Goal: Task Accomplishment & Management: Manage account settings

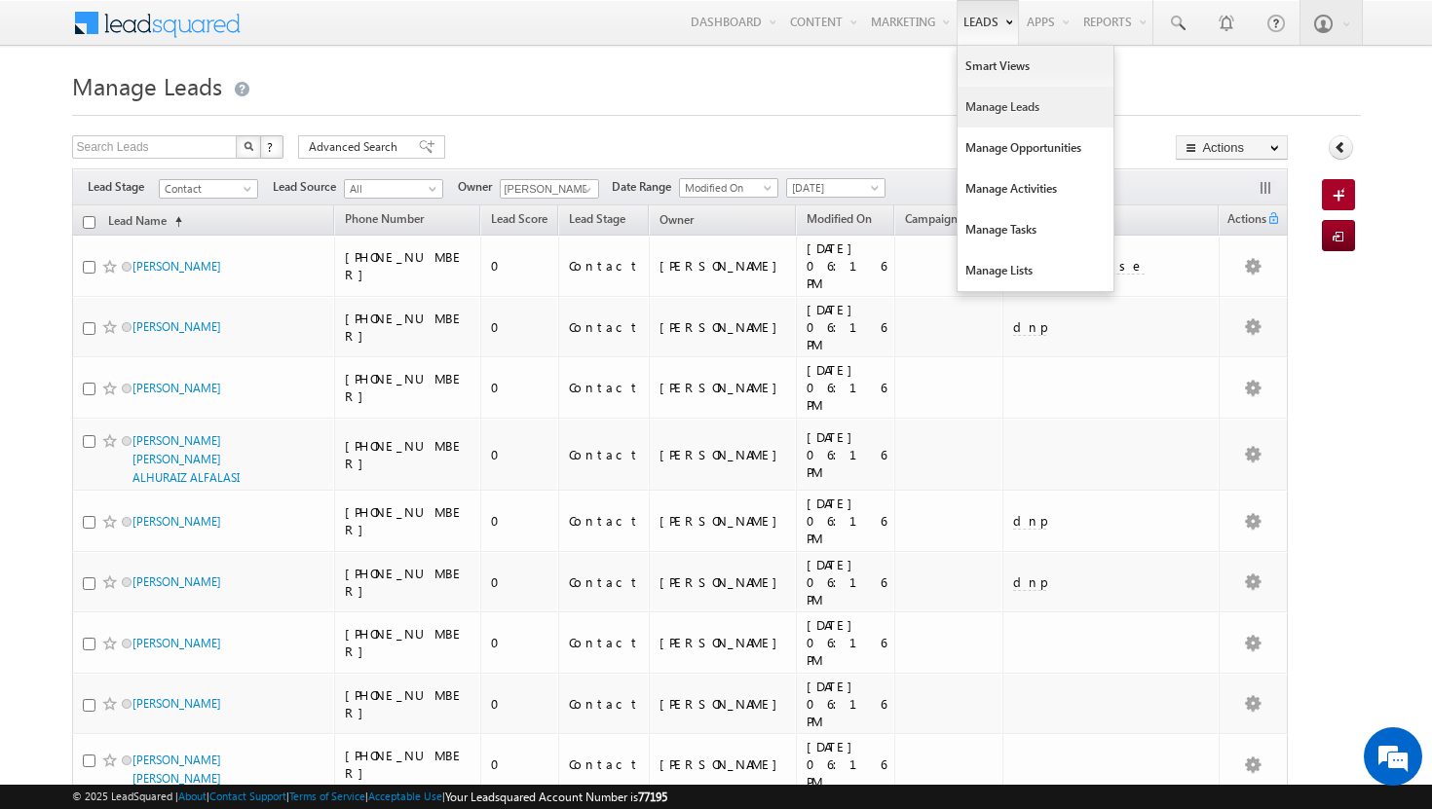
click at [995, 107] on link "Manage Leads" at bounding box center [1035, 107] width 156 height 41
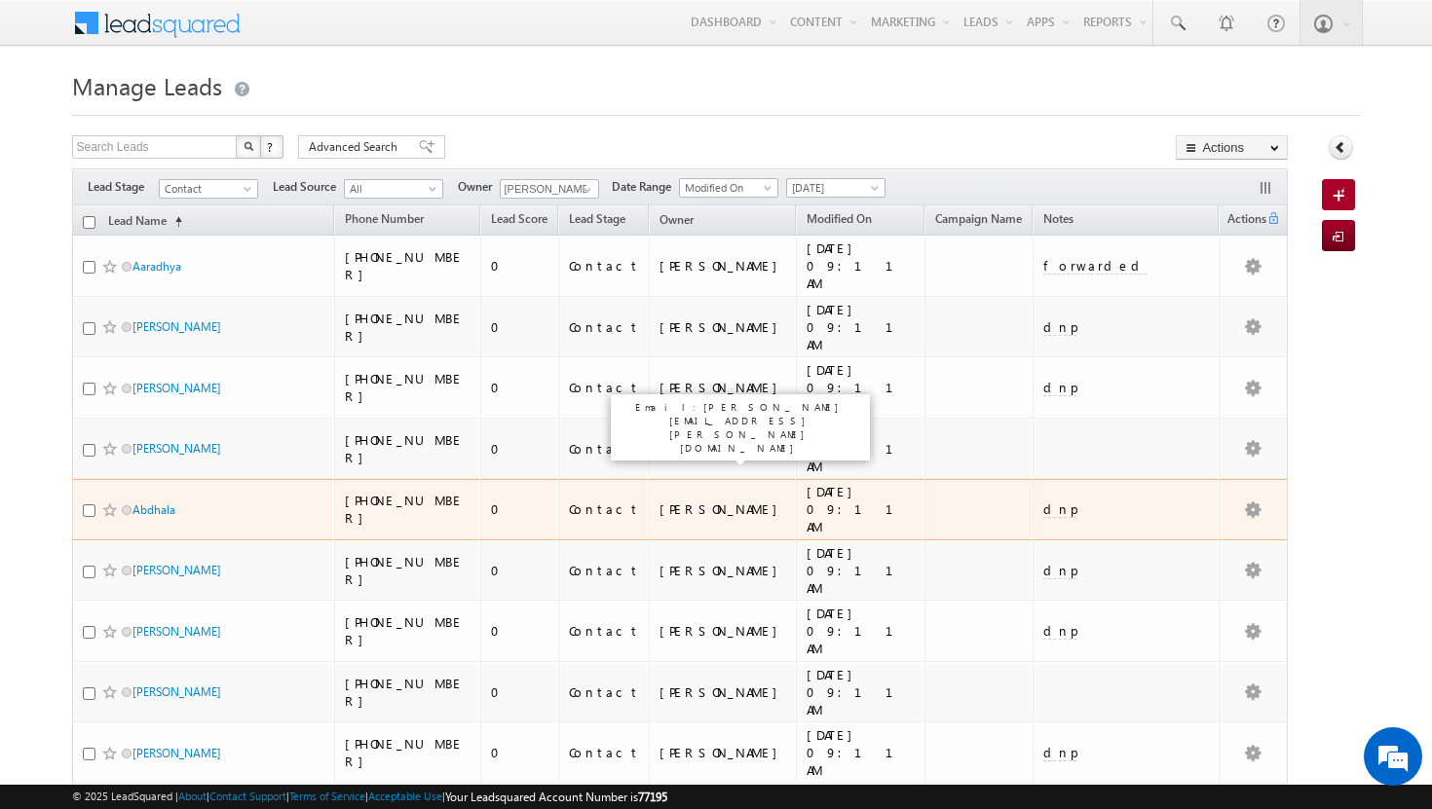
scroll to position [698, 0]
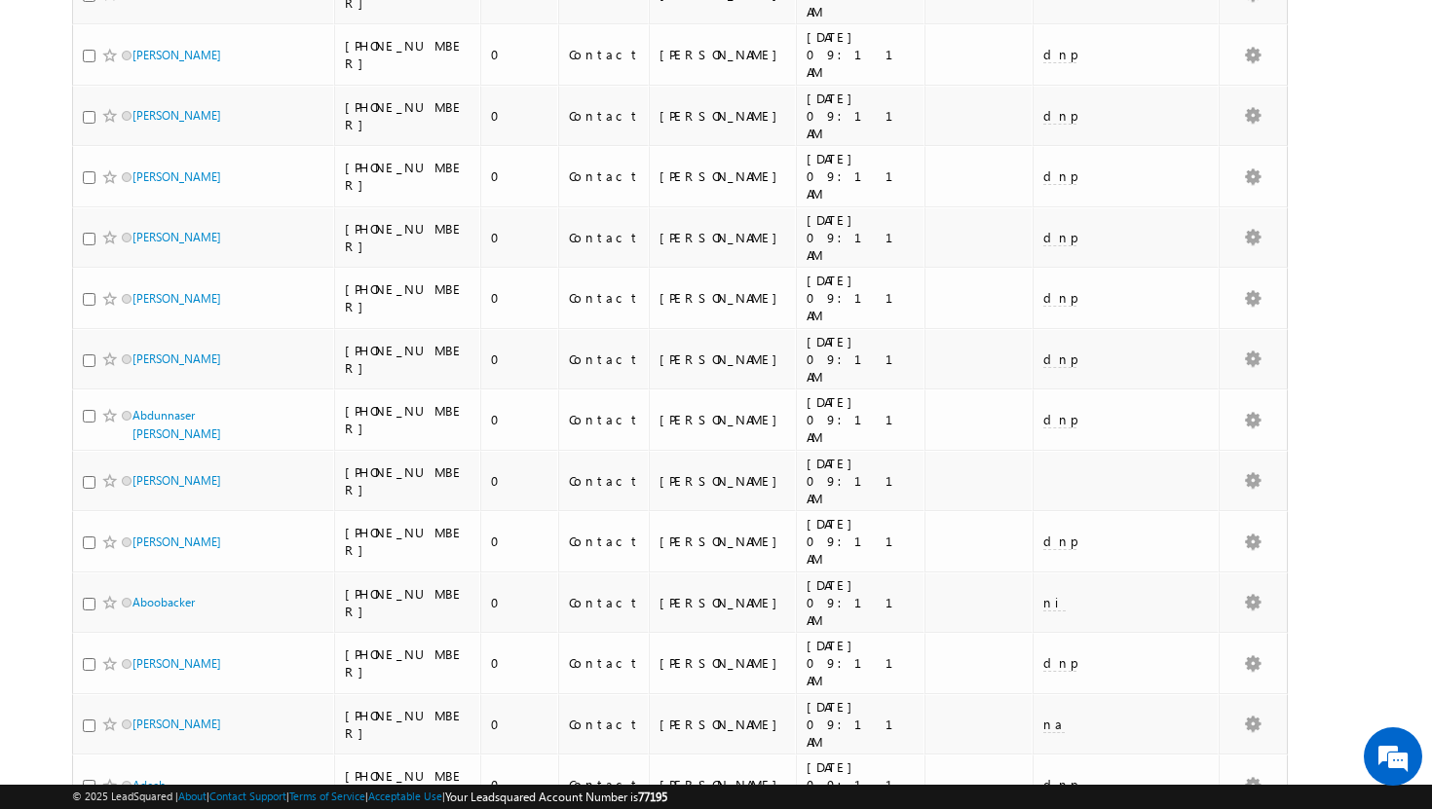
click at [138, 767] on li "100" at bounding box center [138, 775] width 47 height 19
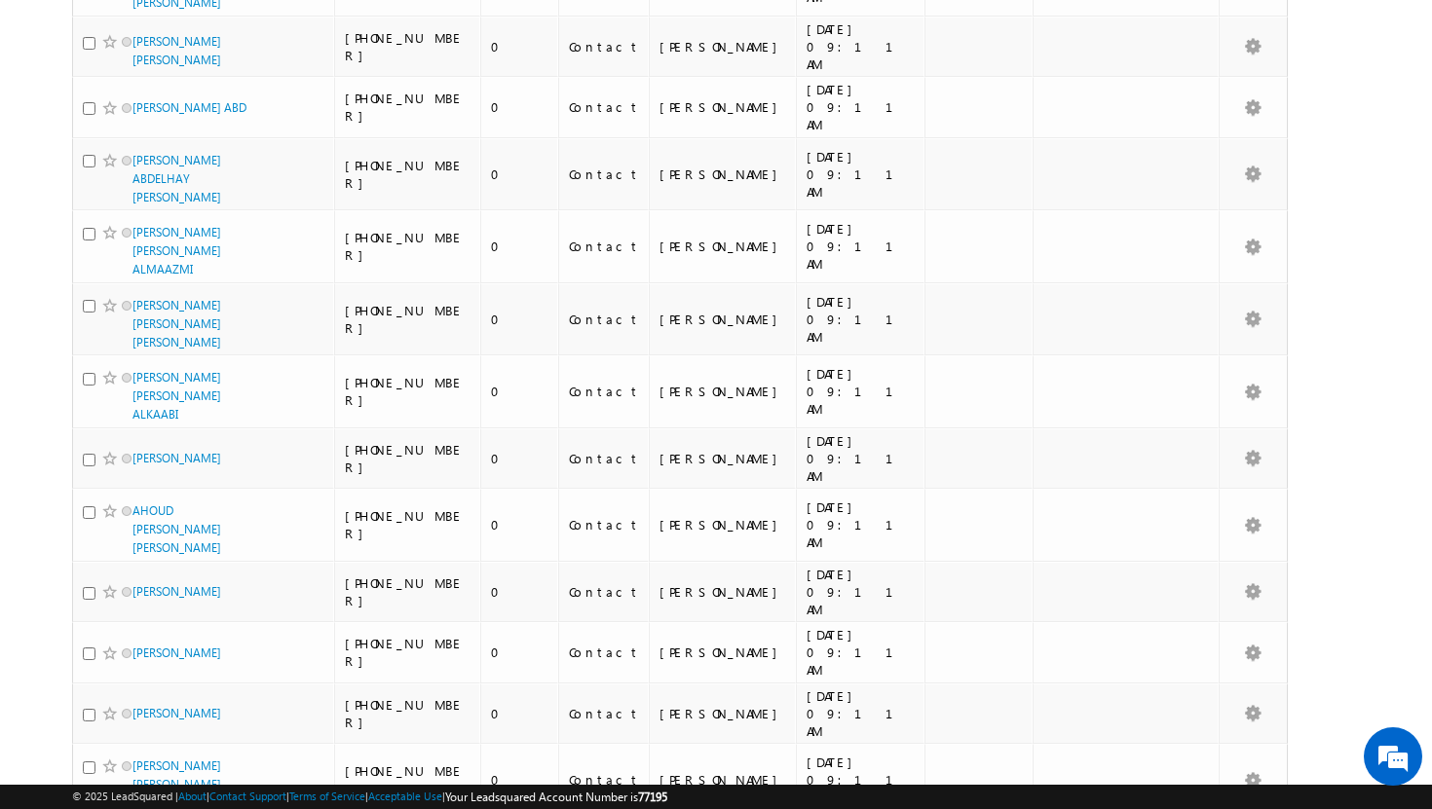
scroll to position [4488, 0]
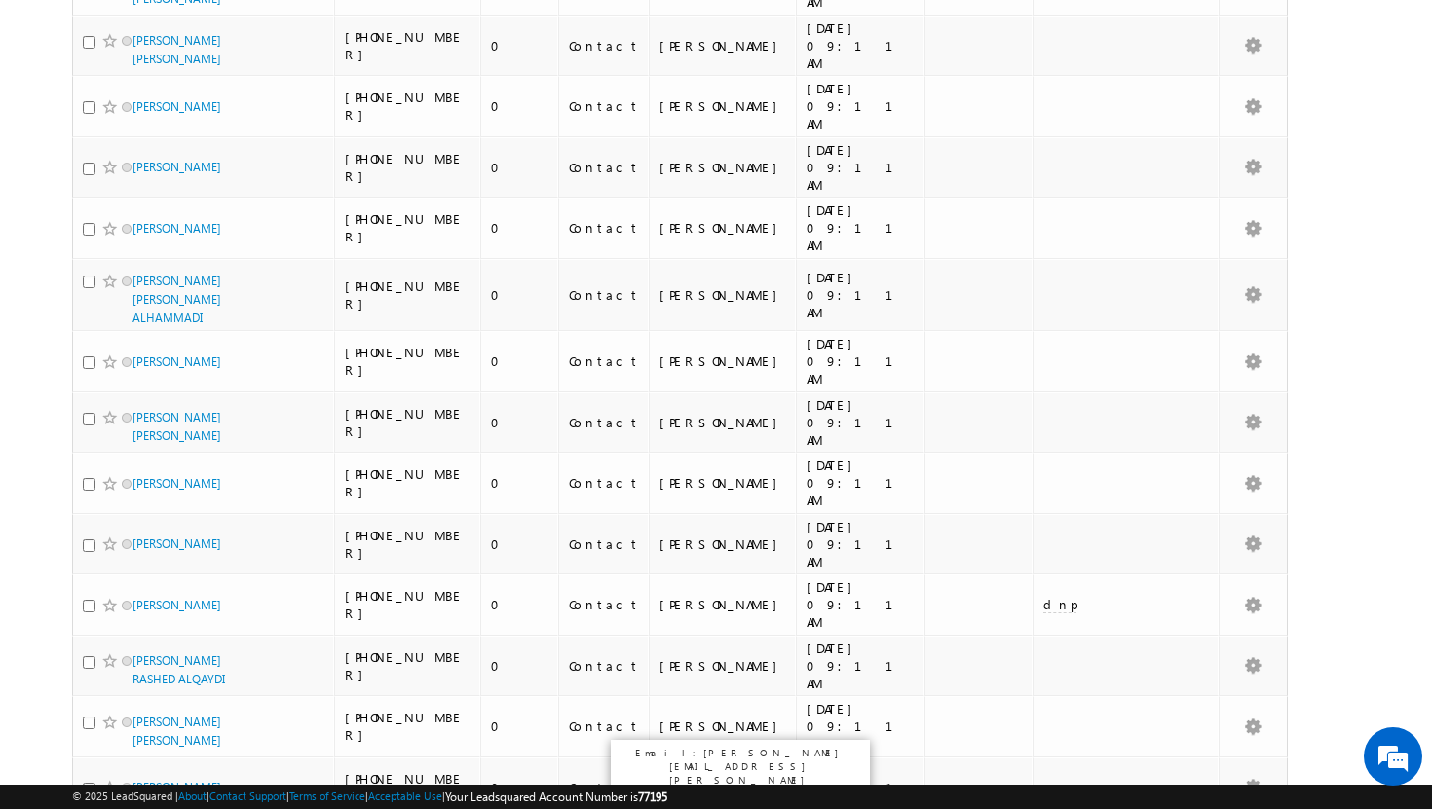
scroll to position [0, 0]
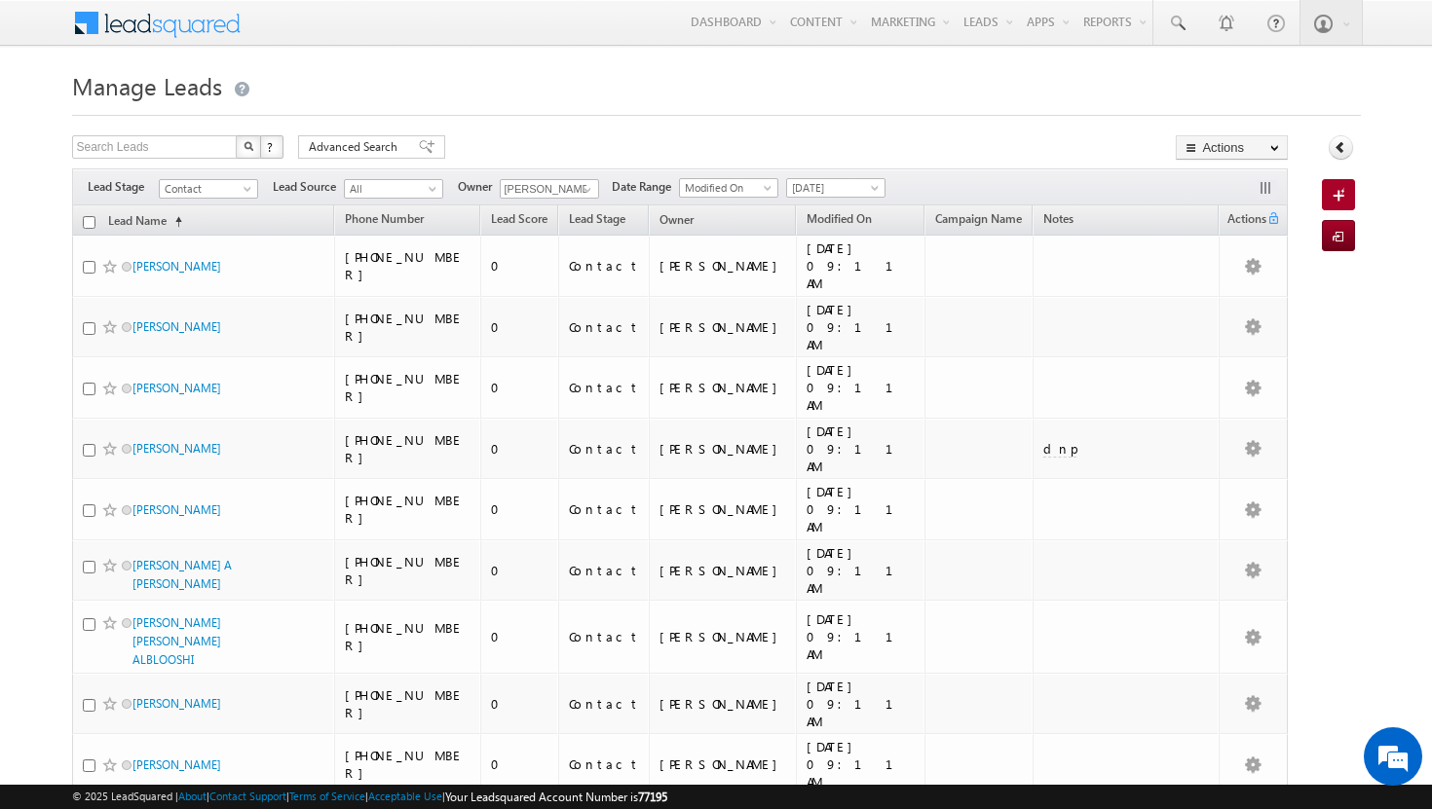
click at [90, 225] on input "checkbox" at bounding box center [89, 222] width 13 height 13
checkbox input "true"
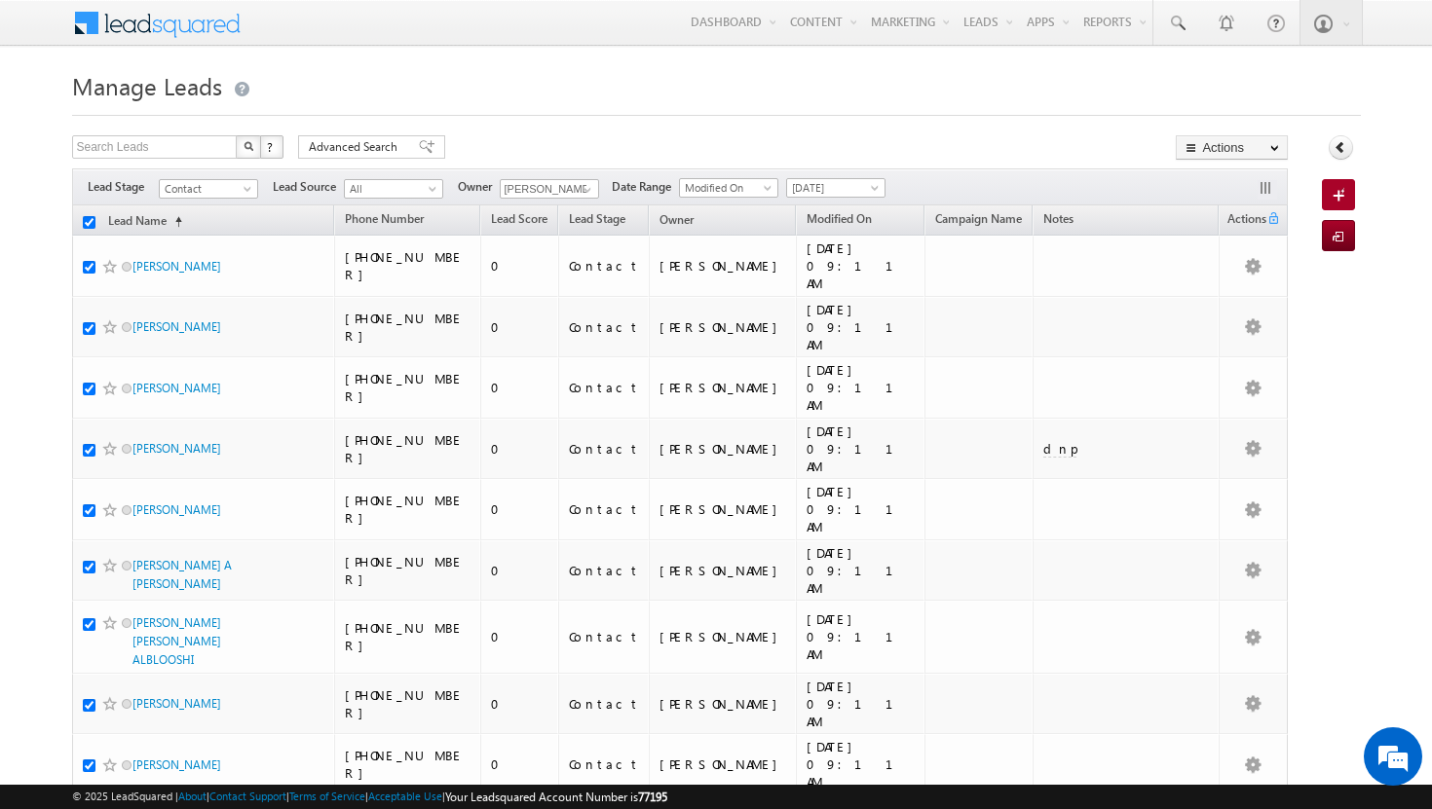
checkbox input "true"
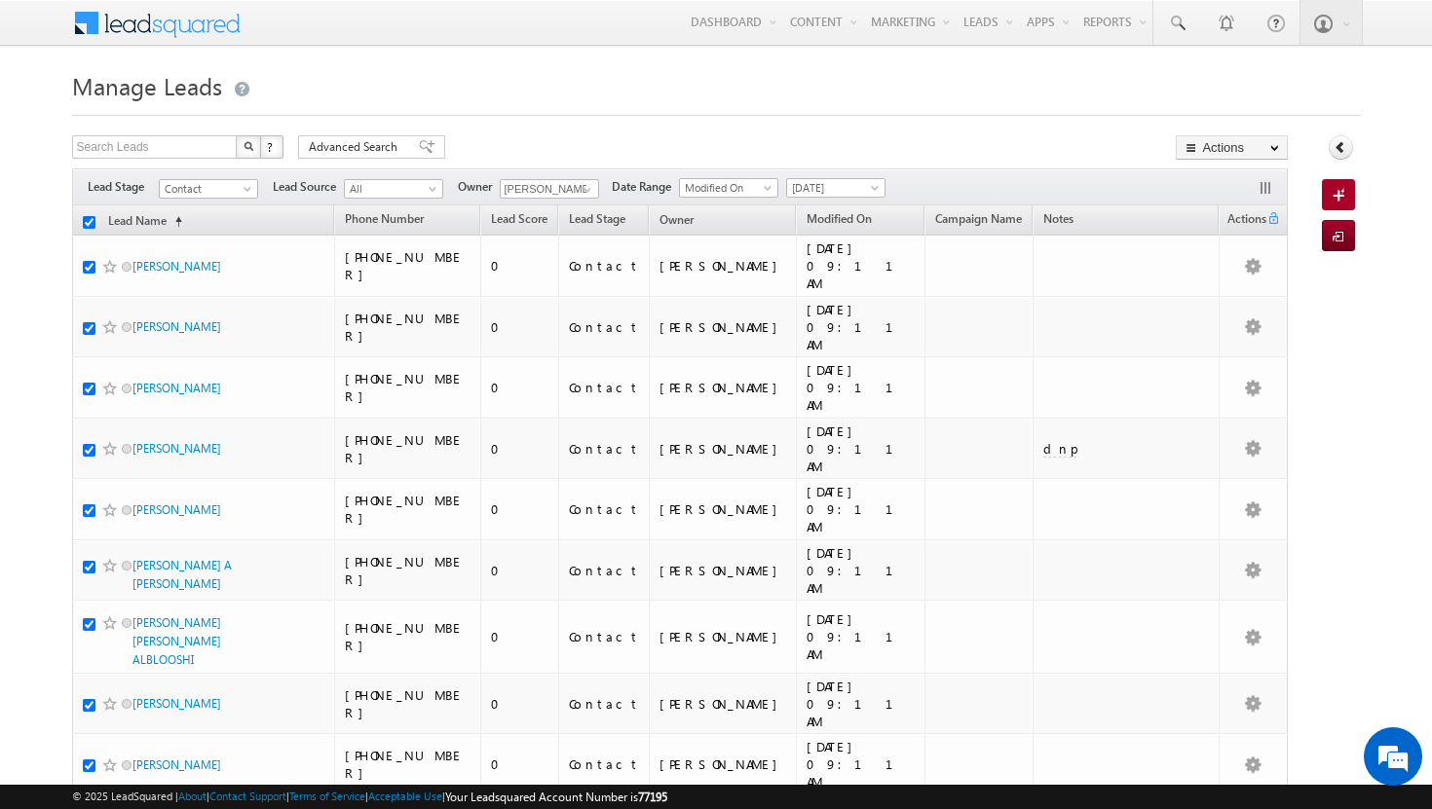
checkbox input "true"
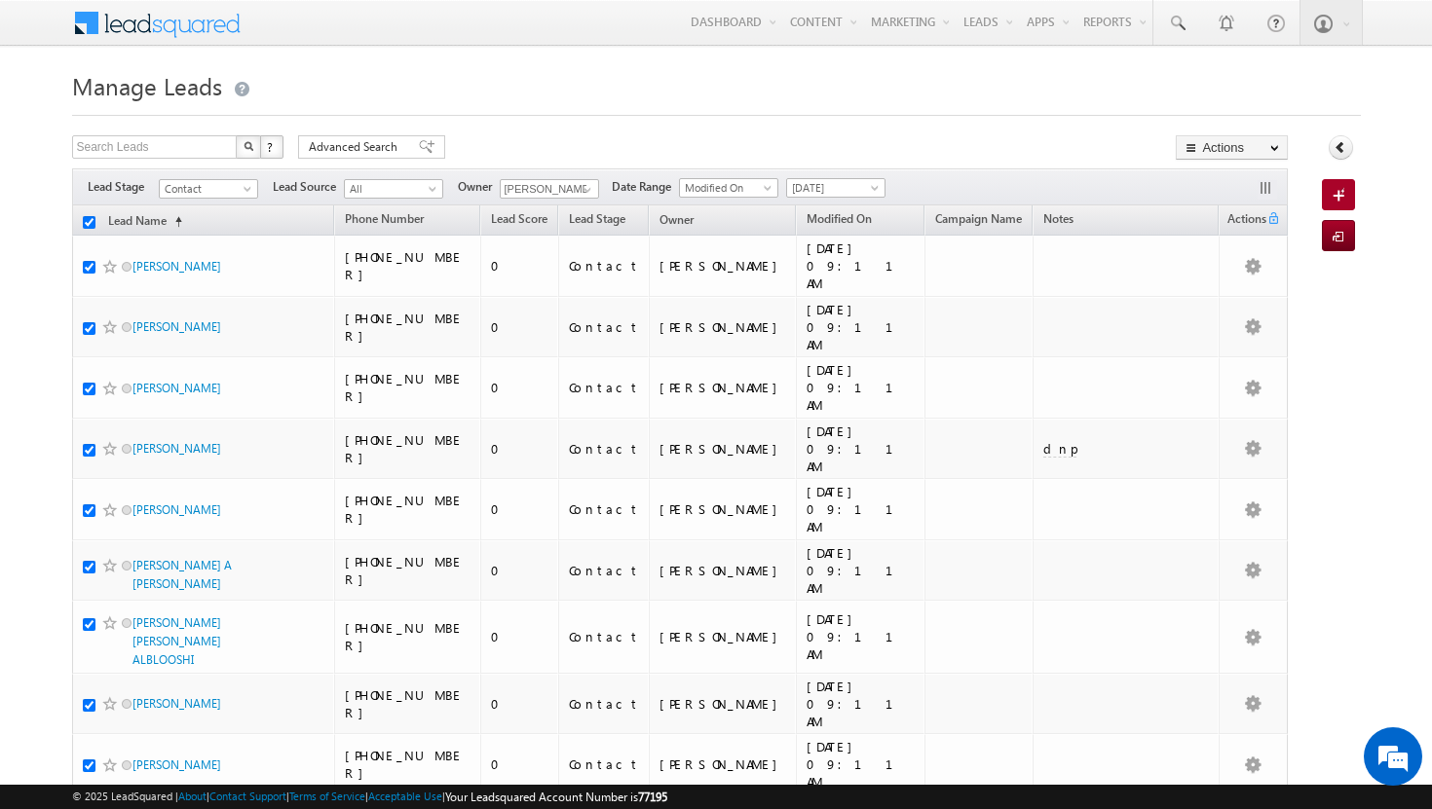
checkbox input "true"
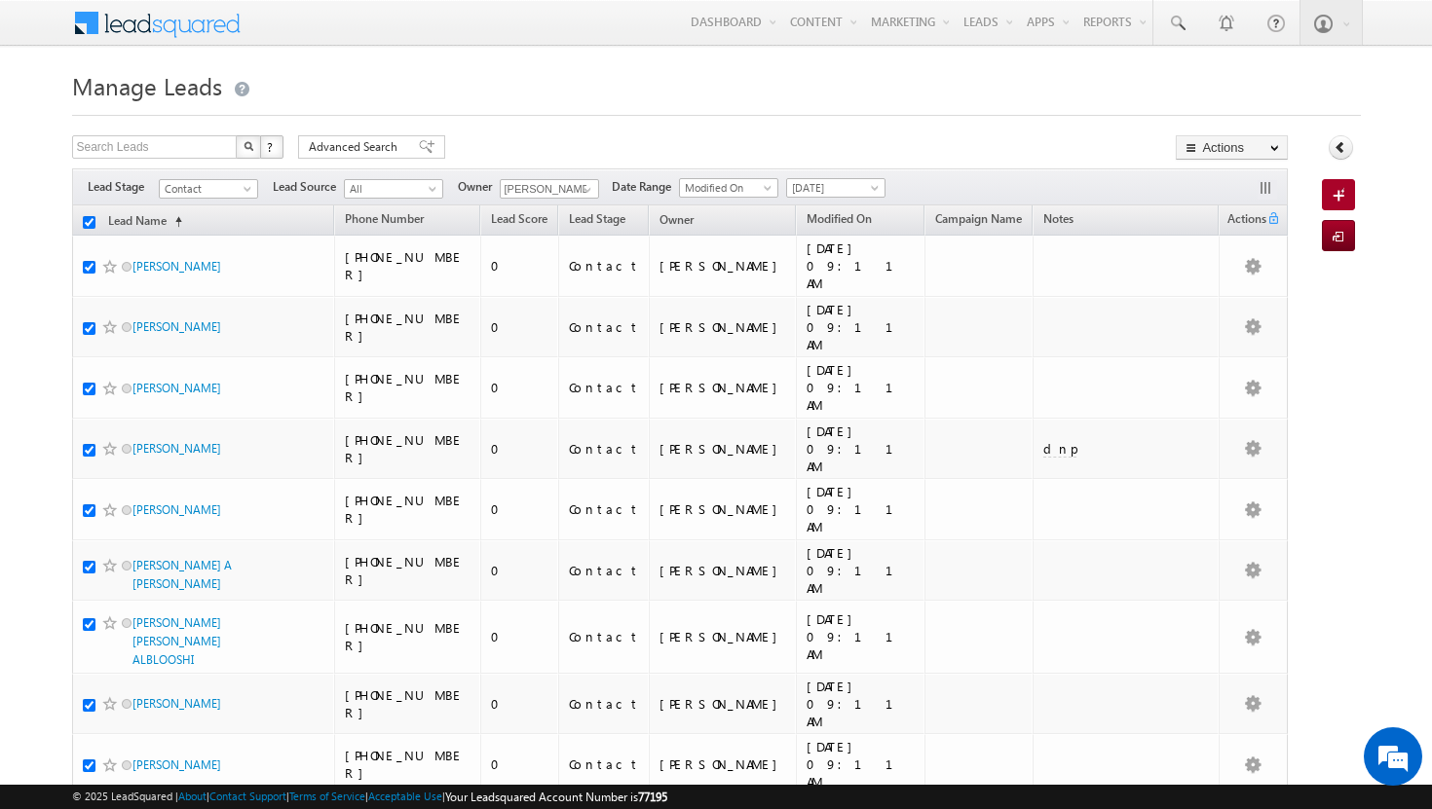
checkbox input "true"
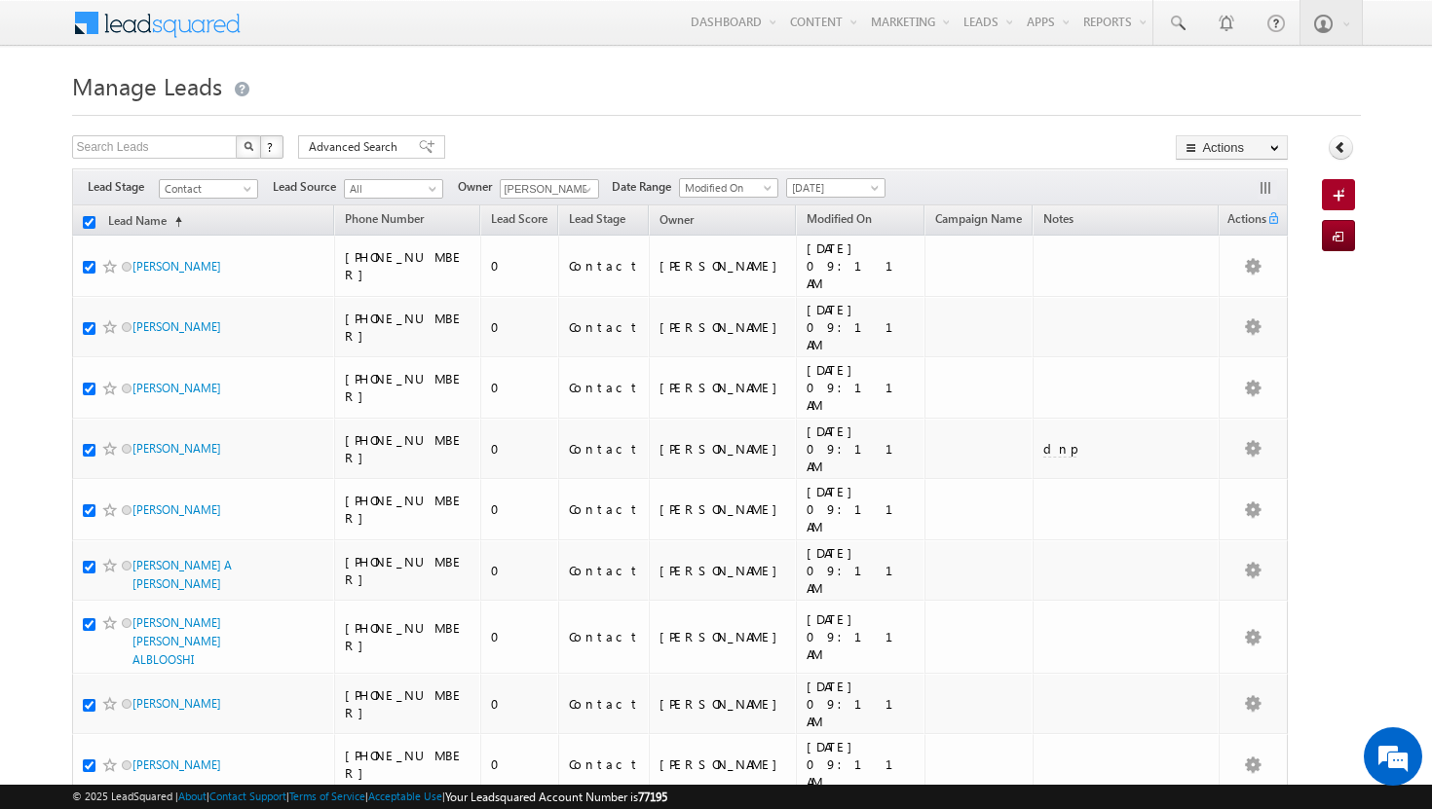
checkbox input "true"
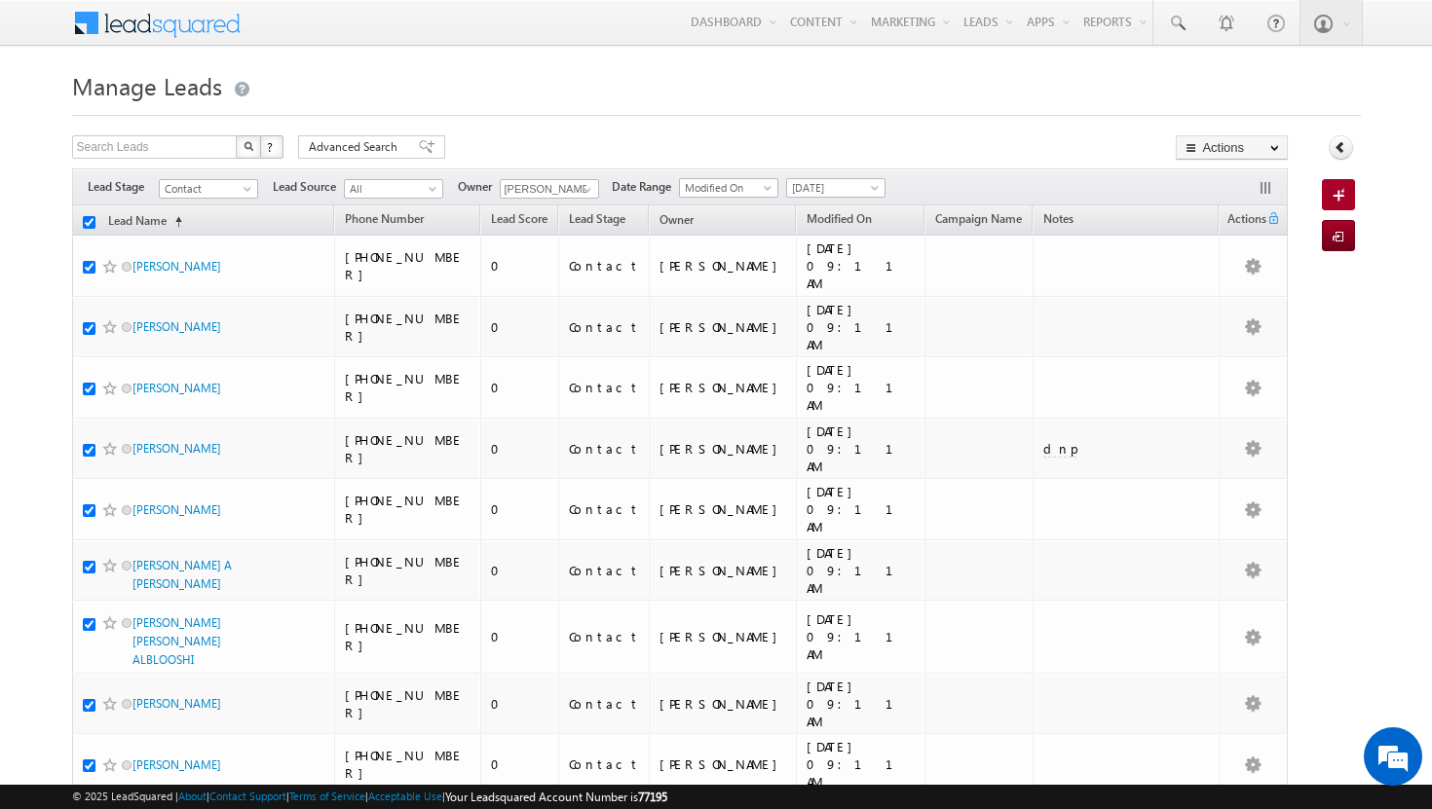
checkbox input "true"
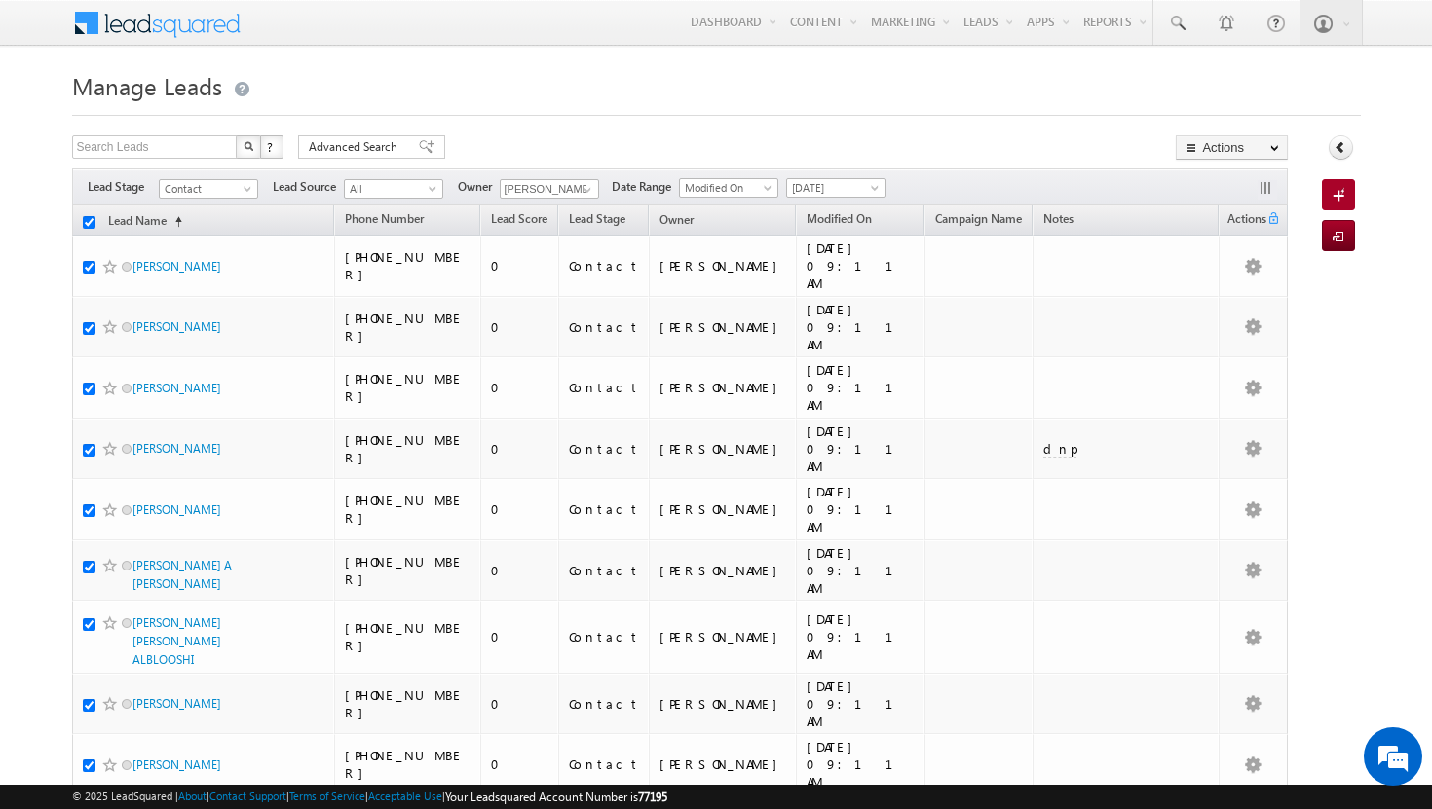
checkbox input "true"
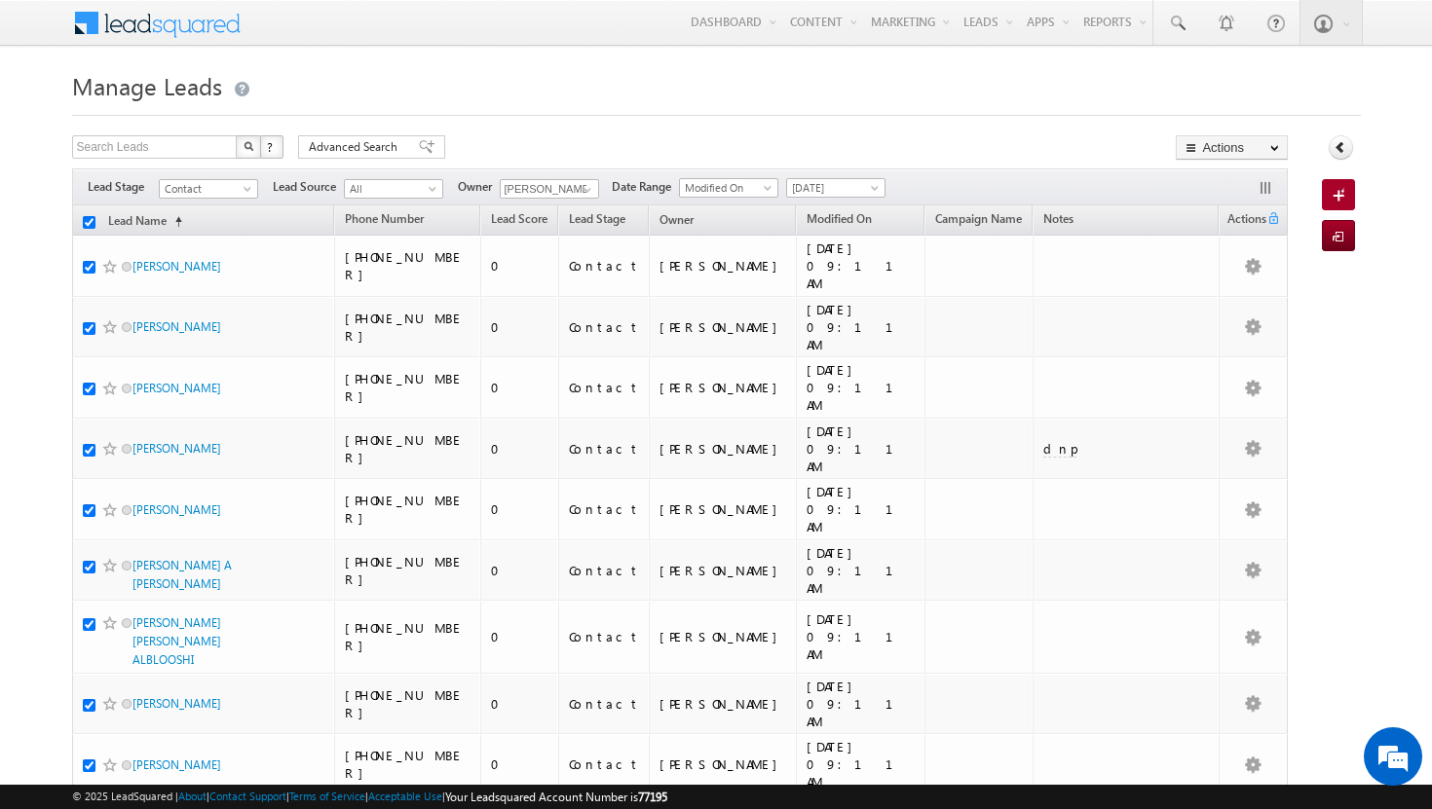
checkbox input "true"
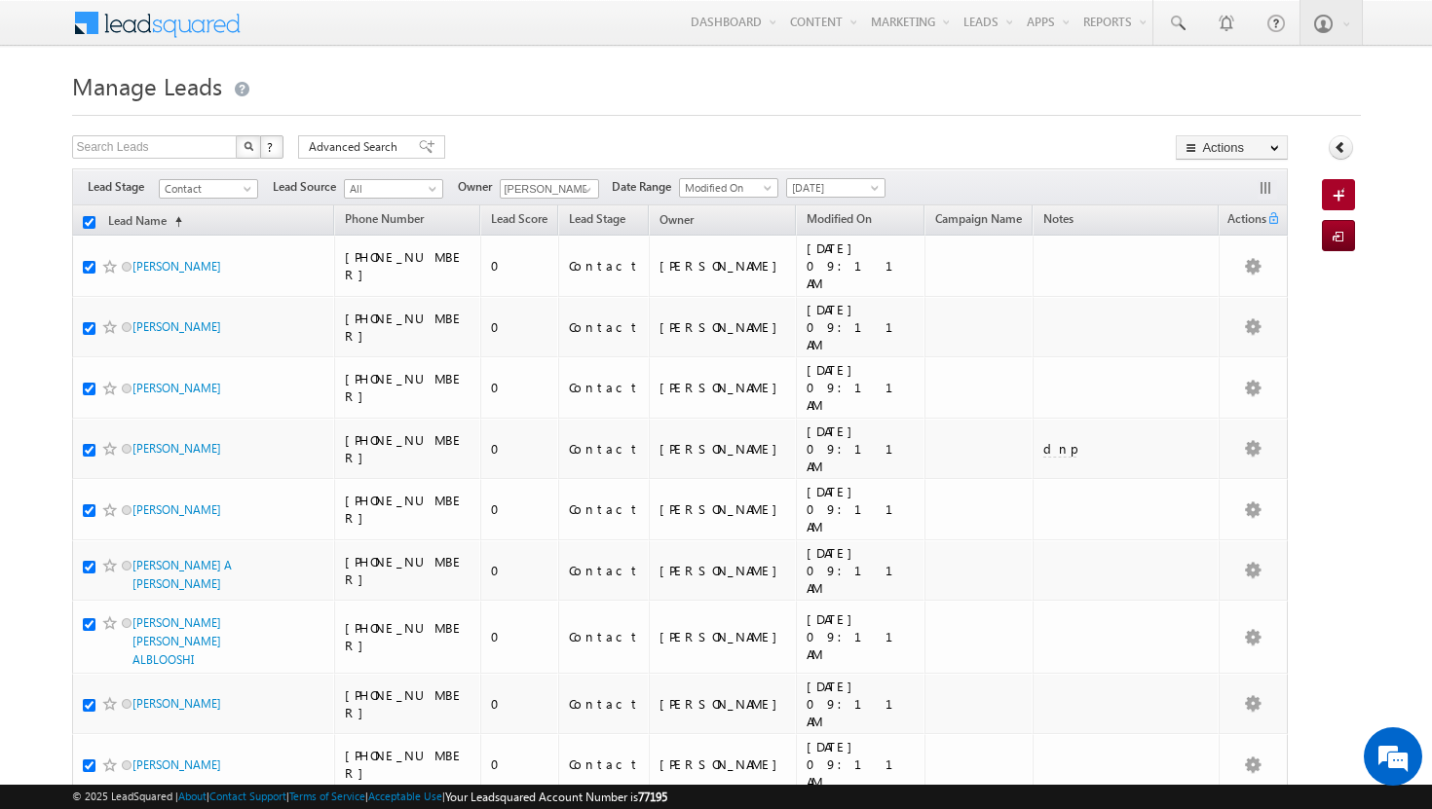
checkbox input "true"
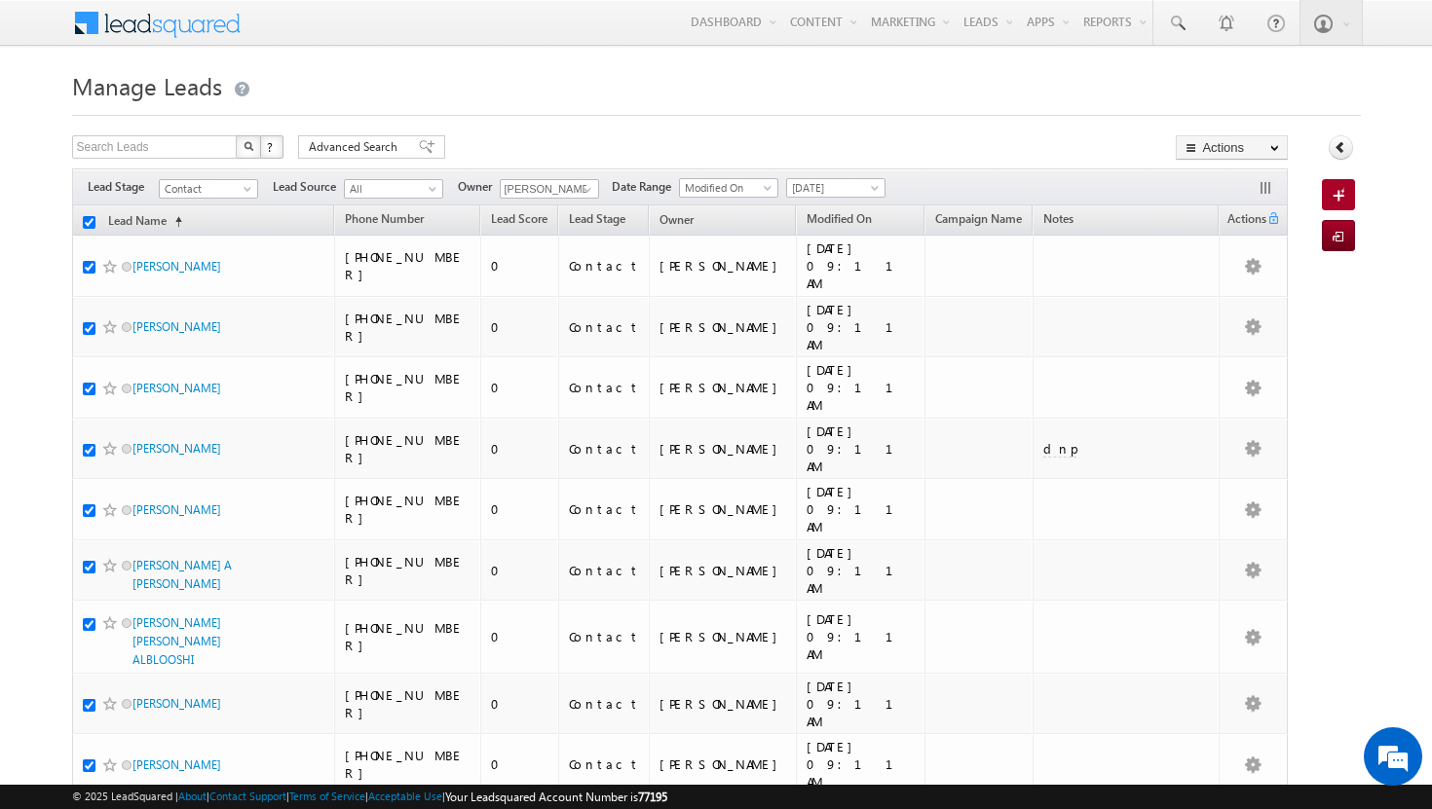
checkbox input "true"
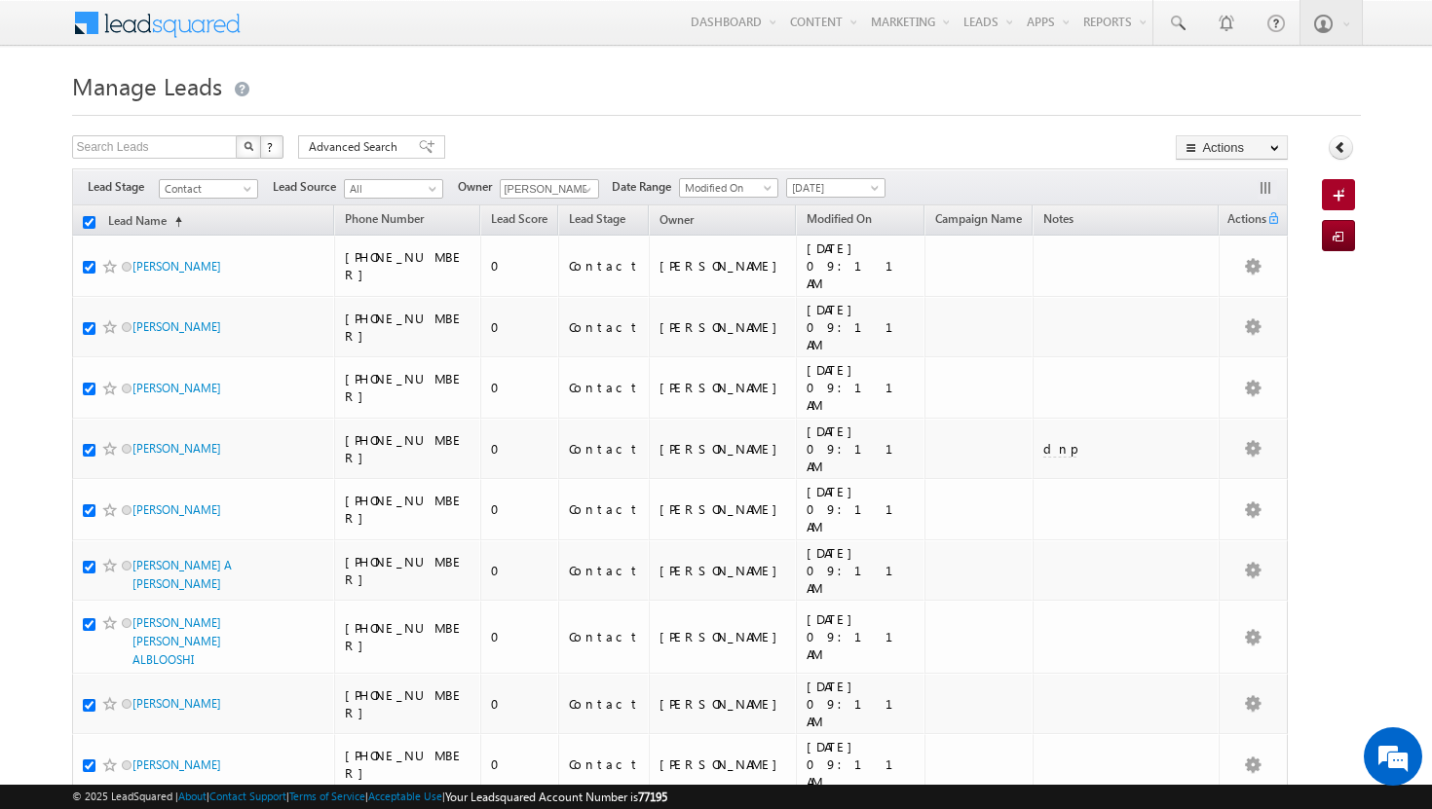
checkbox input "true"
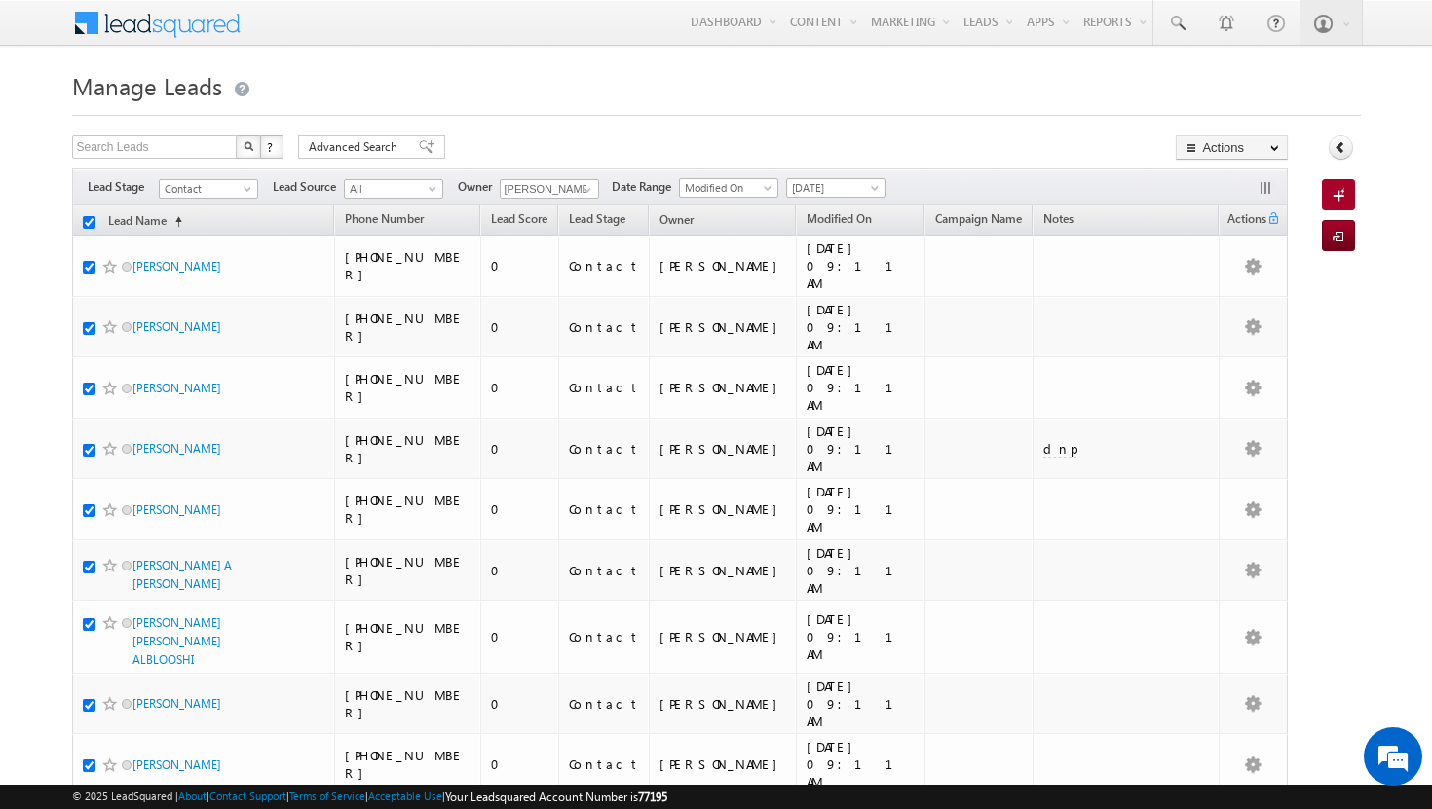
checkbox input "true"
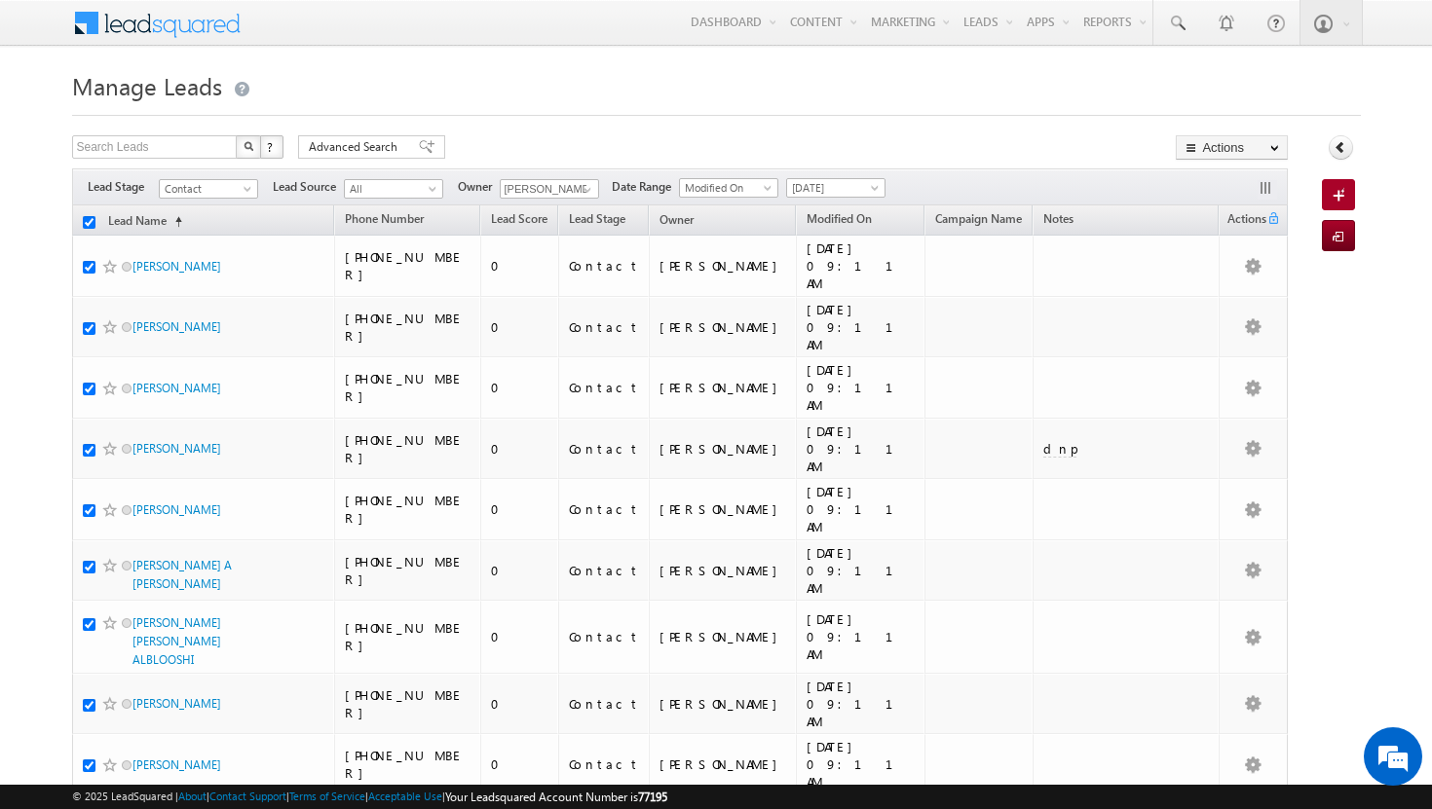
checkbox input "true"
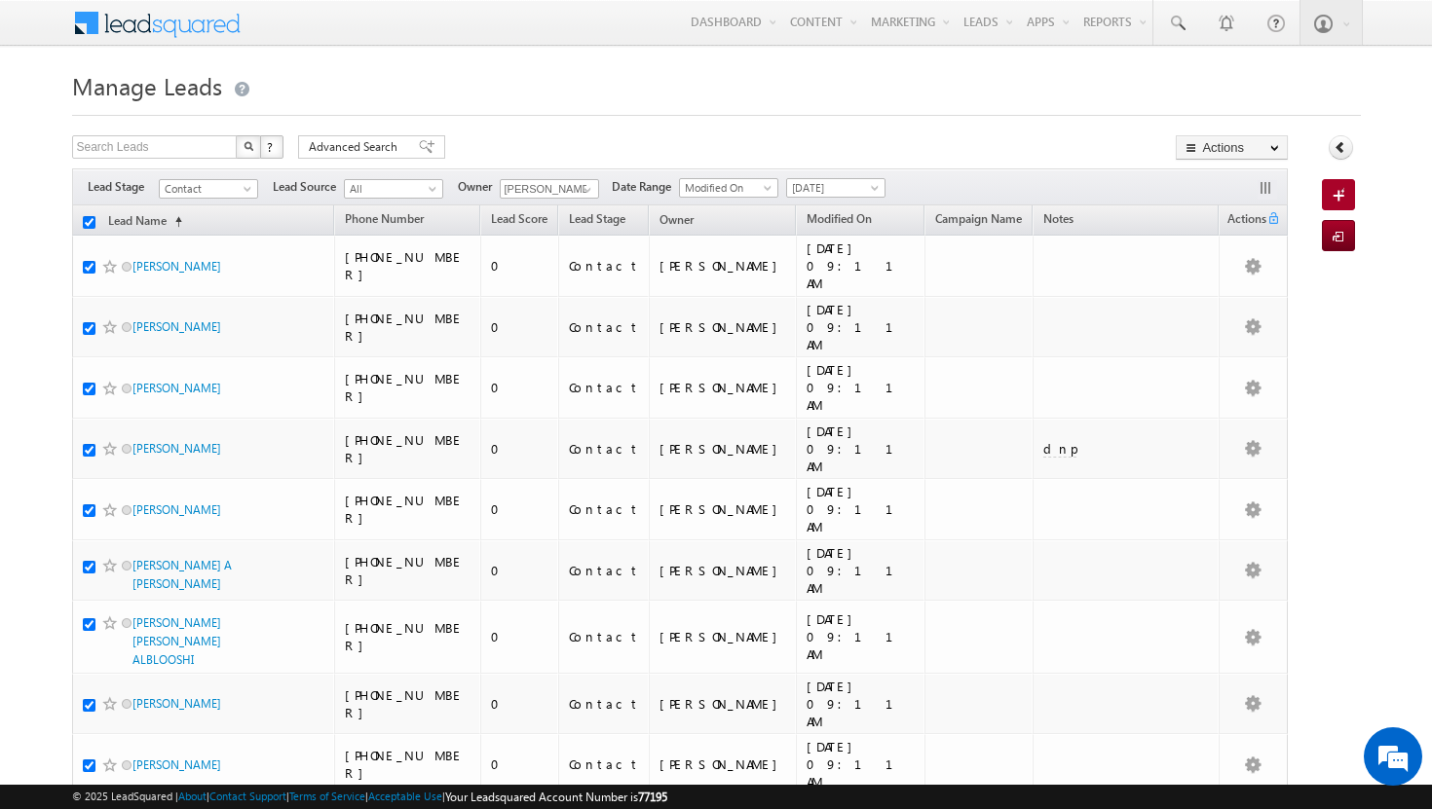
checkbox input "true"
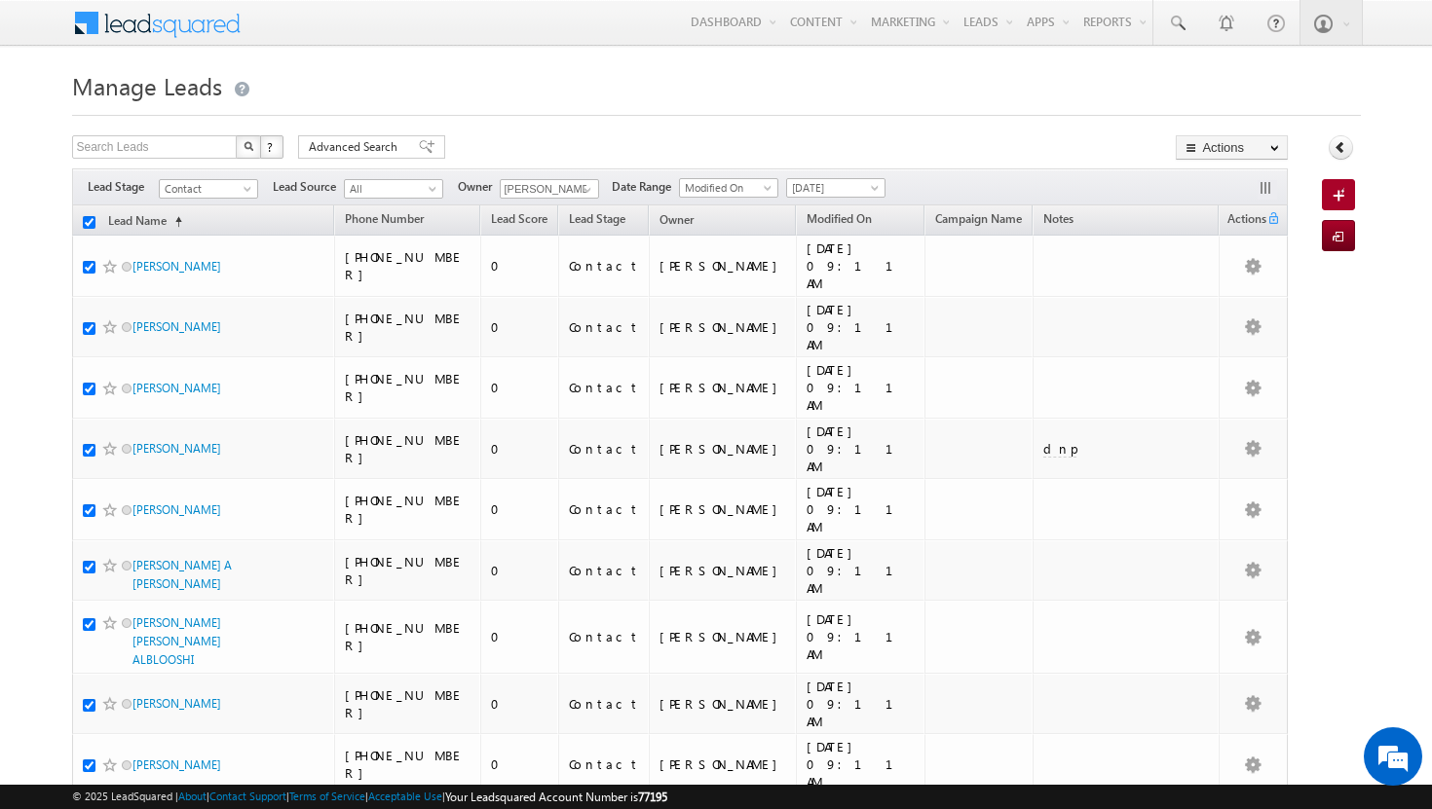
checkbox input "true"
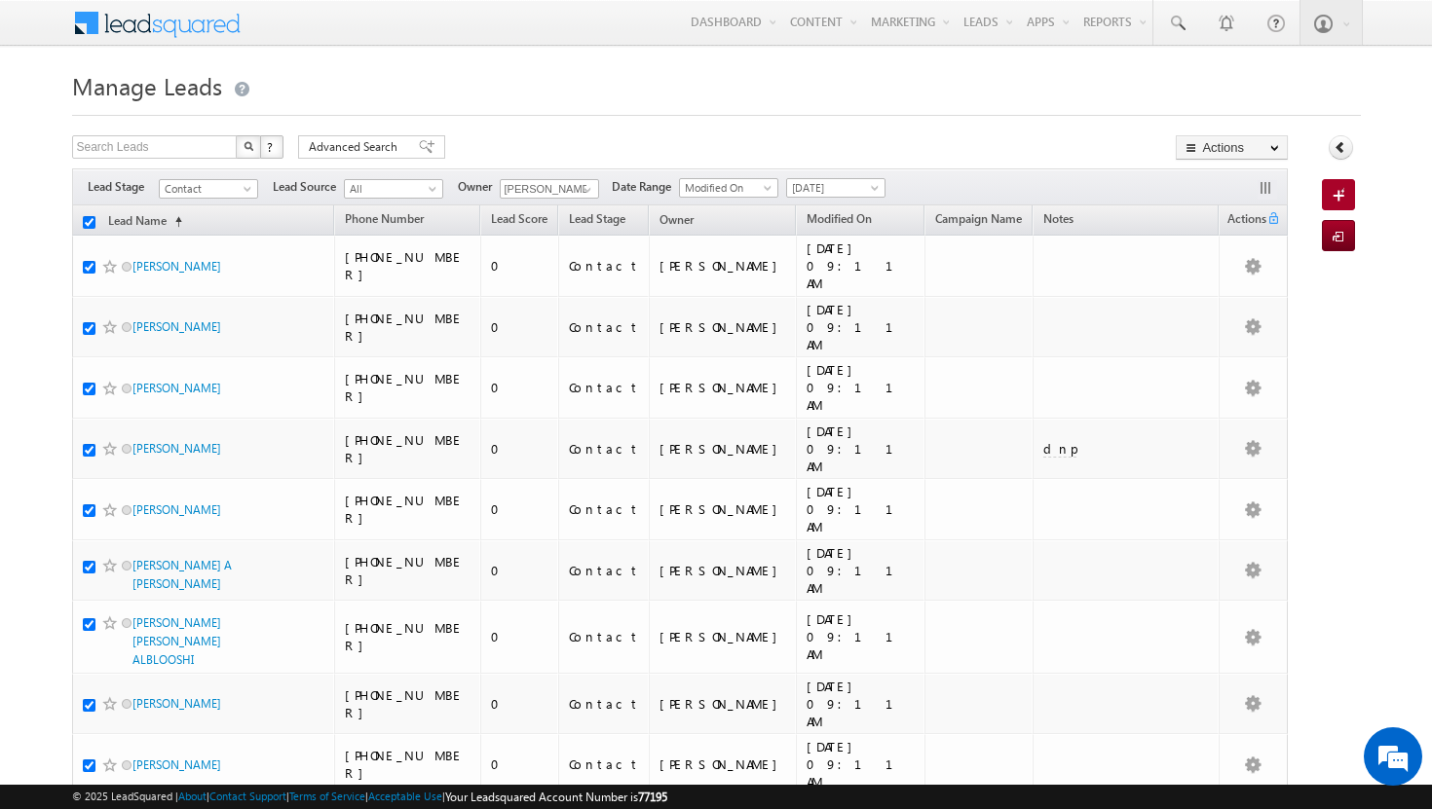
checkbox input "true"
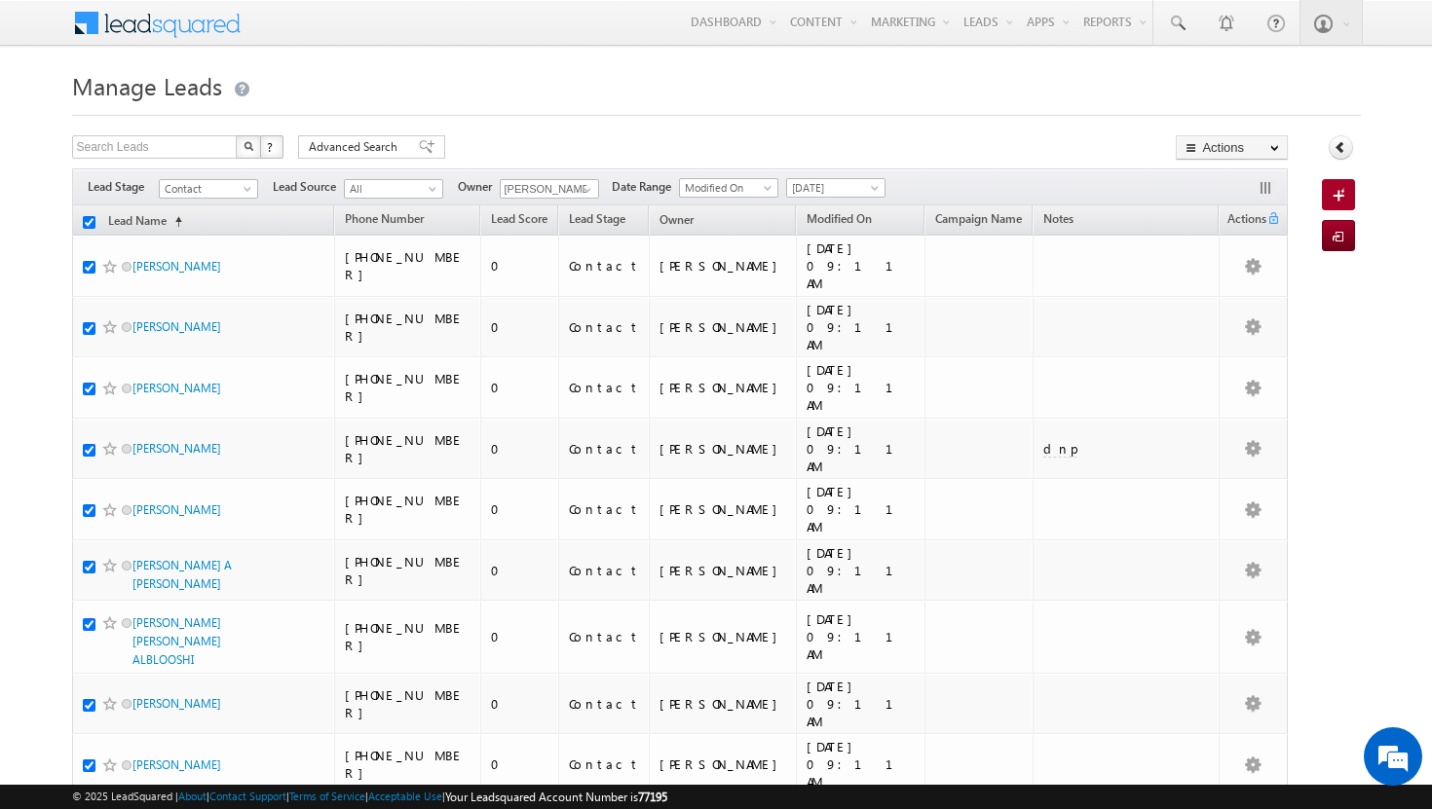
checkbox input "true"
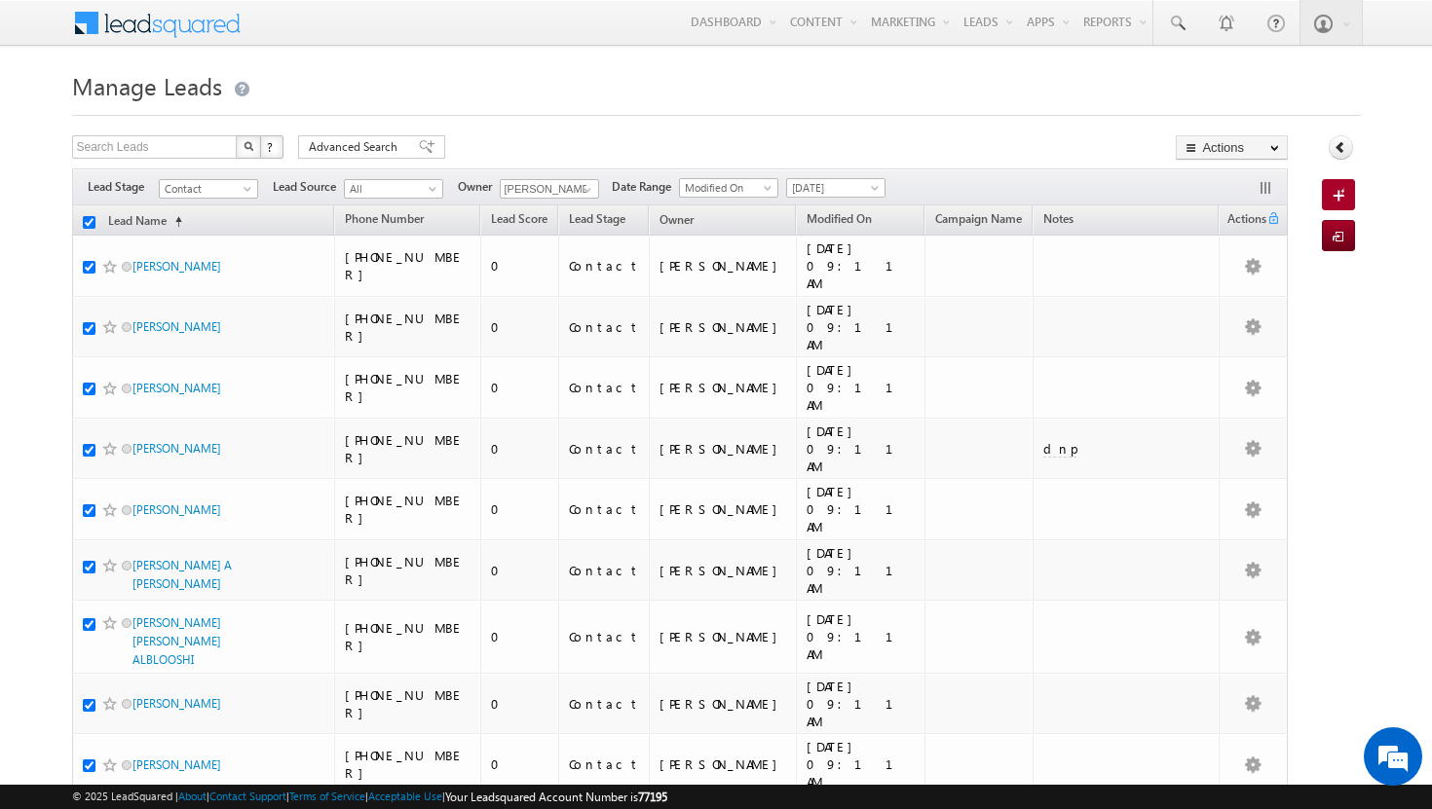
checkbox input "true"
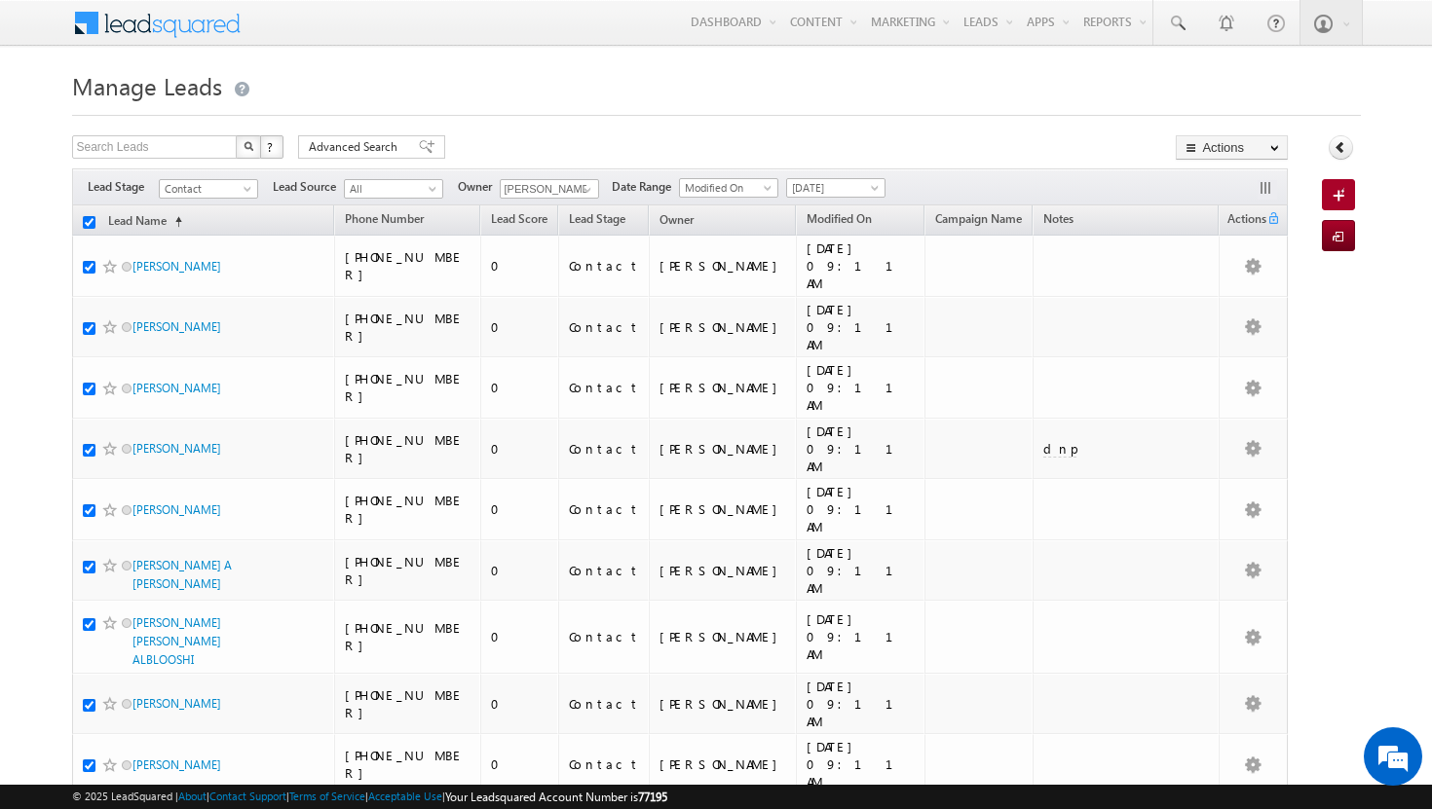
checkbox input "true"
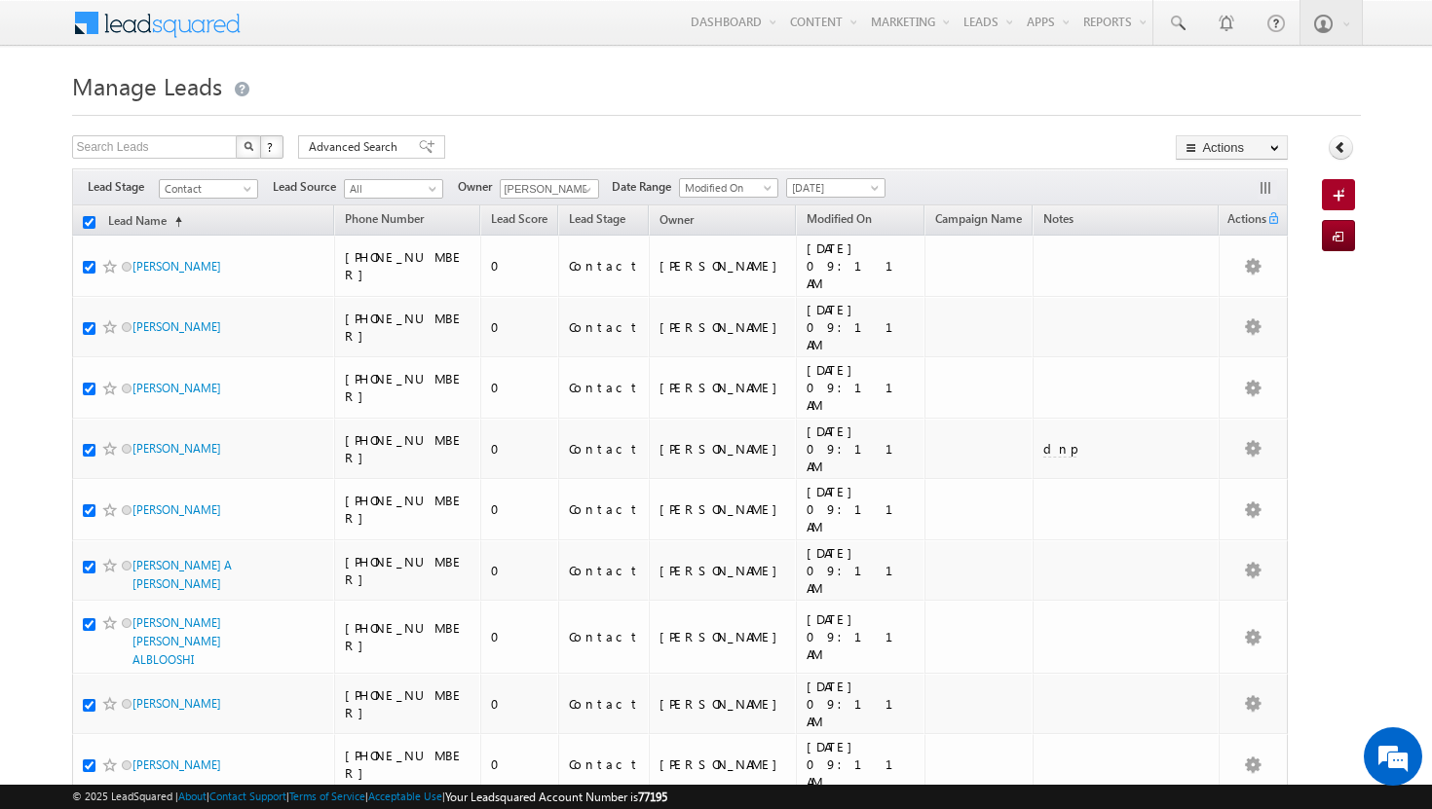
checkbox input "true"
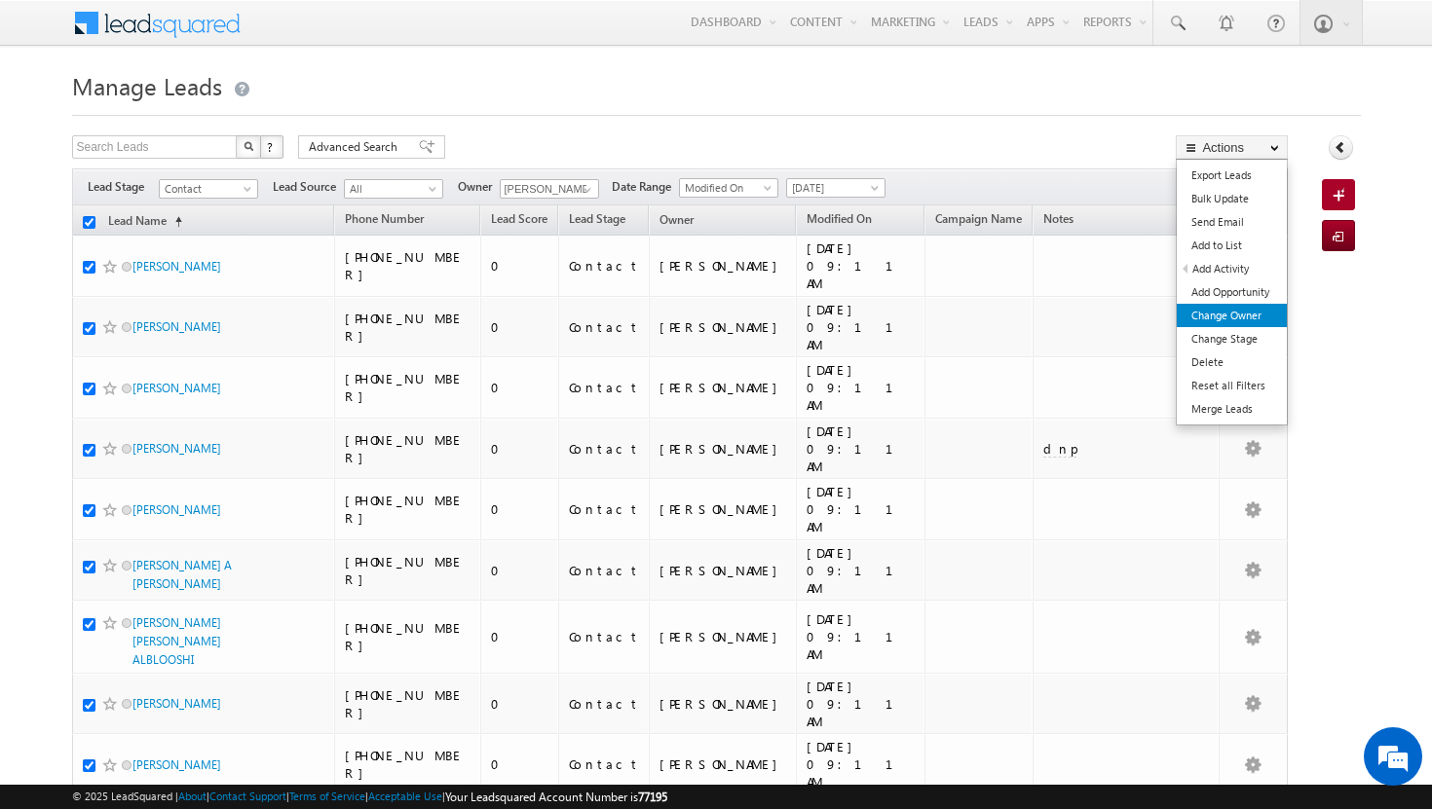
click at [1232, 316] on link "Change Owner" at bounding box center [1232, 315] width 110 height 23
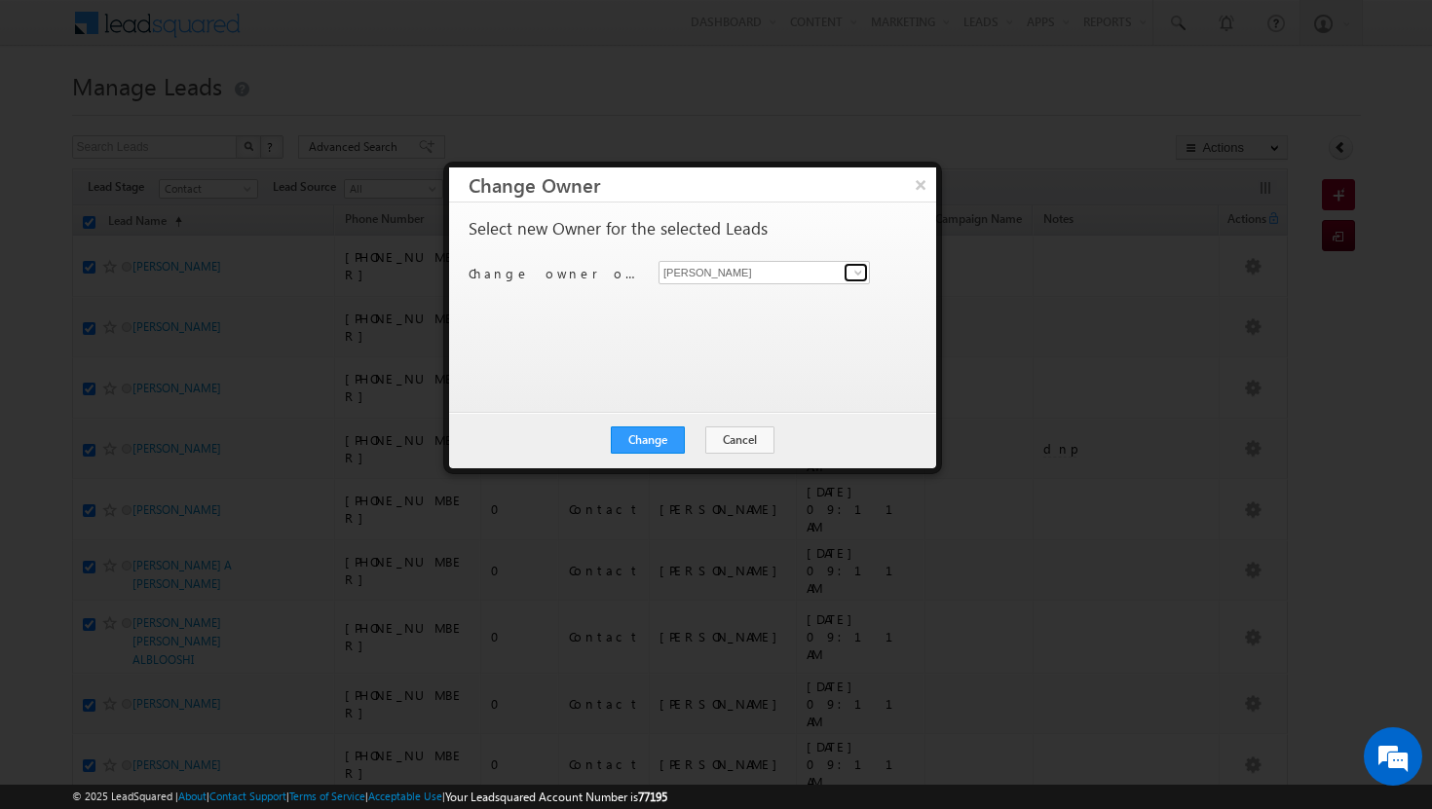
click at [852, 271] on span at bounding box center [858, 273] width 16 height 16
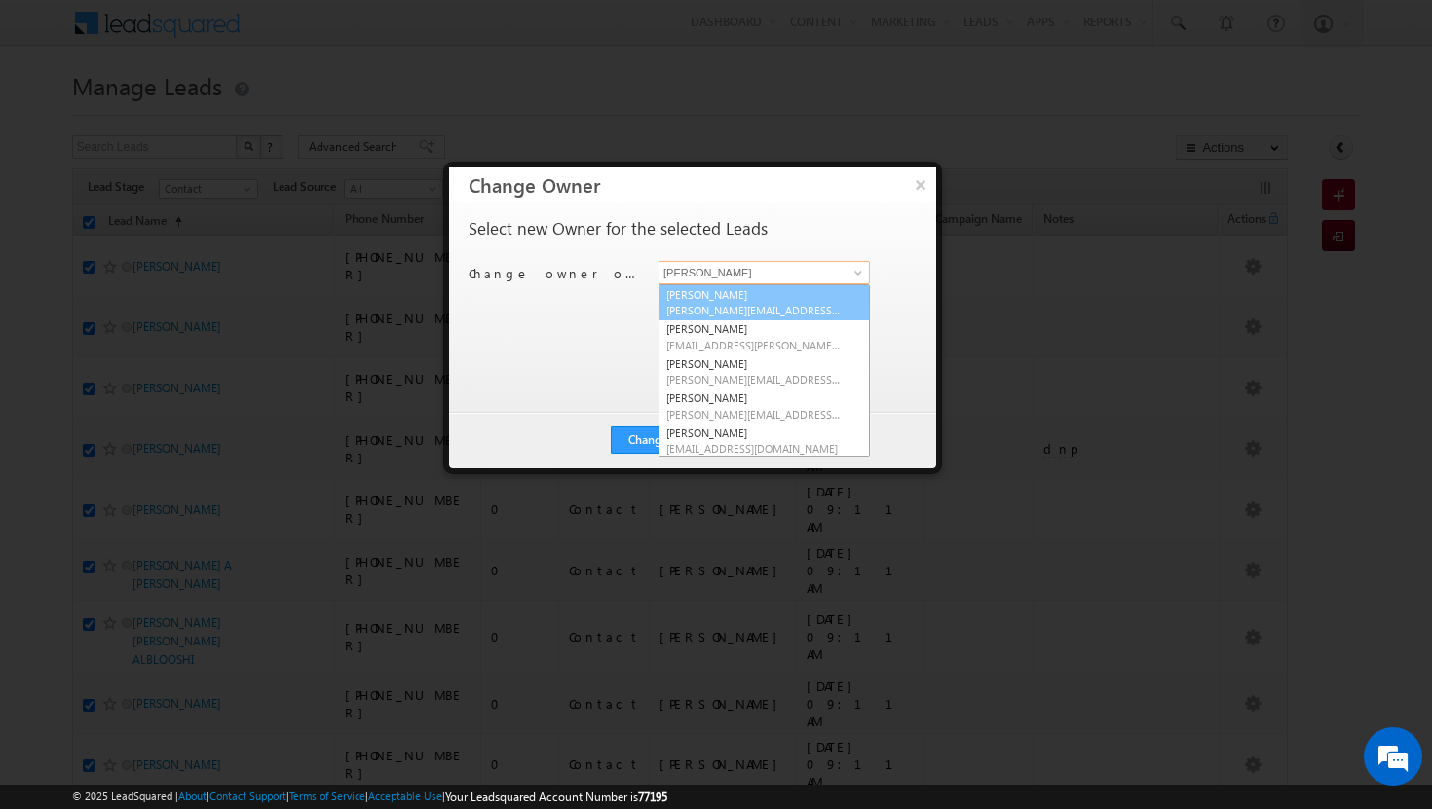
click at [817, 298] on link "[PERSON_NAME][DEMOGRAPHIC_DATA] [PERSON_NAME][EMAIL_ADDRESS][DOMAIN_NAME]" at bounding box center [763, 302] width 211 height 37
type input "[PERSON_NAME]"
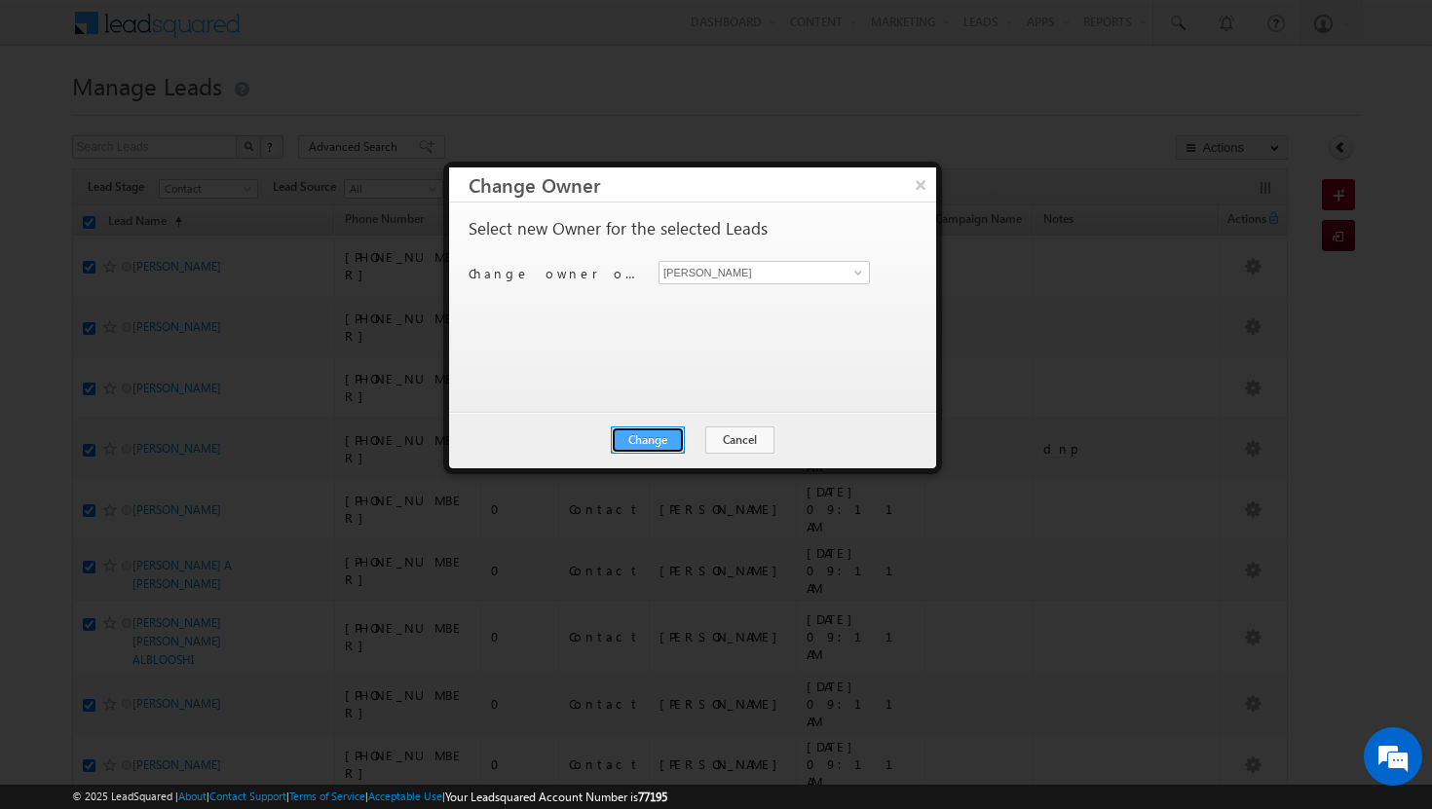
click at [642, 436] on button "Change" at bounding box center [648, 440] width 74 height 27
click at [694, 439] on button "Close" at bounding box center [695, 440] width 62 height 27
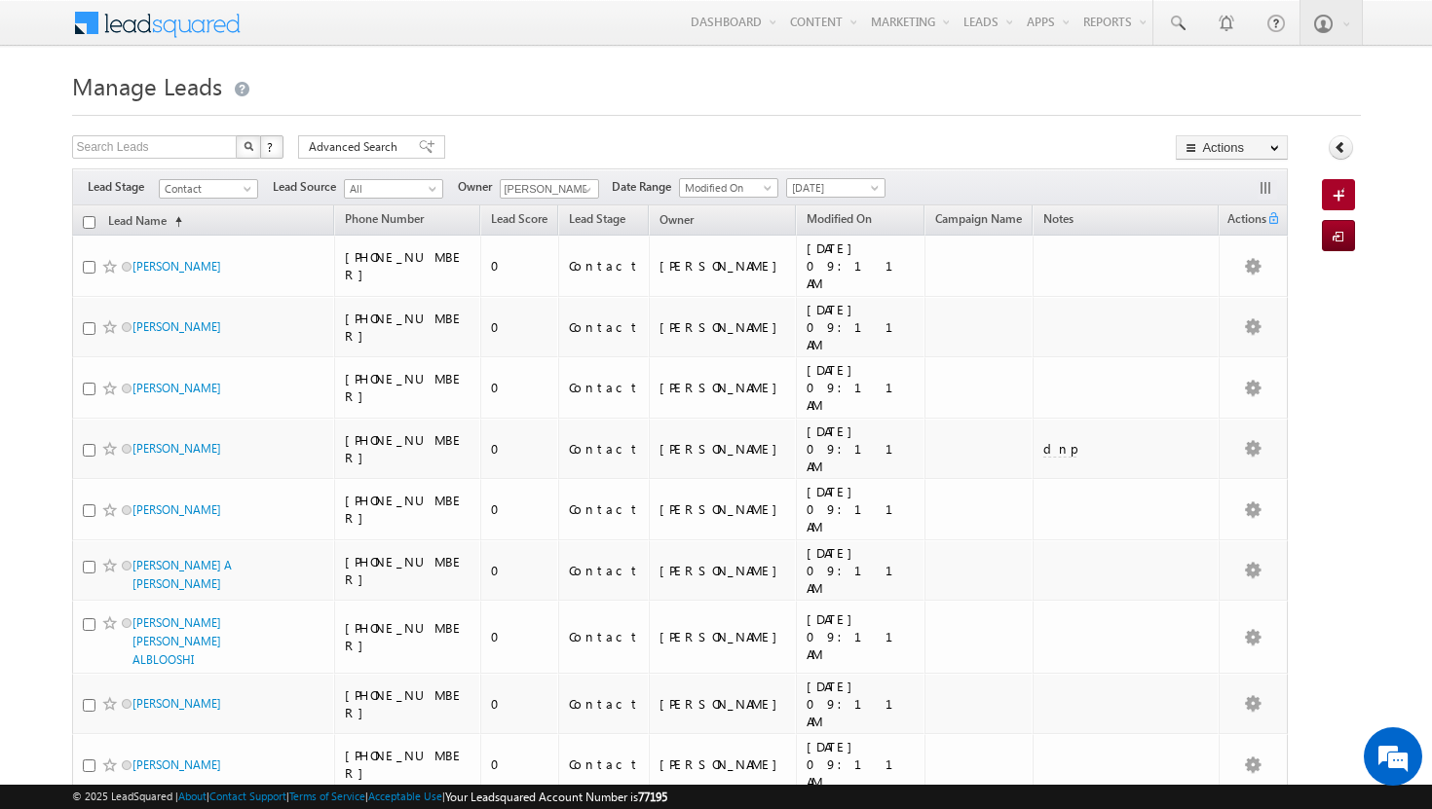
click at [90, 224] on input "checkbox" at bounding box center [89, 222] width 13 height 13
checkbox input "true"
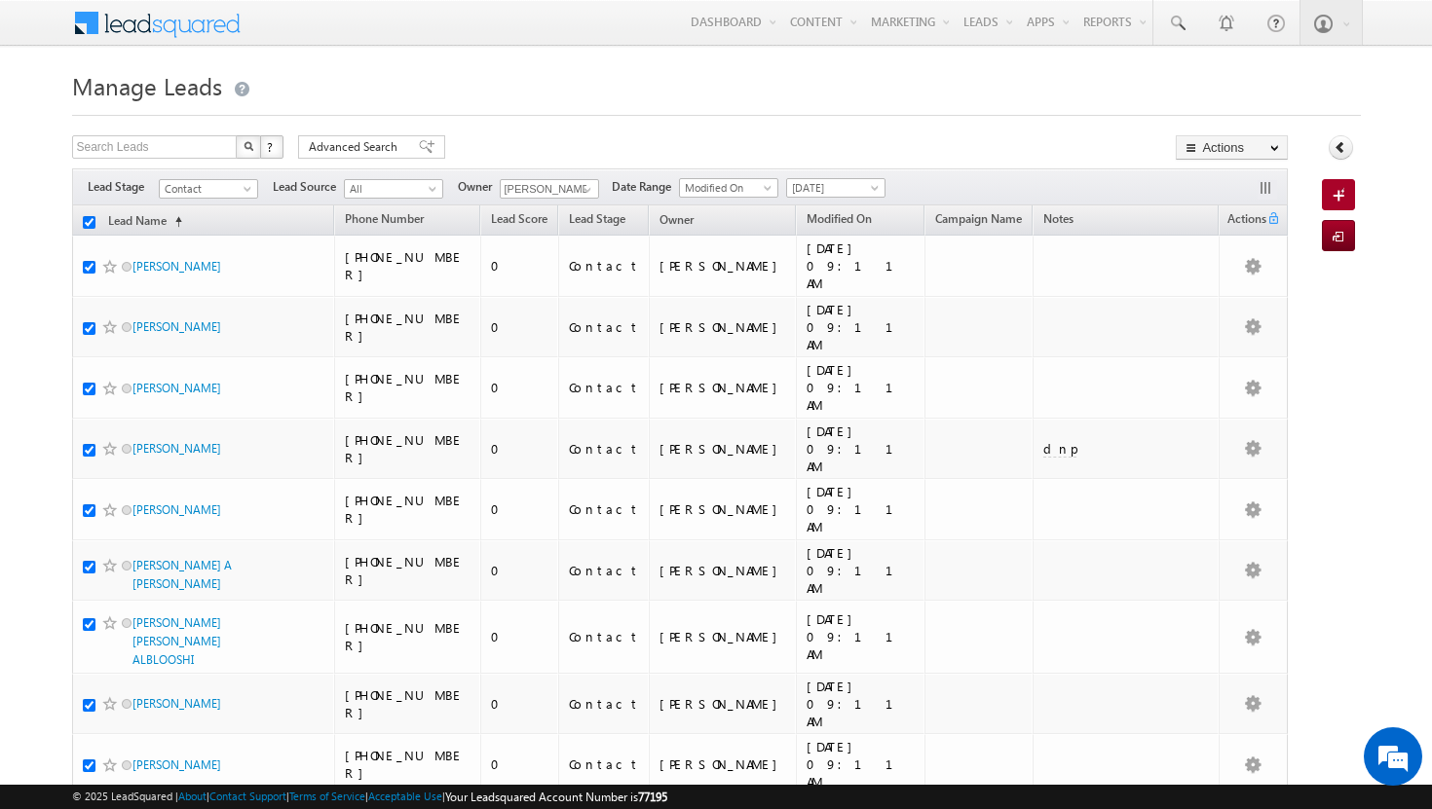
checkbox input "true"
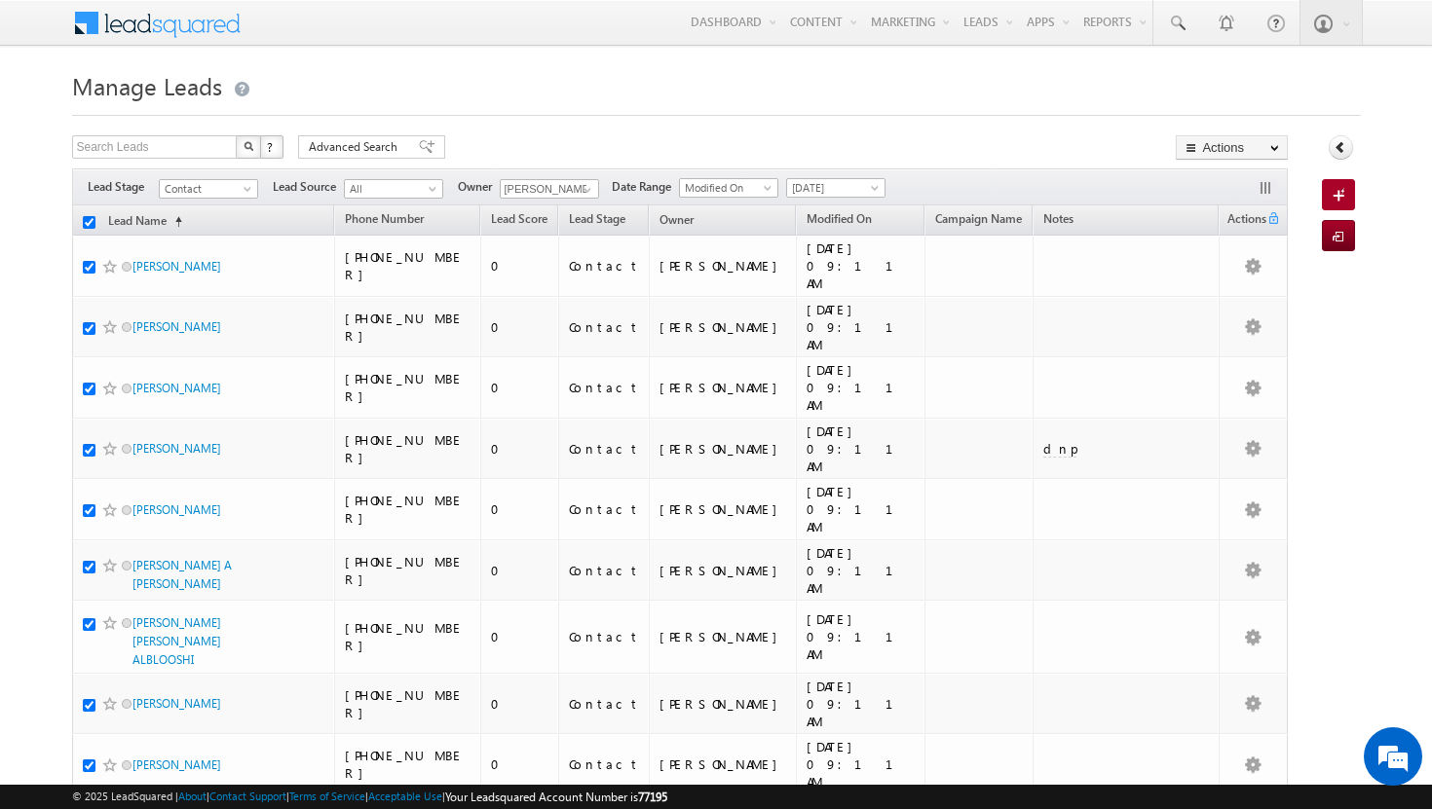
checkbox input "true"
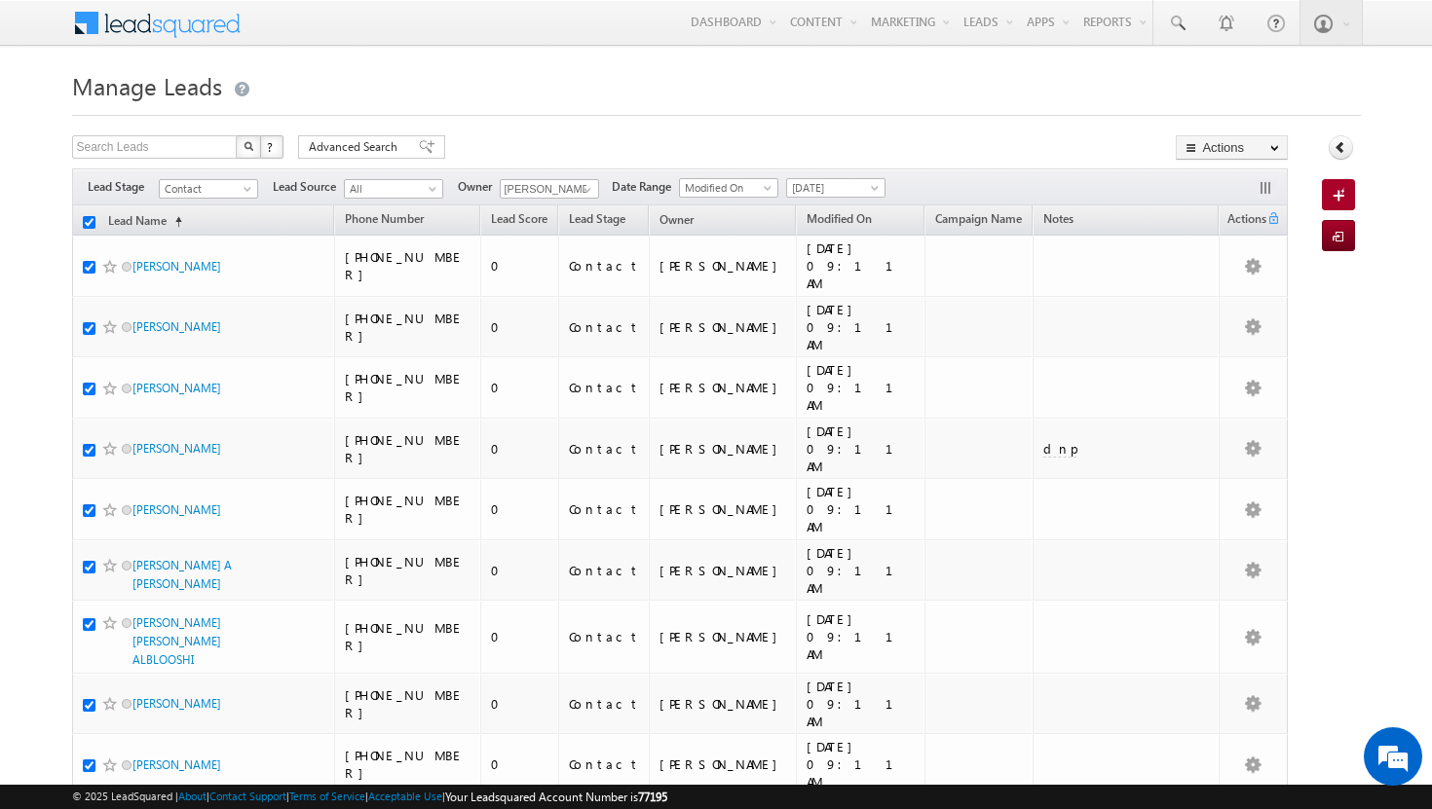
checkbox input "true"
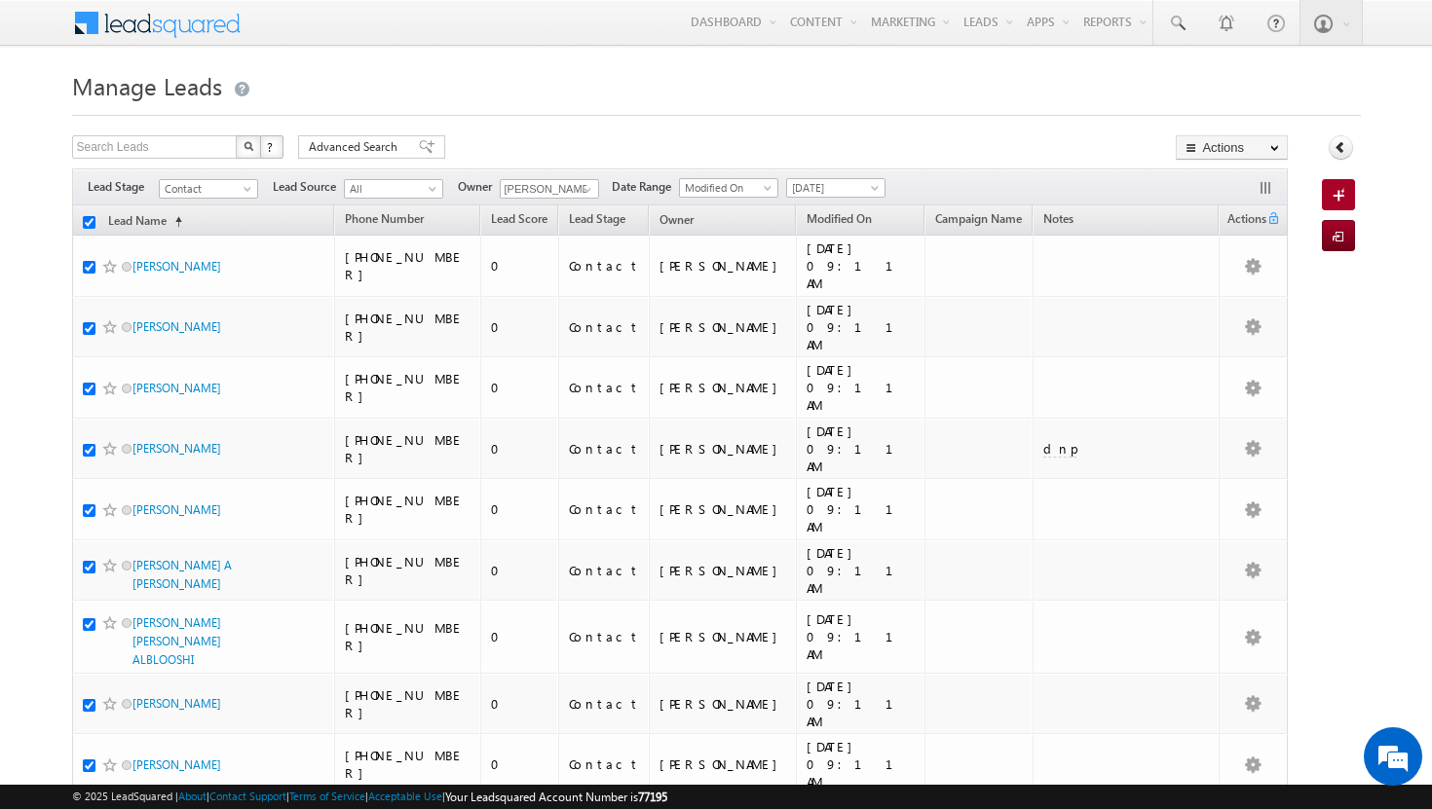
checkbox input "true"
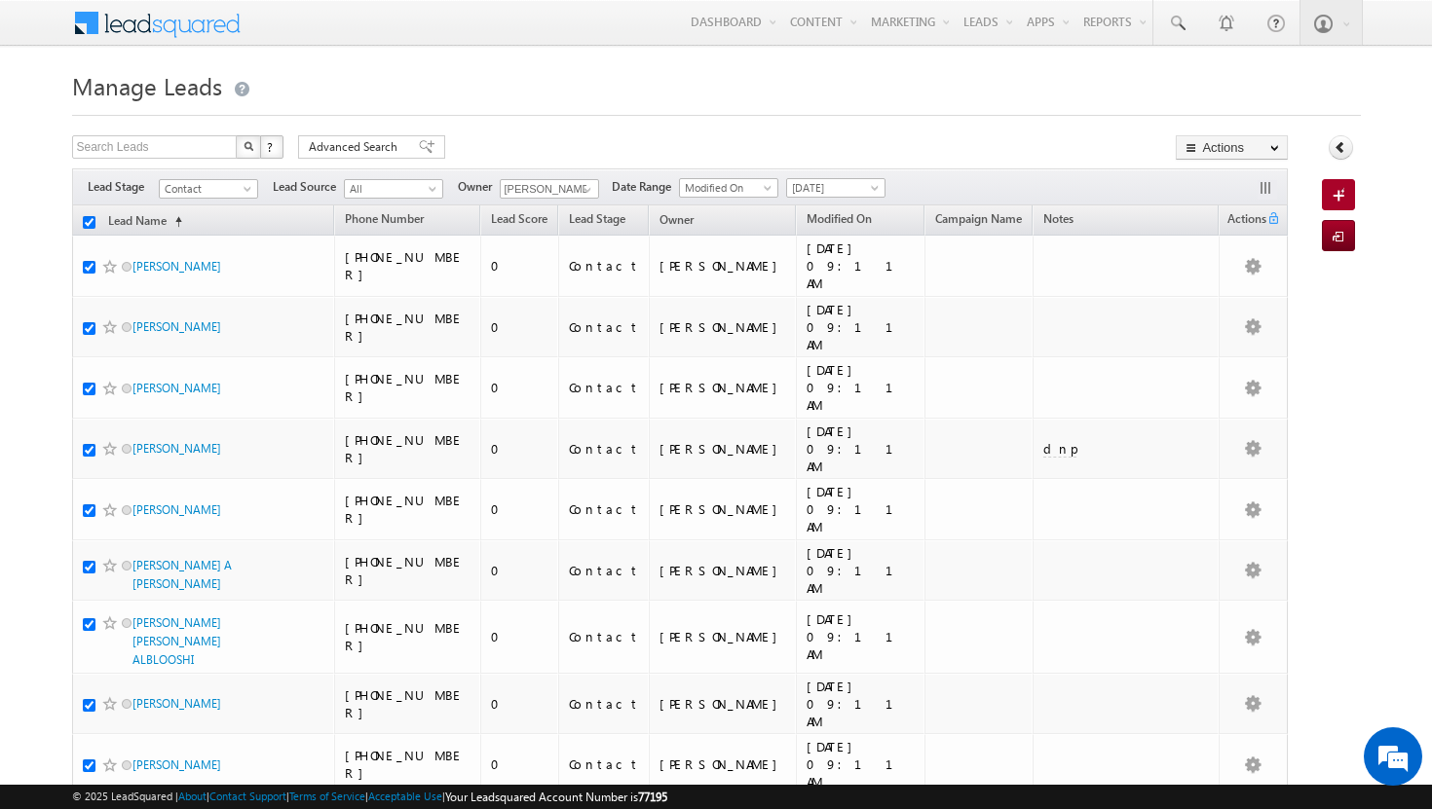
checkbox input "true"
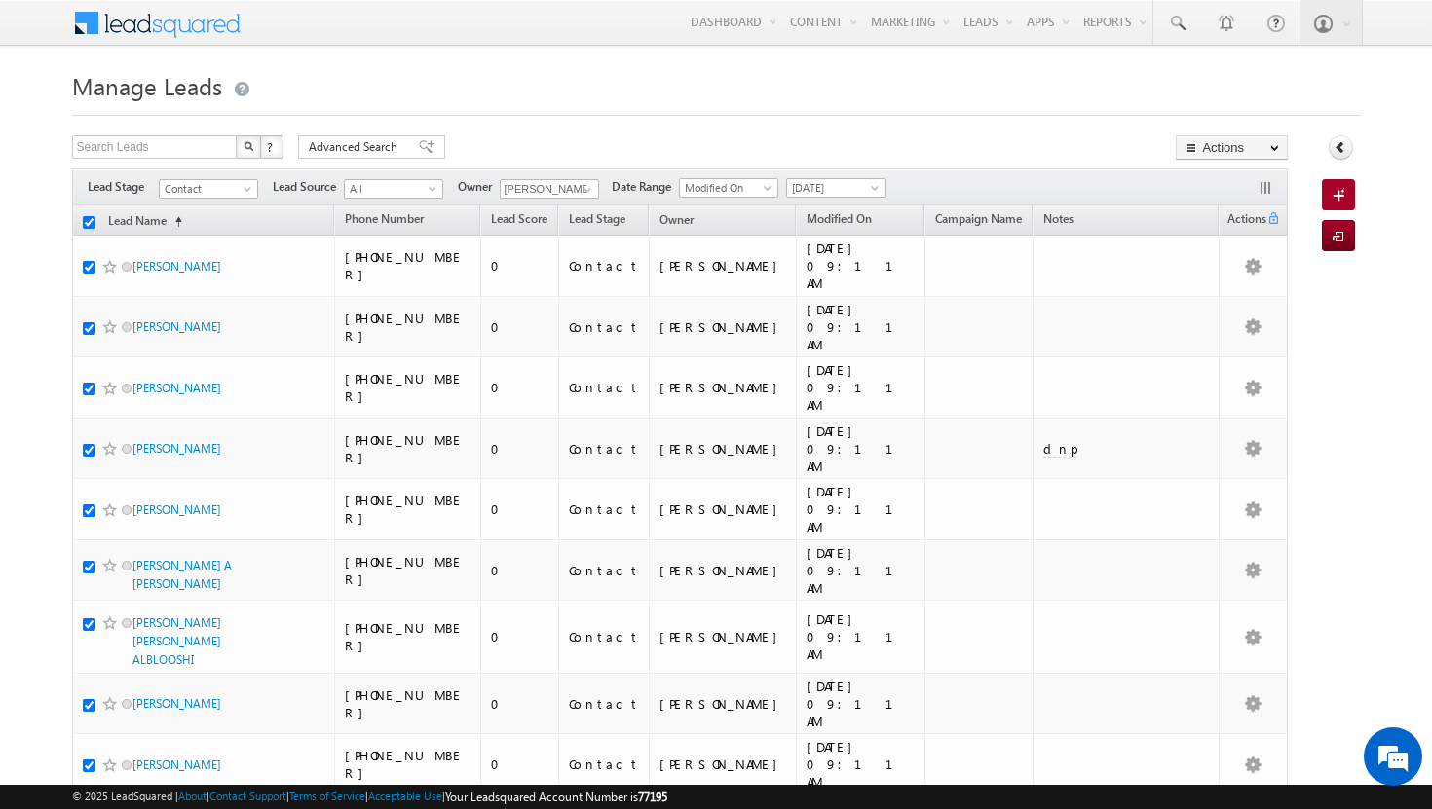
checkbox input "true"
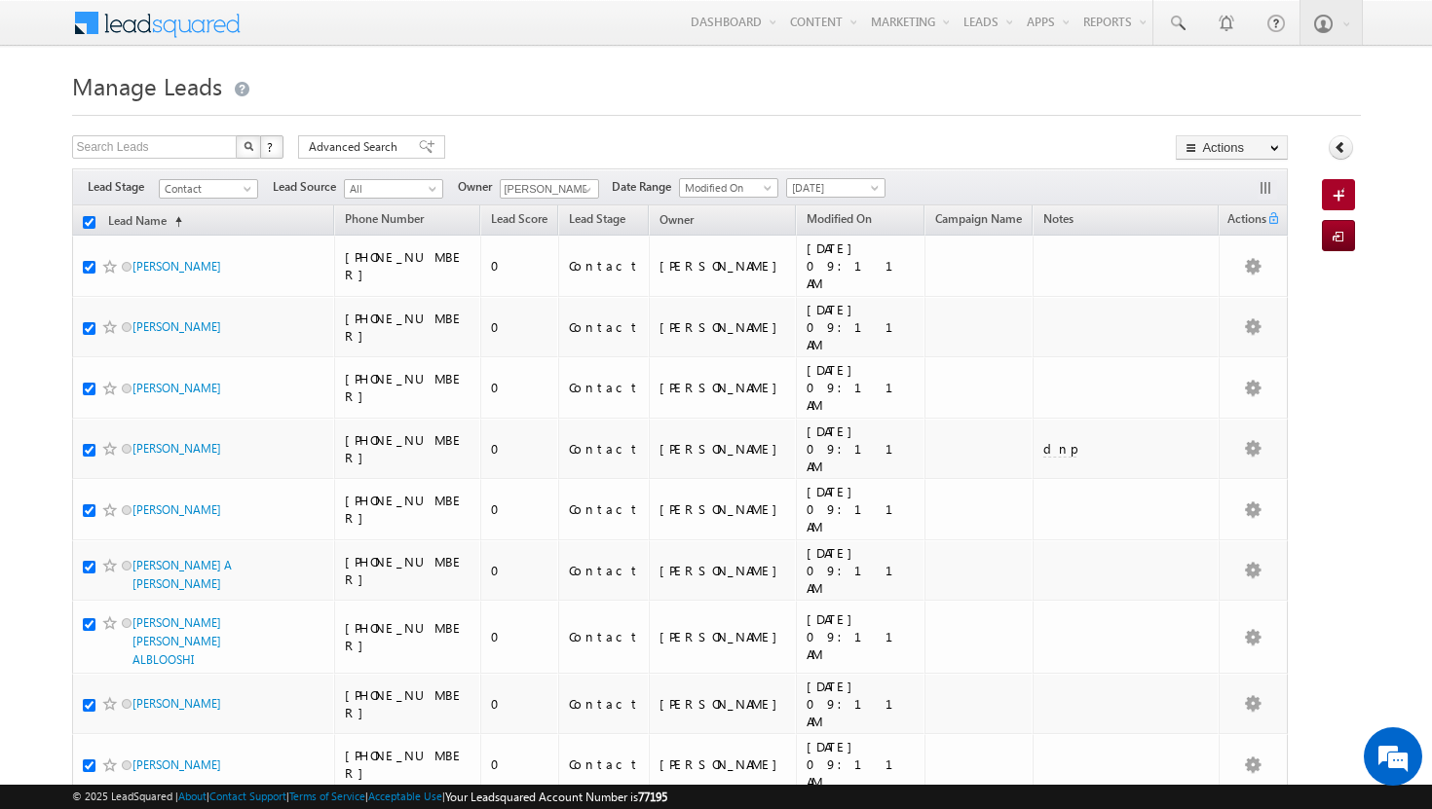
checkbox input "true"
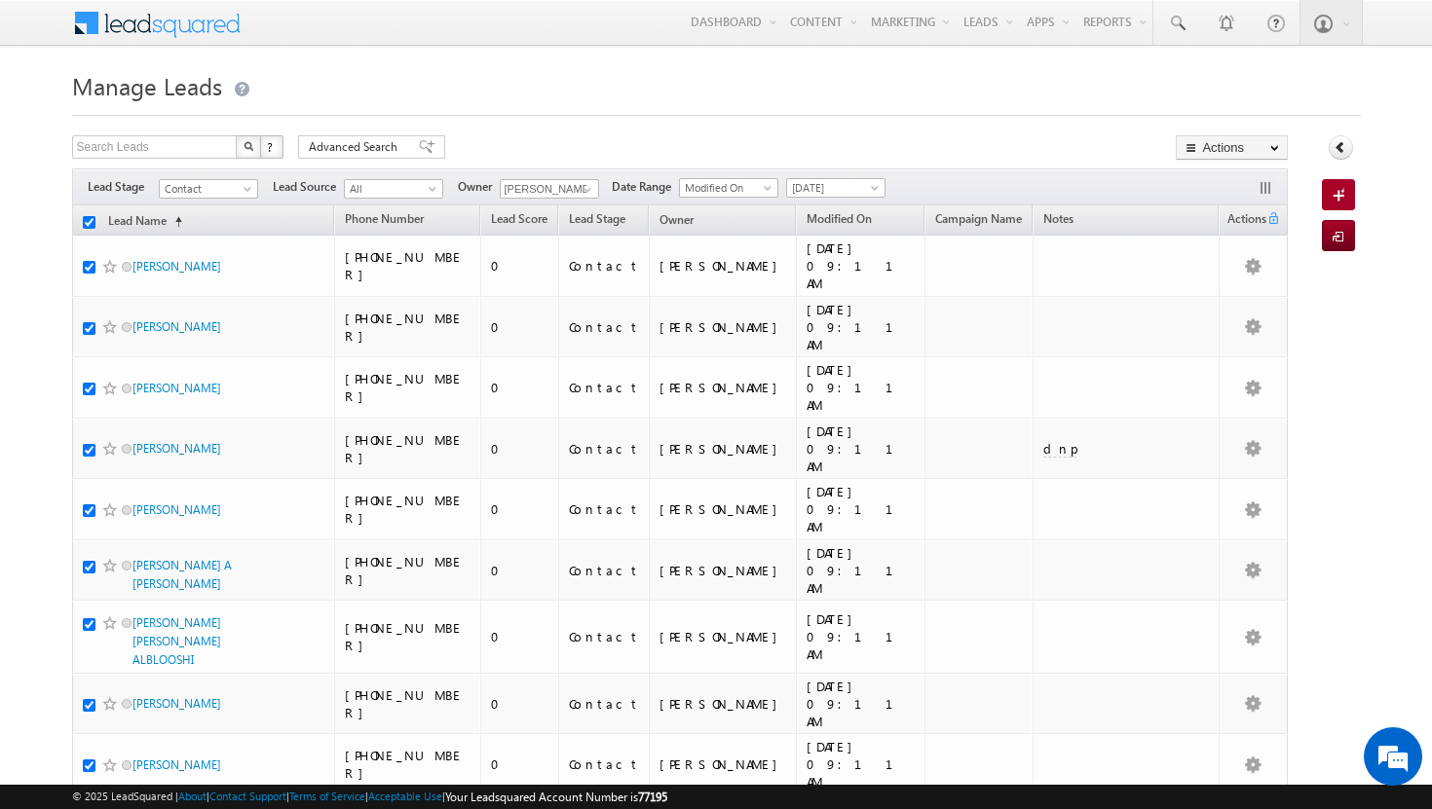
checkbox input "true"
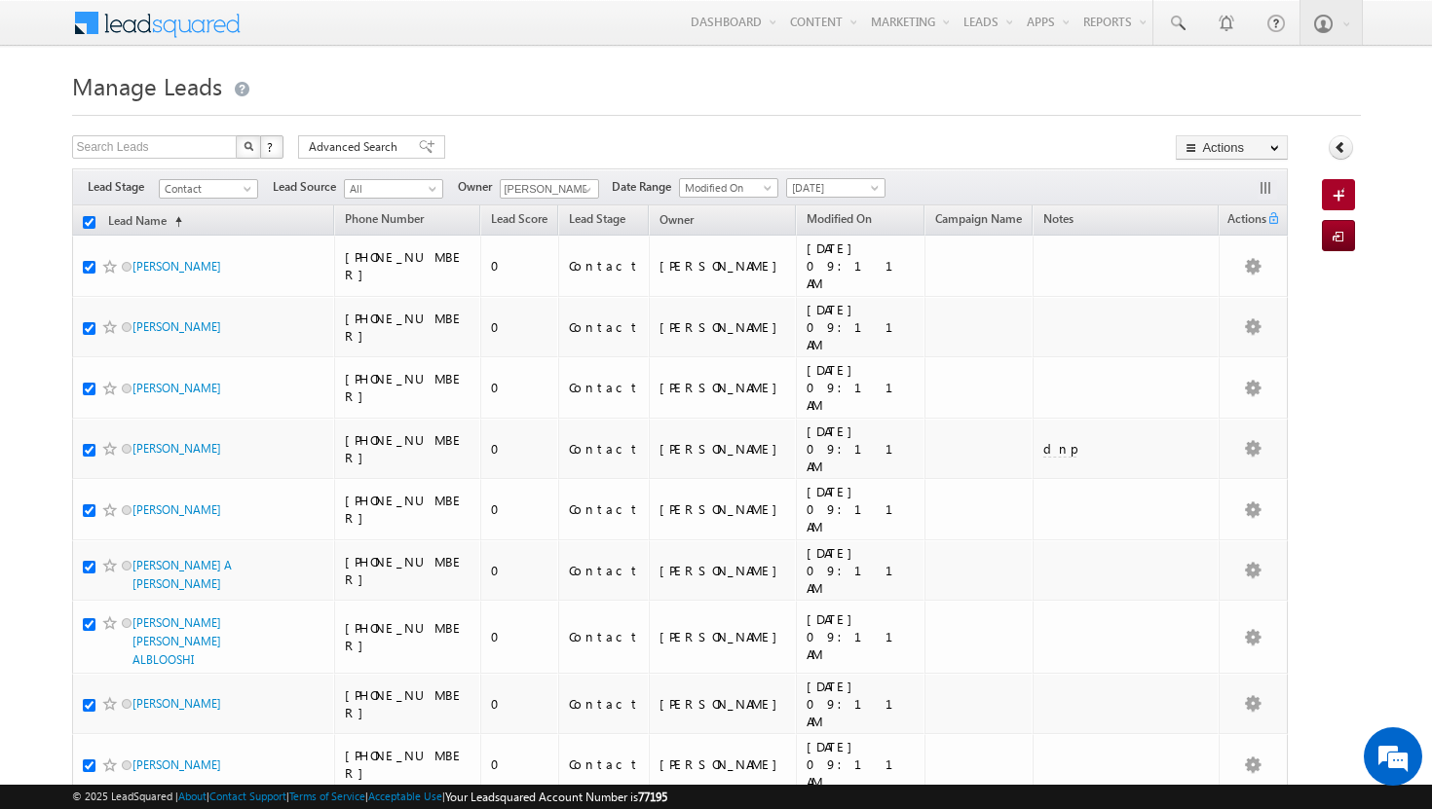
checkbox input "true"
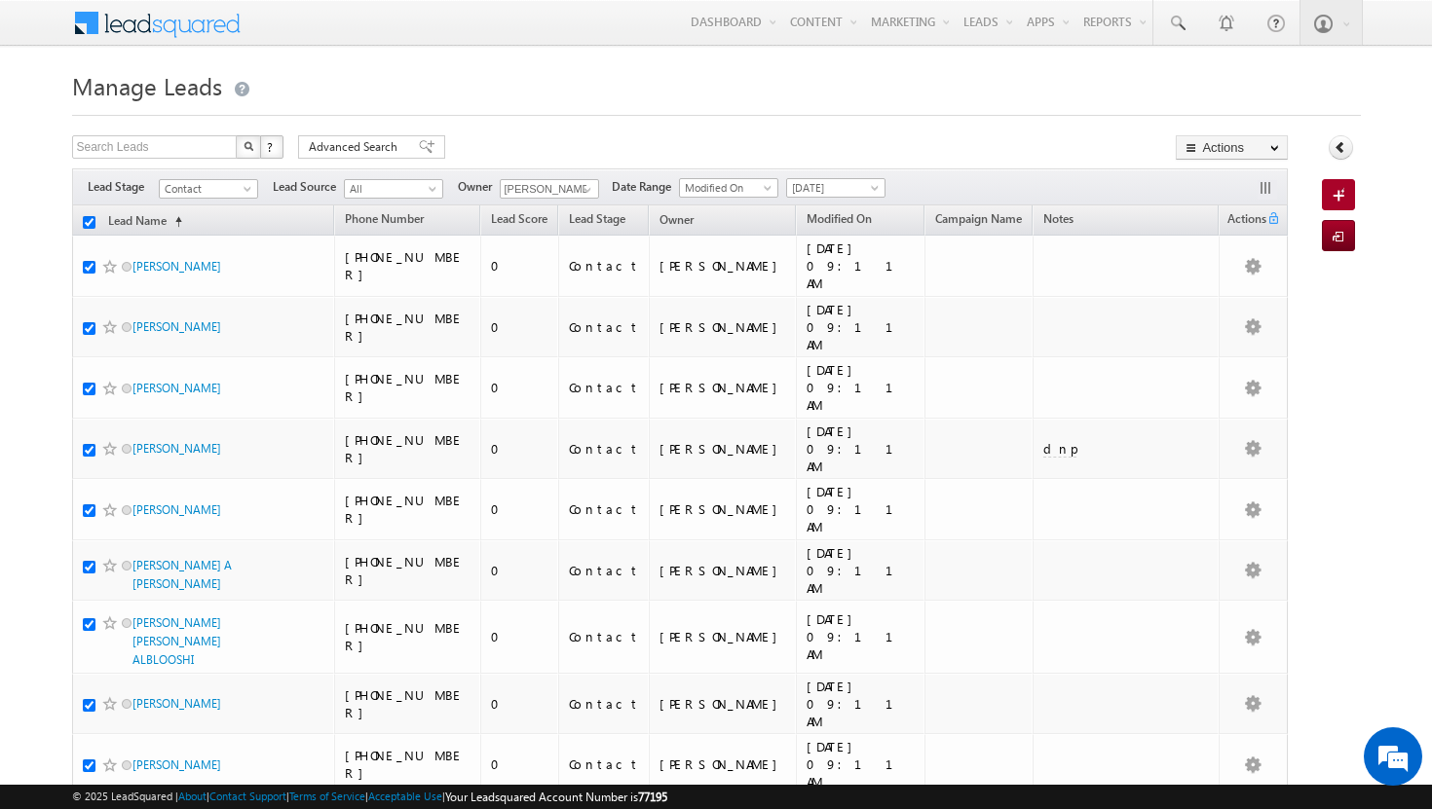
checkbox input "true"
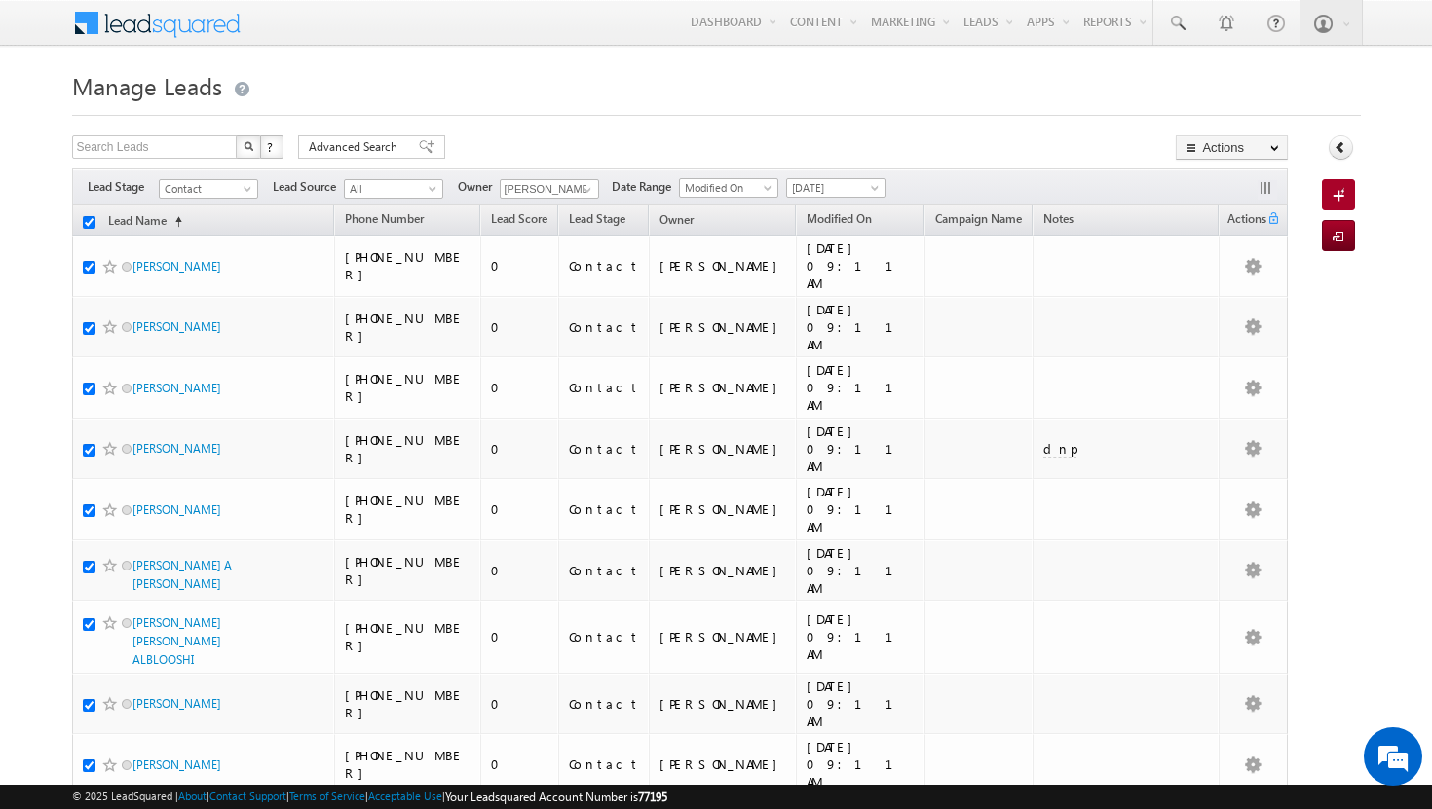
checkbox input "true"
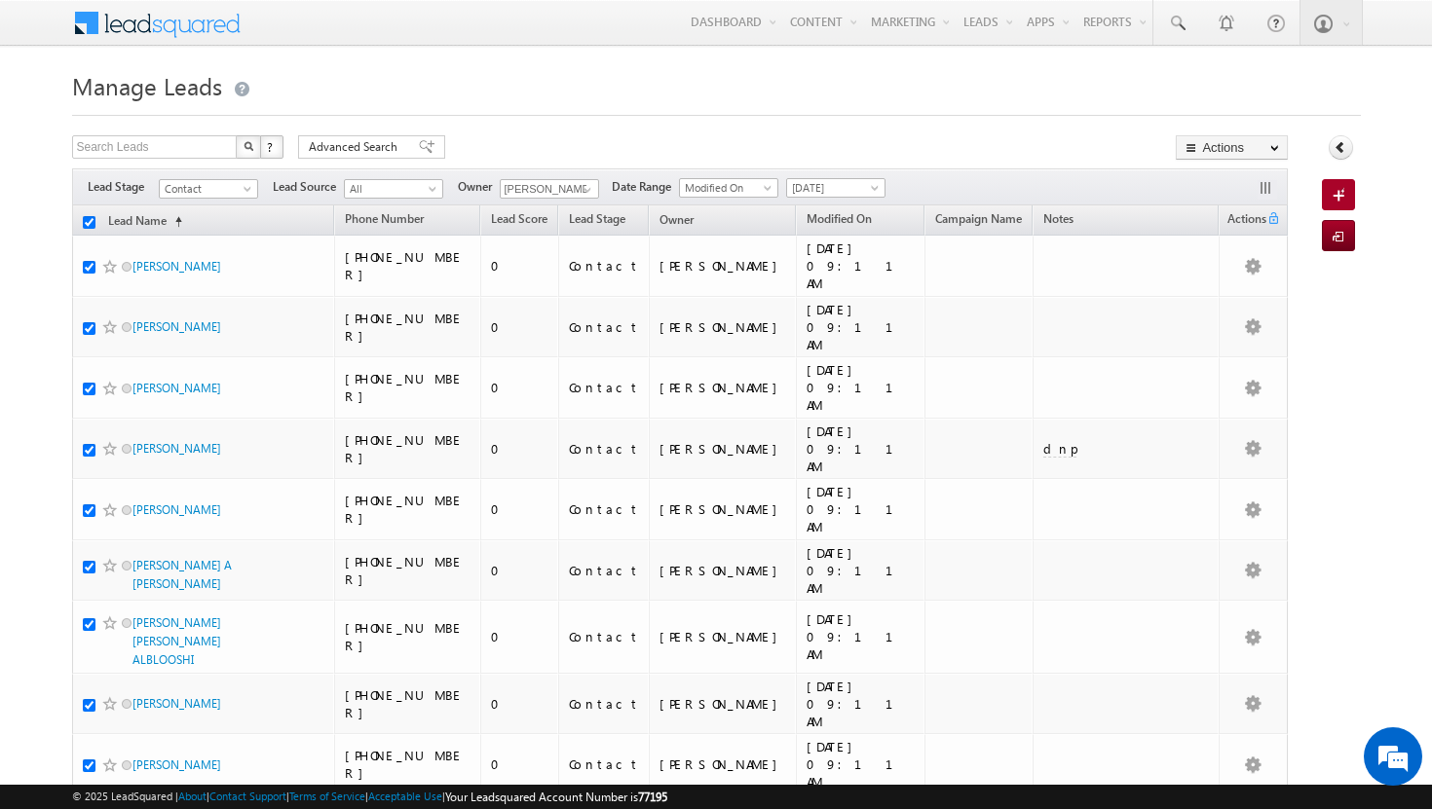
checkbox input "true"
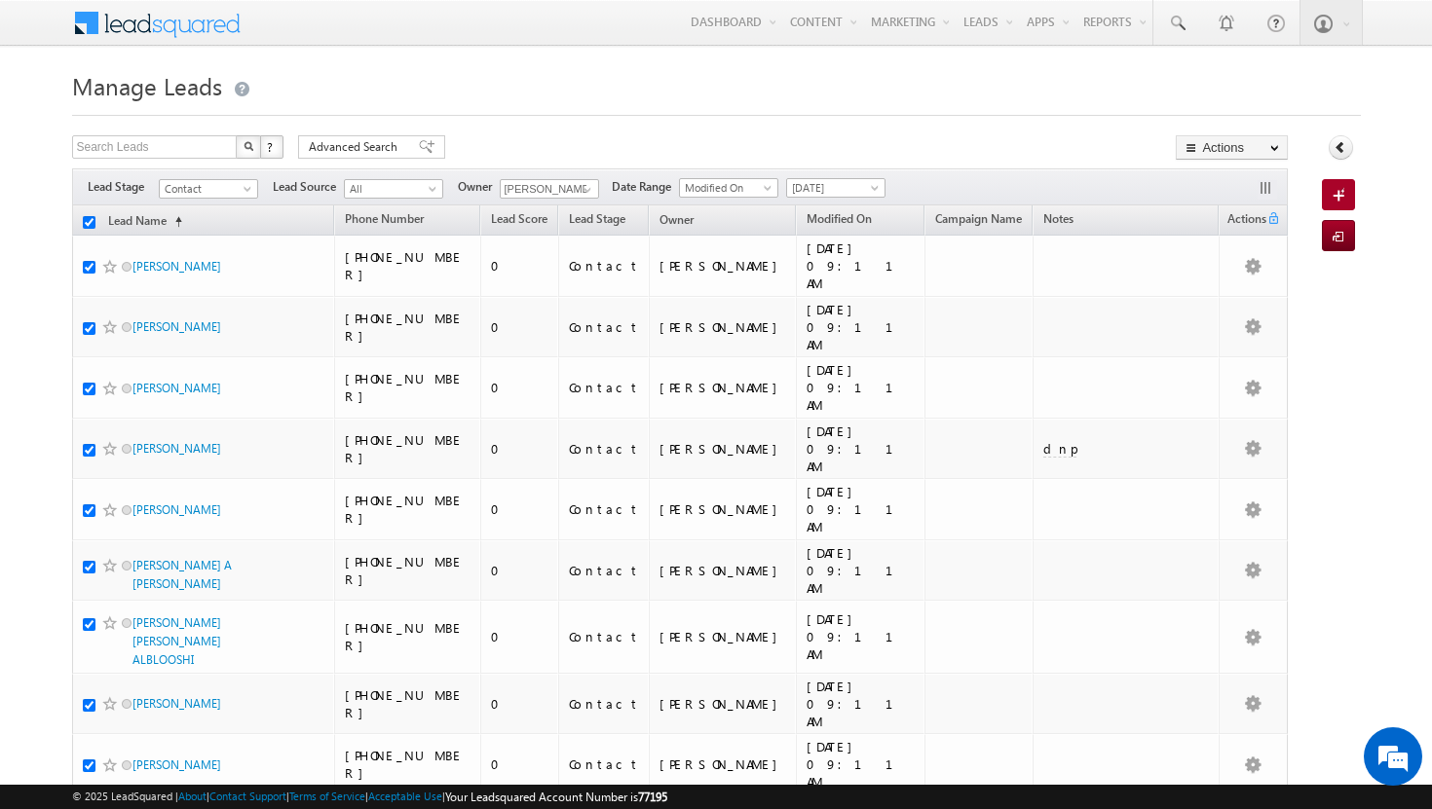
checkbox input "true"
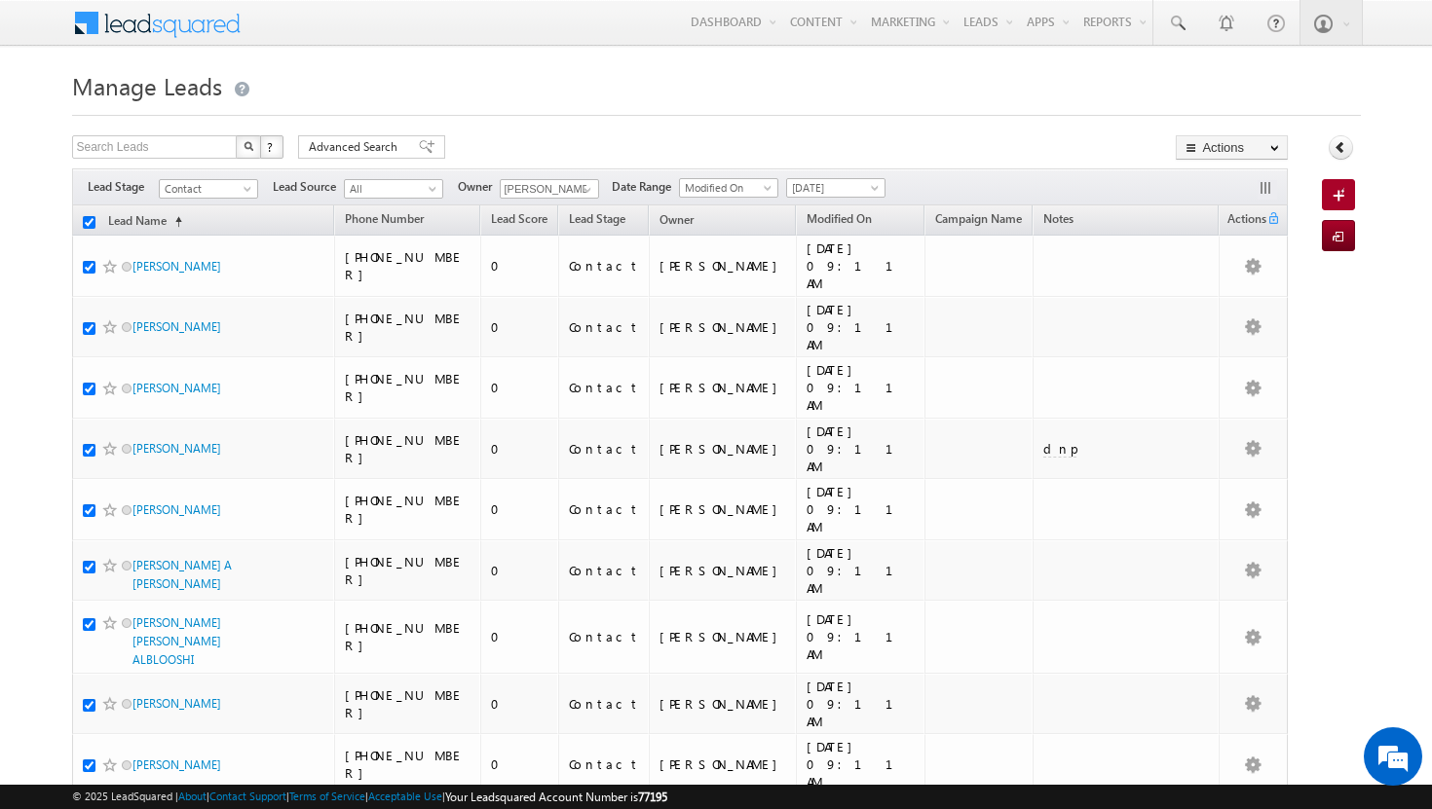
checkbox input "true"
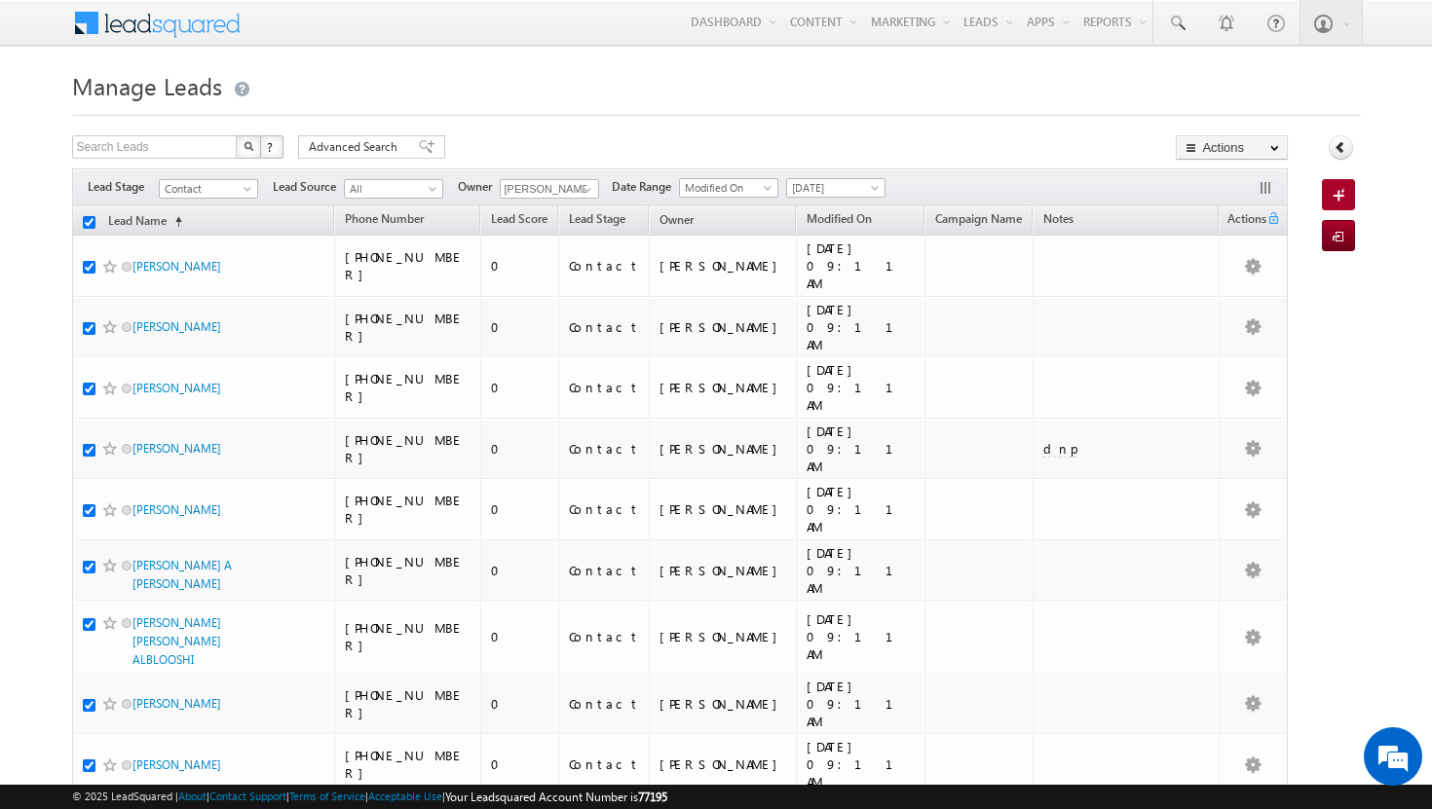
checkbox input "true"
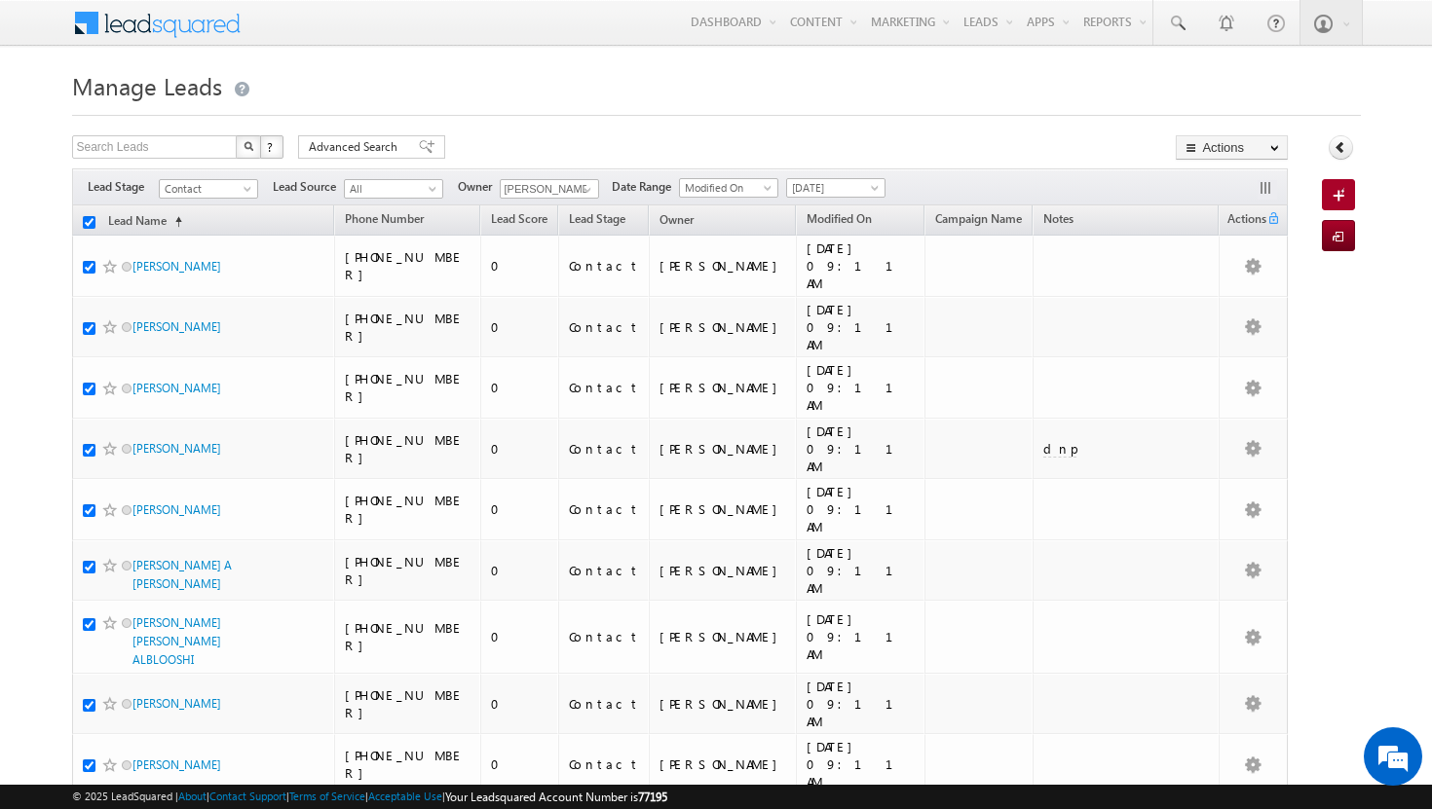
checkbox input "true"
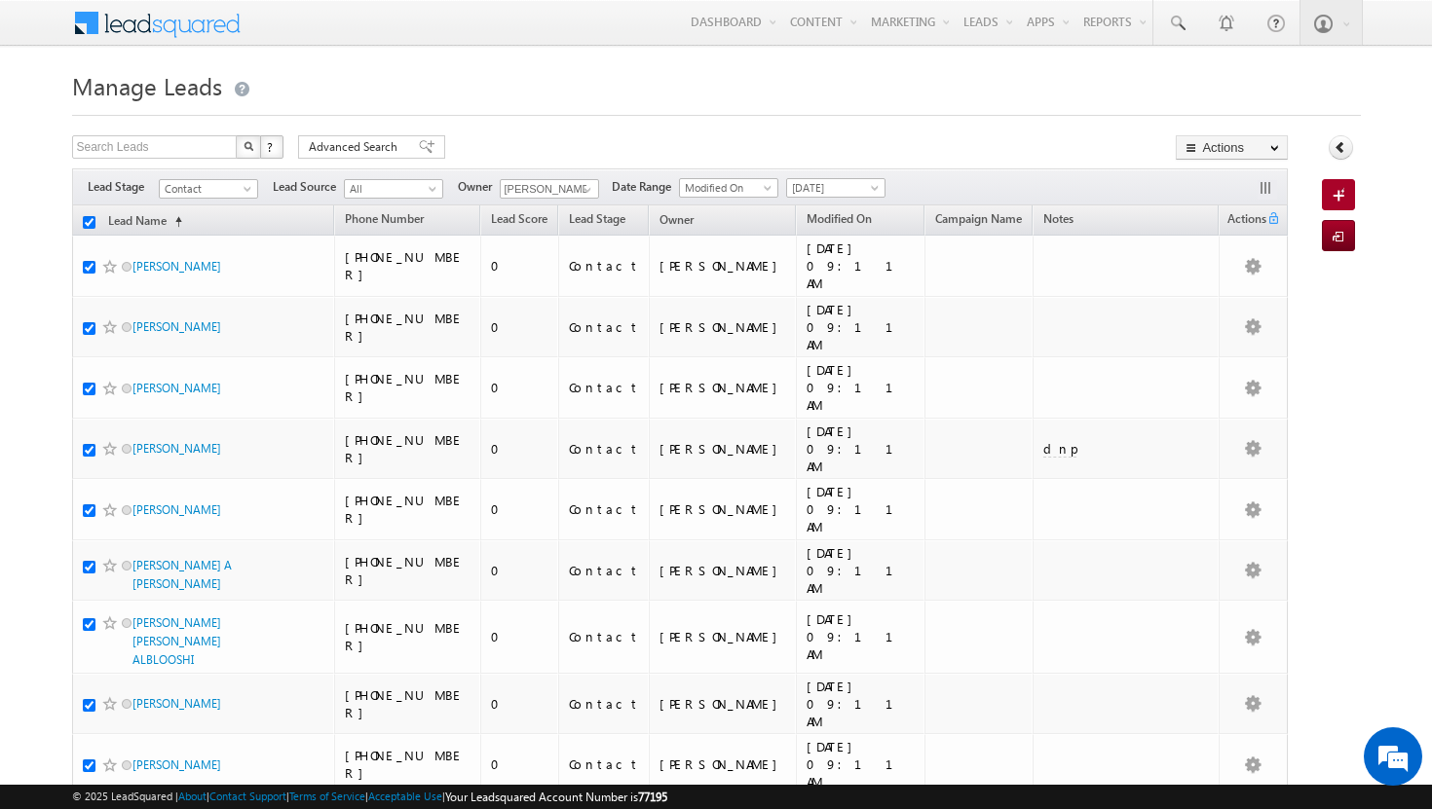
checkbox input "true"
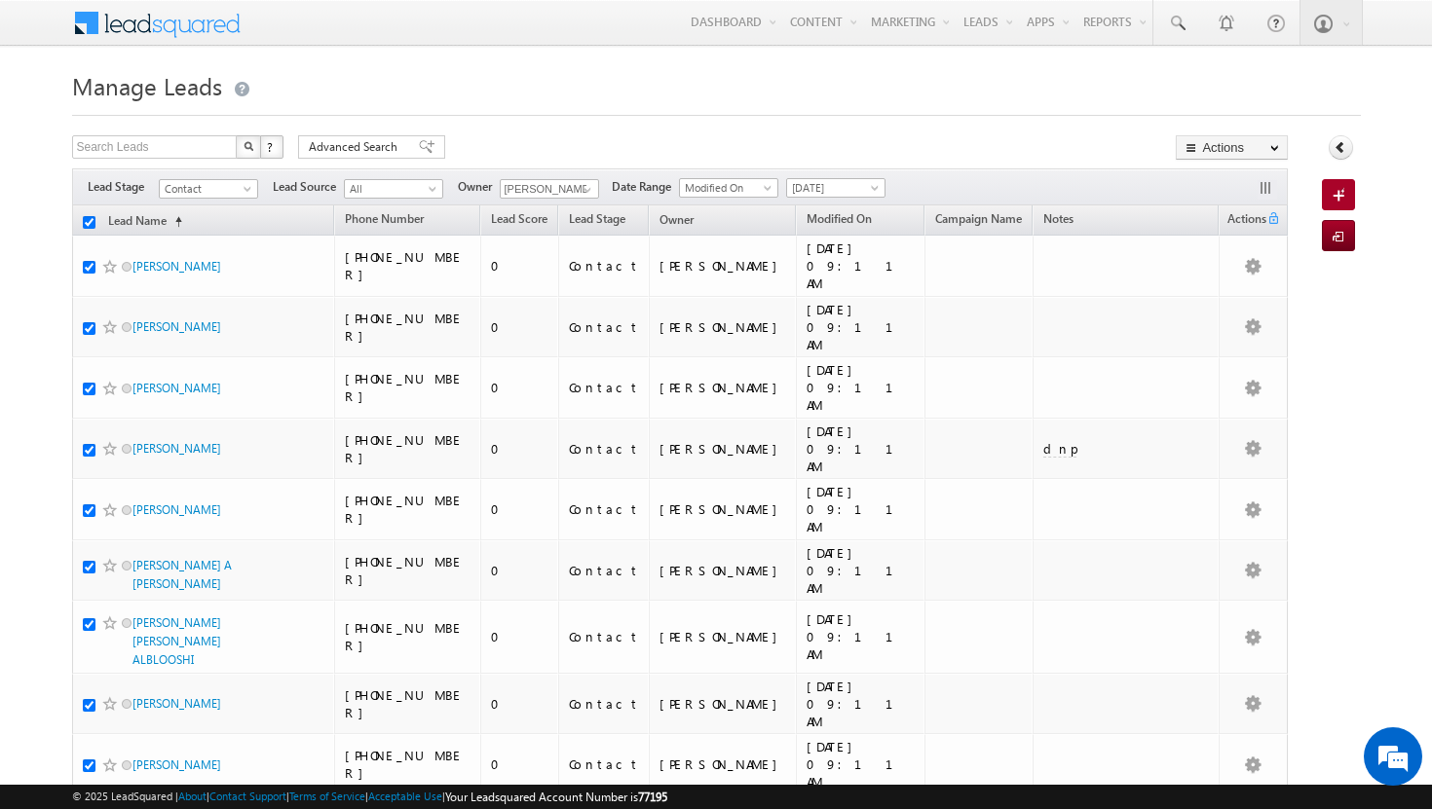
checkbox input "true"
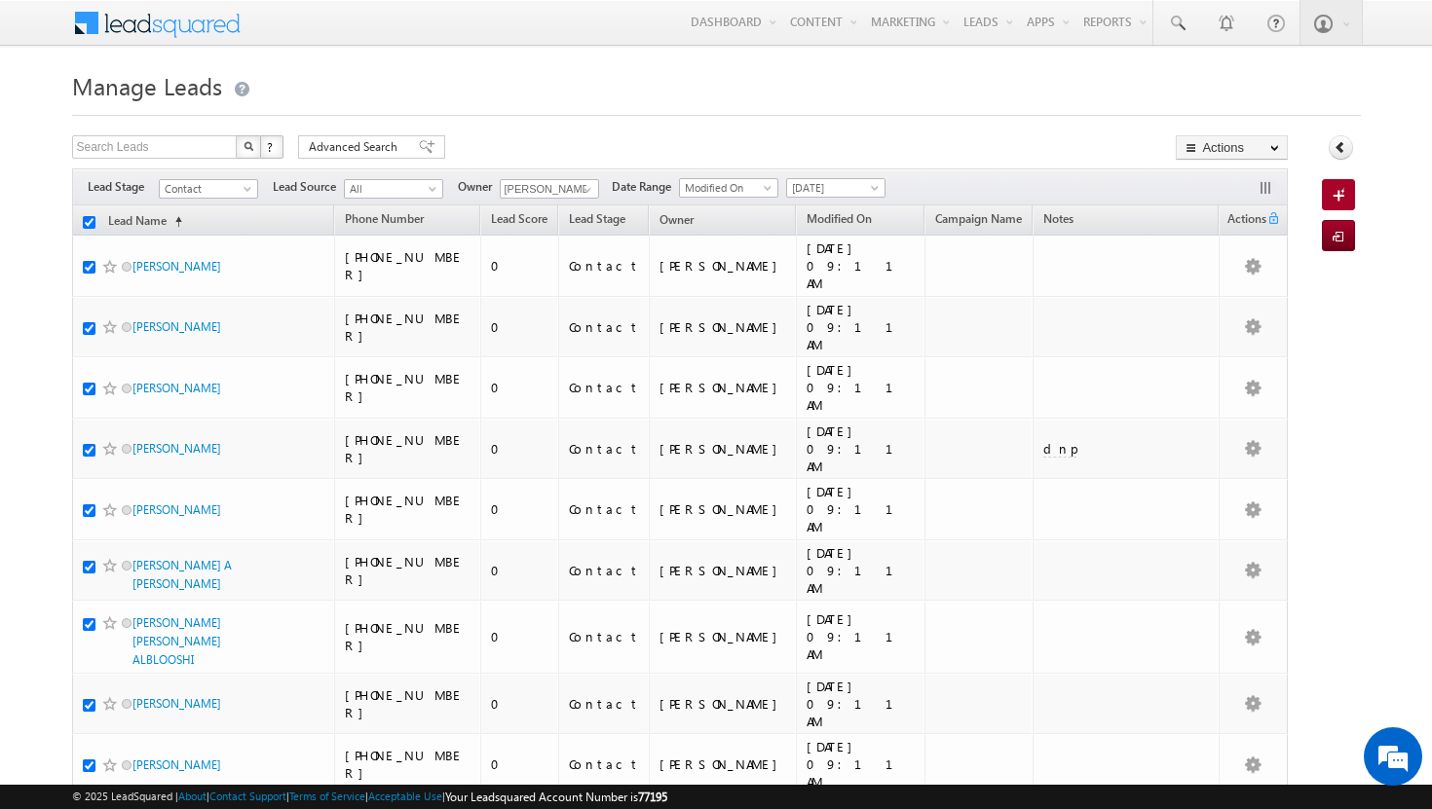
checkbox input "true"
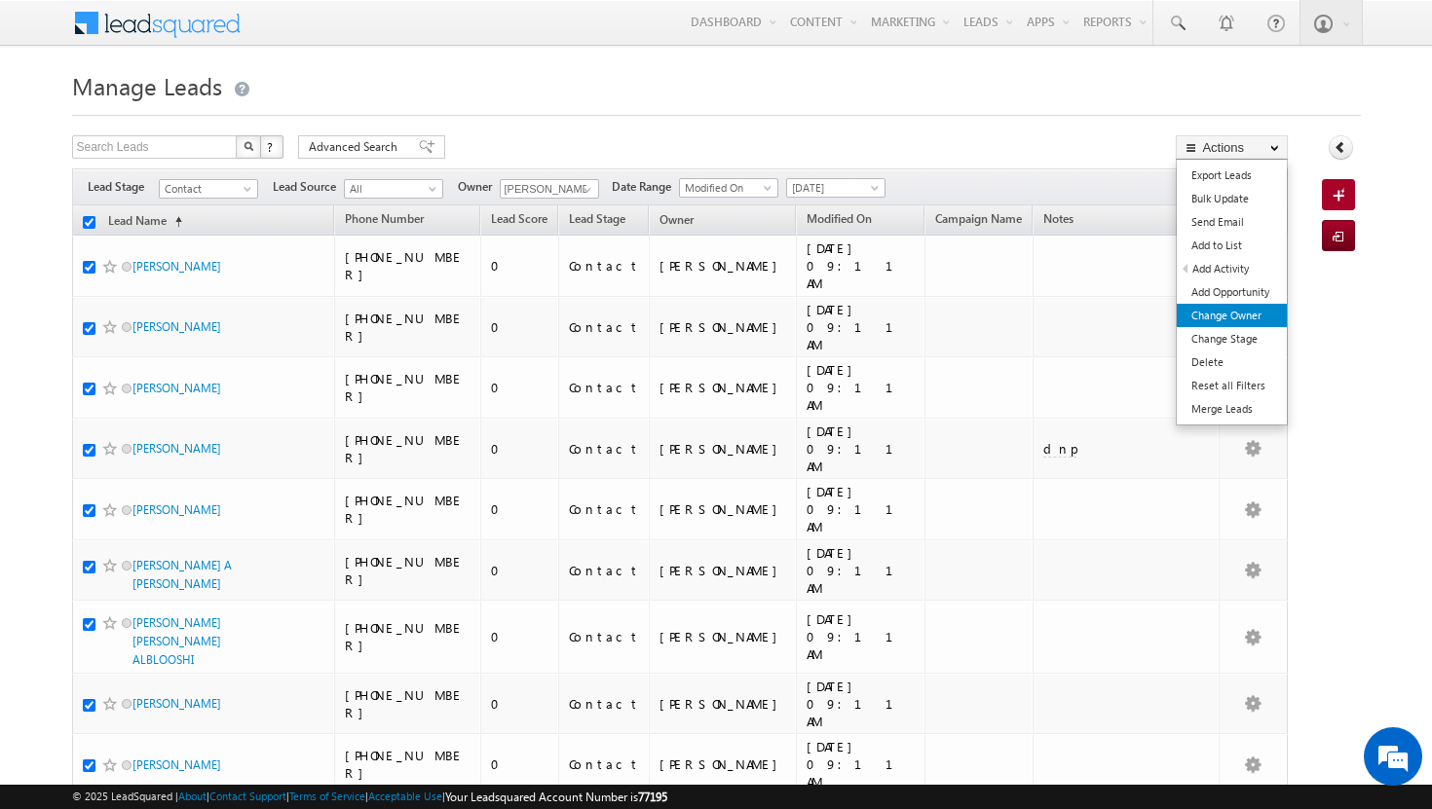
click at [1238, 311] on link "Change Owner" at bounding box center [1232, 315] width 110 height 23
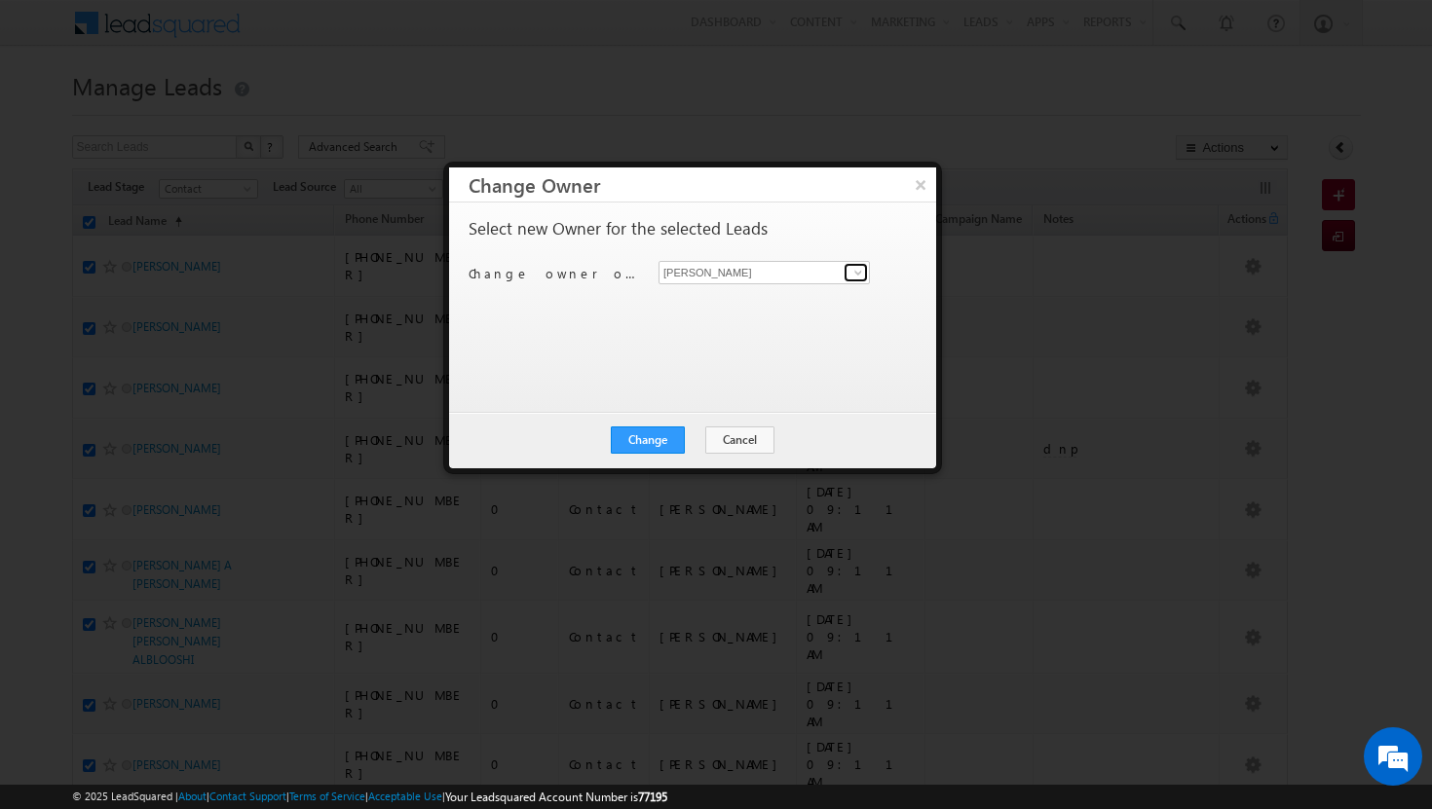
click at [860, 281] on link at bounding box center [855, 272] width 24 height 19
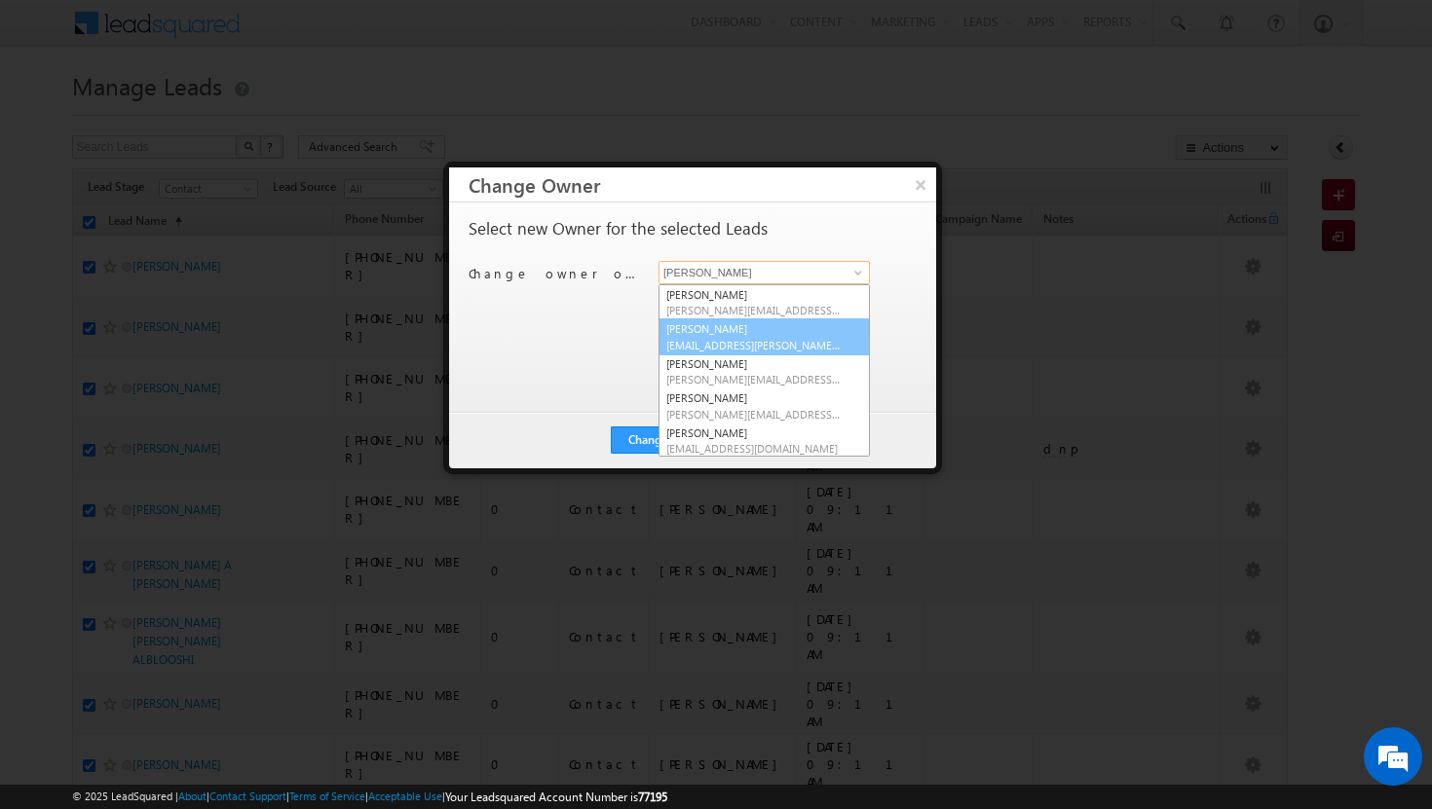
click at [796, 333] on link "Afeef Mohammad [EMAIL_ADDRESS][PERSON_NAME][DOMAIN_NAME]" at bounding box center [763, 336] width 211 height 37
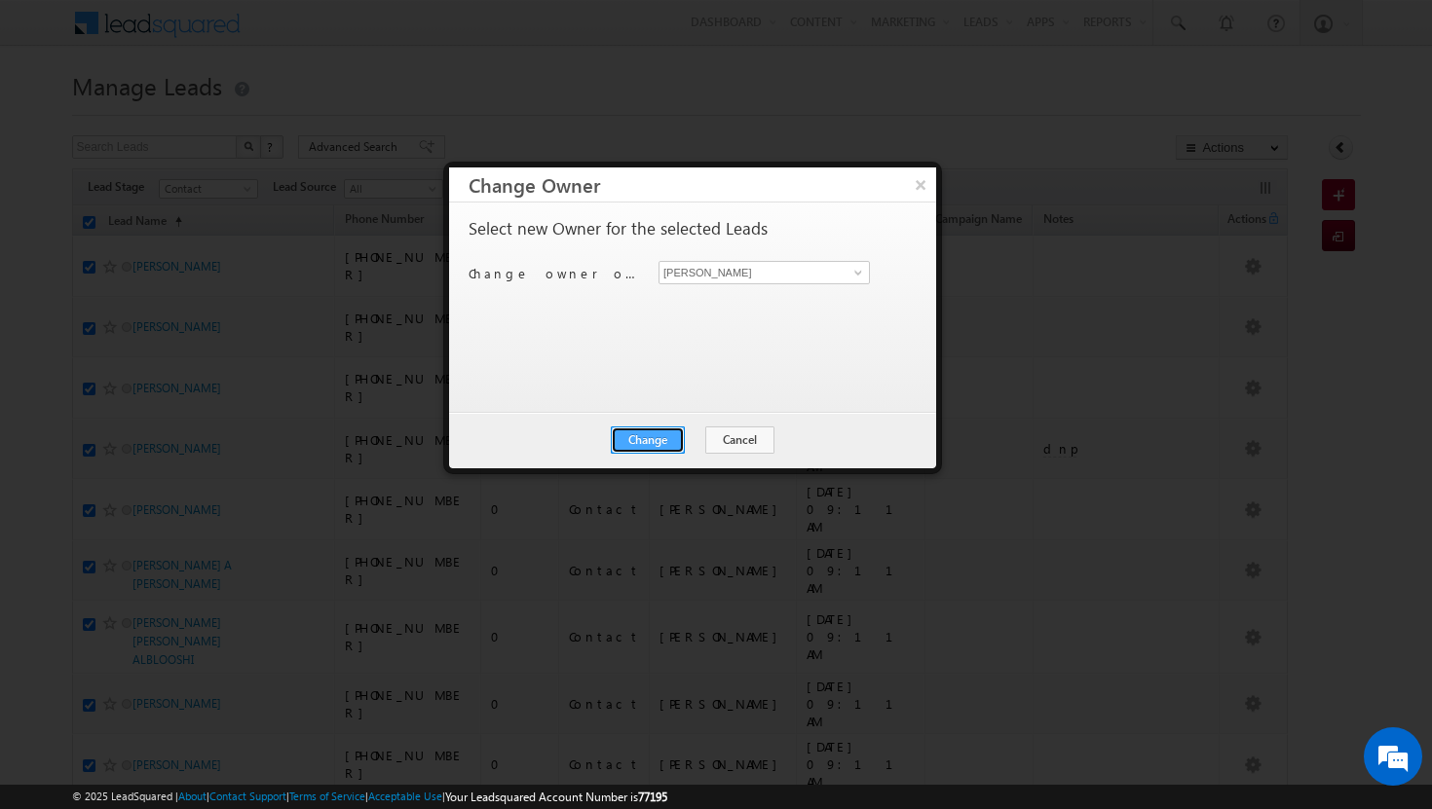
click at [629, 430] on button "Change" at bounding box center [648, 440] width 74 height 27
click at [677, 436] on button "Close" at bounding box center [695, 440] width 62 height 27
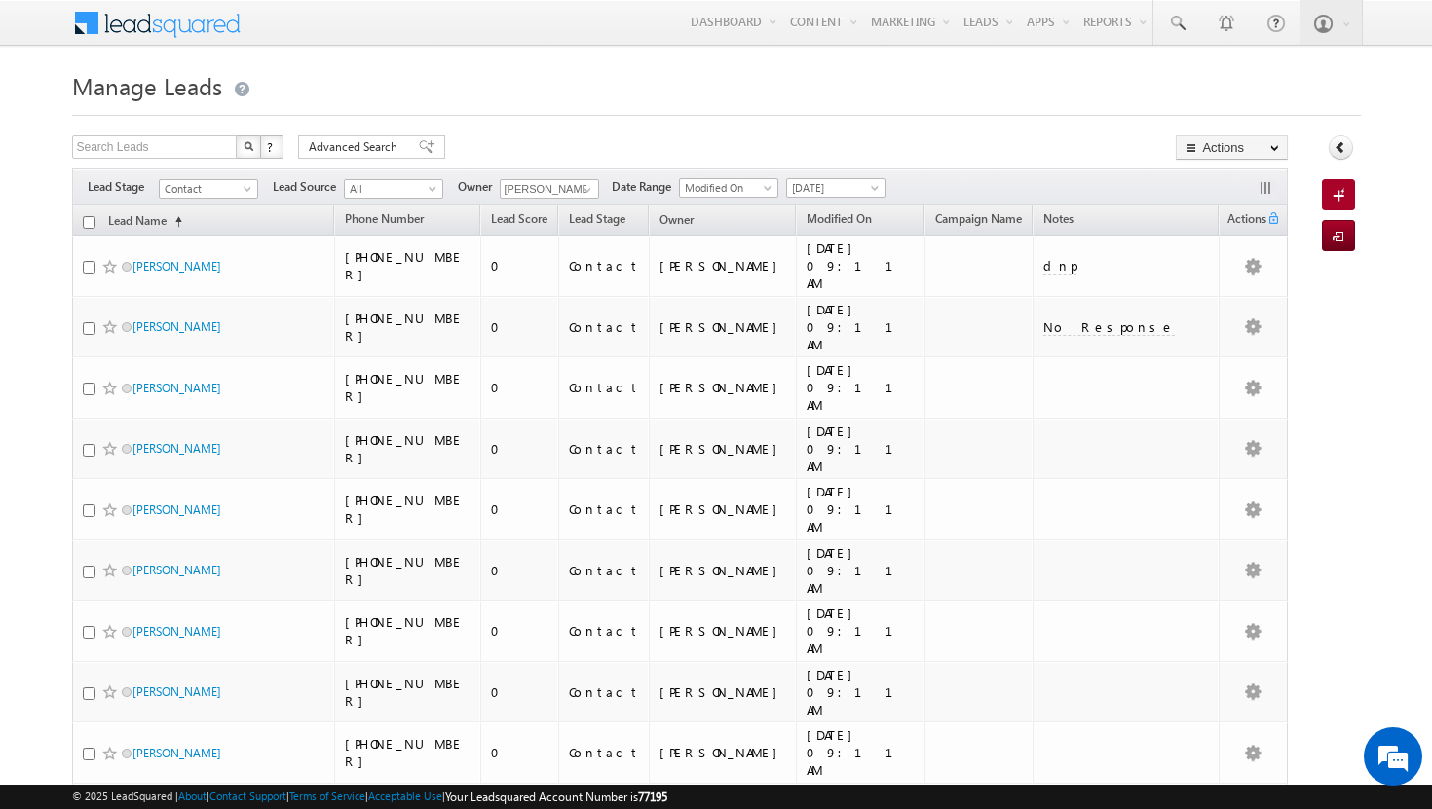
click at [89, 225] on input "checkbox" at bounding box center [89, 222] width 13 height 13
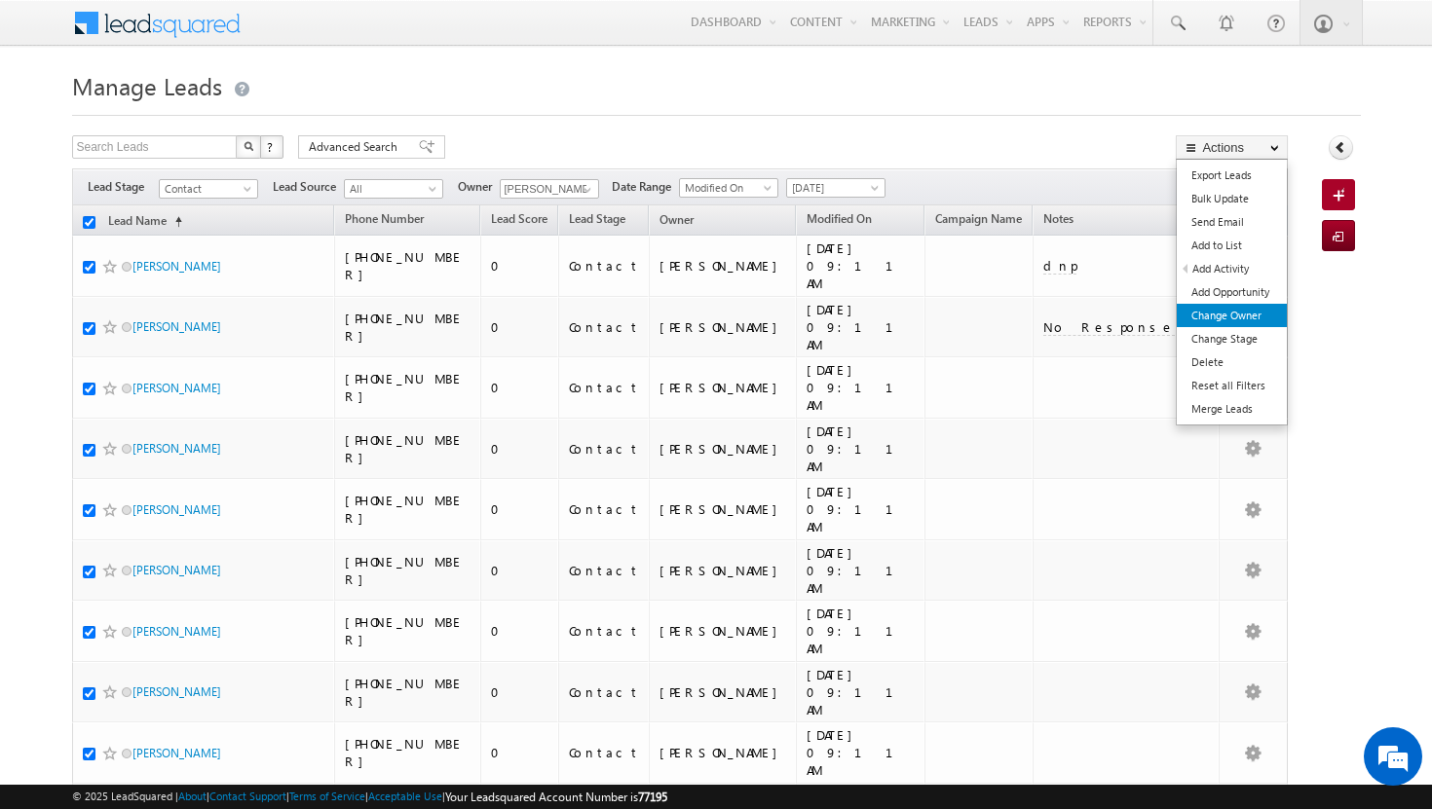
click at [1256, 308] on link "Change Owner" at bounding box center [1232, 315] width 110 height 23
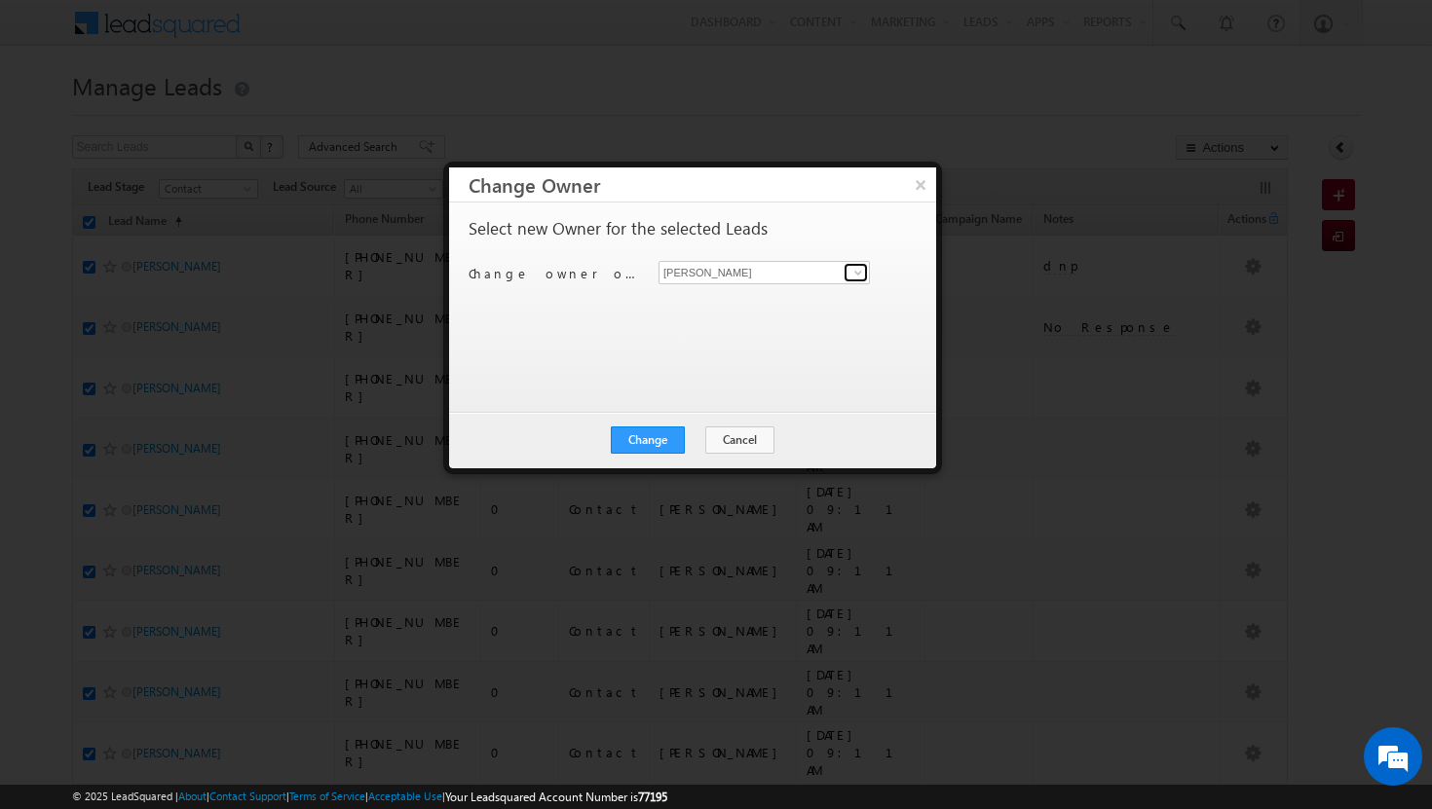
click at [858, 277] on span at bounding box center [858, 273] width 16 height 16
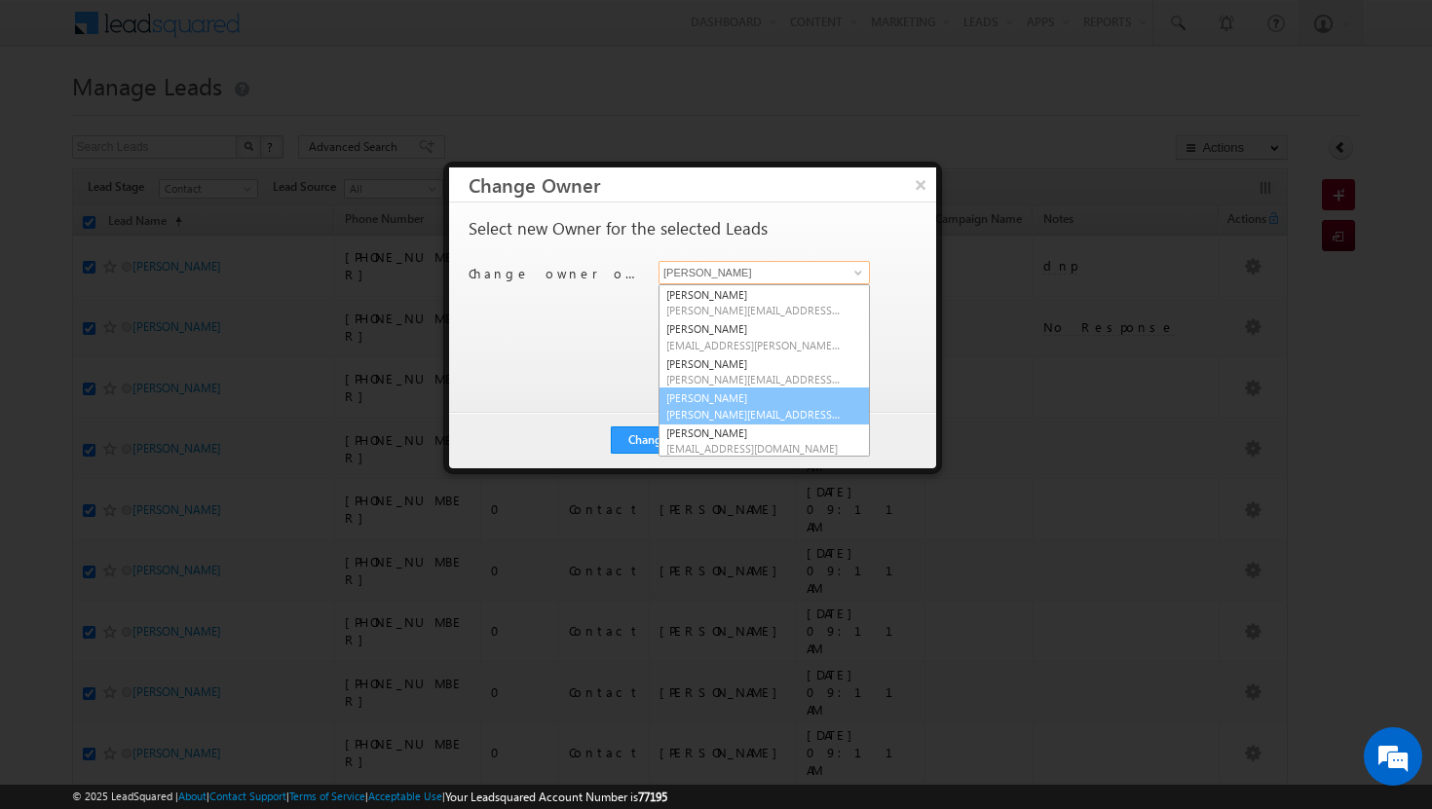
click at [803, 398] on link "[PERSON_NAME] Tp [EMAIL_ADDRESS][DOMAIN_NAME]" at bounding box center [763, 406] width 211 height 37
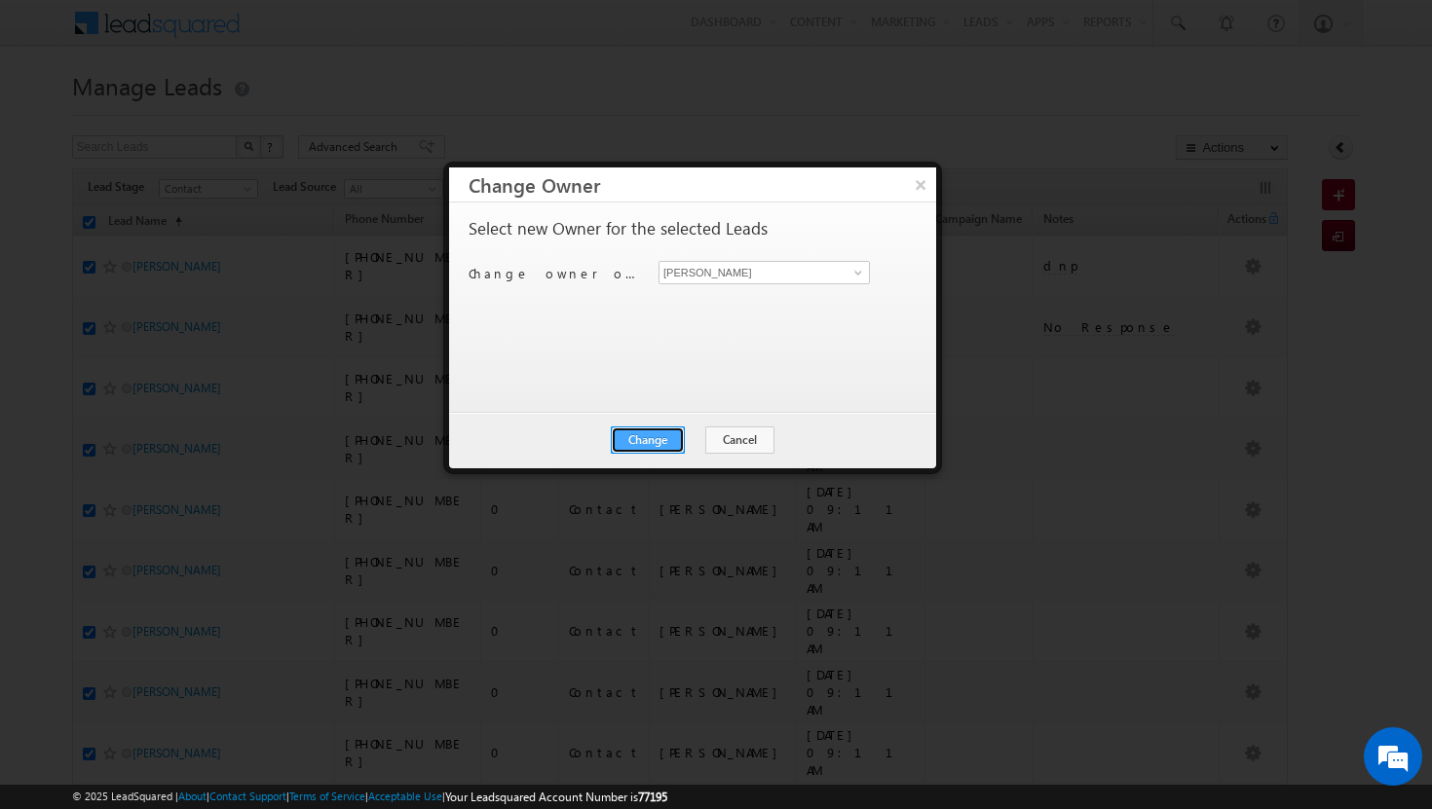
click at [663, 441] on button "Change" at bounding box center [648, 440] width 74 height 27
click at [705, 434] on button "Close" at bounding box center [695, 440] width 62 height 27
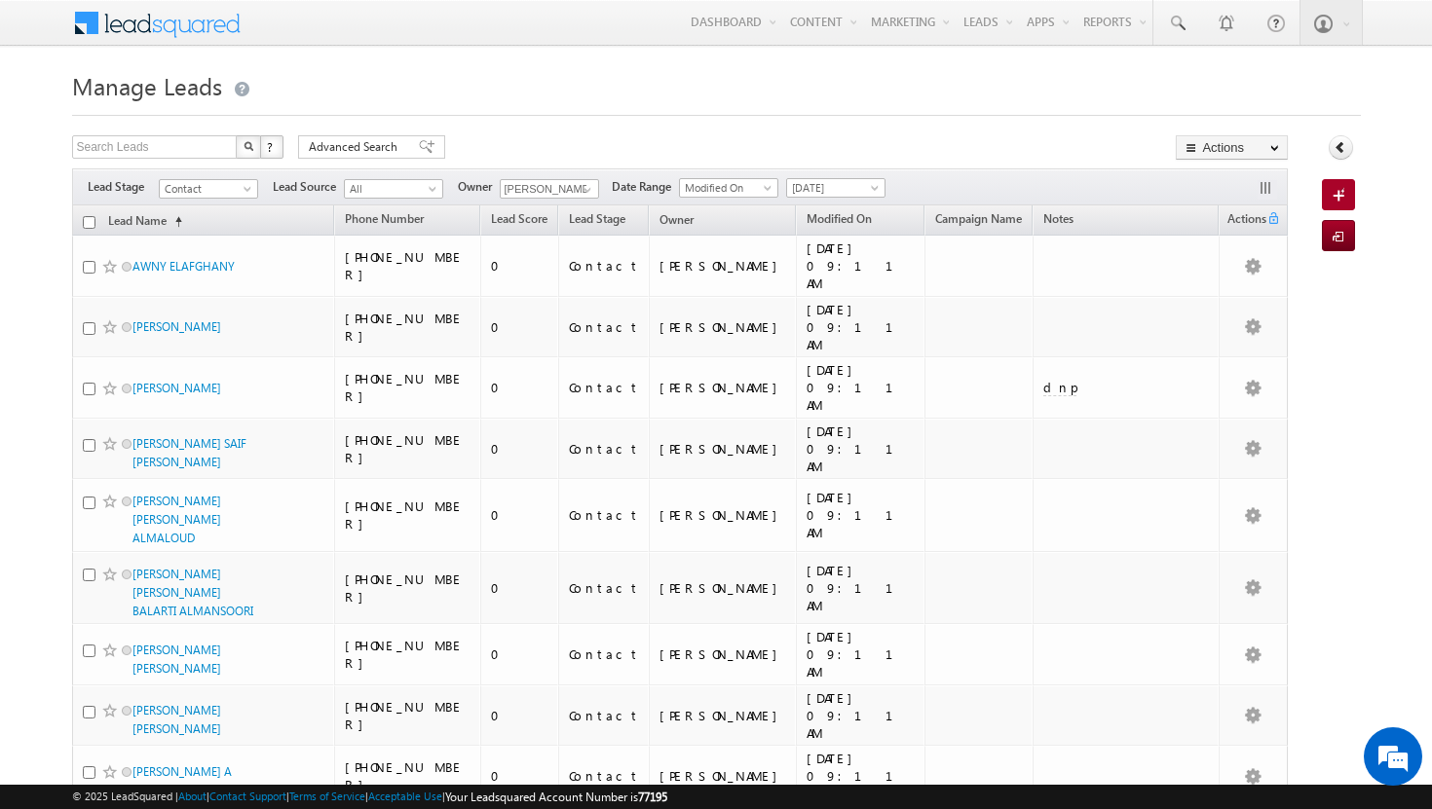
click at [94, 221] on input "checkbox" at bounding box center [89, 222] width 13 height 13
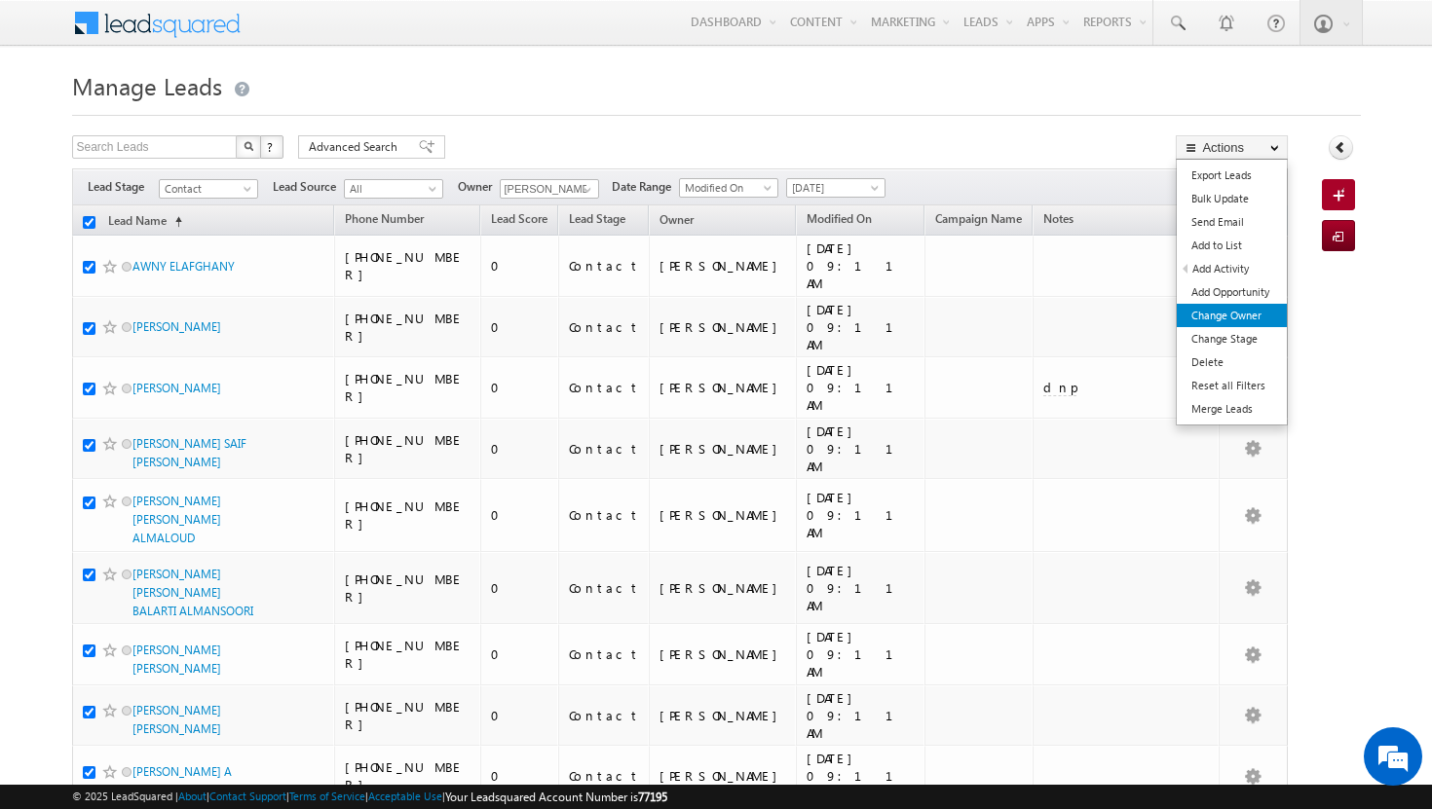
click at [1228, 318] on link "Change Owner" at bounding box center [1232, 315] width 110 height 23
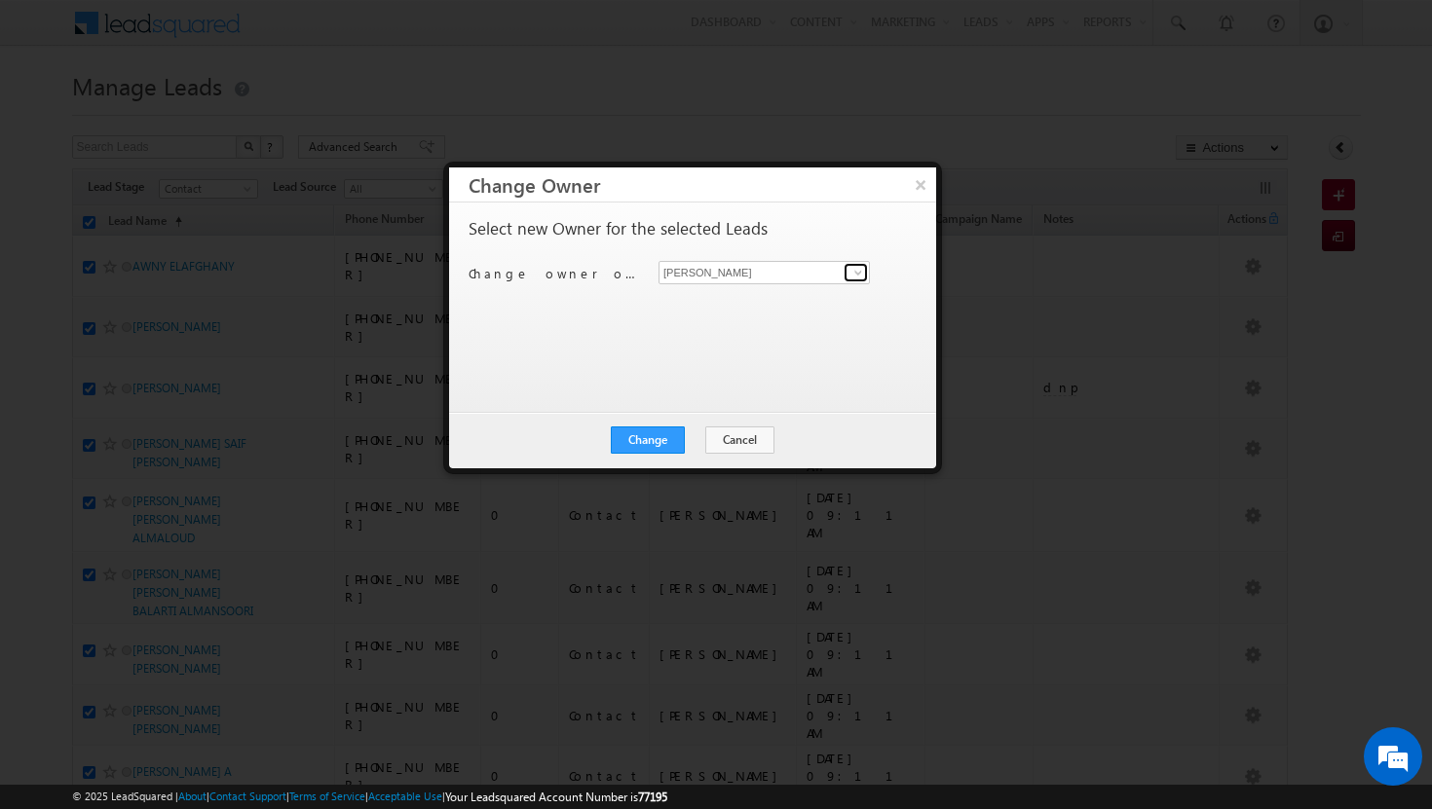
click at [855, 278] on span at bounding box center [858, 273] width 16 height 16
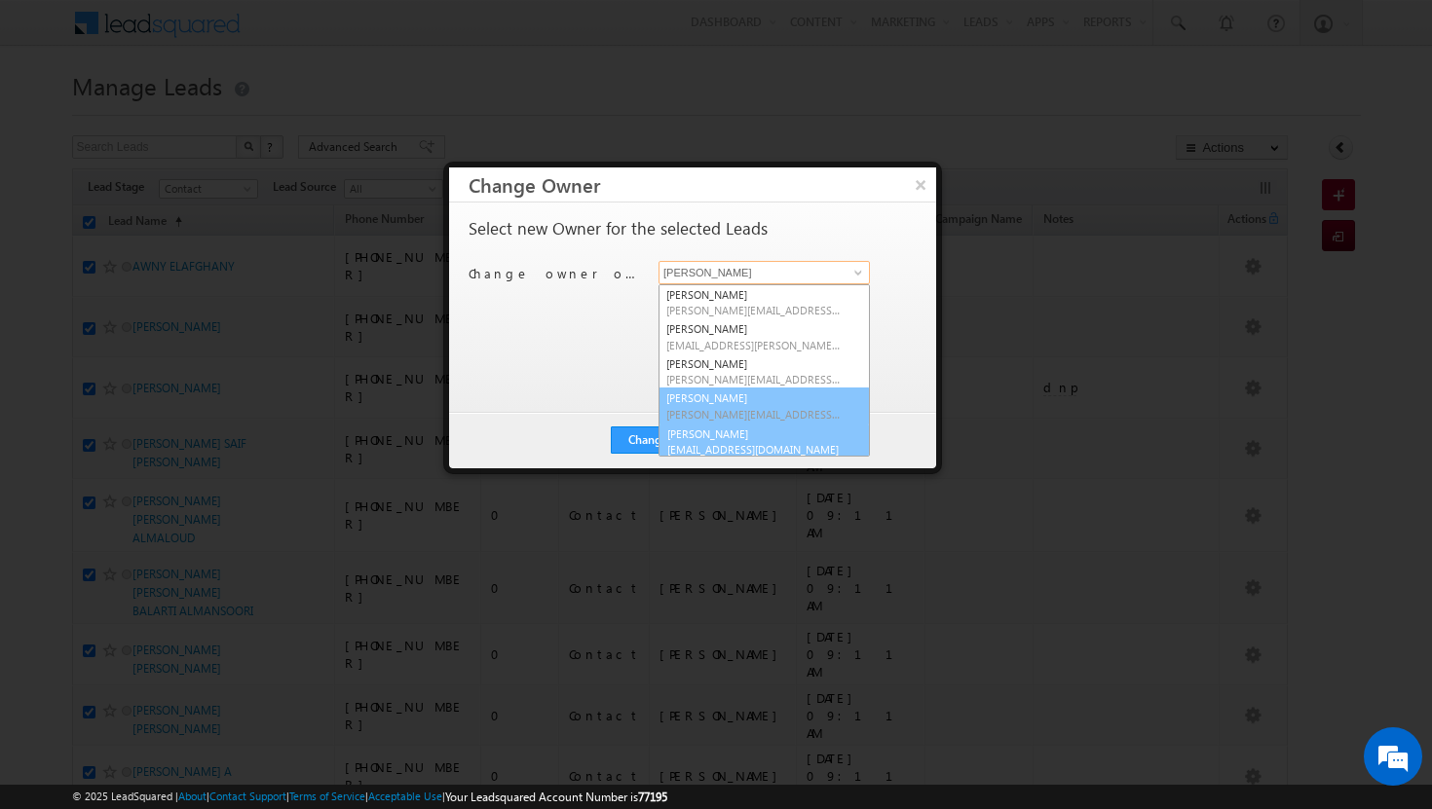
scroll to position [5, 0]
click at [763, 434] on link "[PERSON_NAME] [PERSON_NAME][EMAIL_ADDRESS][DOMAIN_NAME]" at bounding box center [763, 436] width 211 height 37
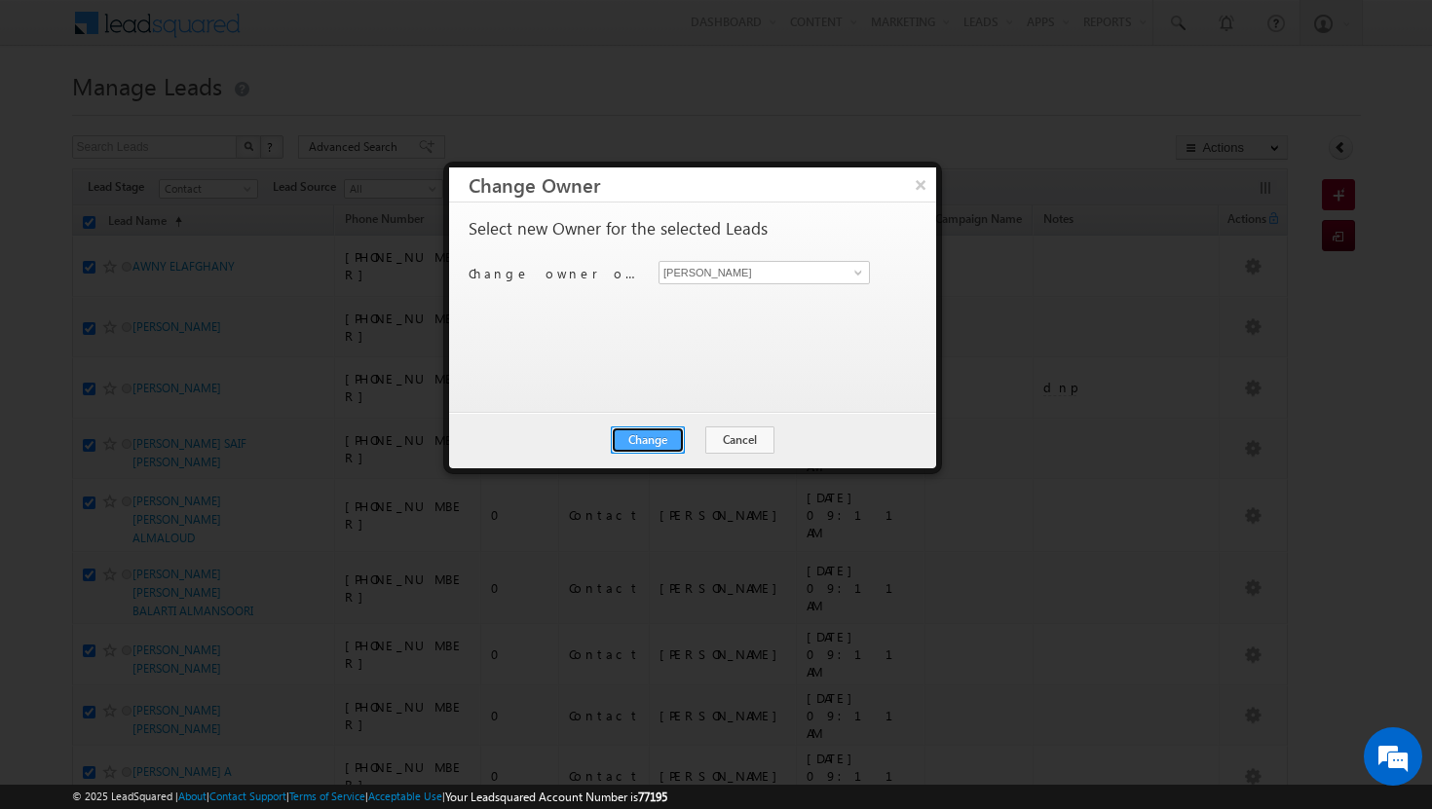
click at [654, 440] on button "Change" at bounding box center [648, 440] width 74 height 27
click at [689, 441] on button "Close" at bounding box center [695, 440] width 62 height 27
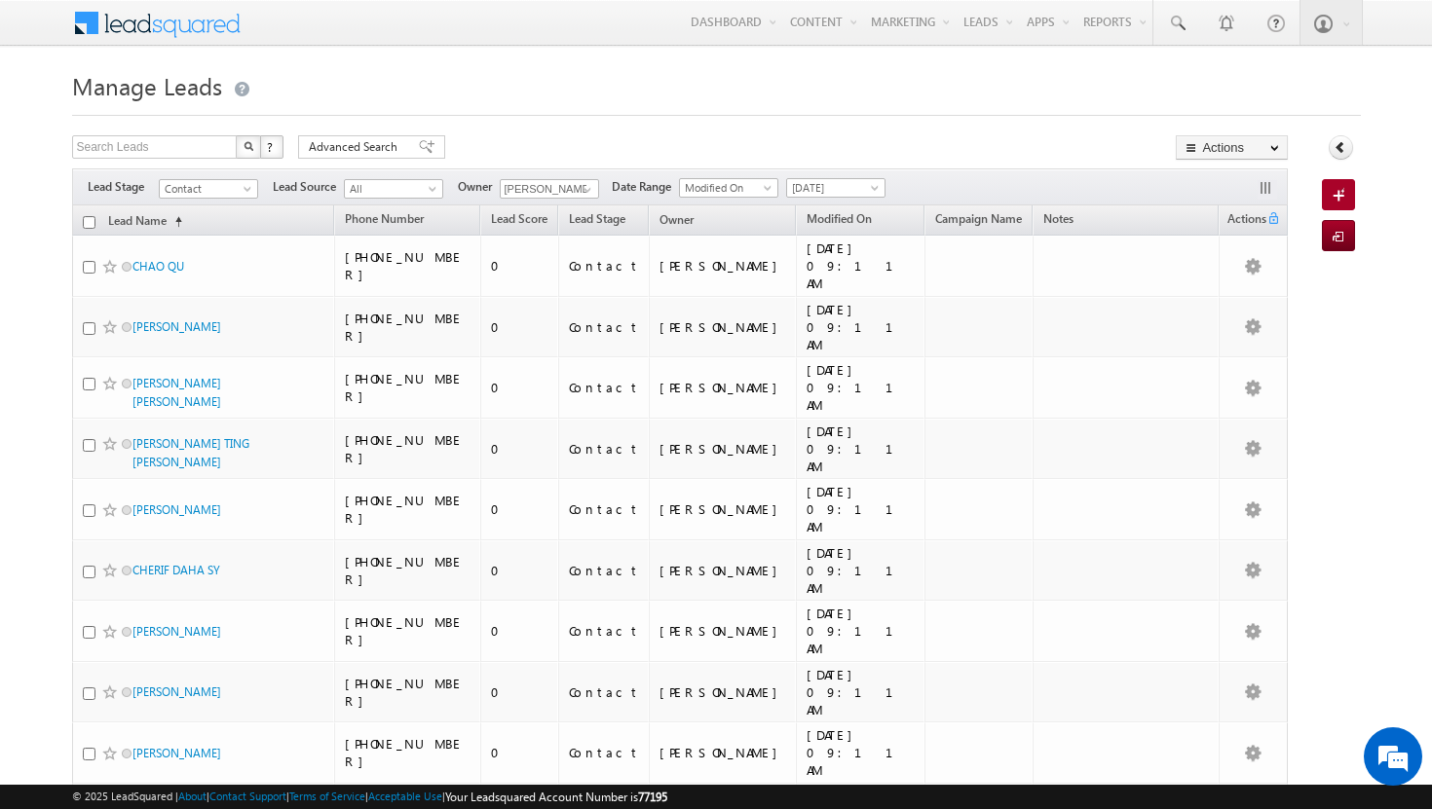
click at [91, 227] on input "checkbox" at bounding box center [89, 222] width 13 height 13
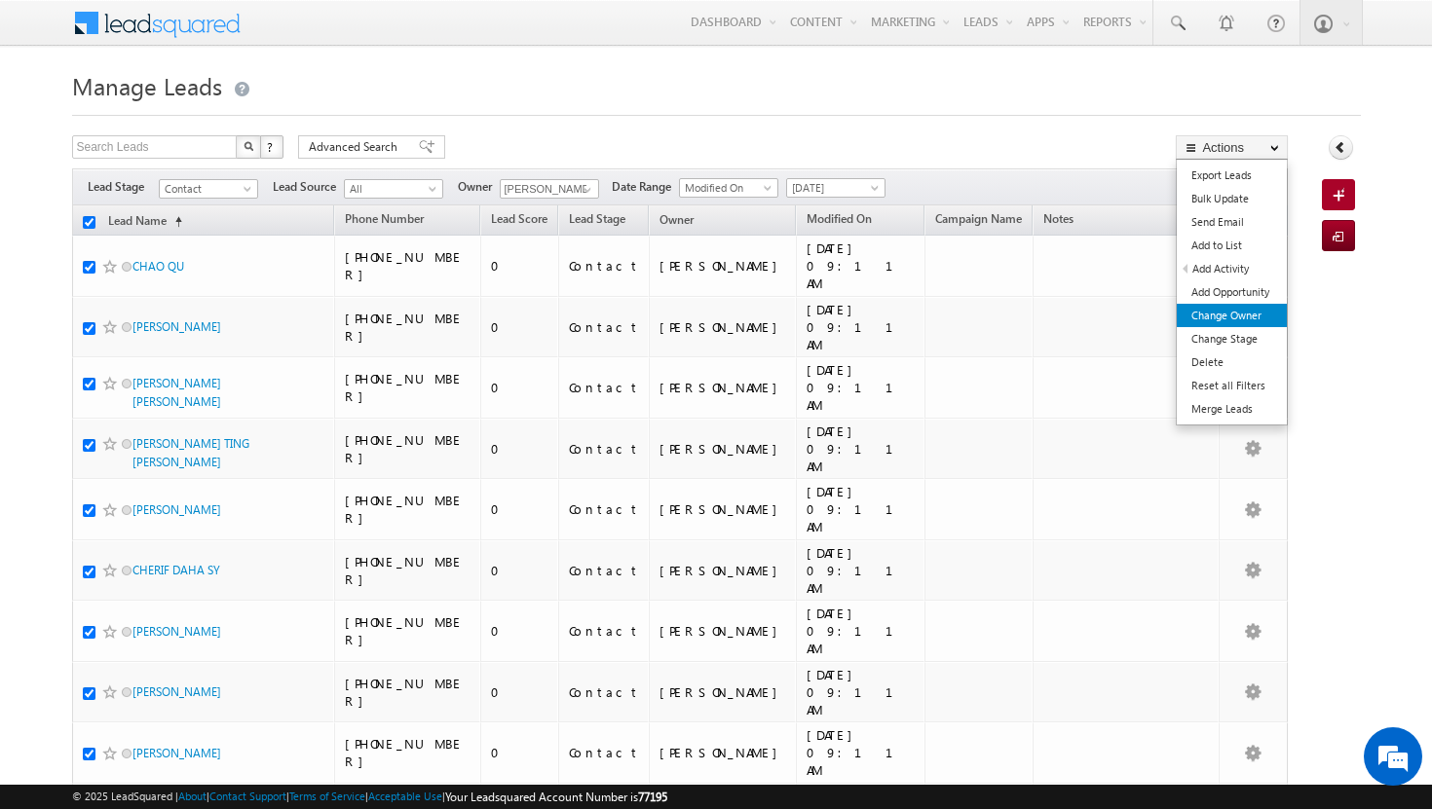
click at [1227, 314] on link "Change Owner" at bounding box center [1232, 315] width 110 height 23
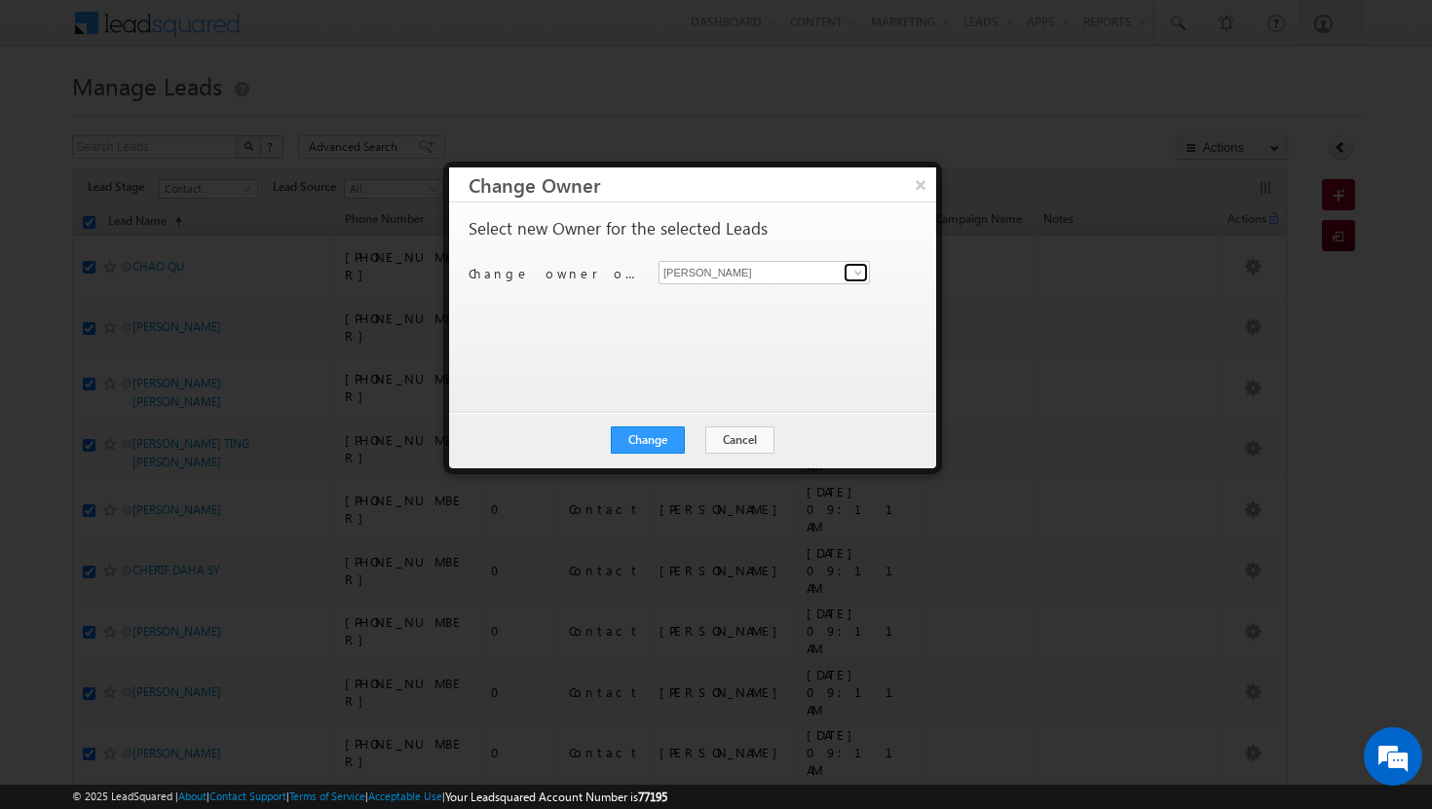
click at [862, 272] on span at bounding box center [858, 273] width 16 height 16
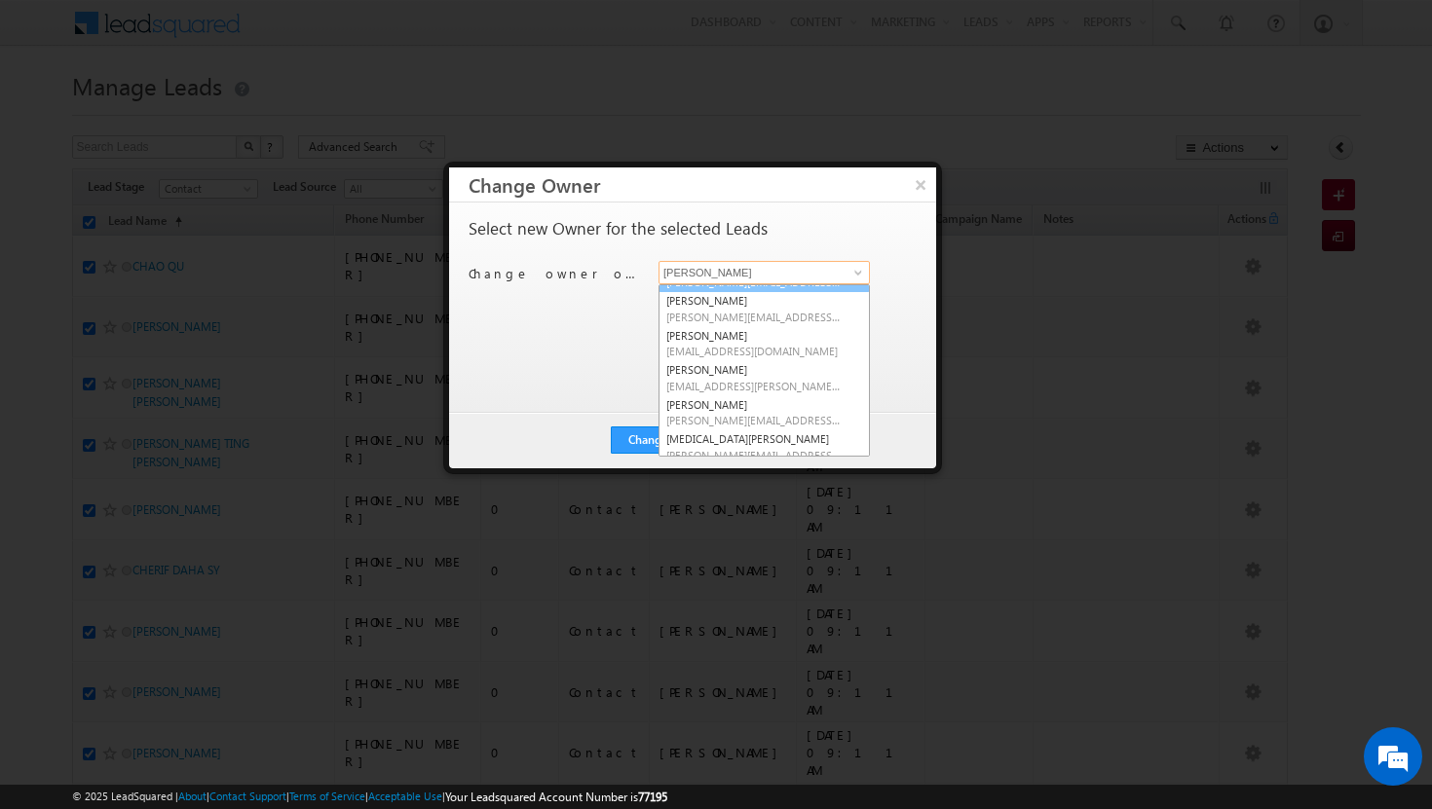
scroll to position [120, 0]
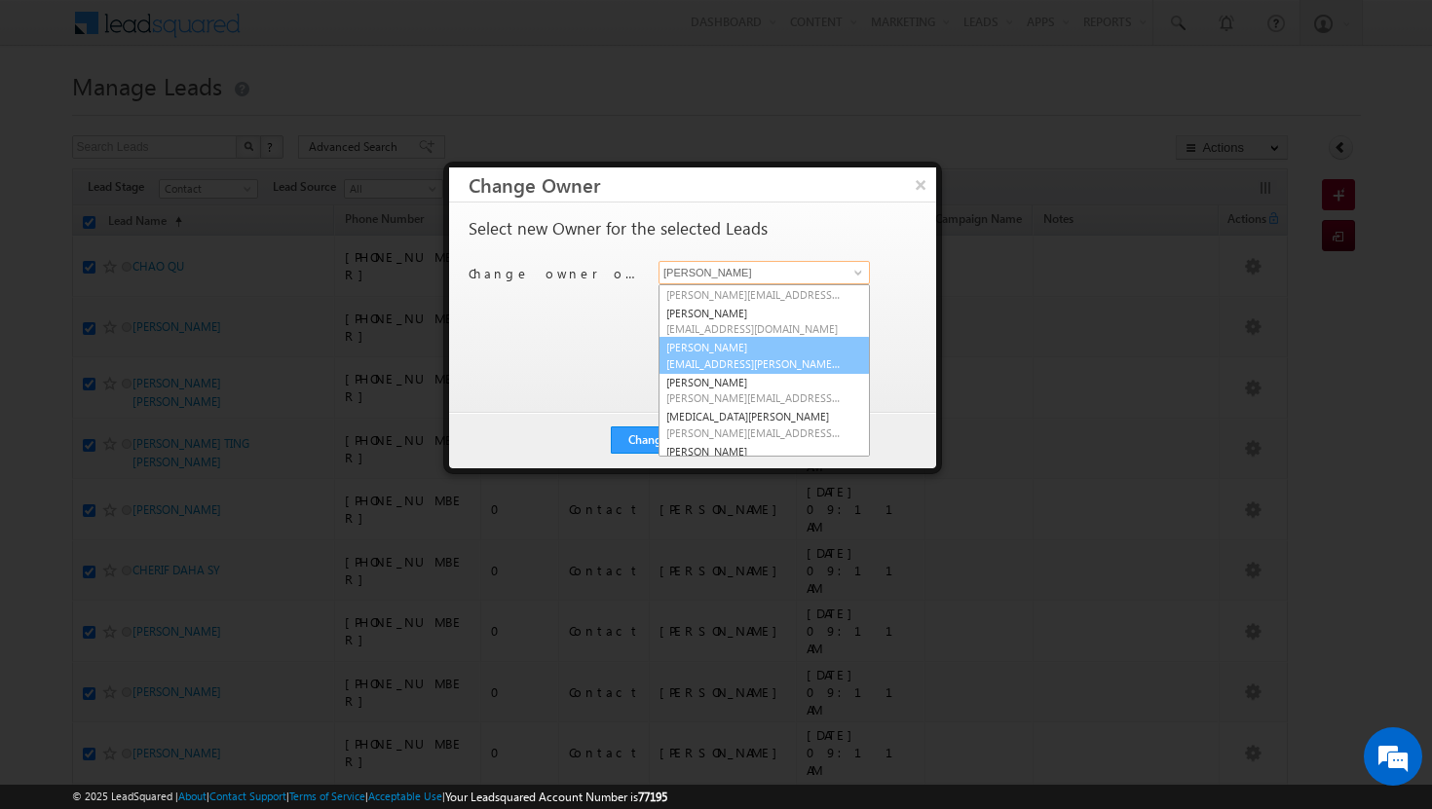
click at [748, 364] on span "[EMAIL_ADDRESS][PERSON_NAME][DOMAIN_NAME]" at bounding box center [753, 363] width 175 height 15
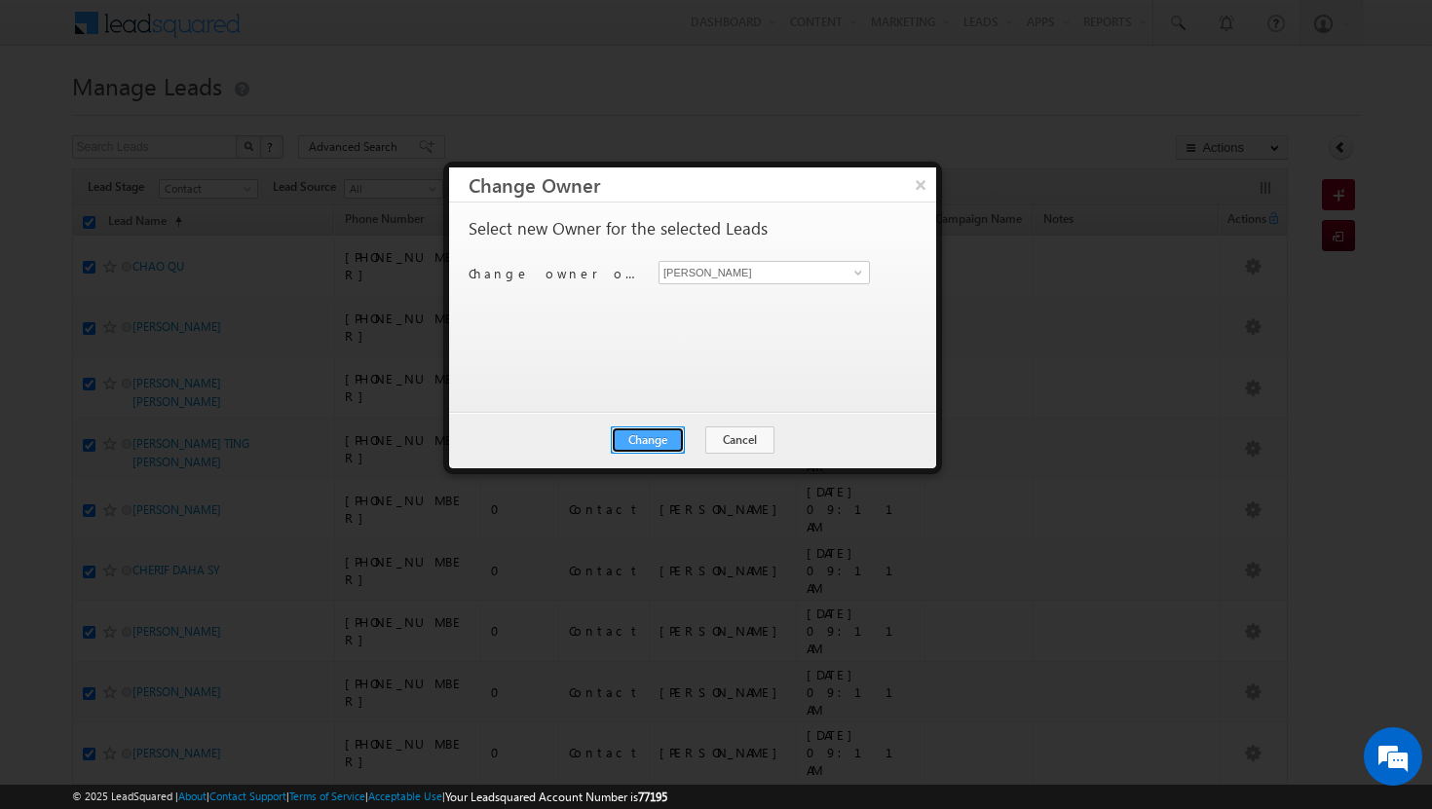
click at [654, 433] on button "Change" at bounding box center [648, 440] width 74 height 27
click at [706, 435] on button "Close" at bounding box center [695, 440] width 62 height 27
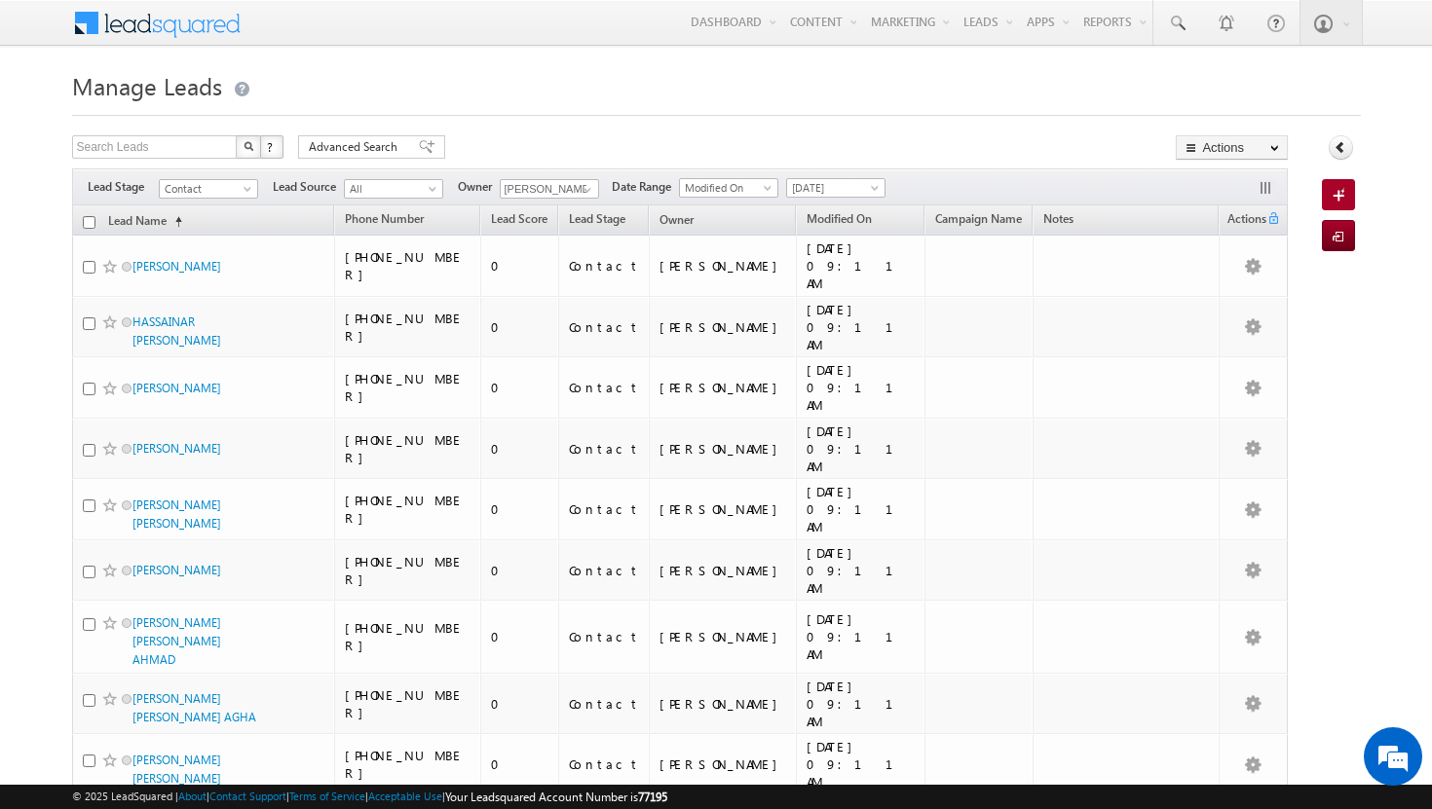
click at [87, 223] on input "checkbox" at bounding box center [89, 222] width 13 height 13
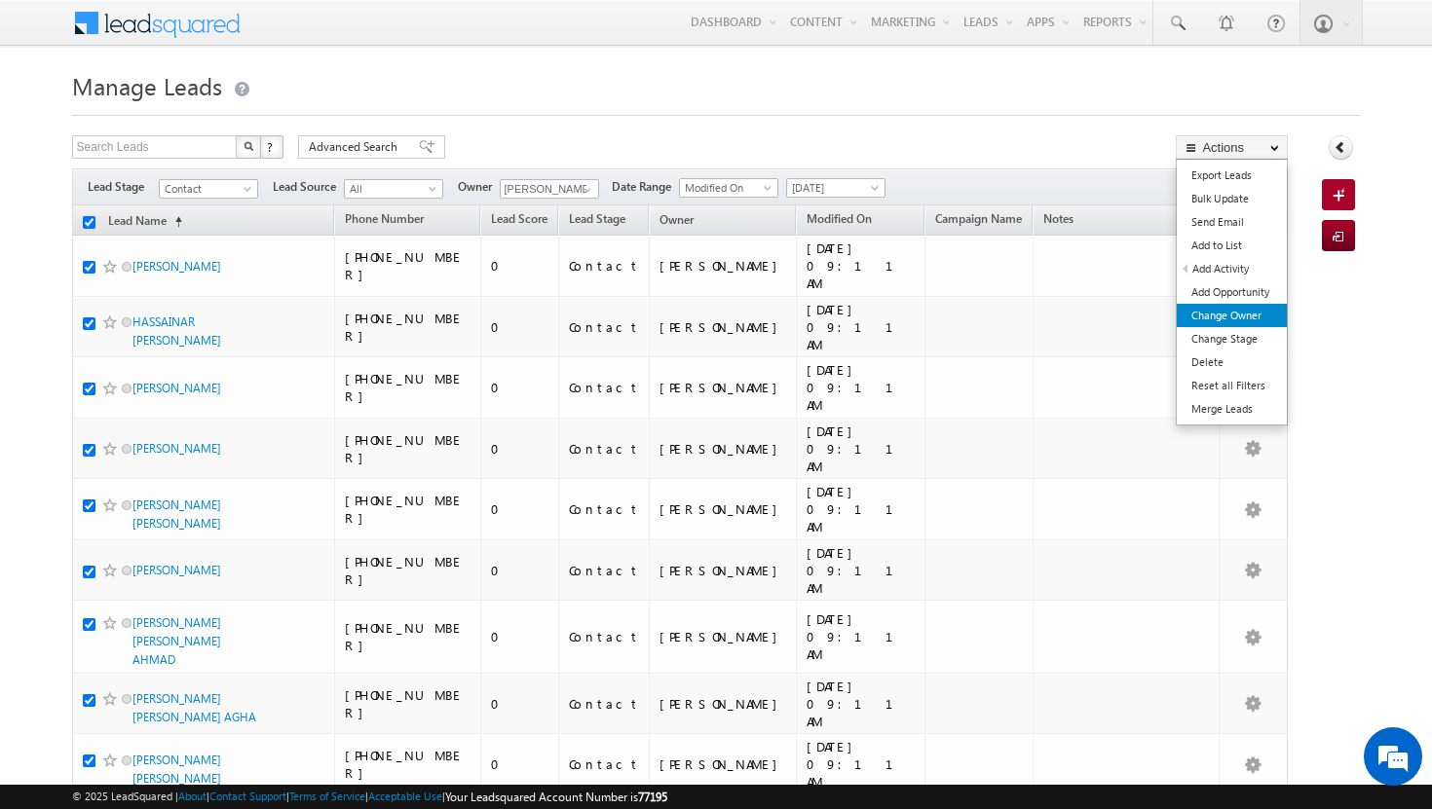
click at [1229, 318] on link "Change Owner" at bounding box center [1232, 315] width 110 height 23
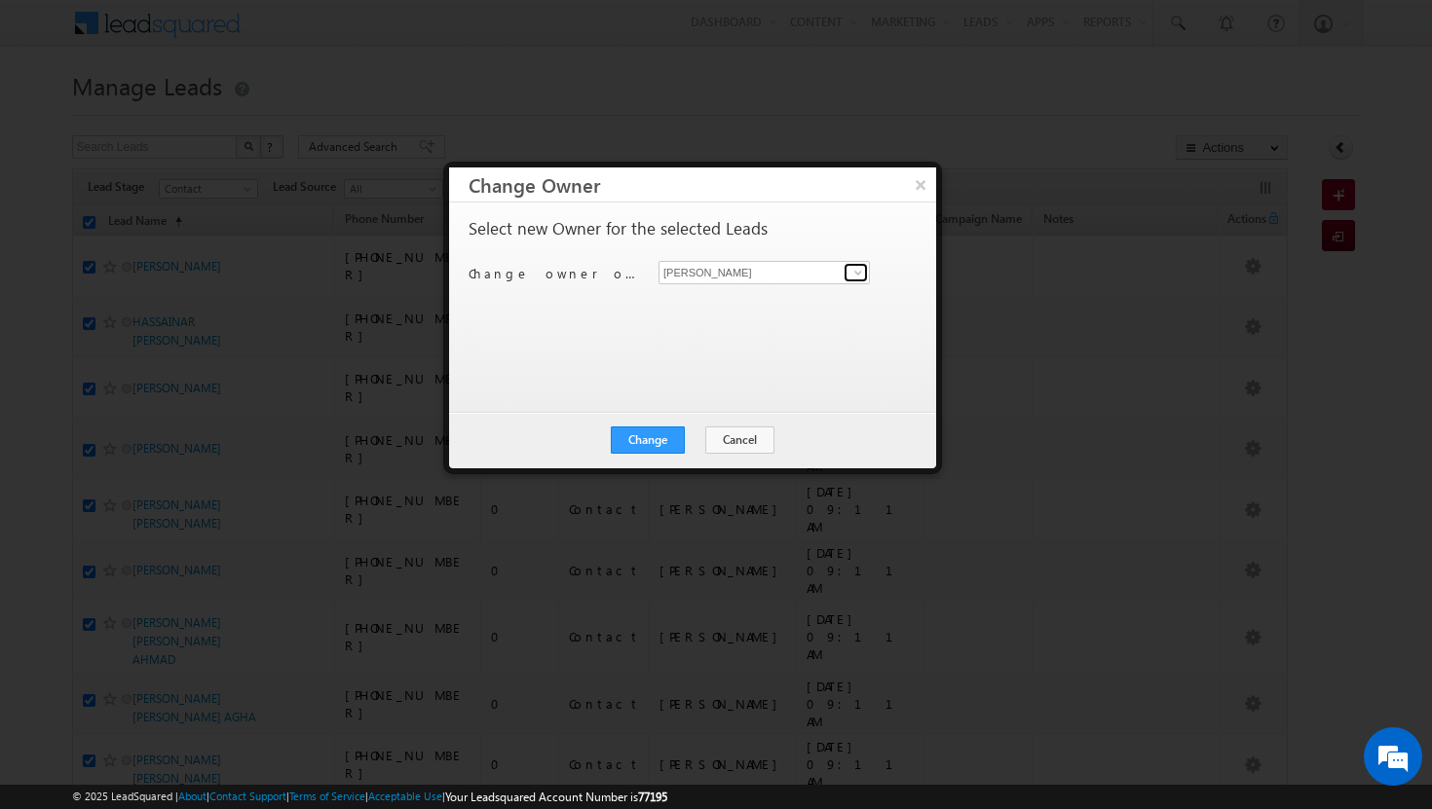
click at [865, 276] on span at bounding box center [858, 273] width 16 height 16
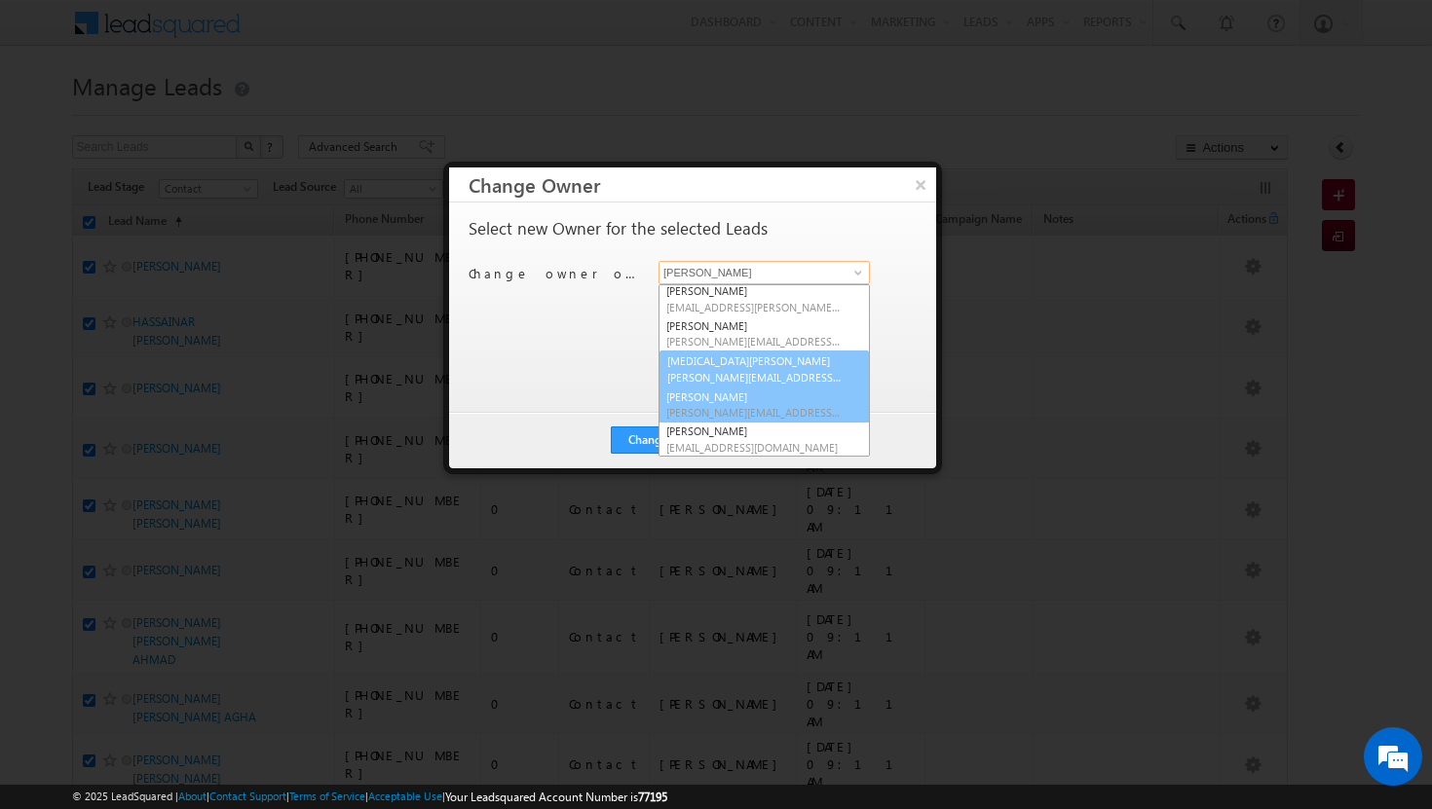
scroll to position [175, 0]
click at [732, 363] on link "[MEDICAL_DATA][PERSON_NAME] [MEDICAL_DATA][PERSON_NAME][EMAIL_ADDRESS][DOMAIN_N…" at bounding box center [763, 369] width 211 height 37
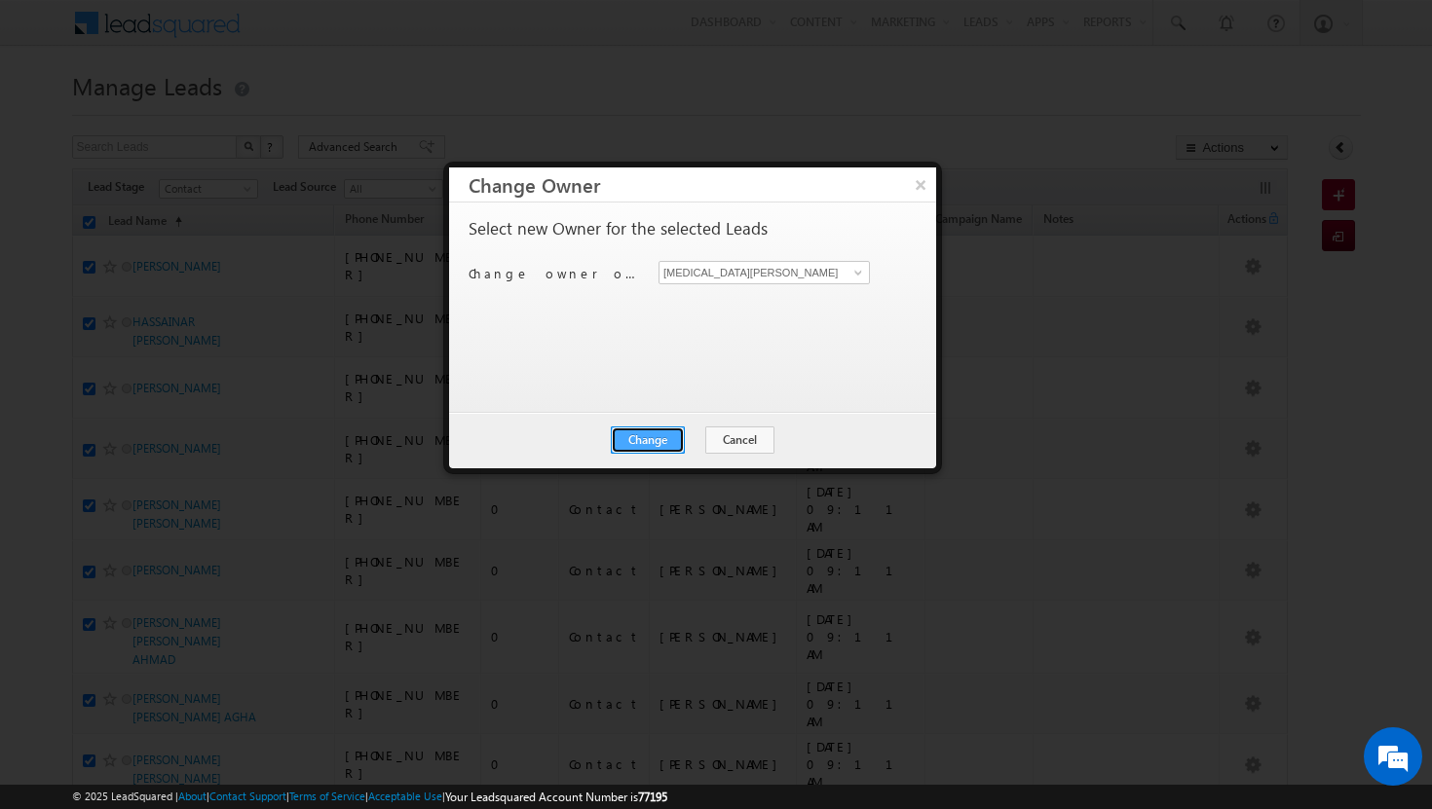
click at [667, 438] on button "Change" at bounding box center [648, 440] width 74 height 27
click at [685, 448] on button "Close" at bounding box center [695, 440] width 62 height 27
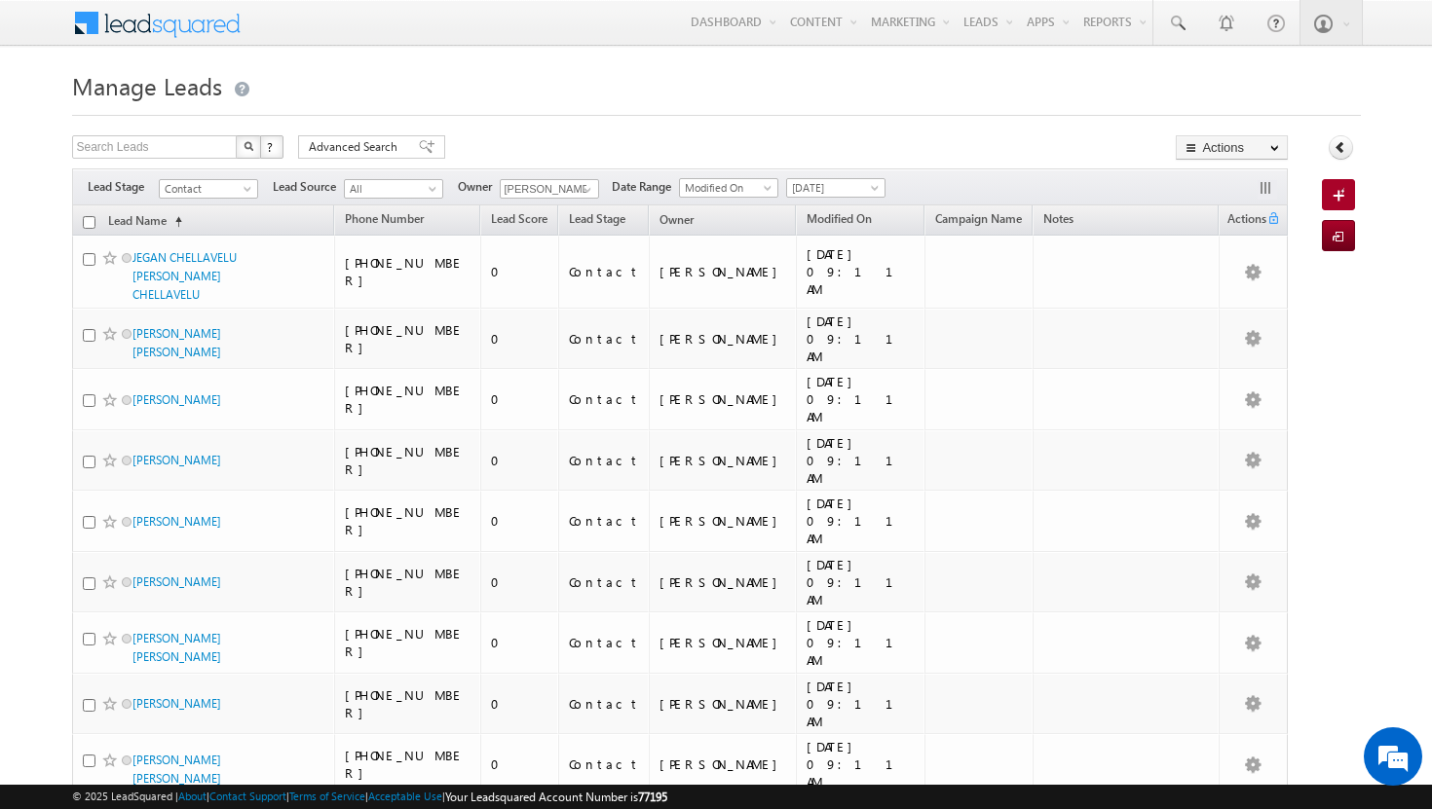
click at [90, 220] on input "checkbox" at bounding box center [89, 222] width 13 height 13
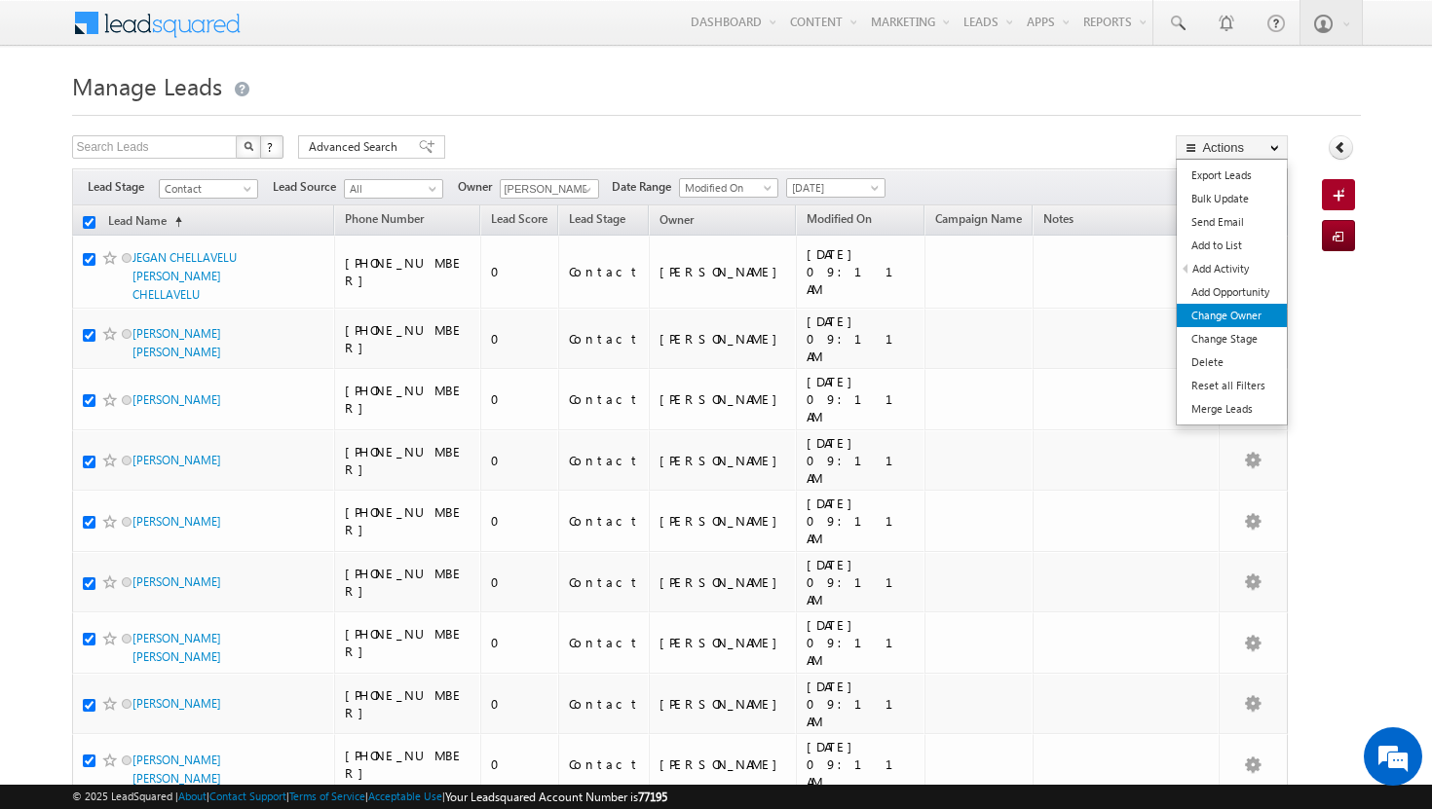
click at [1250, 323] on link "Change Owner" at bounding box center [1232, 315] width 110 height 23
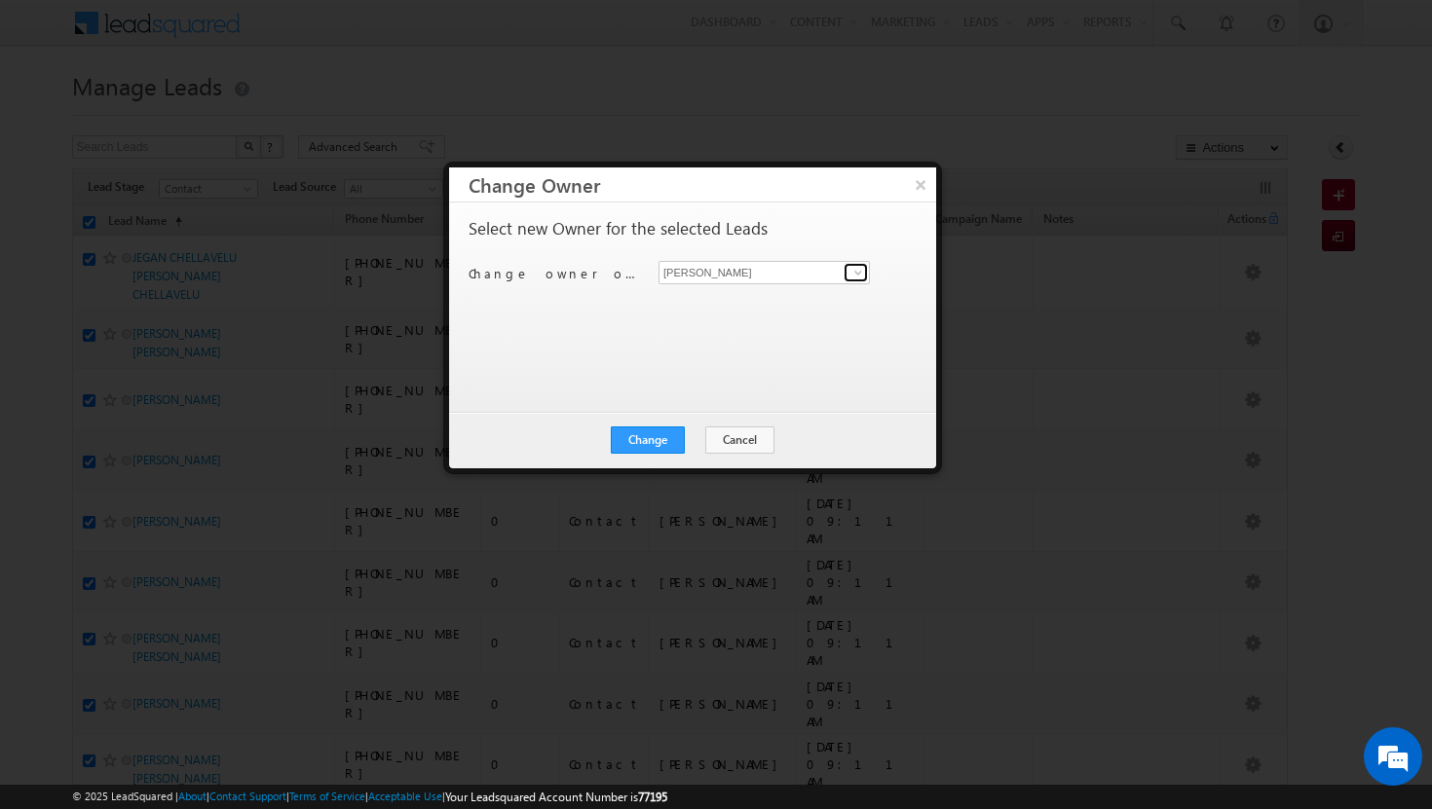
click at [857, 274] on span at bounding box center [858, 273] width 16 height 16
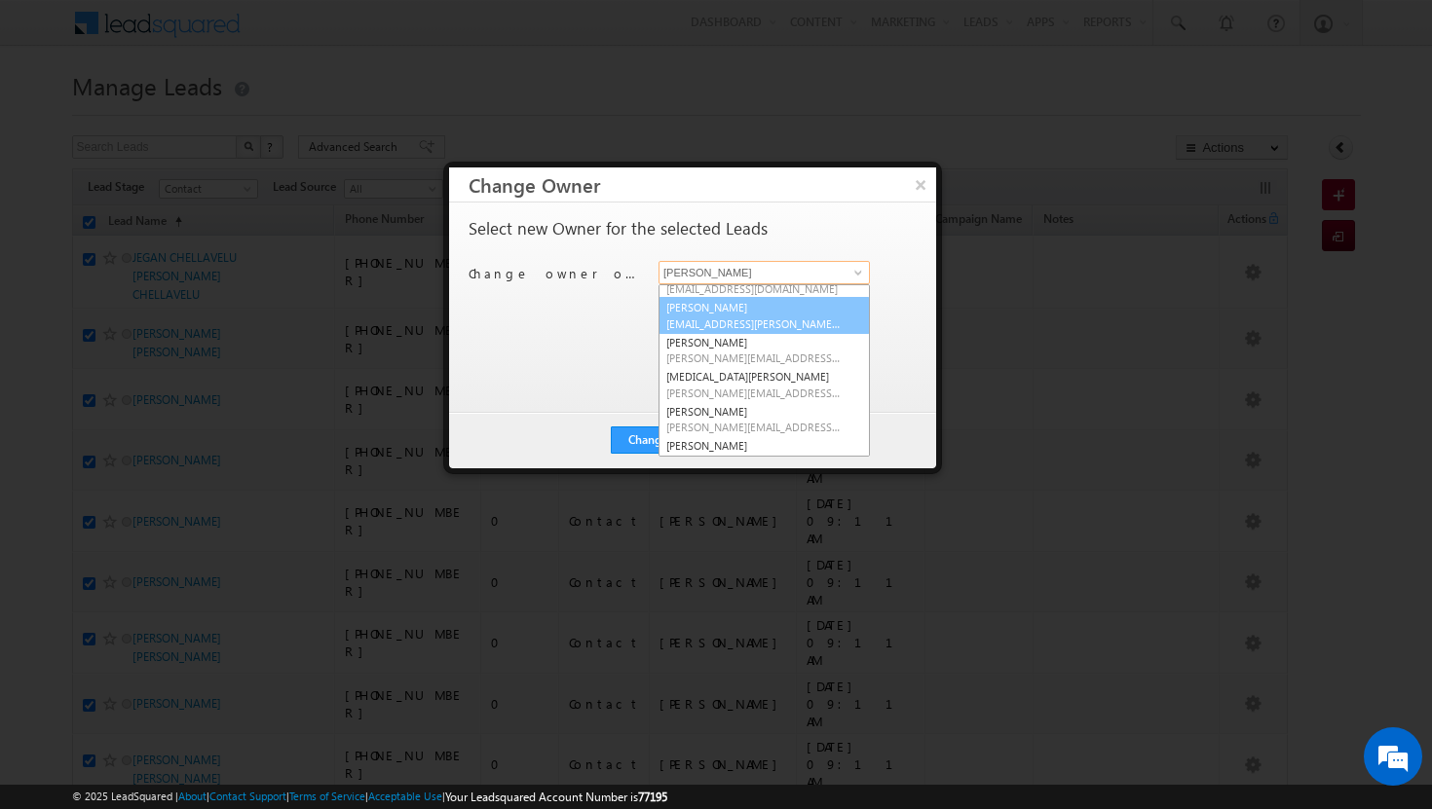
scroll to position [174, 0]
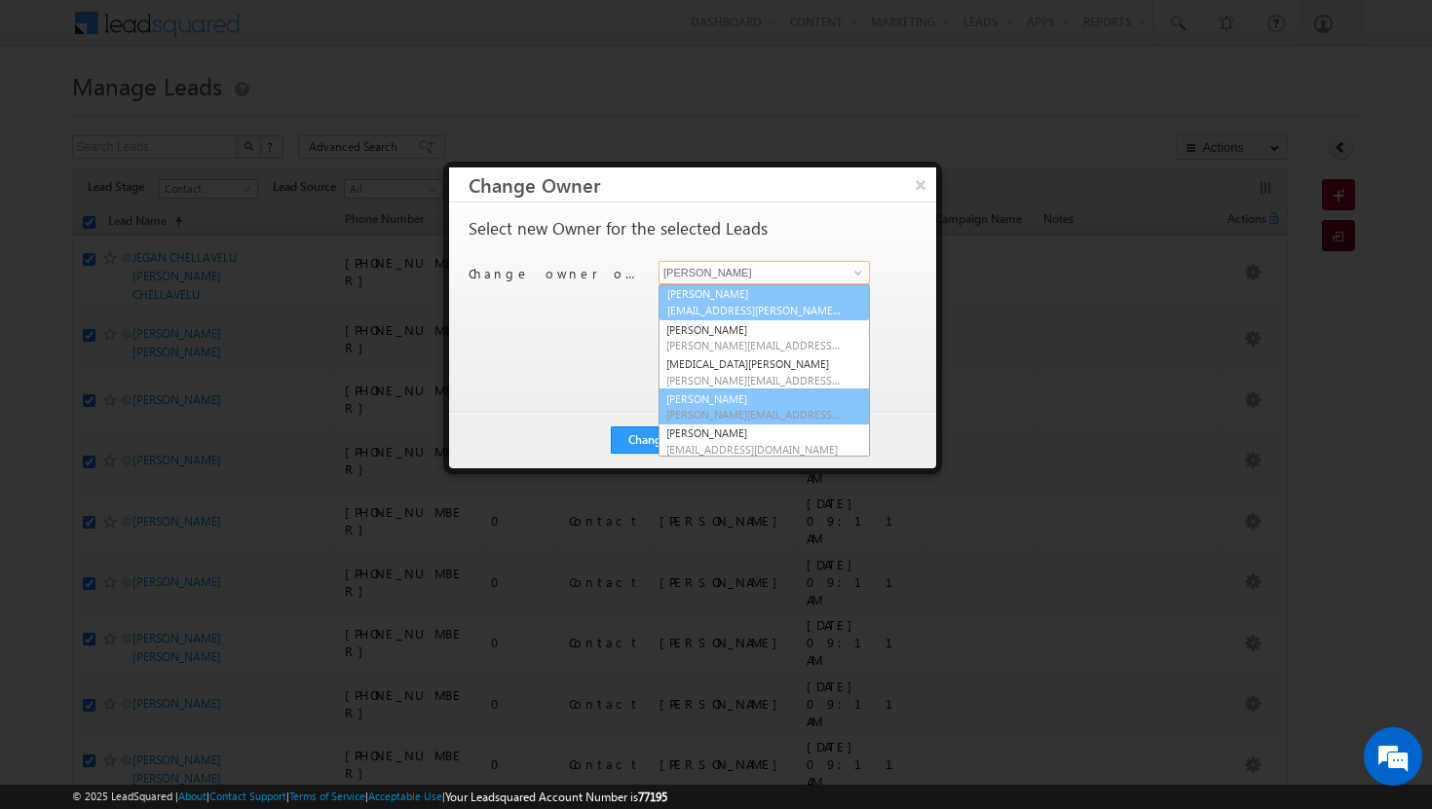
click at [790, 391] on link "[PERSON_NAME] [PERSON_NAME][EMAIL_ADDRESS][DOMAIN_NAME]" at bounding box center [763, 407] width 211 height 37
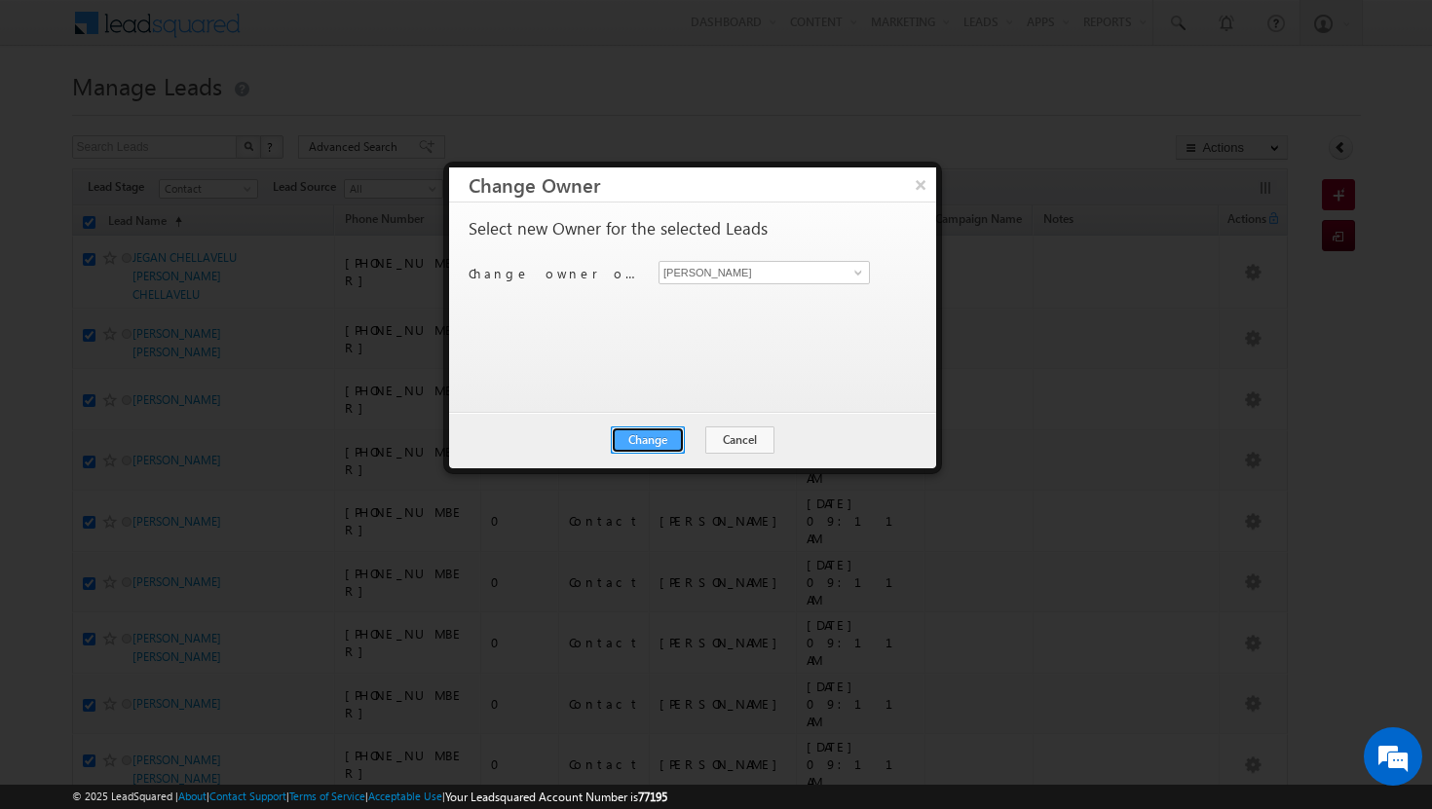
click at [631, 438] on button "Change" at bounding box center [648, 440] width 74 height 27
click at [687, 434] on button "Close" at bounding box center [695, 440] width 62 height 27
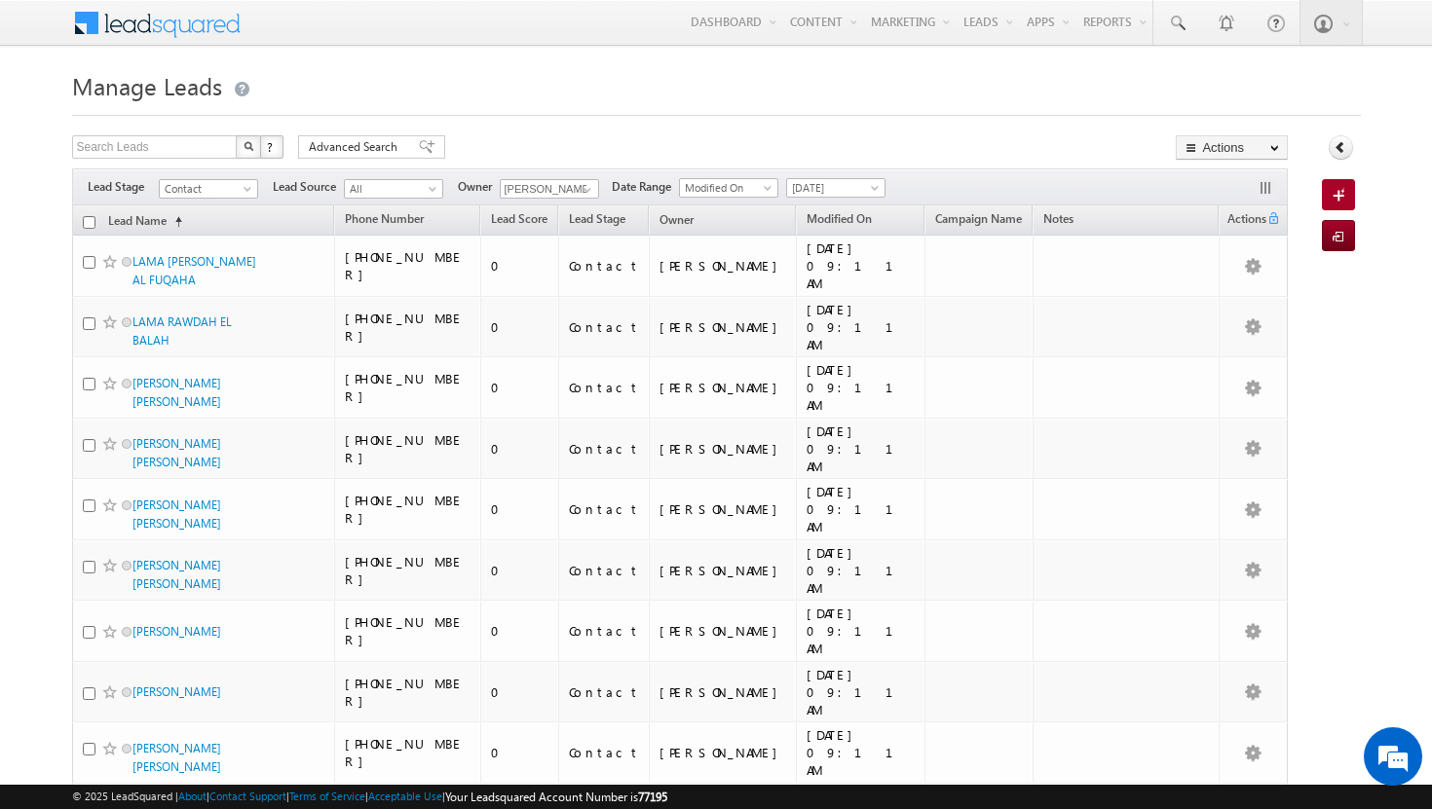
click at [92, 222] on input "checkbox" at bounding box center [89, 222] width 13 height 13
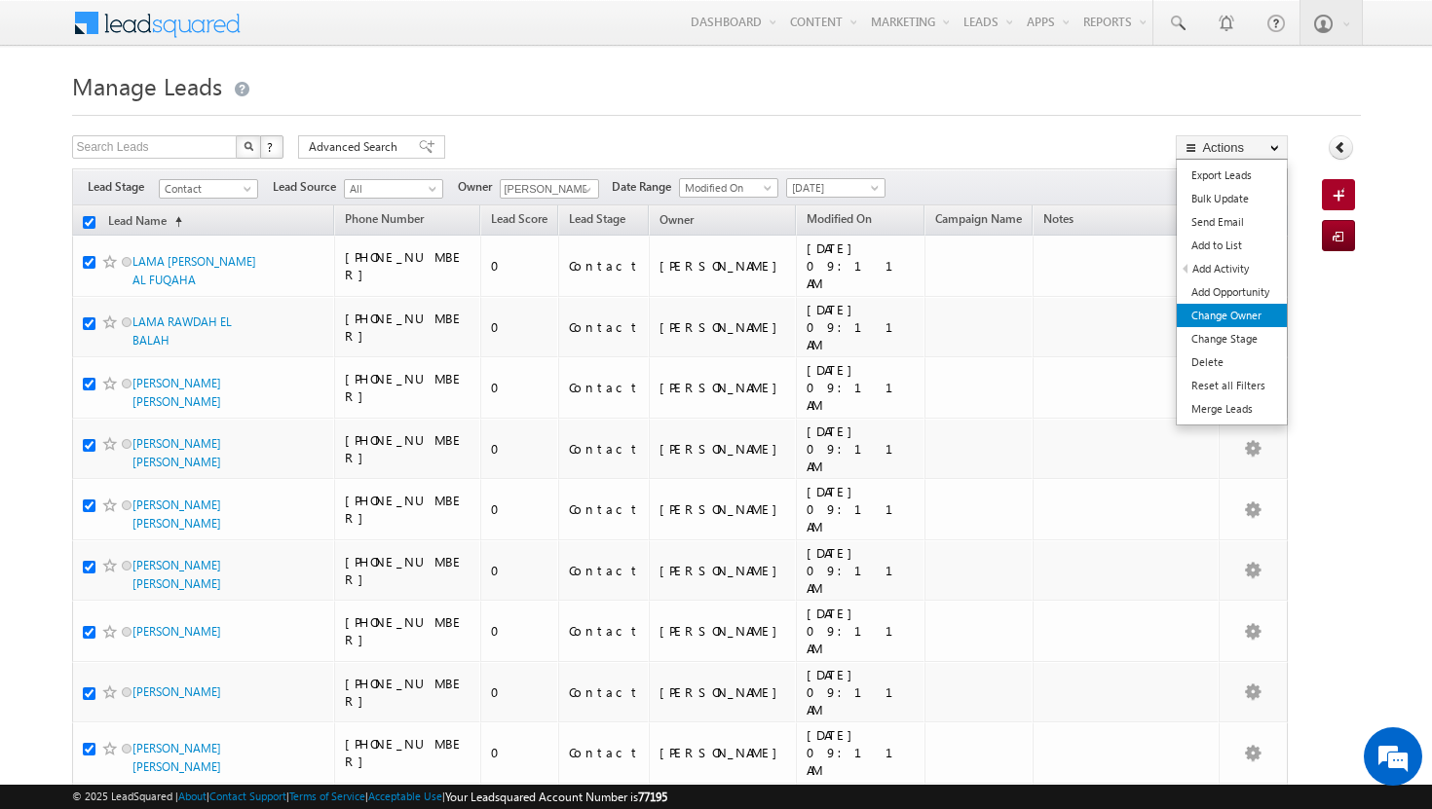
click at [1250, 317] on link "Change Owner" at bounding box center [1232, 315] width 110 height 23
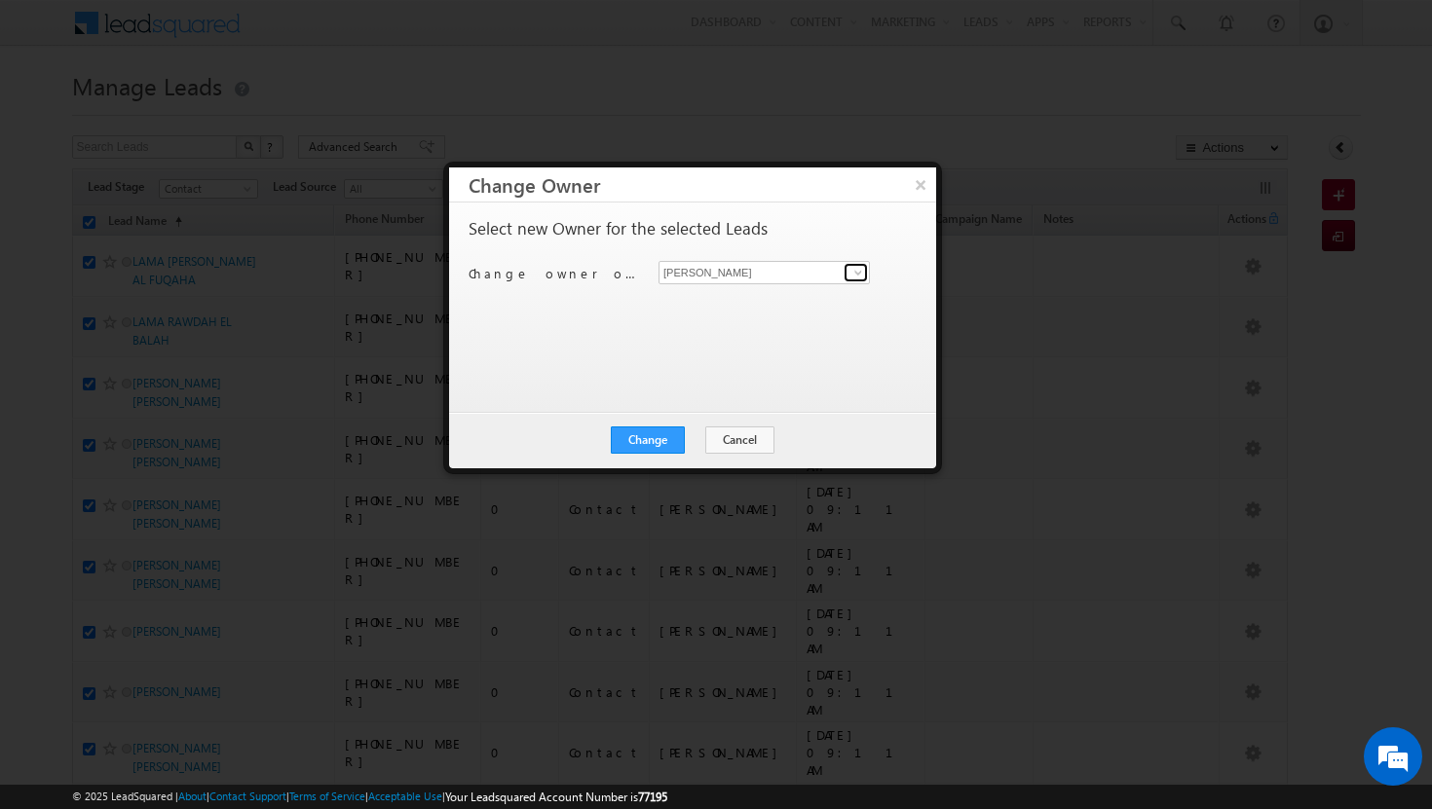
click at [862, 272] on span at bounding box center [858, 273] width 16 height 16
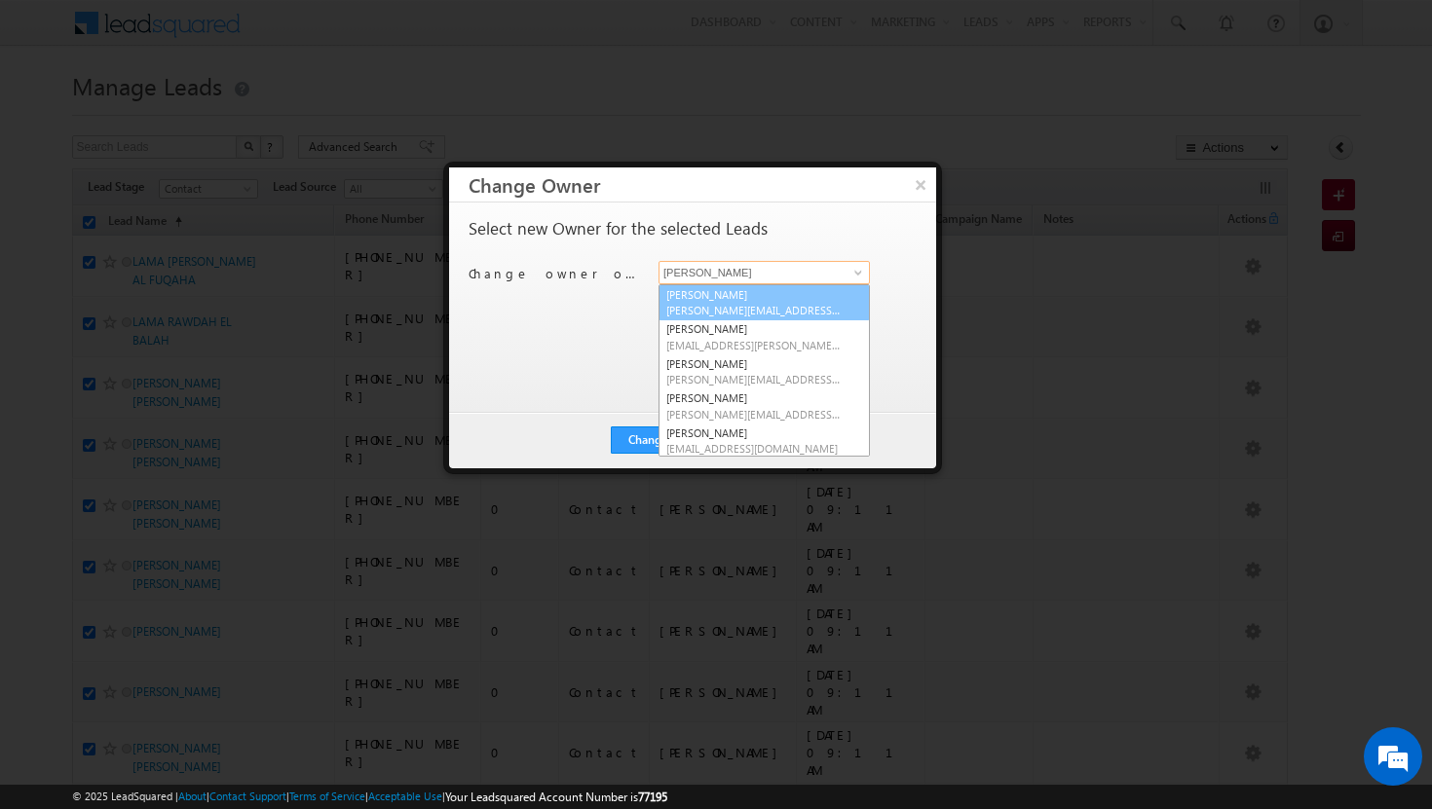
click at [820, 297] on link "[PERSON_NAME][DEMOGRAPHIC_DATA] [PERSON_NAME][EMAIL_ADDRESS][DOMAIN_NAME]" at bounding box center [763, 302] width 211 height 37
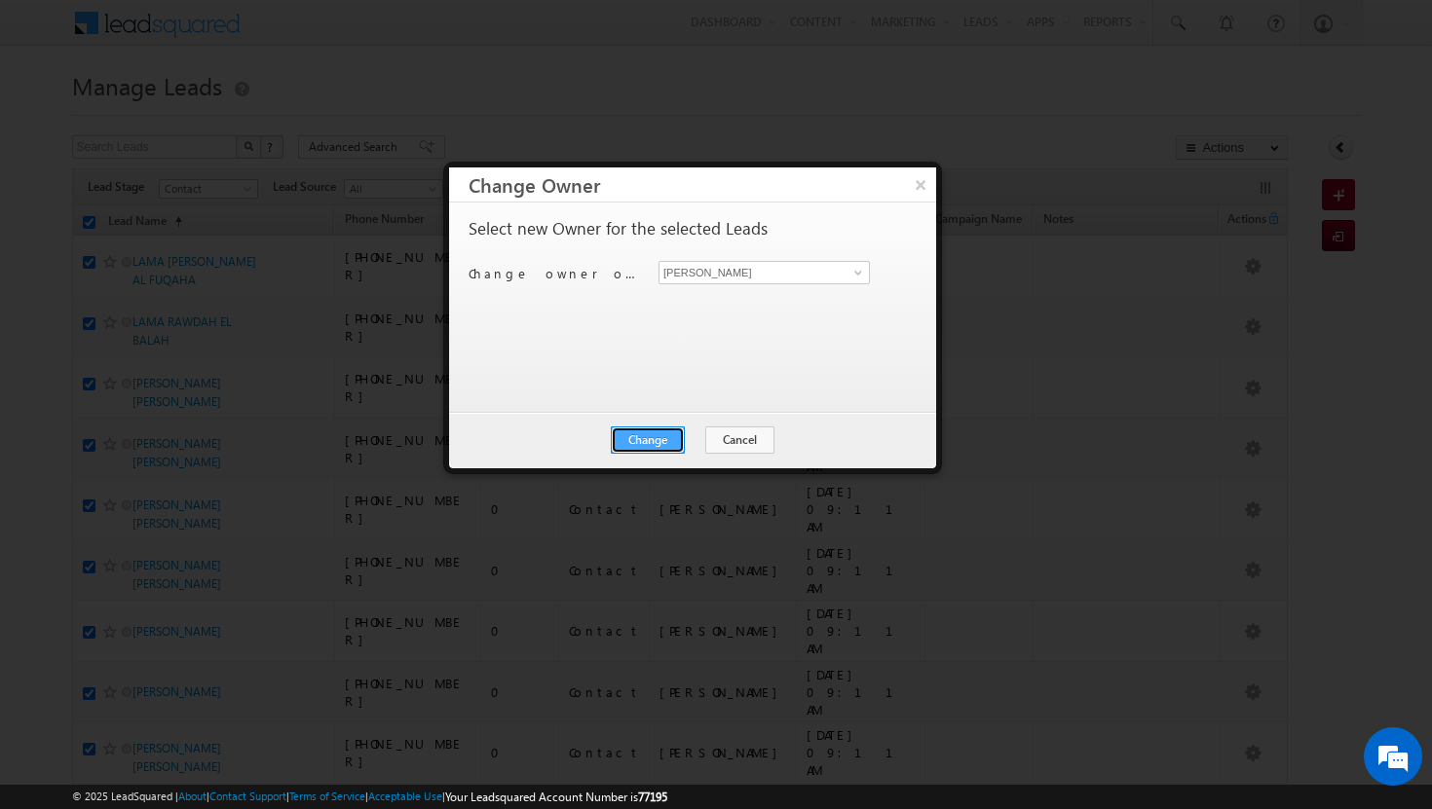
click at [668, 430] on button "Change" at bounding box center [648, 440] width 74 height 27
click at [704, 438] on button "Close" at bounding box center [695, 440] width 62 height 27
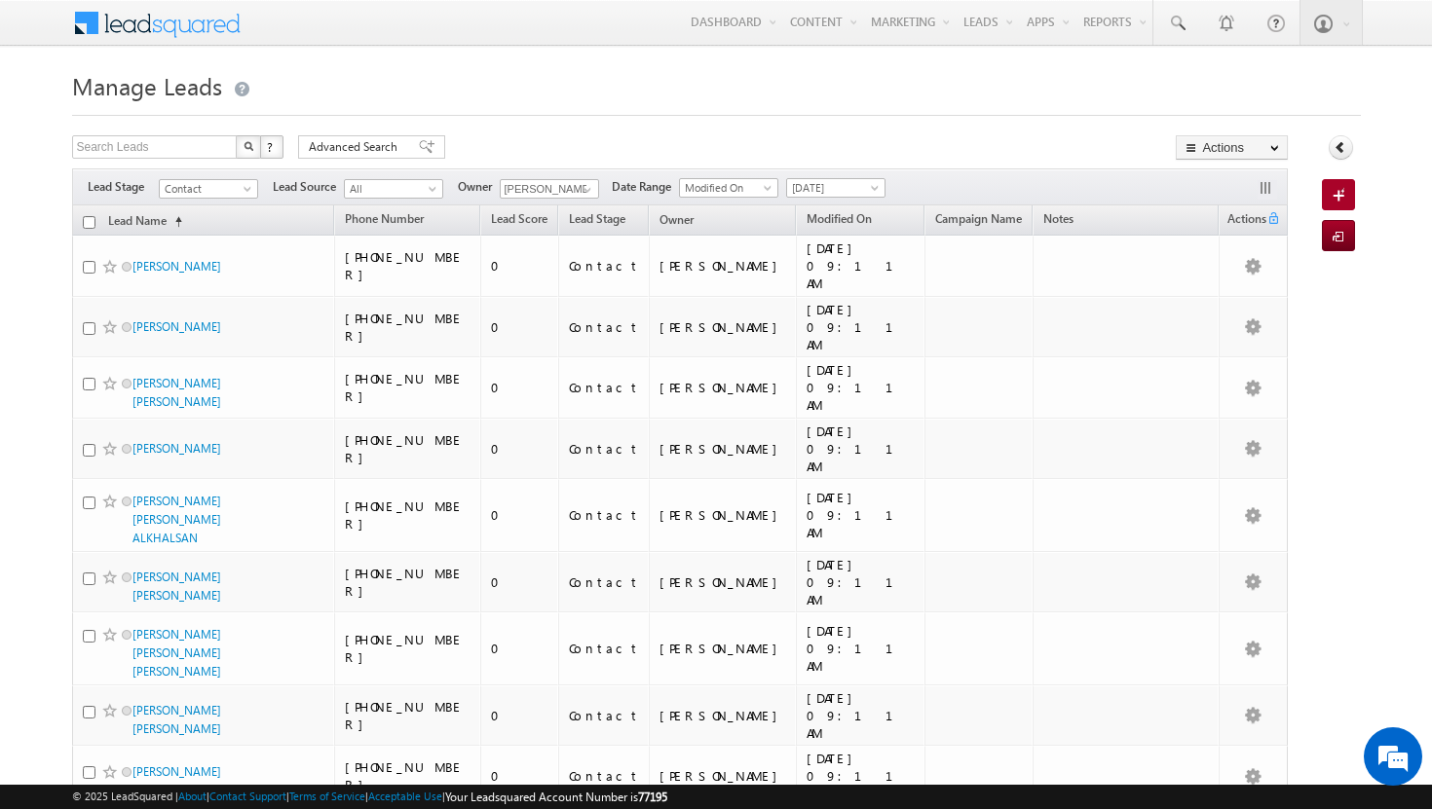
click at [90, 224] on input "checkbox" at bounding box center [89, 222] width 13 height 13
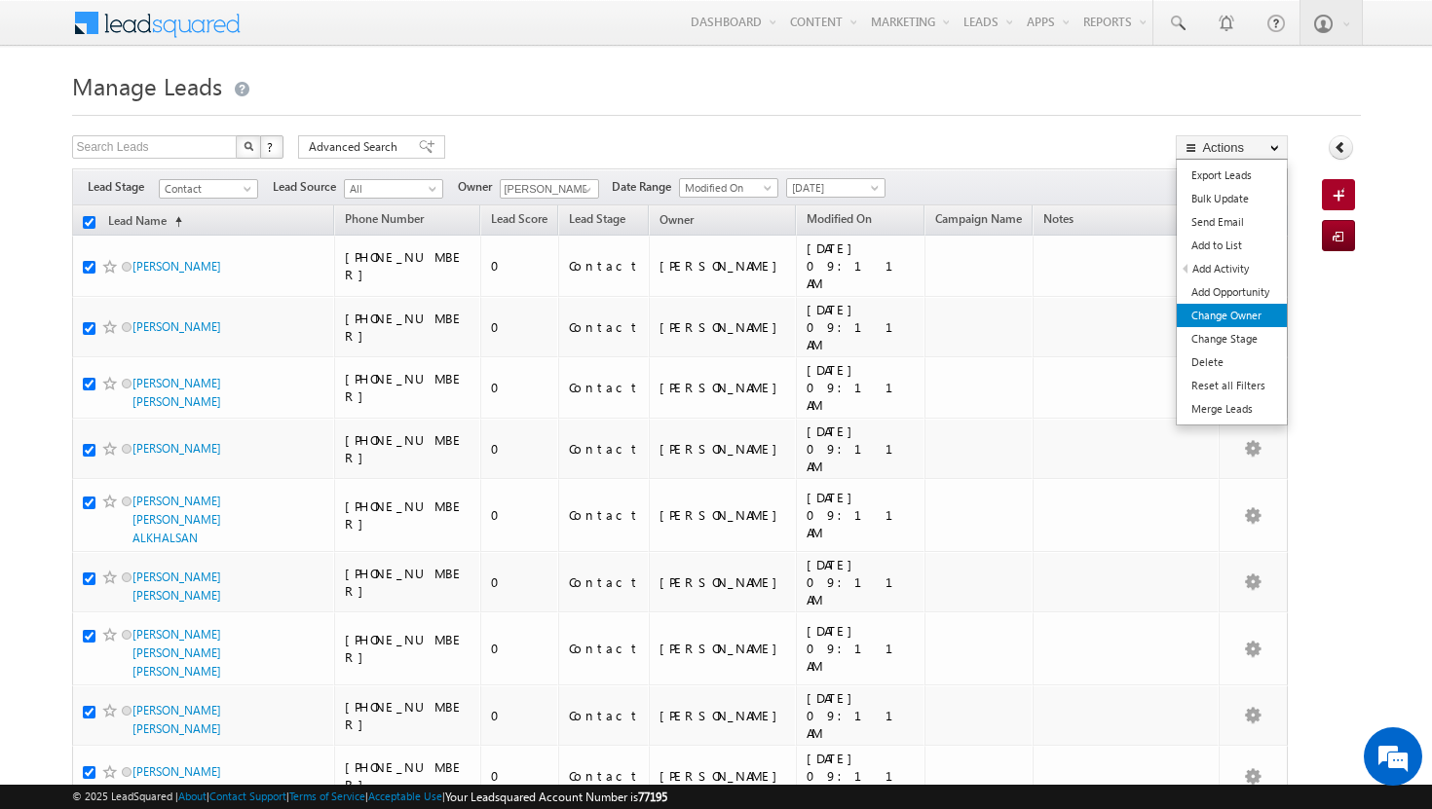
click at [1221, 319] on link "Change Owner" at bounding box center [1232, 315] width 110 height 23
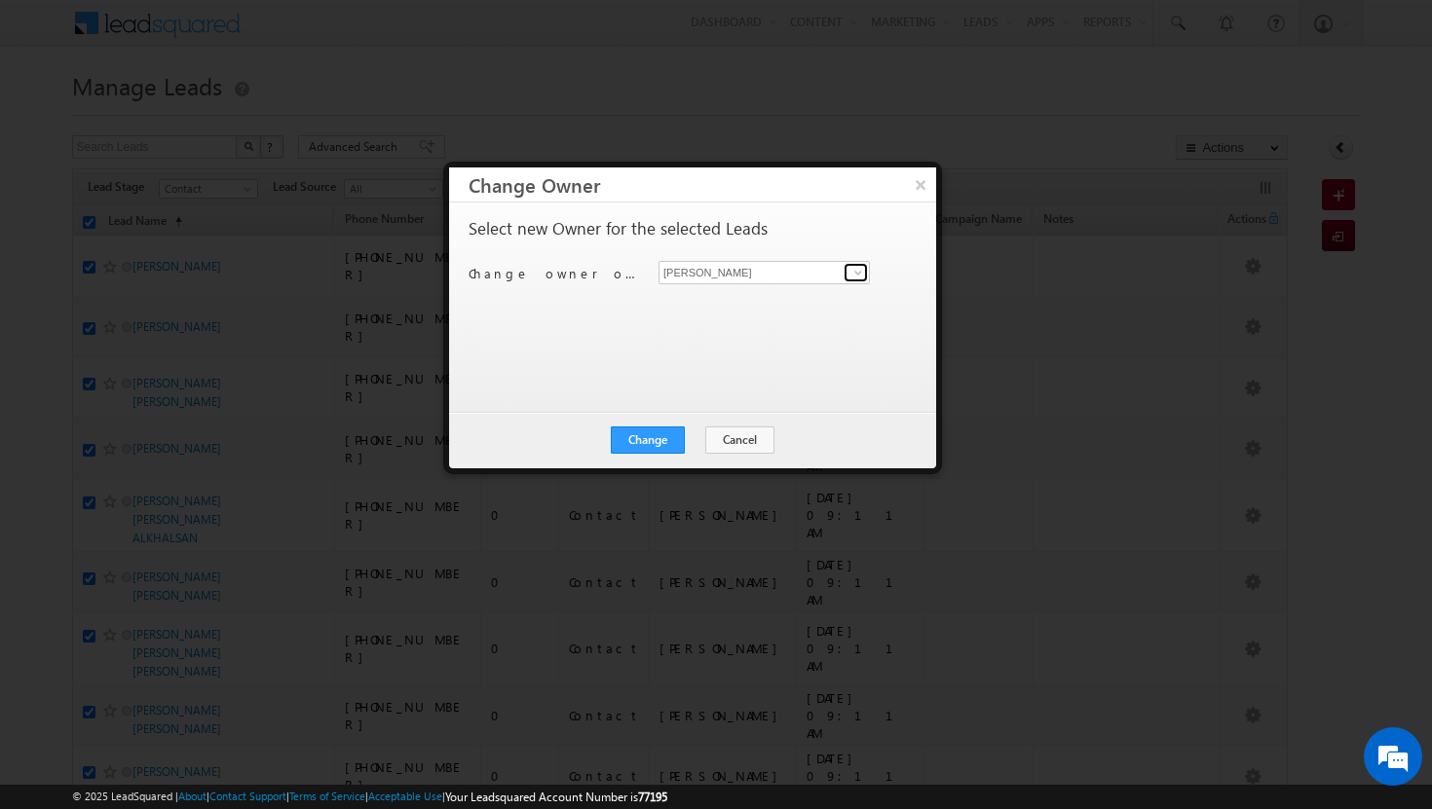
click at [859, 265] on span at bounding box center [858, 273] width 16 height 16
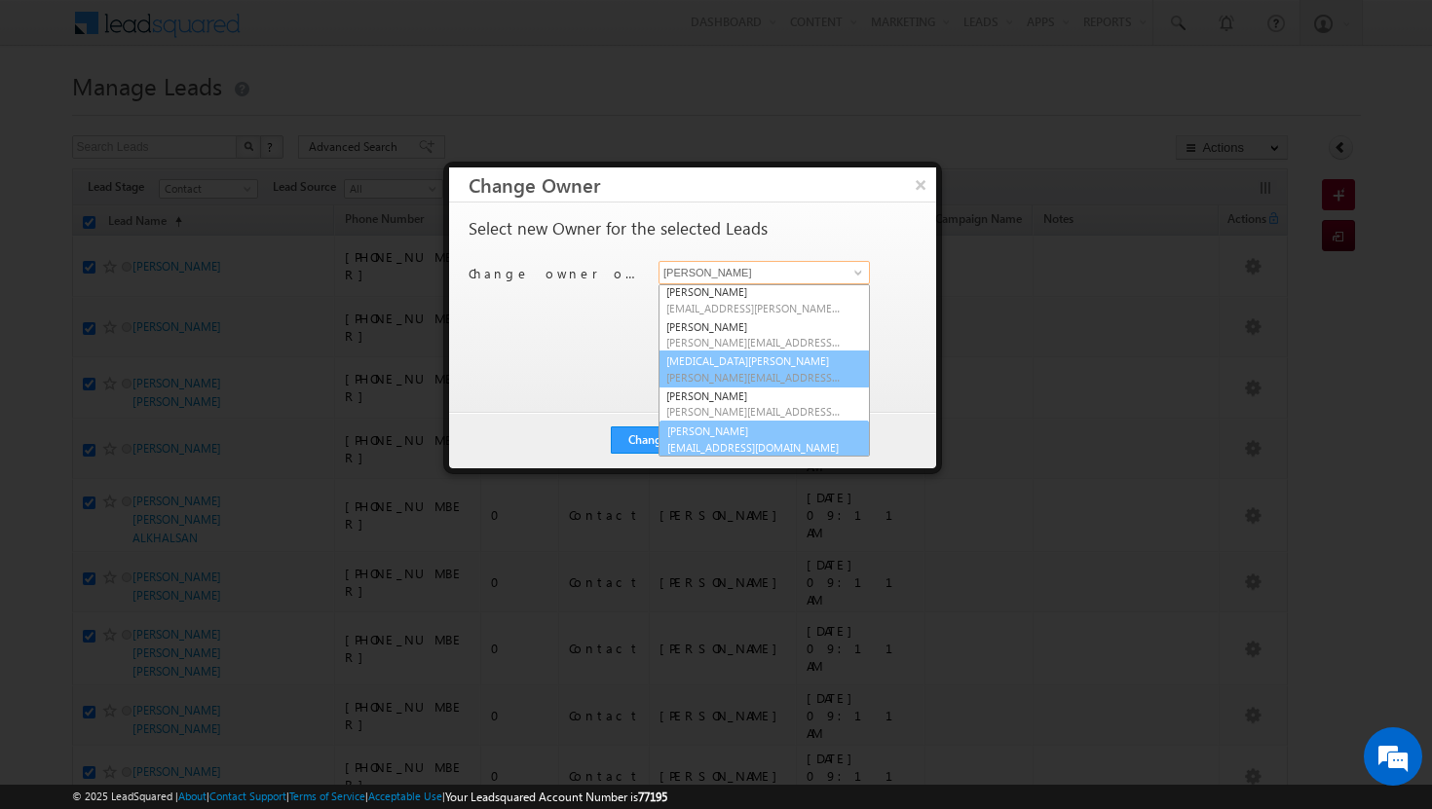
scroll to position [176, 0]
click at [798, 445] on span "[EMAIL_ADDRESS][DOMAIN_NAME]" at bounding box center [753, 445] width 175 height 15
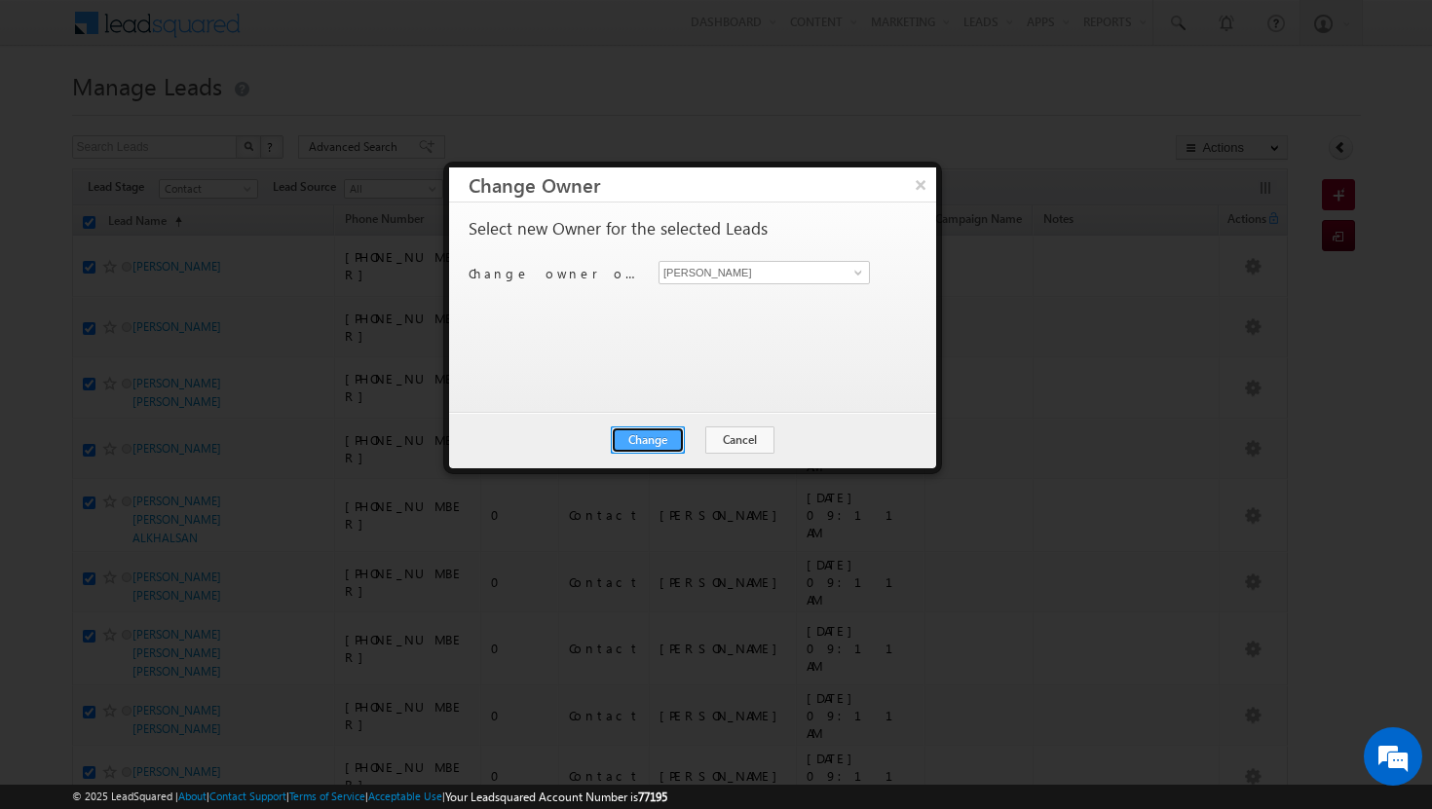
click at [671, 440] on button "Change" at bounding box center [648, 440] width 74 height 27
click at [693, 439] on button "Close" at bounding box center [695, 440] width 62 height 27
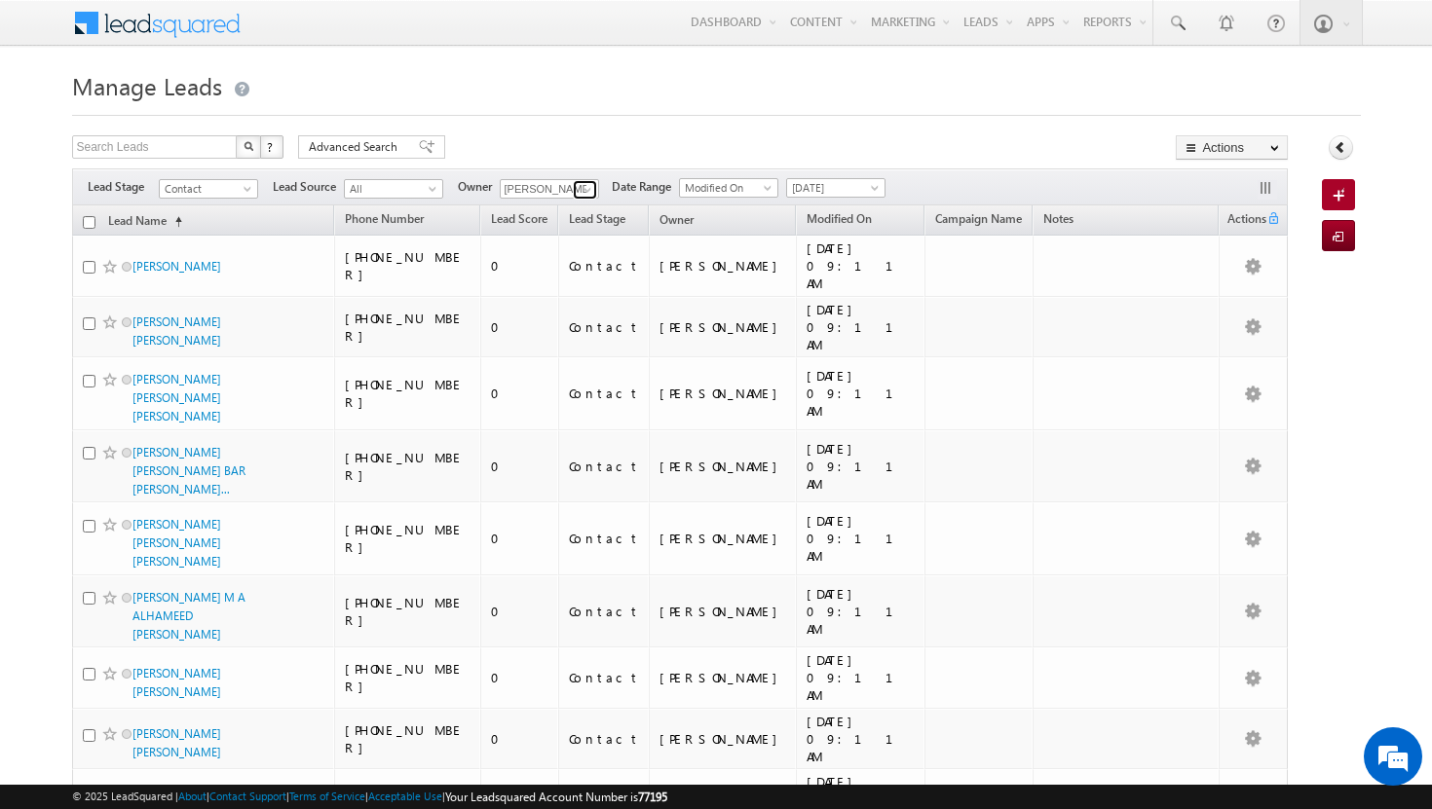
click at [591, 189] on span at bounding box center [588, 190] width 16 height 16
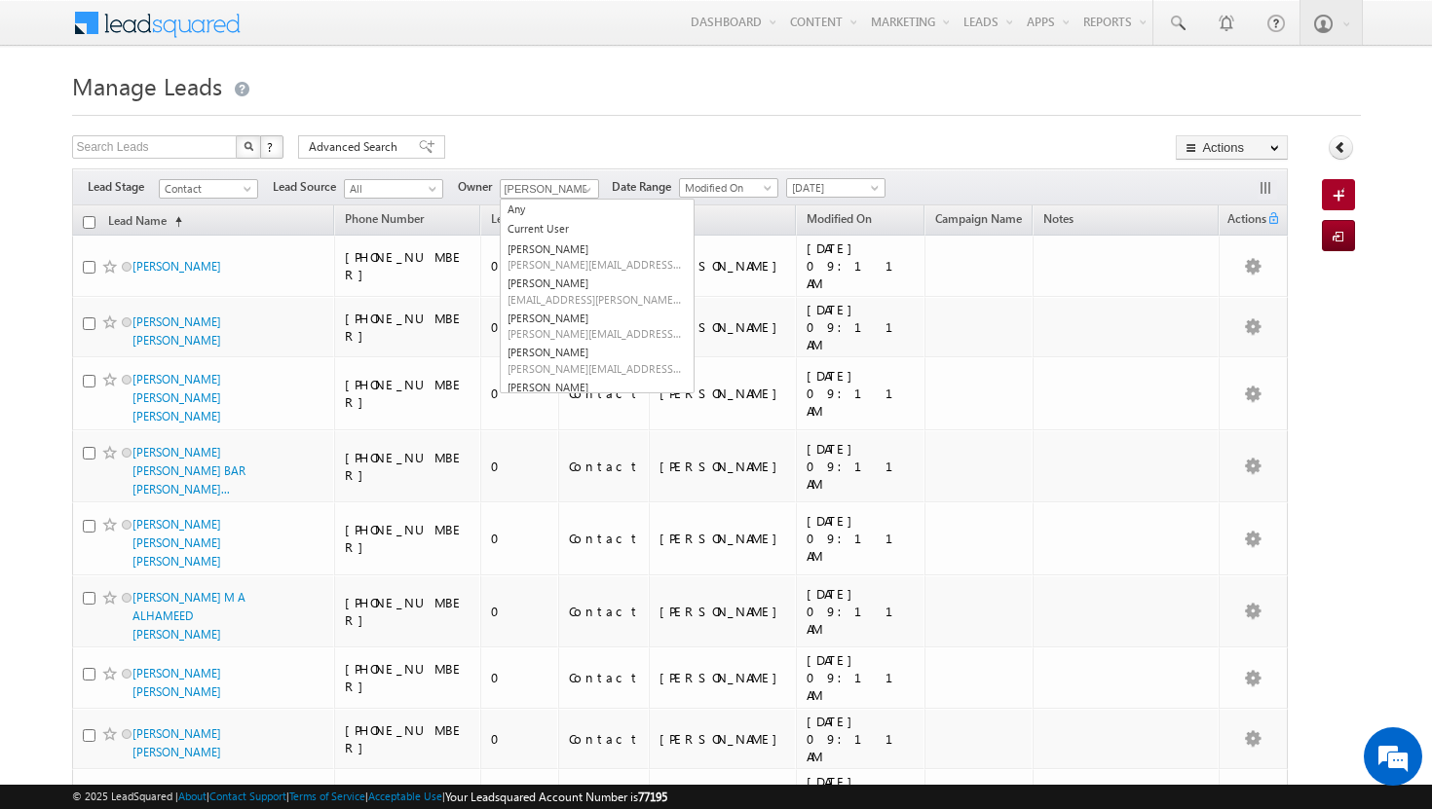
click at [652, 150] on div "Search Leads X ? 934 results found Advanced Search Advanced Search Advanced sea…" at bounding box center [680, 149] width 1216 height 28
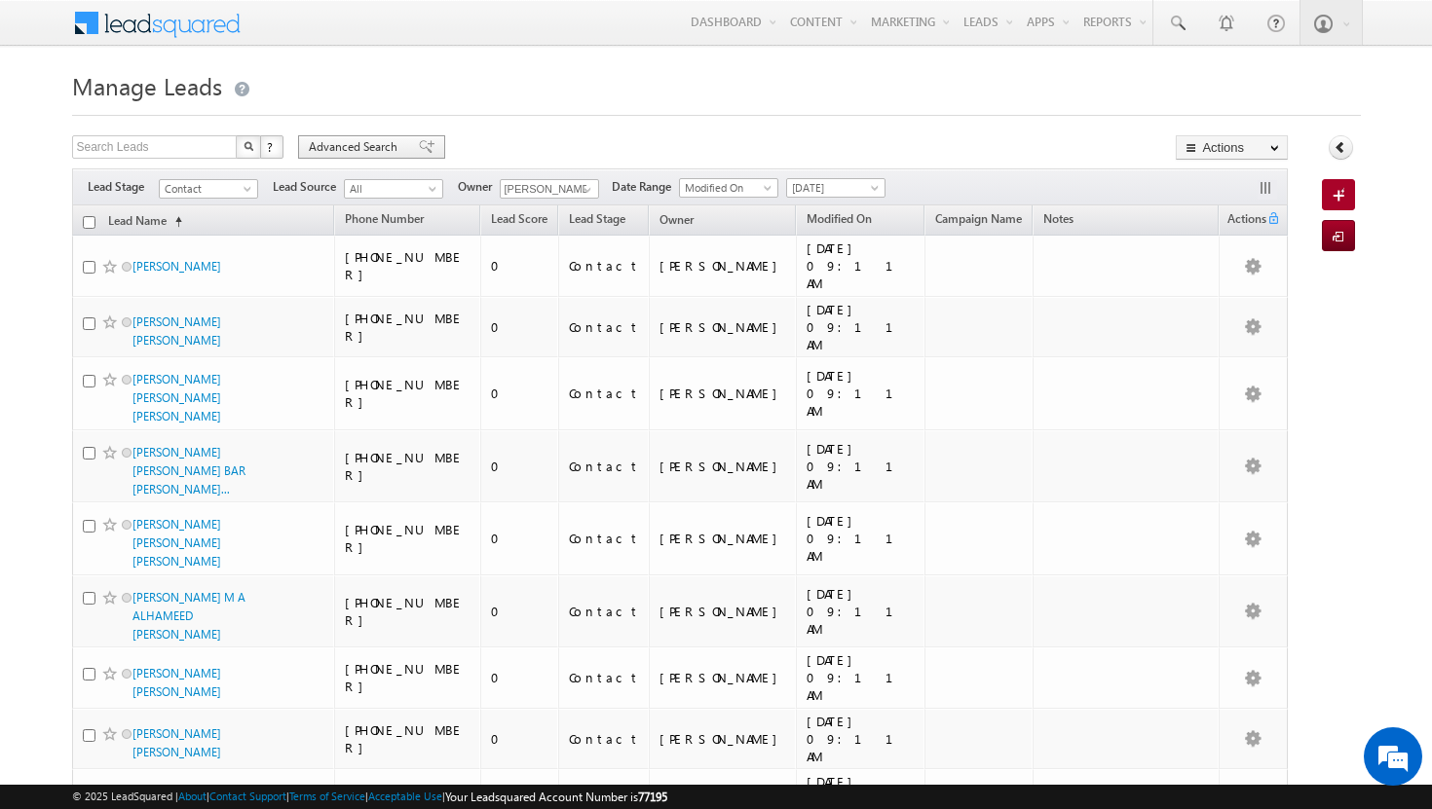
click at [391, 143] on span "Advanced Search" at bounding box center [356, 147] width 94 height 18
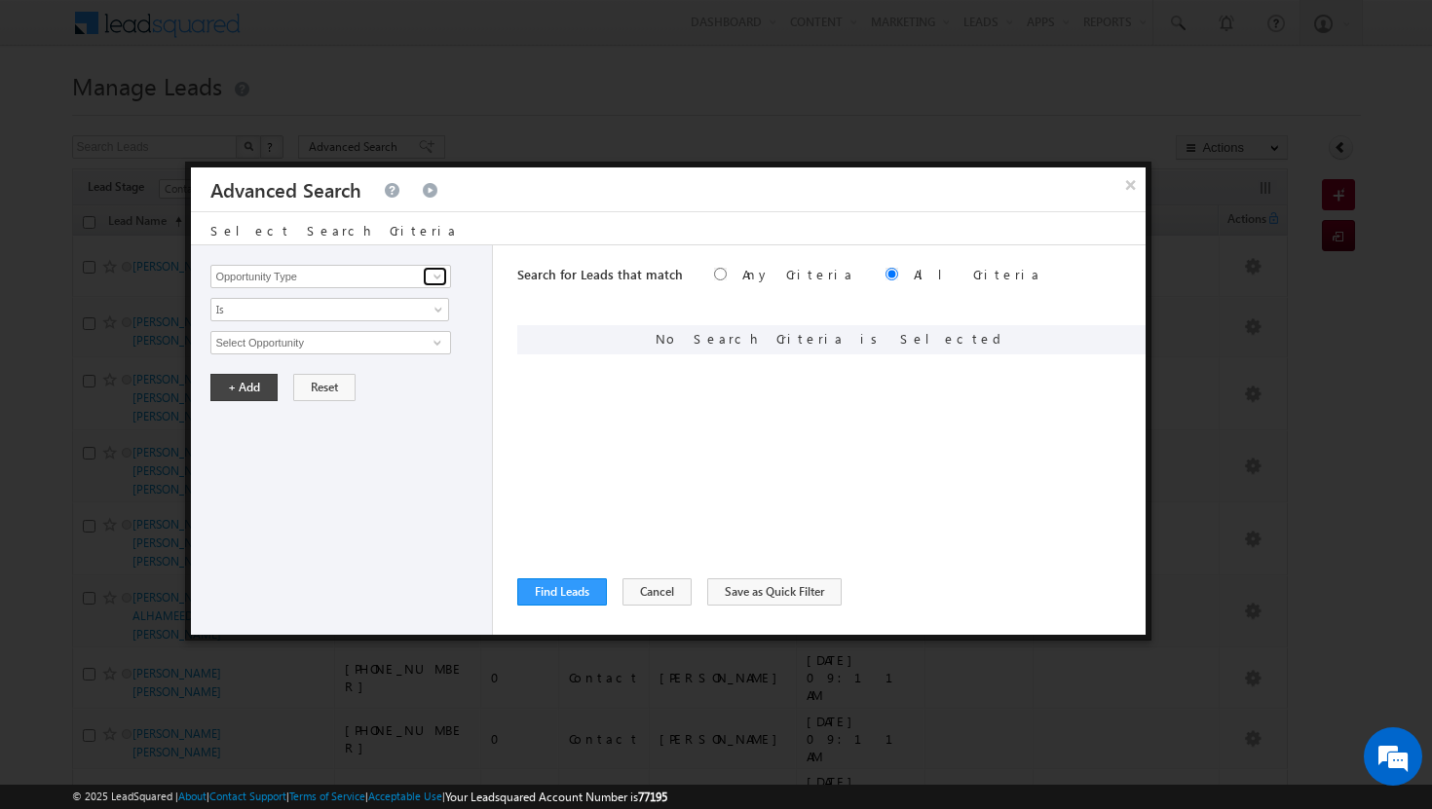
click at [444, 274] on span at bounding box center [438, 277] width 16 height 16
click at [377, 354] on link "Modified On" at bounding box center [330, 357] width 240 height 22
click at [439, 345] on span at bounding box center [440, 347] width 16 height 16
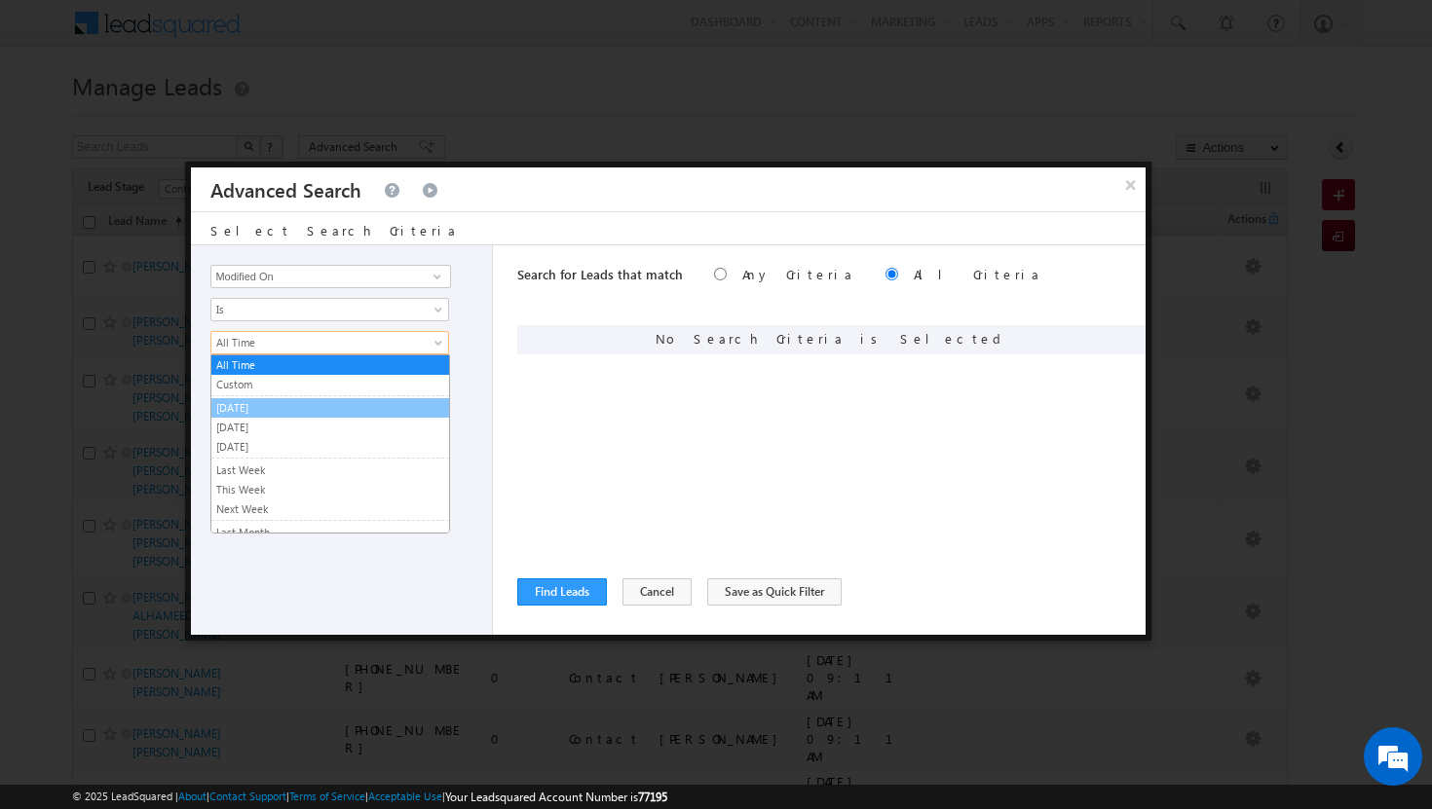
click at [381, 409] on link "[DATE]" at bounding box center [330, 408] width 238 height 18
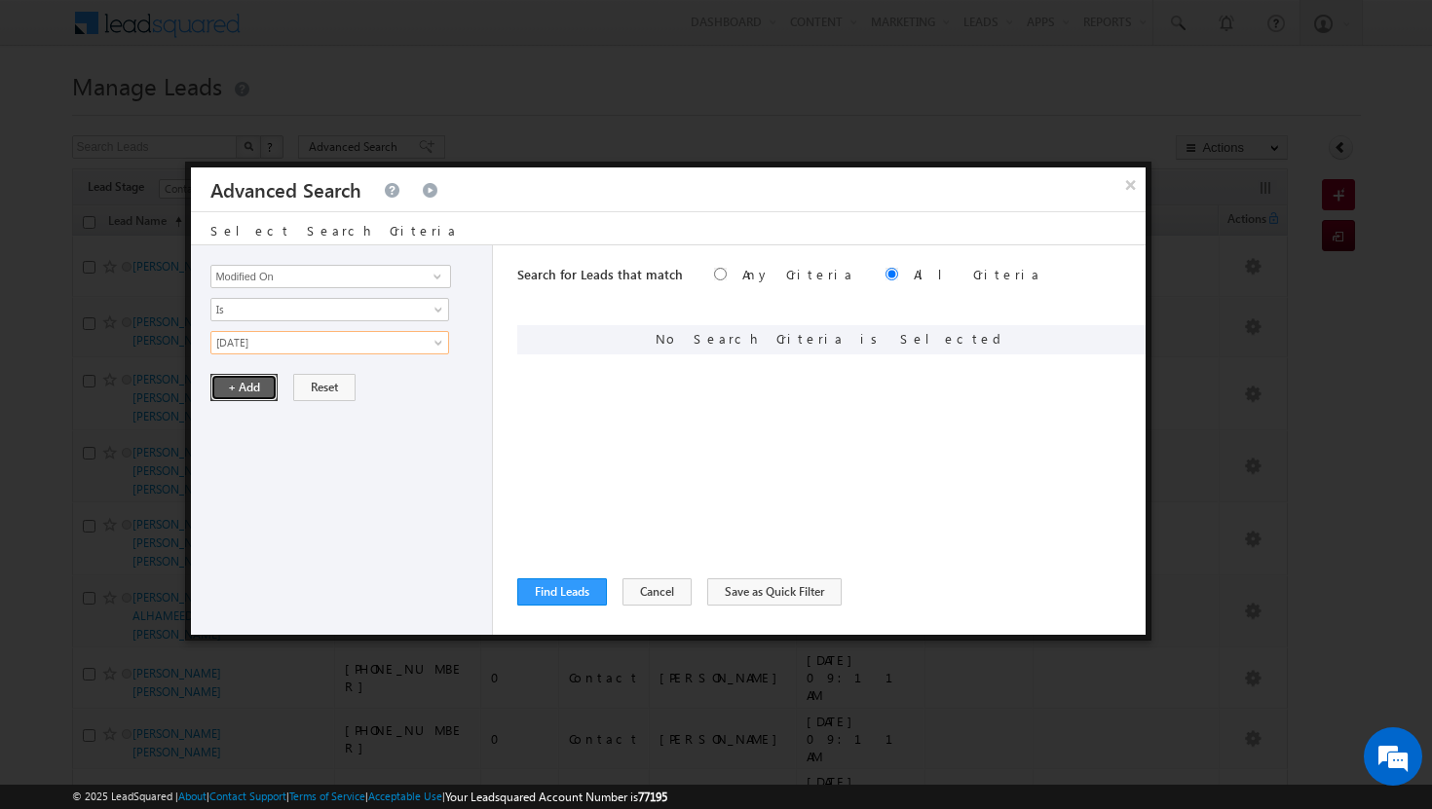
click at [258, 388] on button "+ Add" at bounding box center [243, 387] width 67 height 27
click at [437, 282] on span at bounding box center [438, 277] width 16 height 16
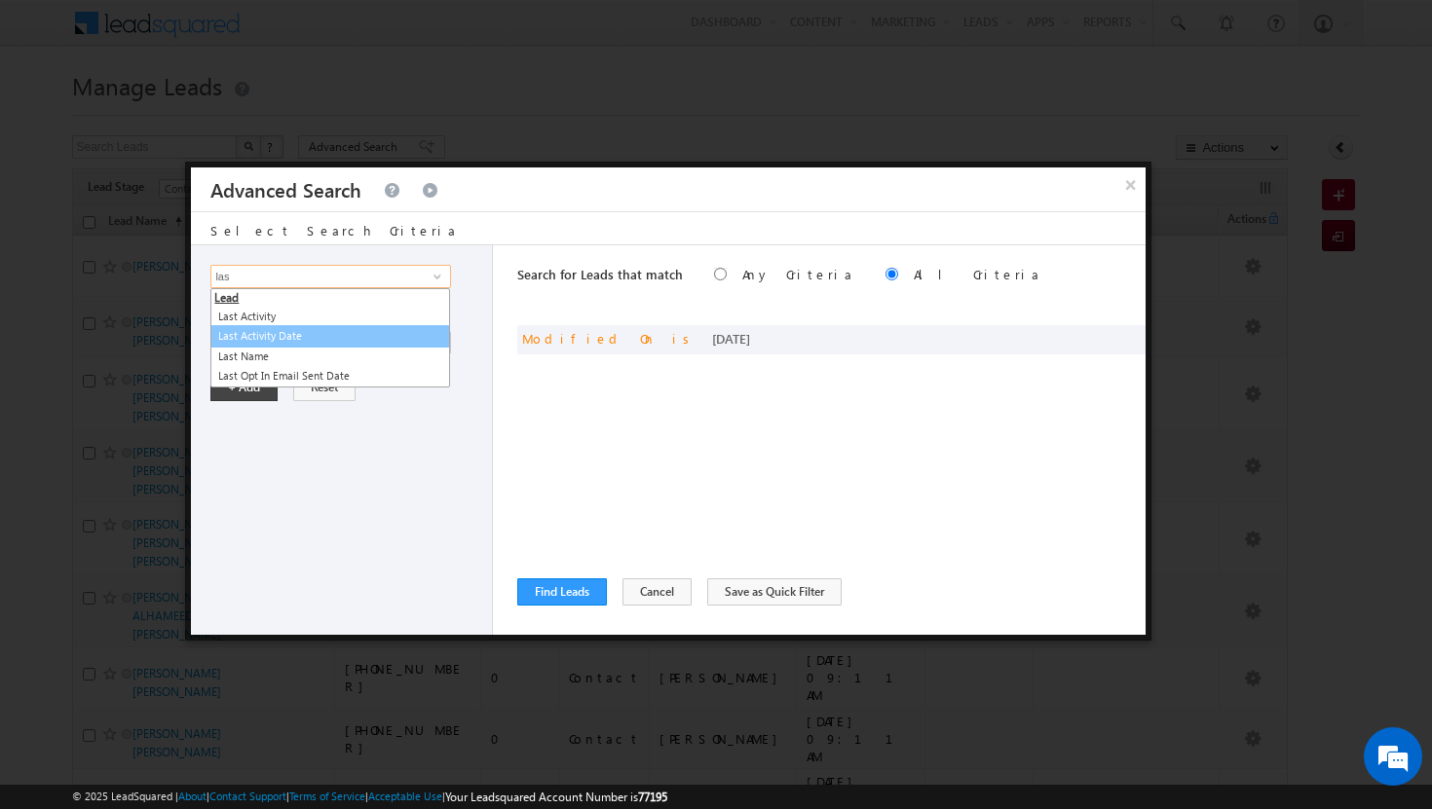
click at [263, 336] on link "Last Activity Date" at bounding box center [330, 336] width 240 height 22
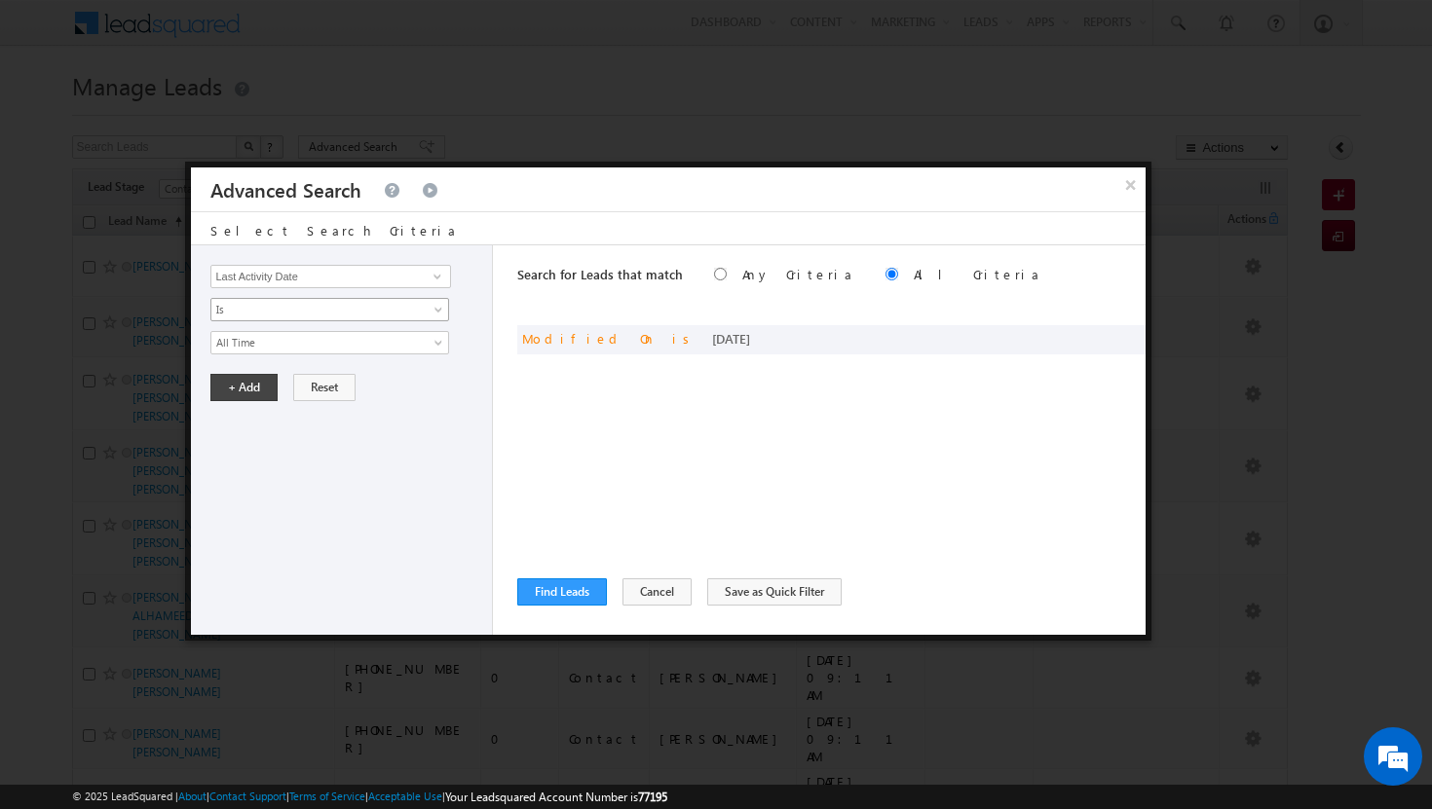
click at [352, 312] on span "Is" at bounding box center [316, 310] width 211 height 18
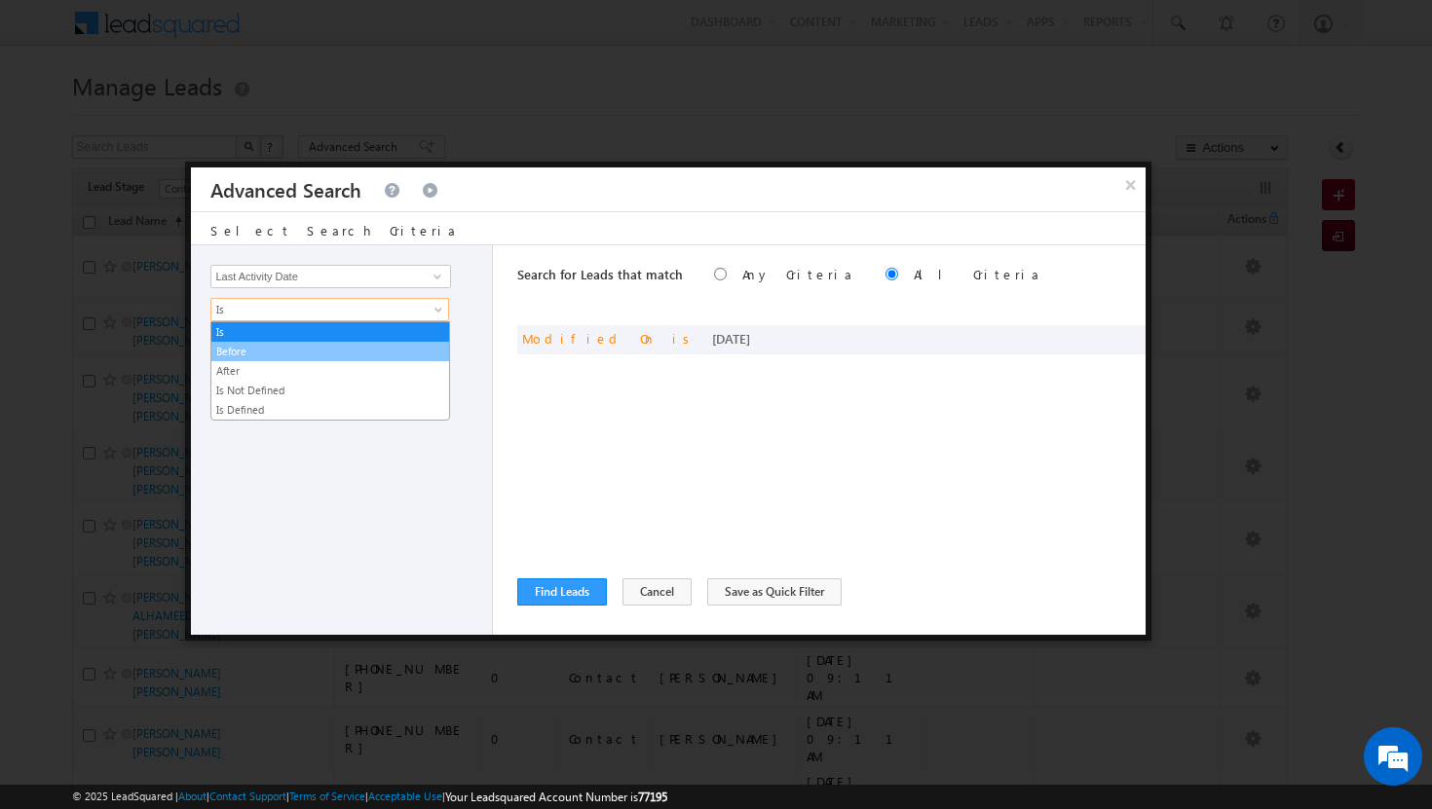
click at [342, 351] on link "Before" at bounding box center [330, 352] width 238 height 18
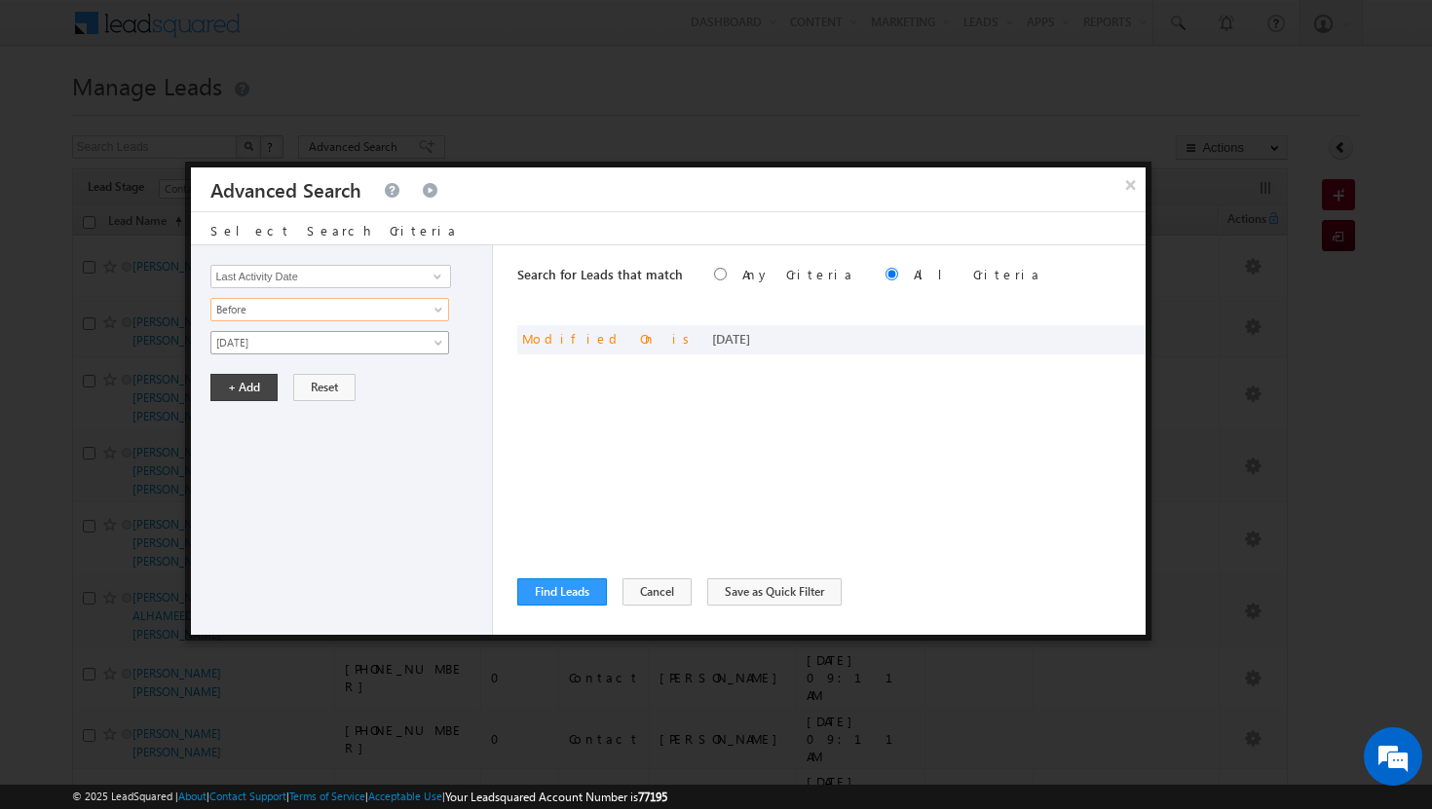
click at [320, 334] on span "[DATE]" at bounding box center [316, 343] width 211 height 18
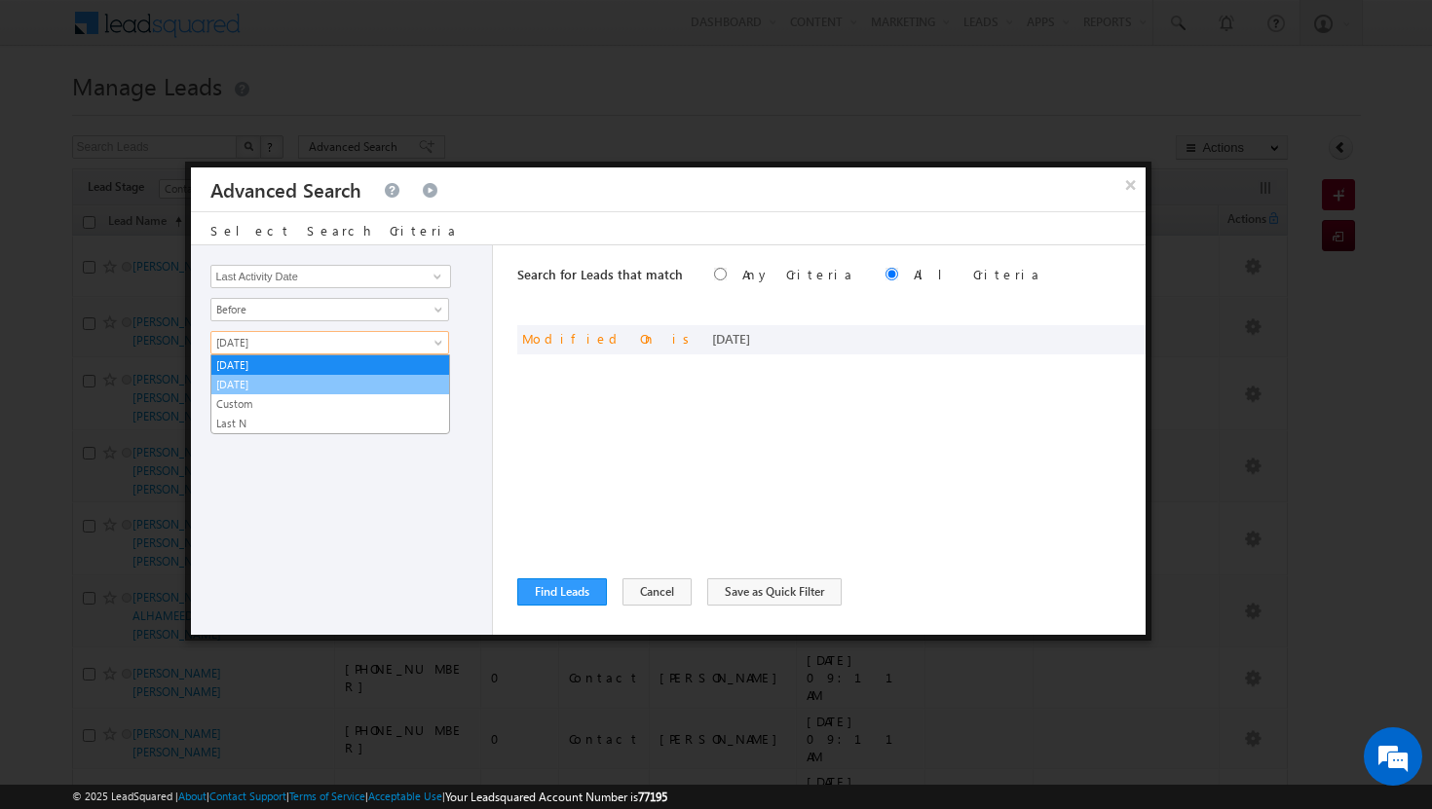
click at [313, 376] on link "[DATE]" at bounding box center [330, 385] width 238 height 18
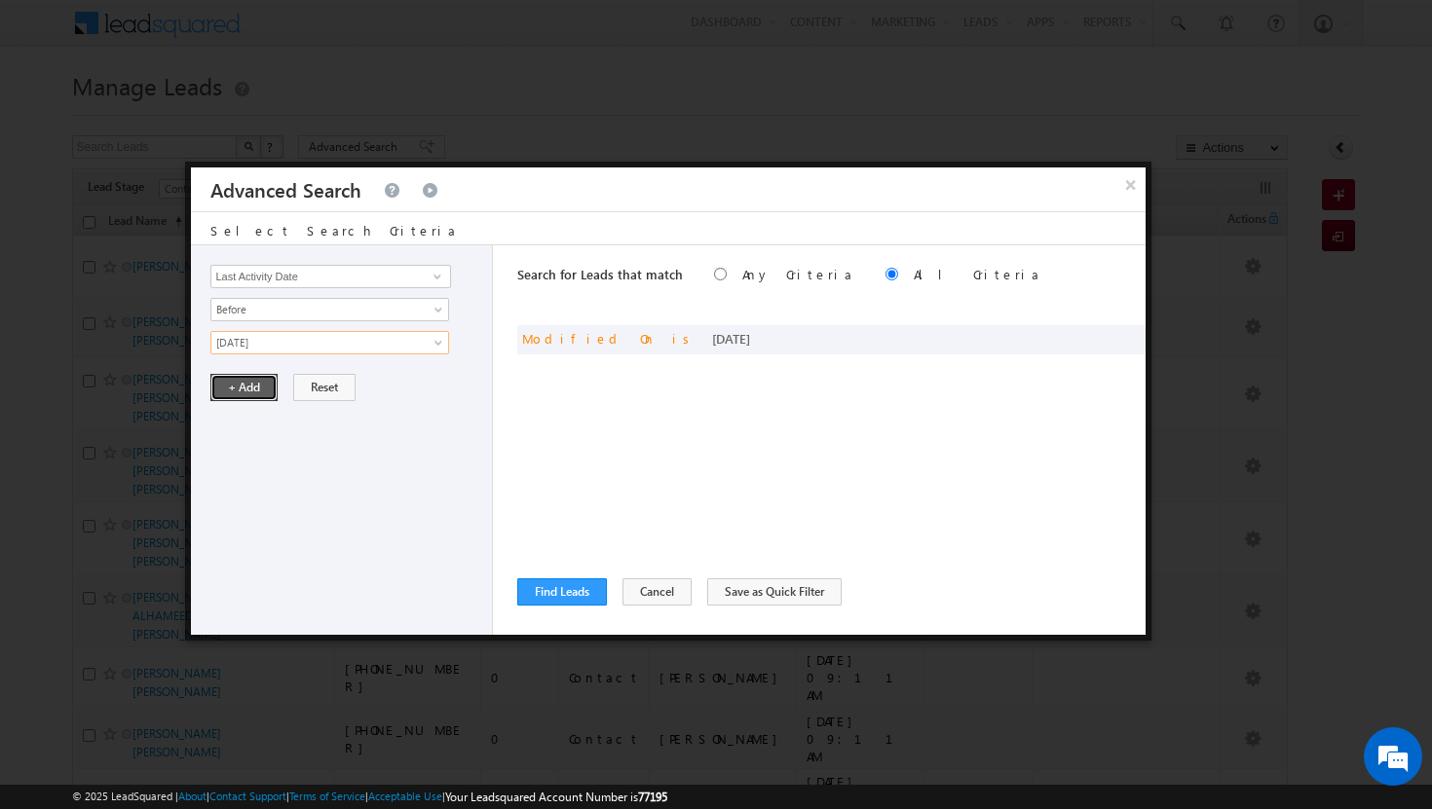
click at [255, 383] on button "+ Add" at bounding box center [243, 387] width 67 height 27
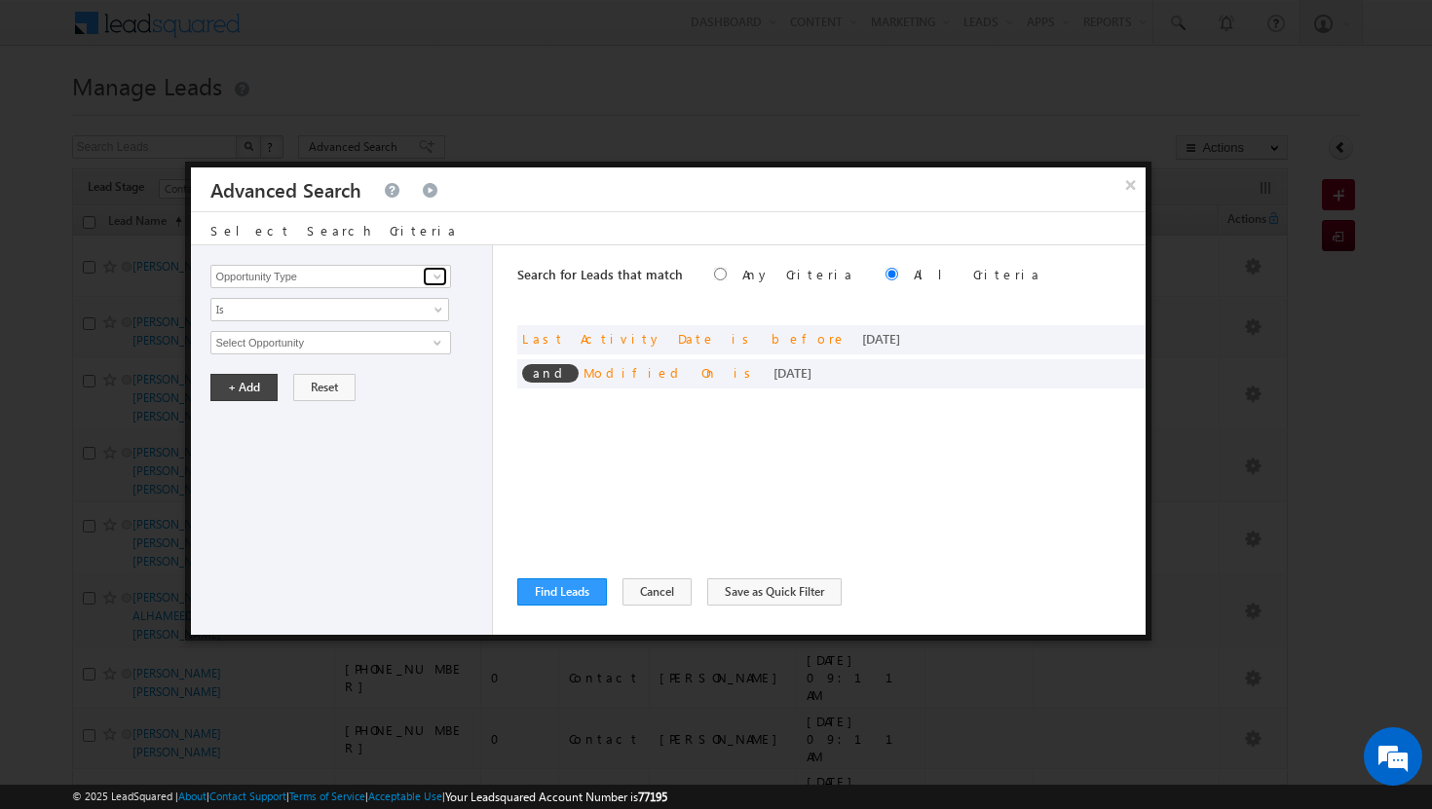
click at [436, 280] on span at bounding box center [438, 277] width 16 height 16
click at [362, 314] on link "Owner" at bounding box center [330, 317] width 240 height 22
click at [408, 301] on span "Is" at bounding box center [316, 310] width 211 height 18
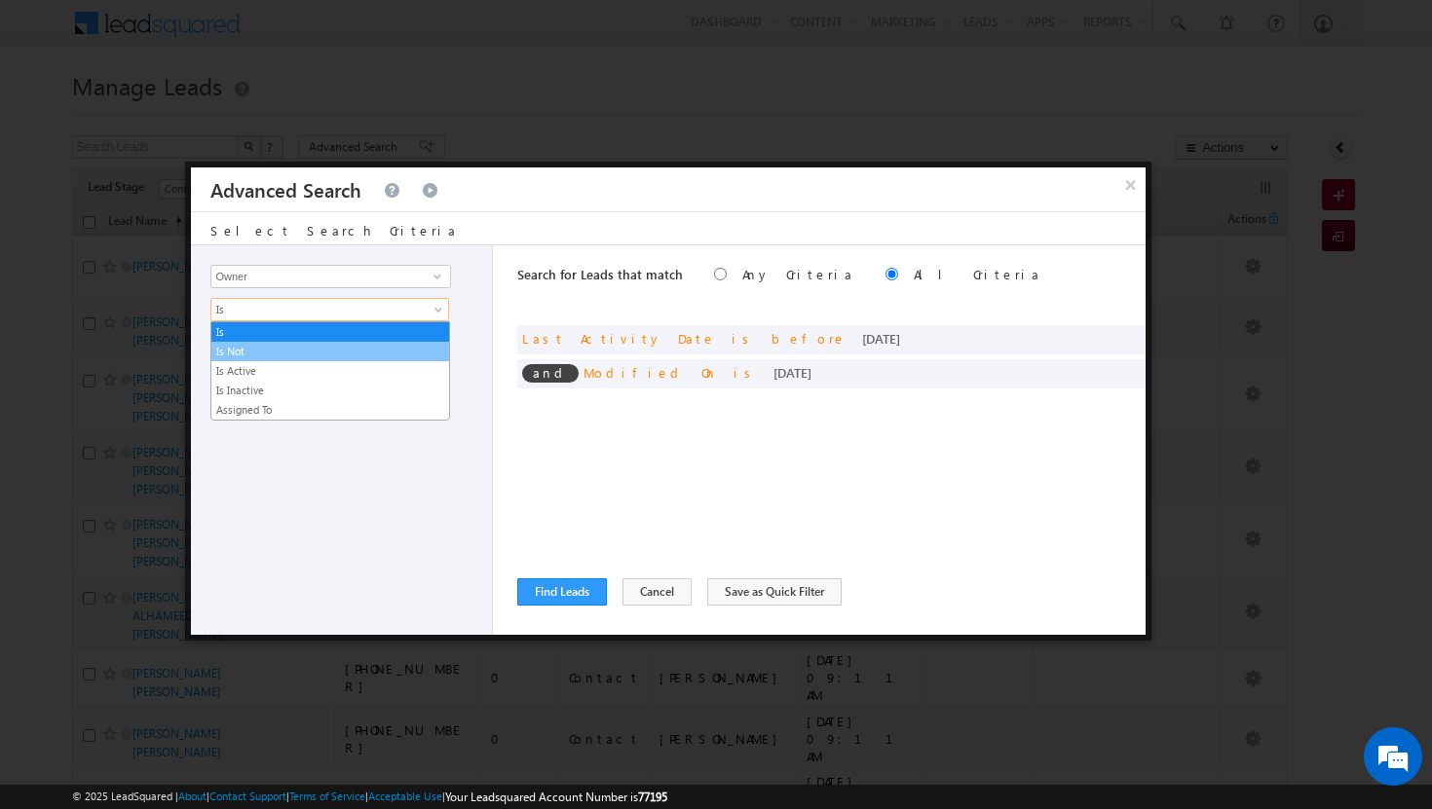
click at [394, 347] on link "Is Not" at bounding box center [330, 352] width 238 height 18
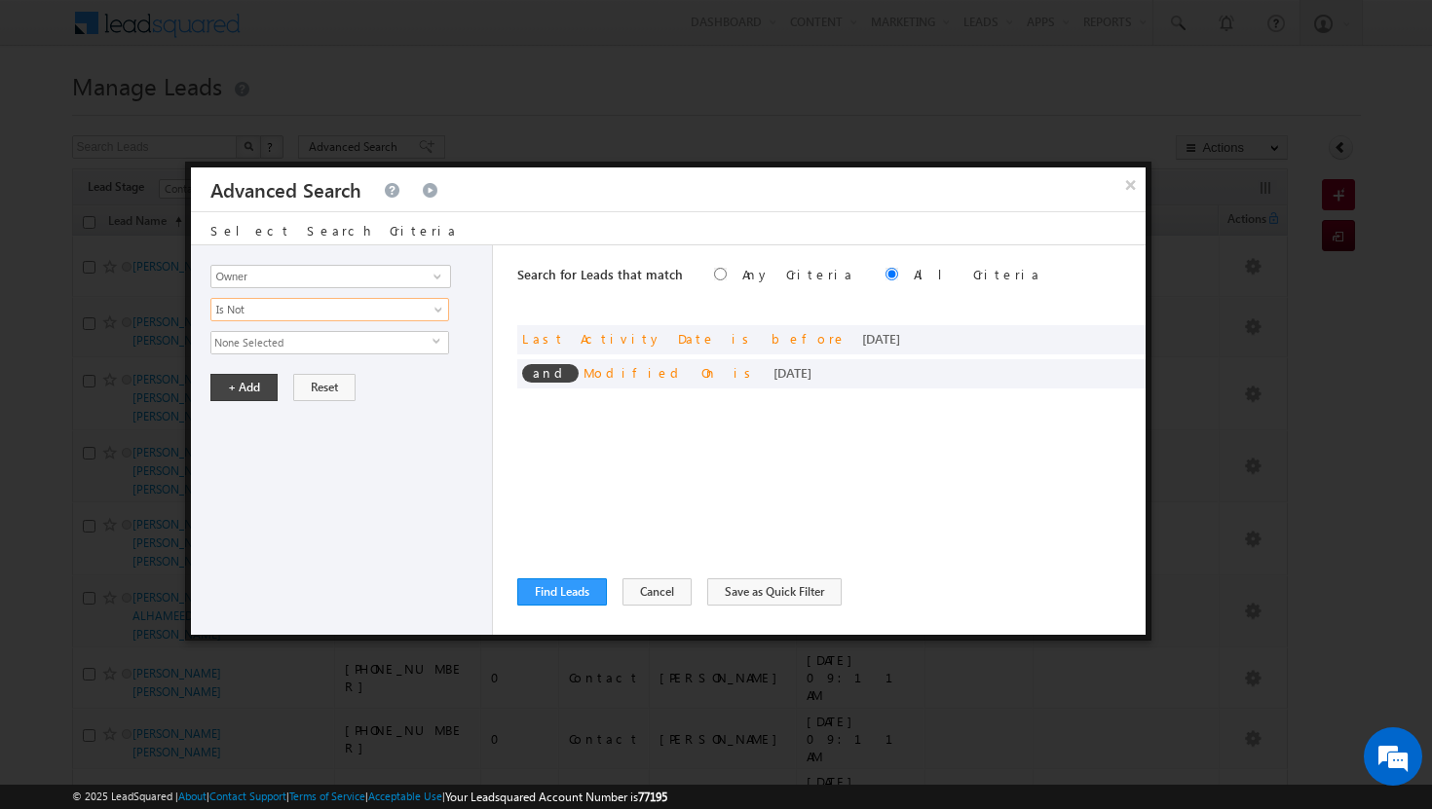
click at [428, 339] on span "None Selected" at bounding box center [321, 342] width 221 height 21
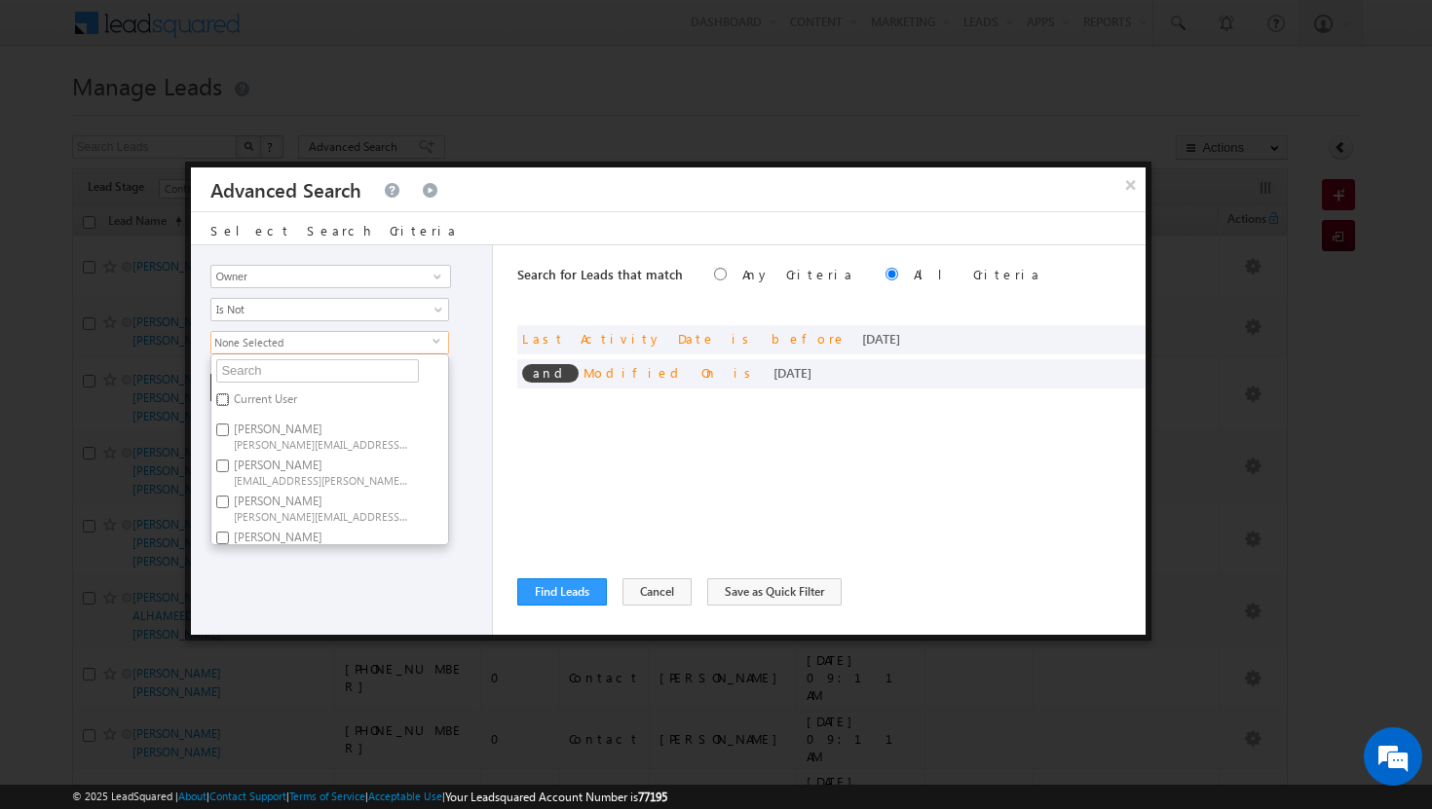
click at [227, 402] on input "Current User" at bounding box center [222, 399] width 13 height 13
click at [297, 549] on div "Opportunity Type Lead Activity Task Sales Group Prospect Id Address 1 Address 2…" at bounding box center [342, 440] width 302 height 390
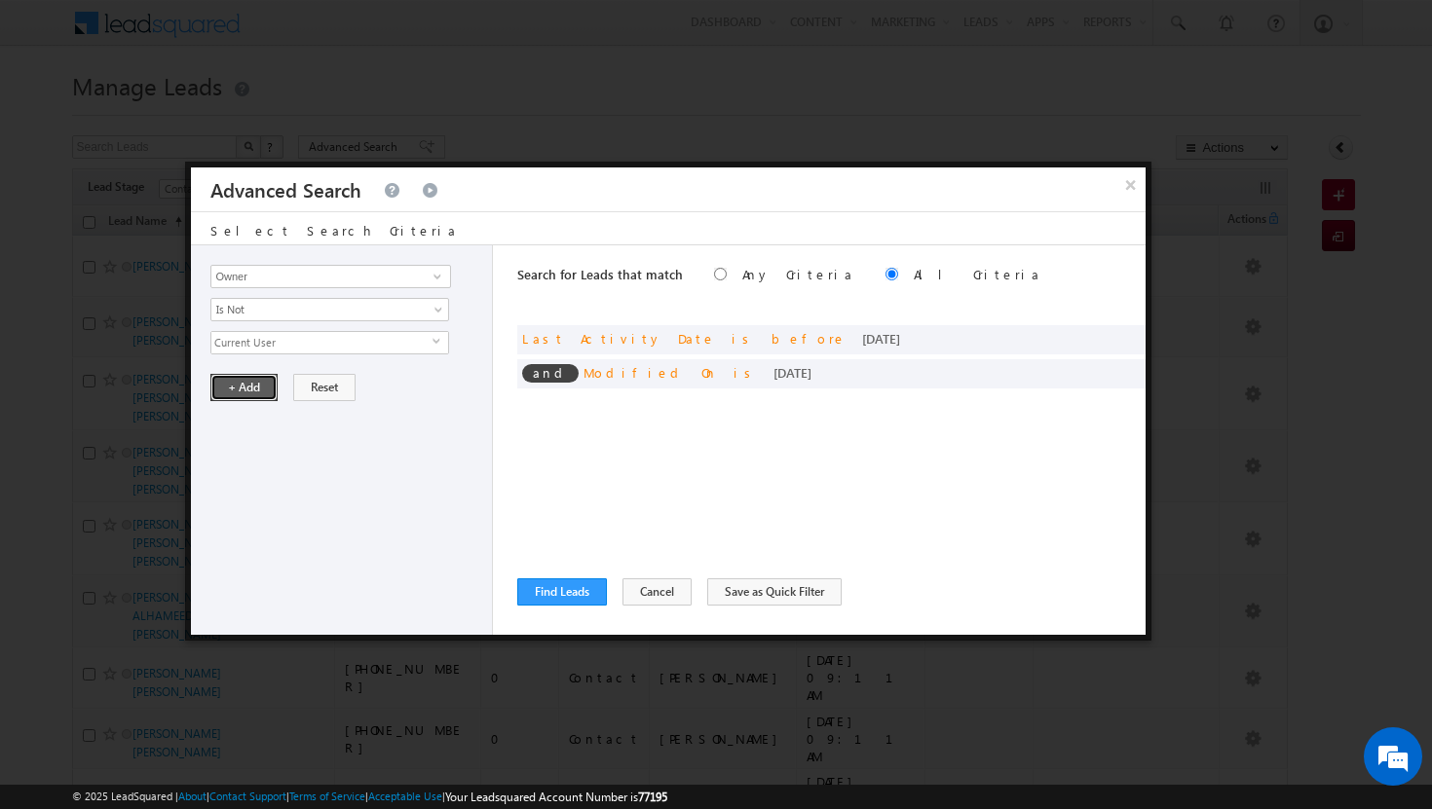
click at [243, 391] on button "+ Add" at bounding box center [243, 387] width 67 height 27
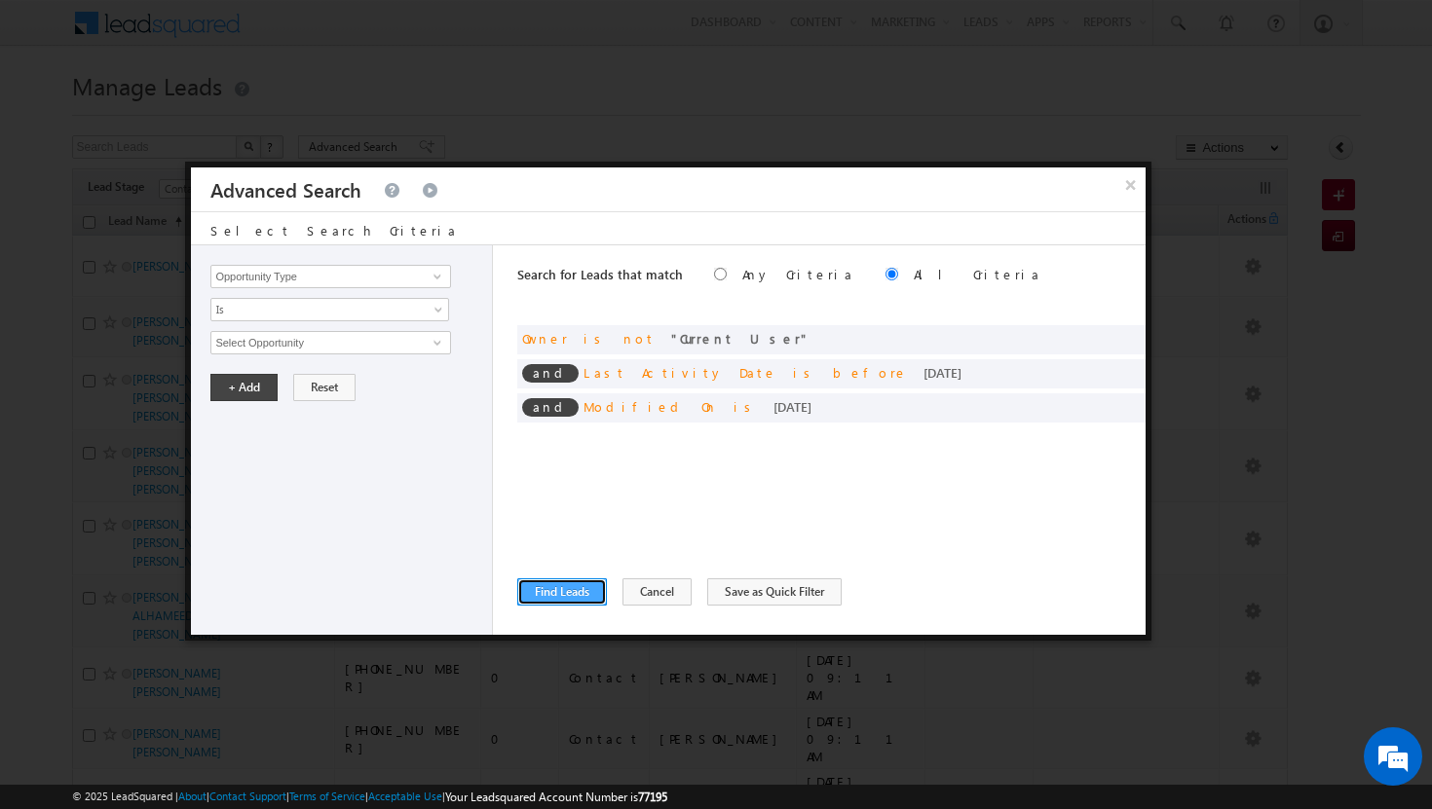
click at [542, 594] on button "Find Leads" at bounding box center [562, 592] width 90 height 27
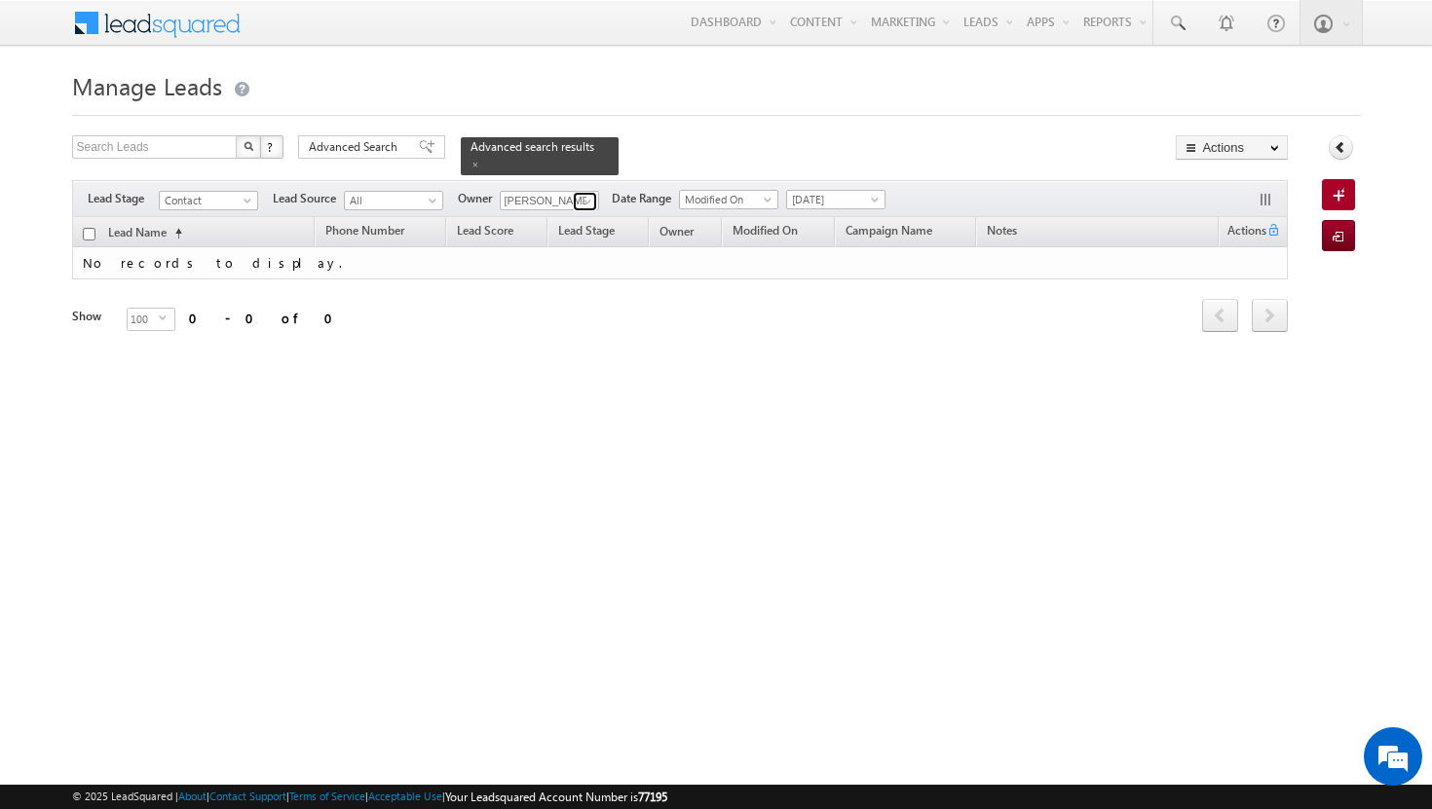
click at [589, 194] on span at bounding box center [588, 202] width 16 height 16
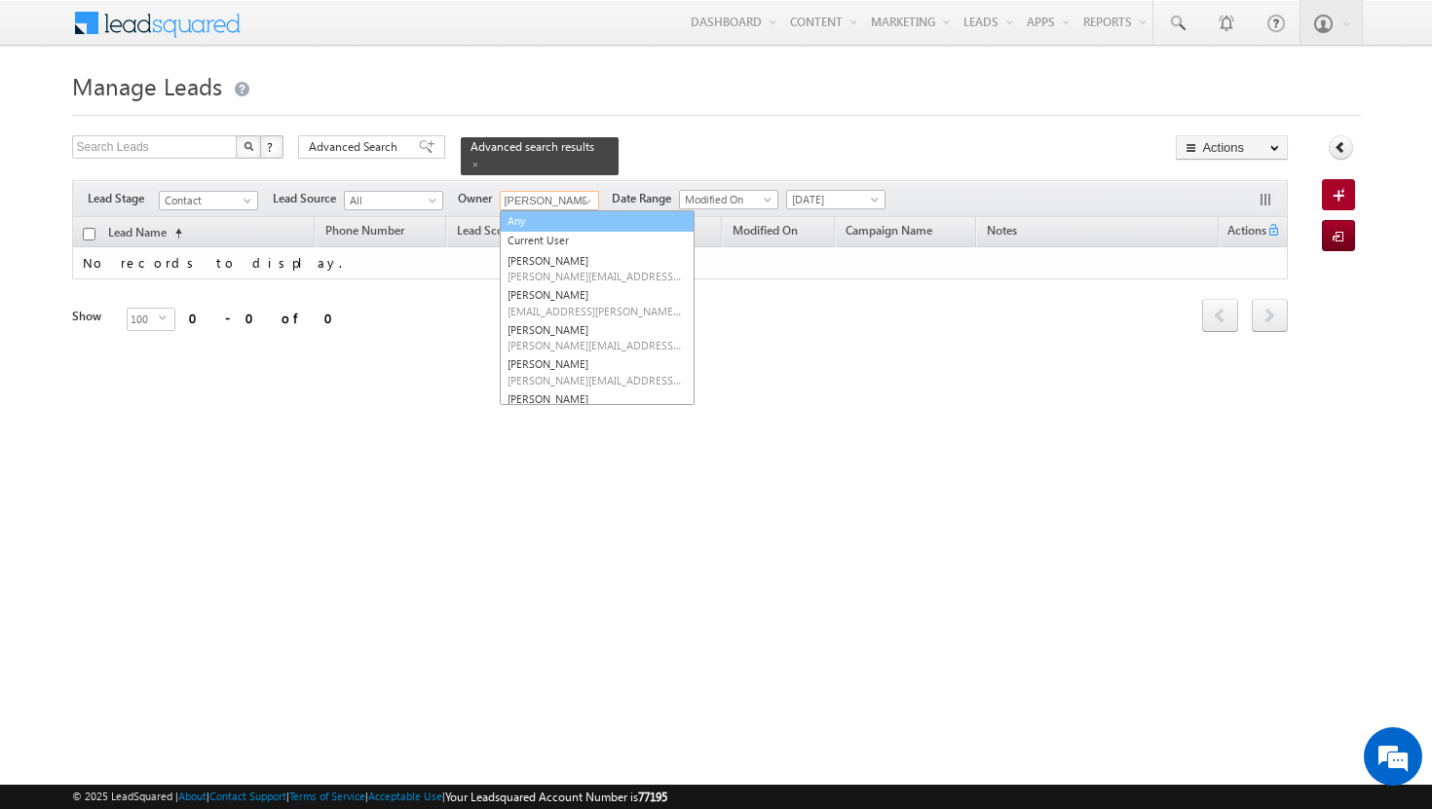
click at [587, 210] on link "Any" at bounding box center [597, 221] width 195 height 22
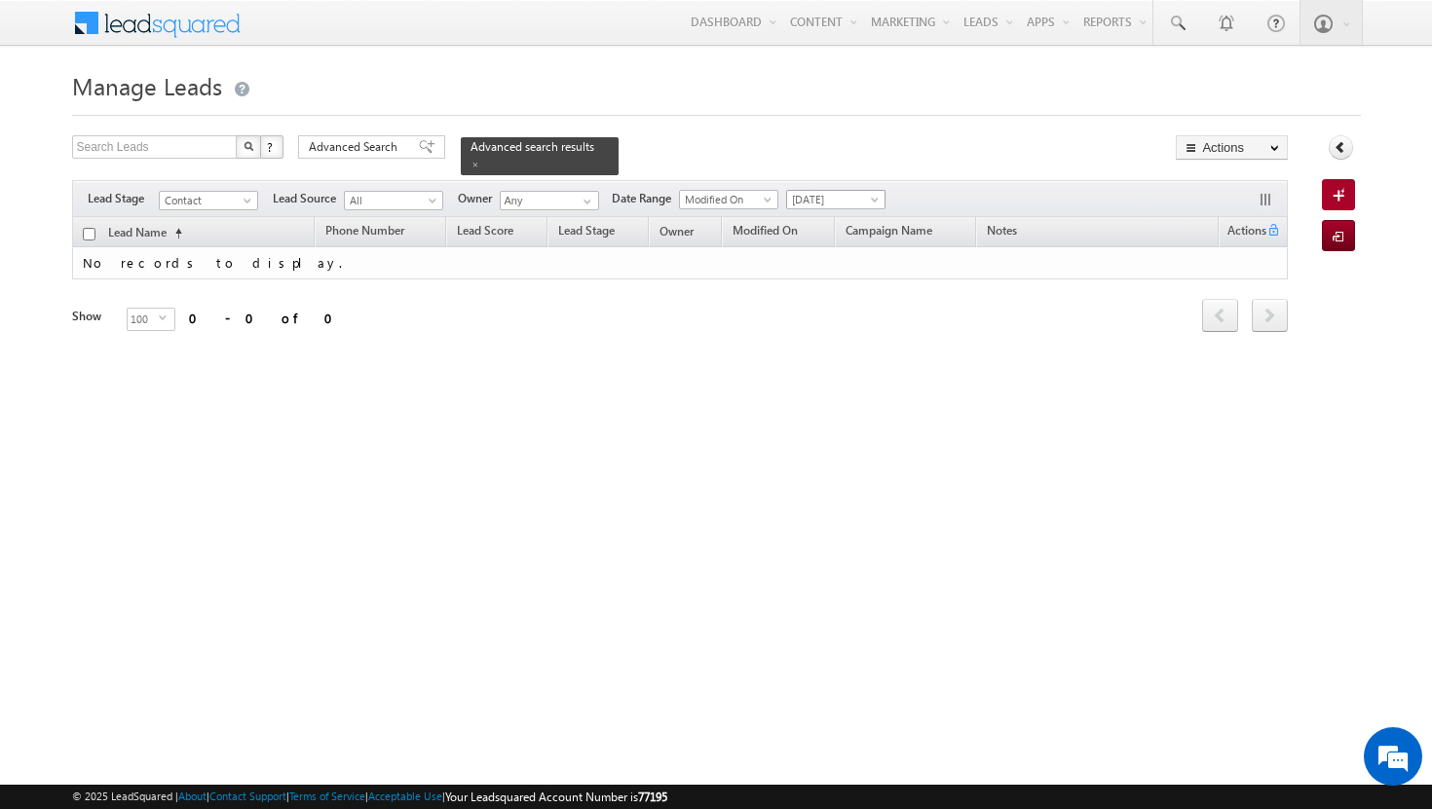
click at [872, 196] on span at bounding box center [877, 204] width 16 height 16
click at [846, 201] on link "All Time" at bounding box center [839, 210] width 98 height 18
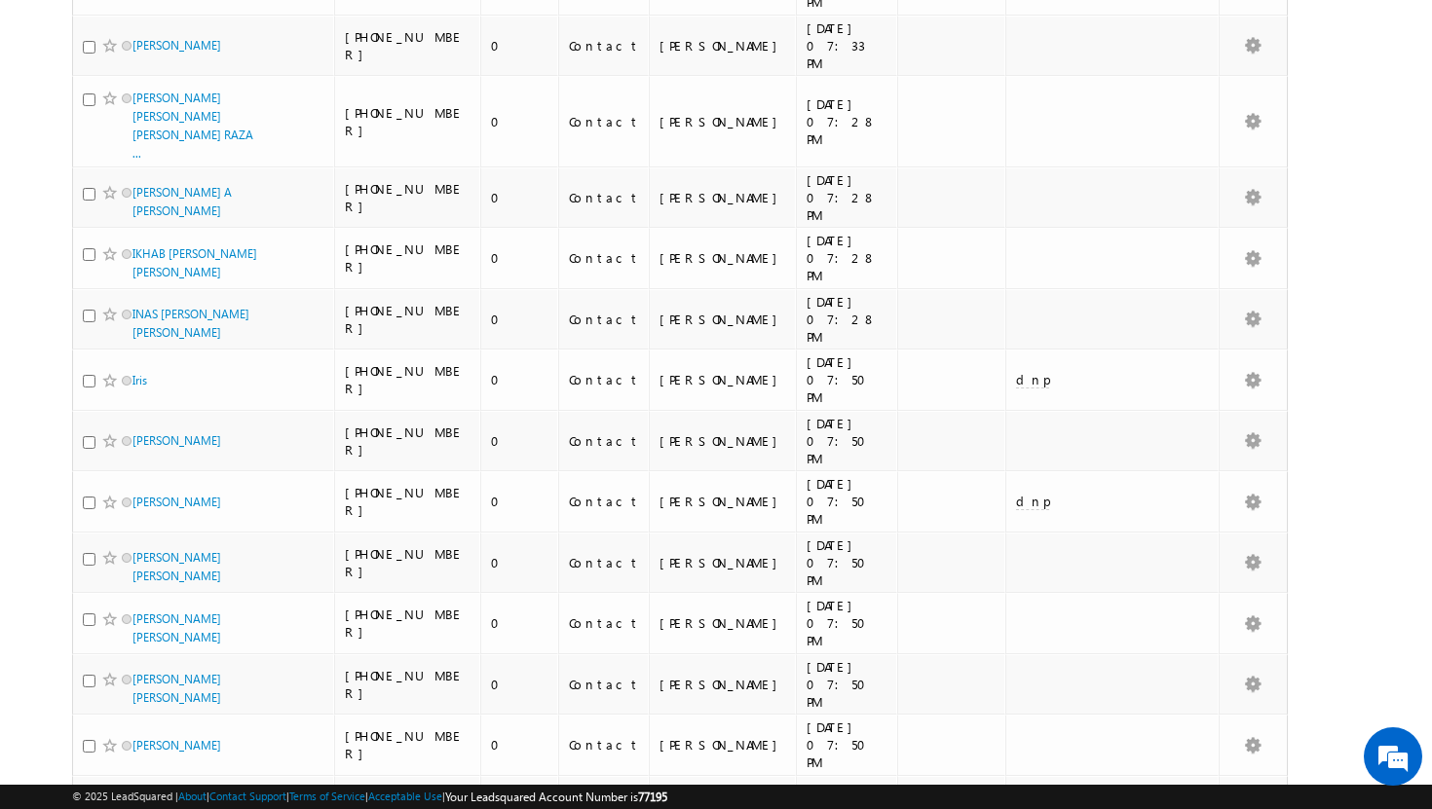
scroll to position [4492, 0]
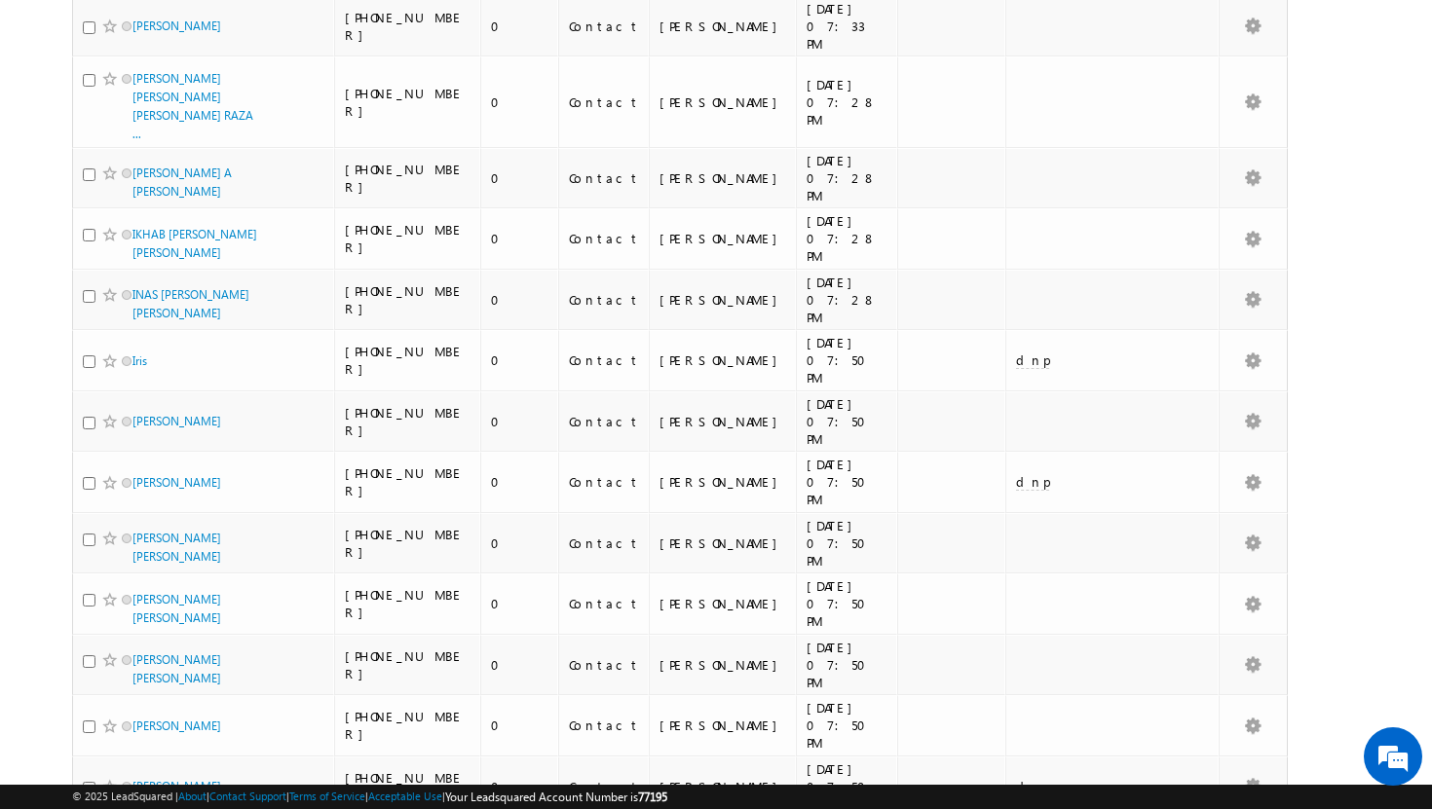
click at [153, 767] on li "100" at bounding box center [138, 774] width 47 height 19
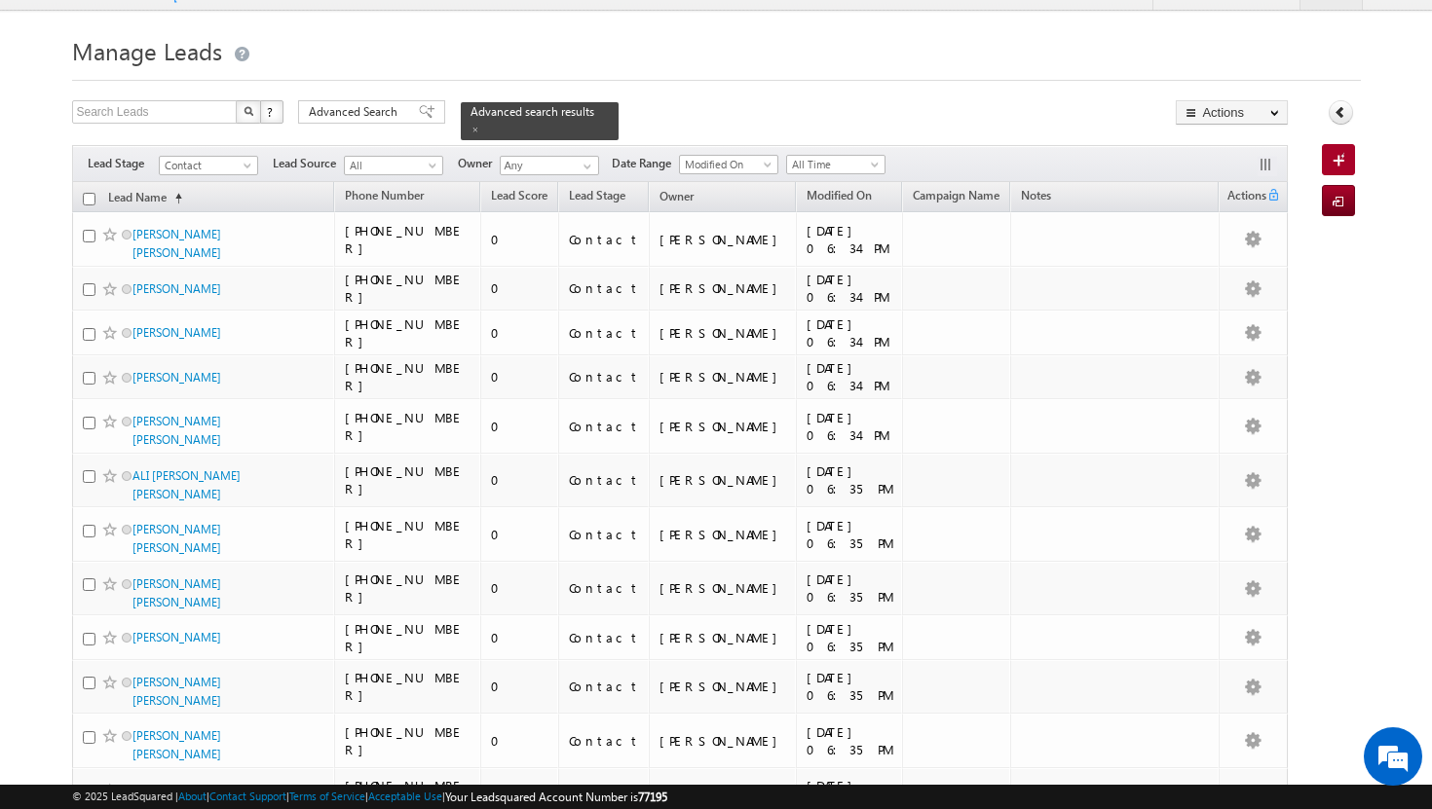
scroll to position [0, 0]
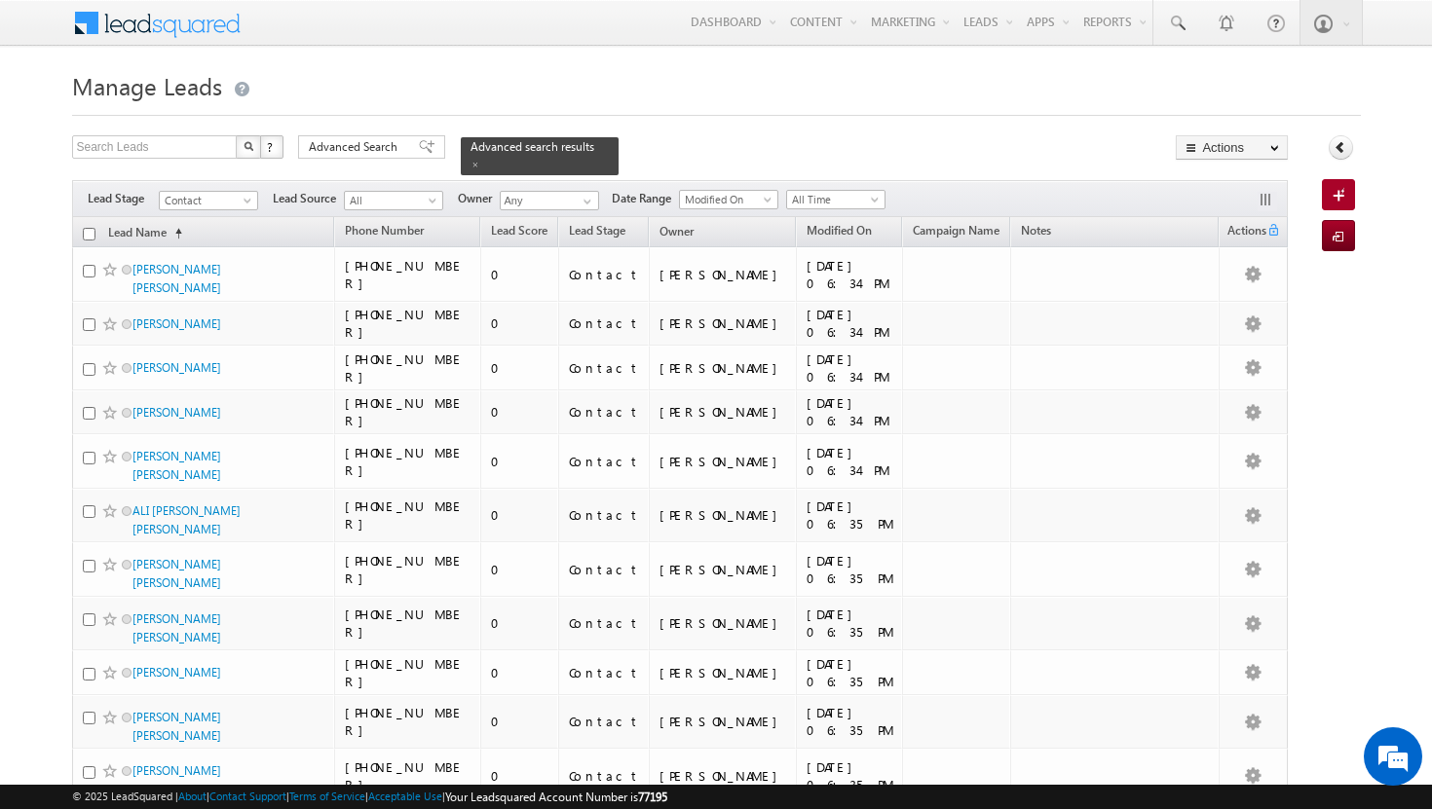
click at [92, 228] on input "checkbox" at bounding box center [89, 234] width 13 height 13
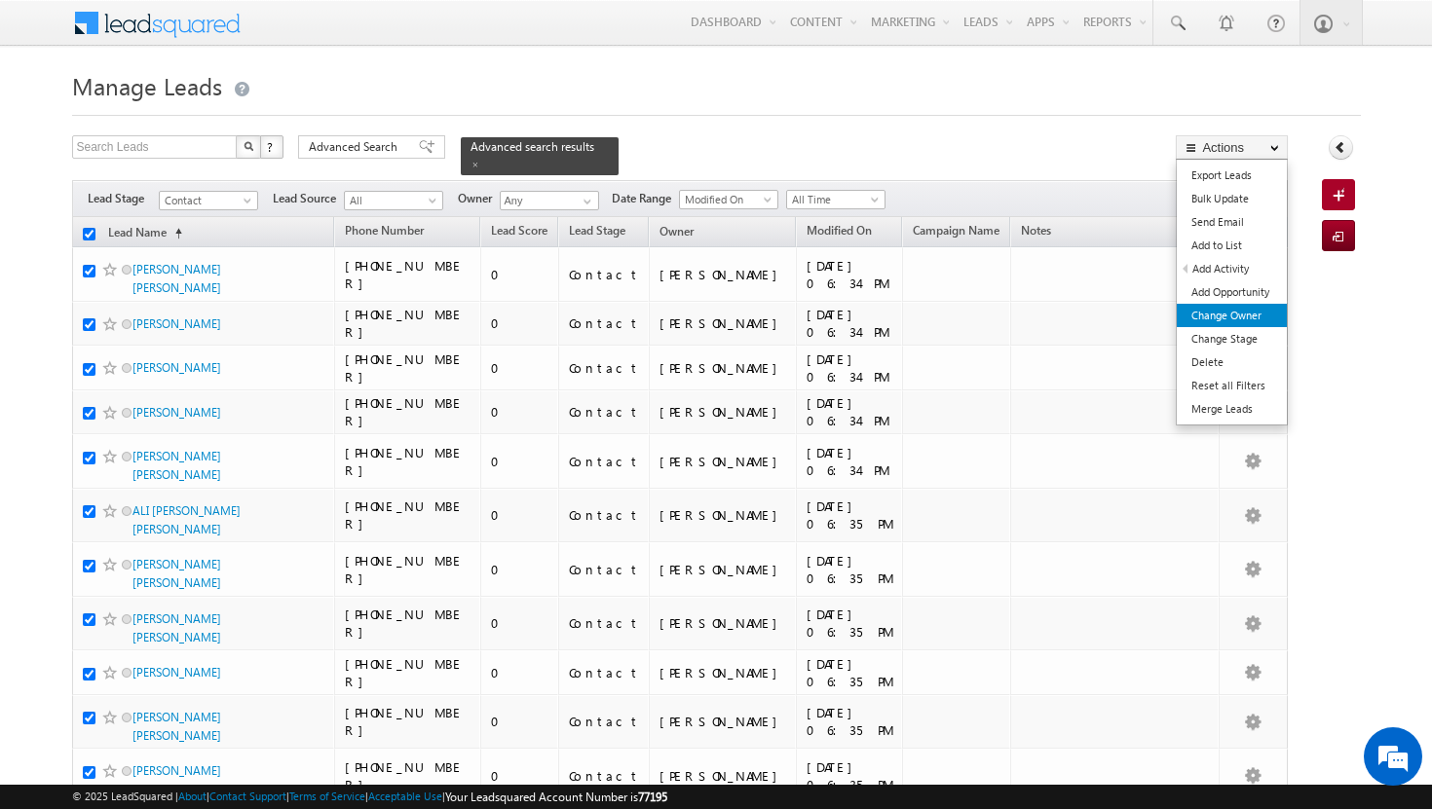
click at [1254, 310] on link "Change Owner" at bounding box center [1232, 315] width 110 height 23
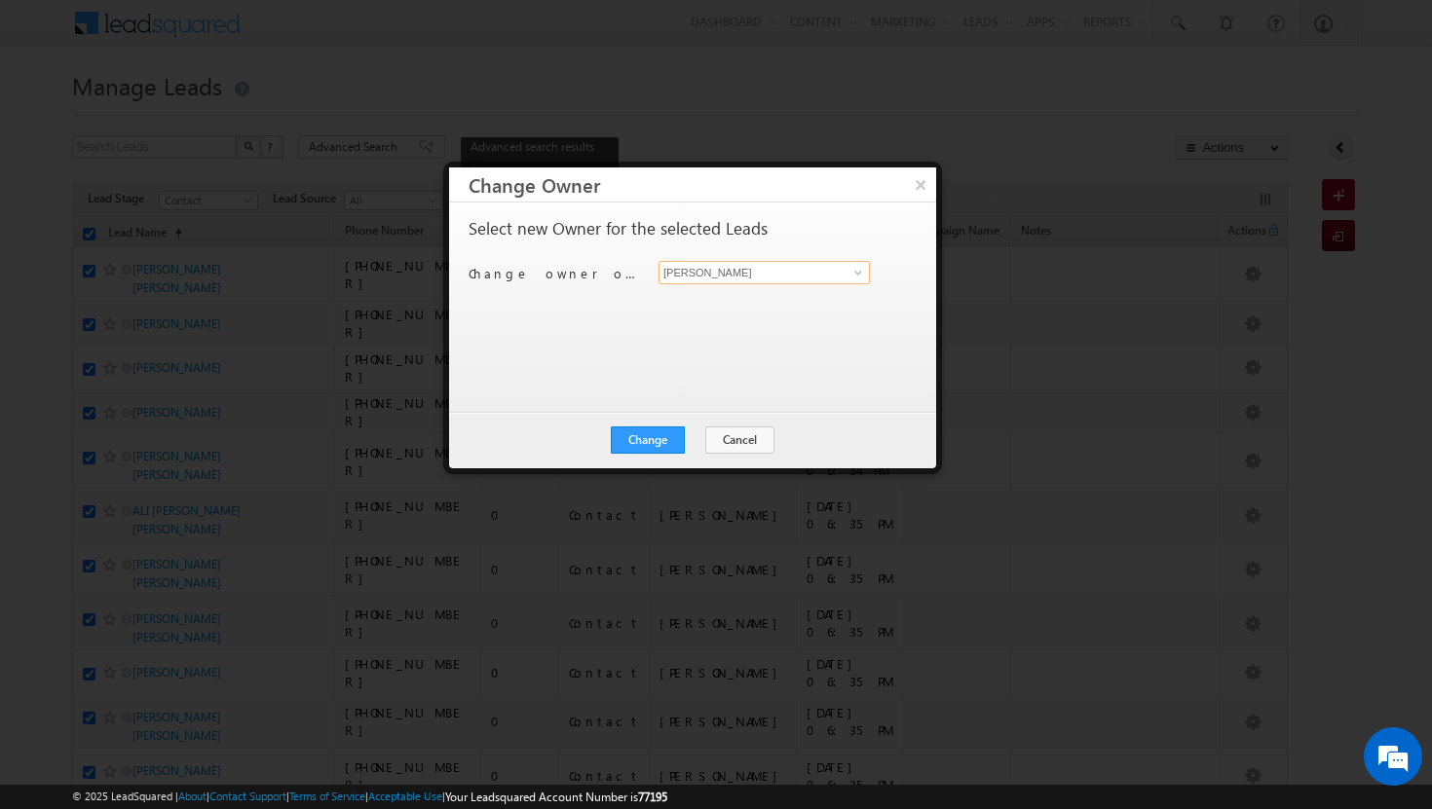
click at [860, 261] on input "[PERSON_NAME]" at bounding box center [763, 272] width 211 height 23
click at [856, 278] on span at bounding box center [858, 273] width 16 height 16
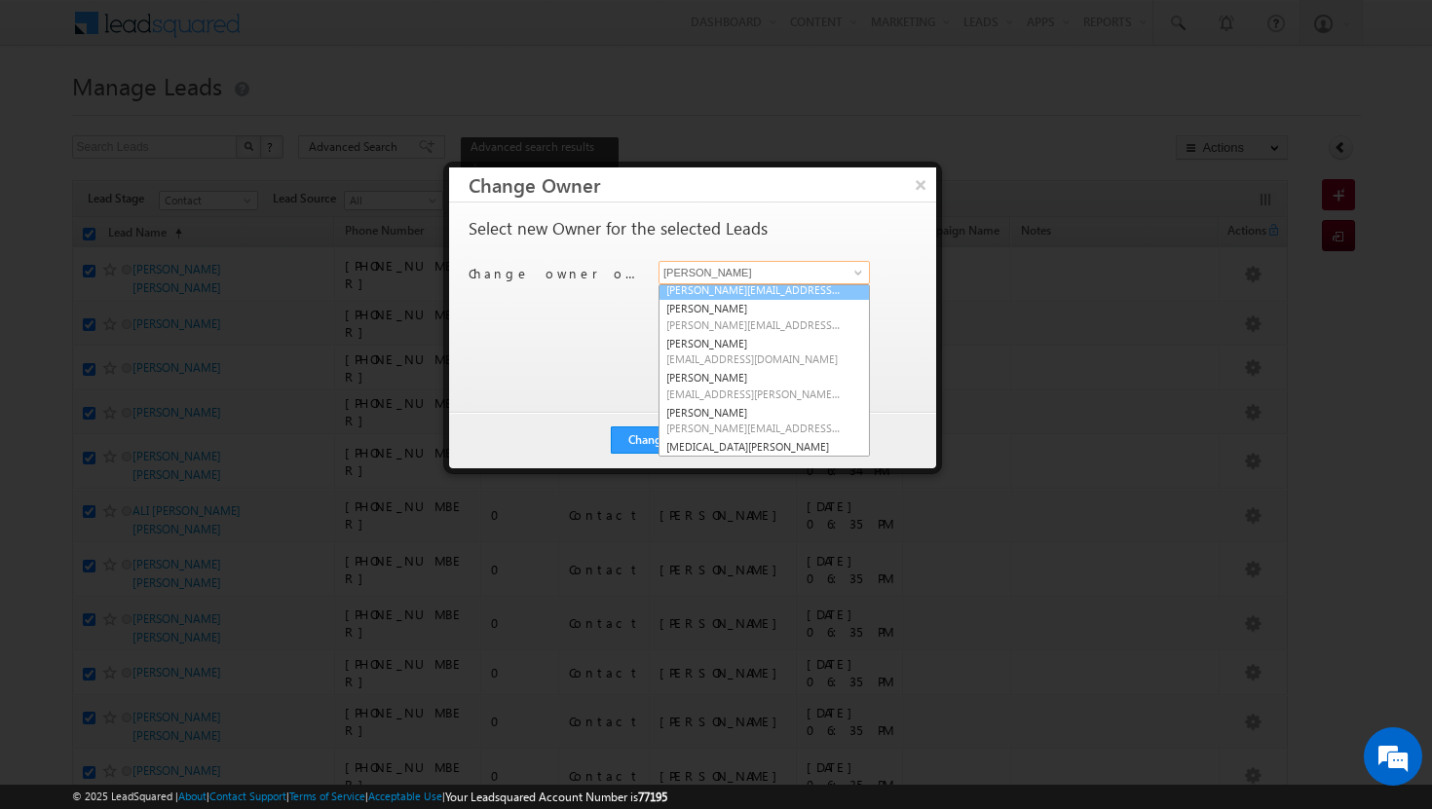
scroll to position [94, 0]
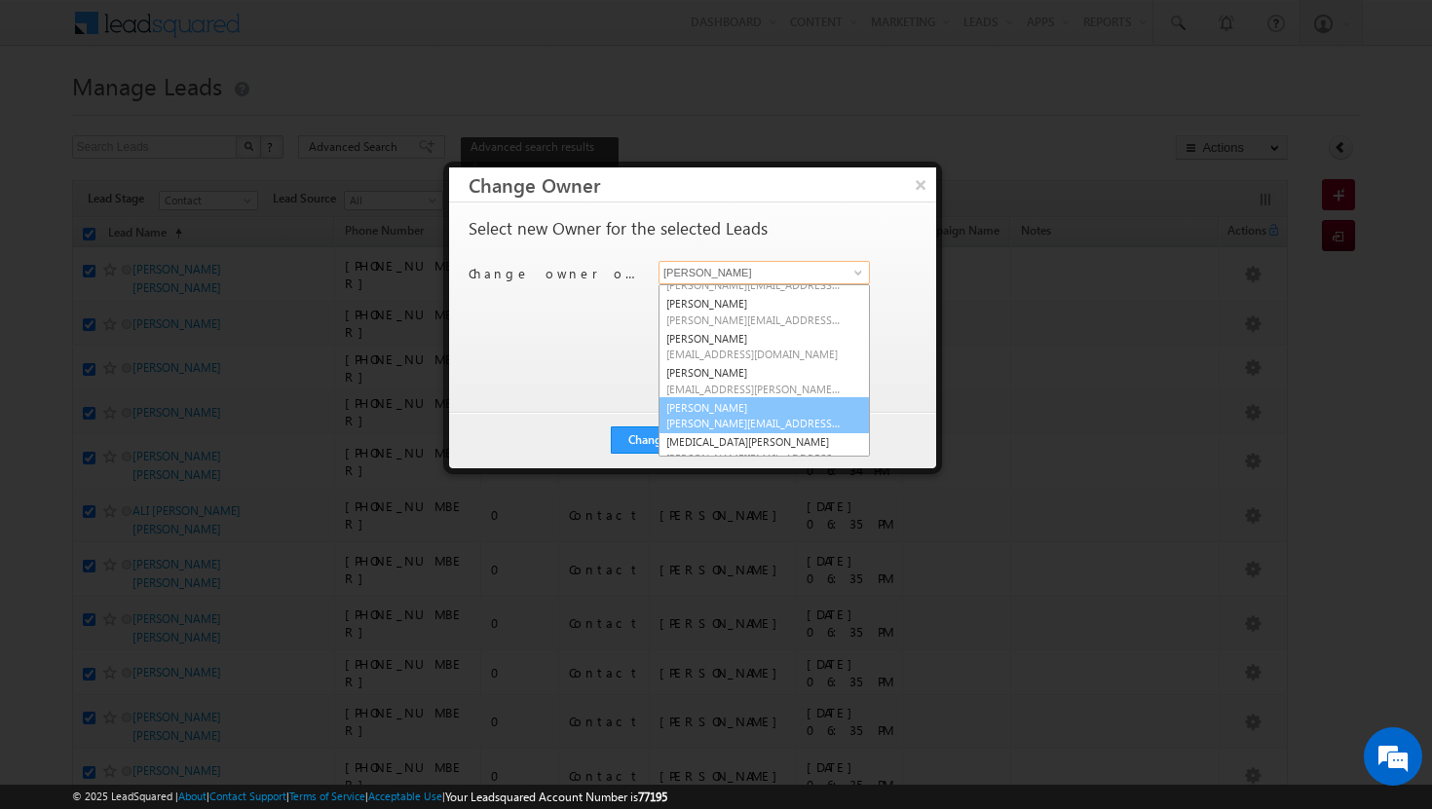
click at [778, 418] on span "[PERSON_NAME][EMAIL_ADDRESS][PERSON_NAME][DOMAIN_NAME]" at bounding box center [753, 423] width 175 height 15
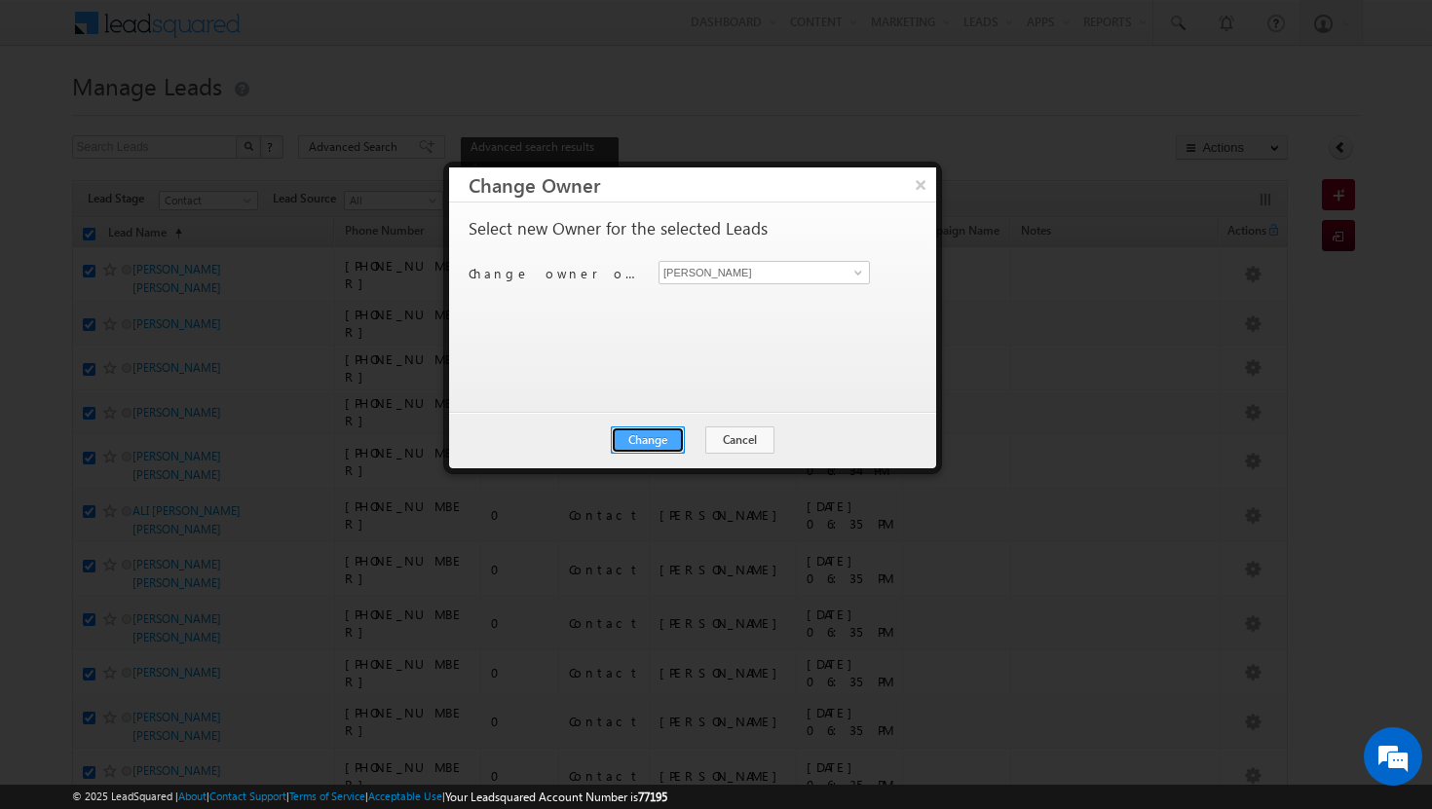
click at [674, 436] on button "Change" at bounding box center [648, 440] width 74 height 27
click at [695, 433] on button "Close" at bounding box center [695, 440] width 62 height 27
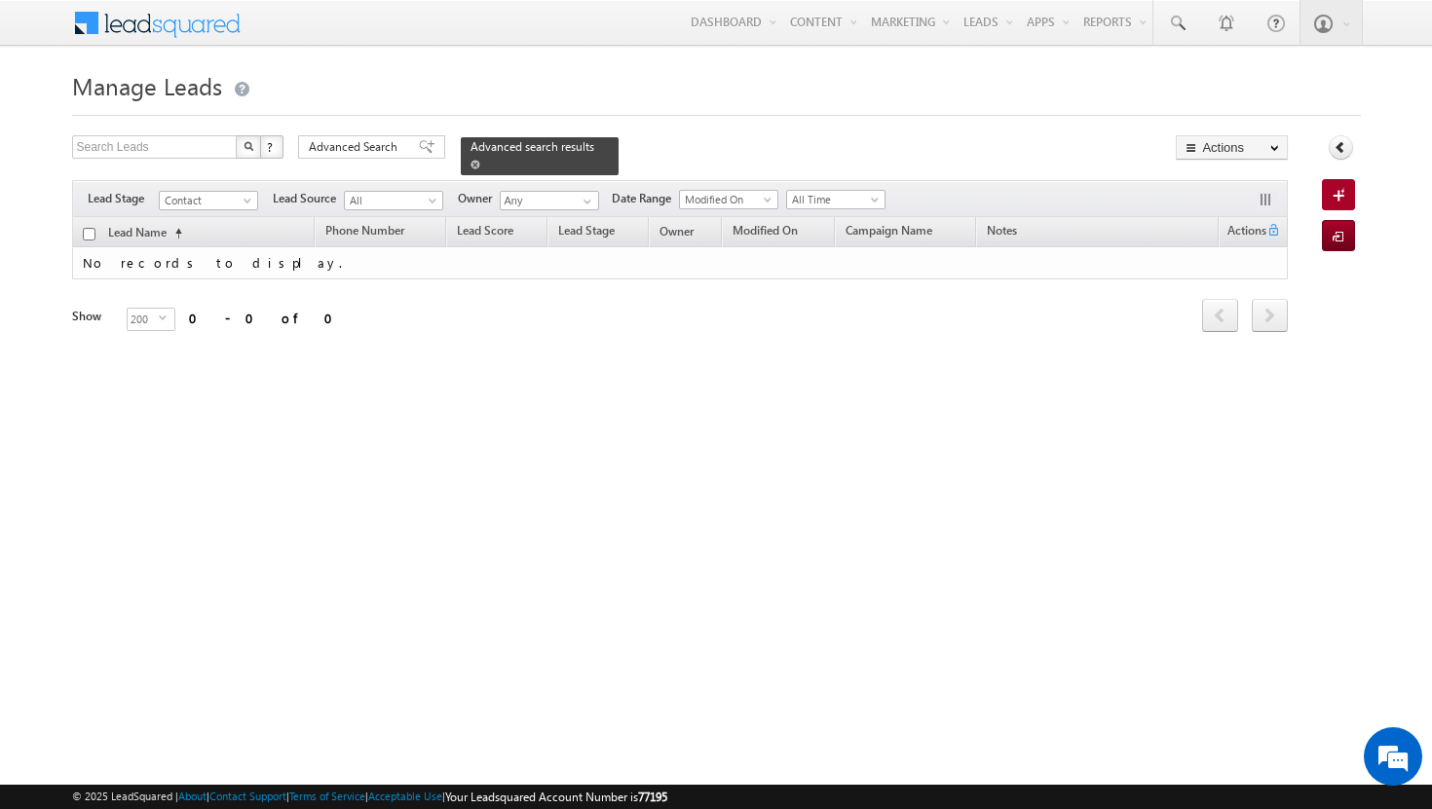
click at [480, 160] on span at bounding box center [475, 165] width 10 height 10
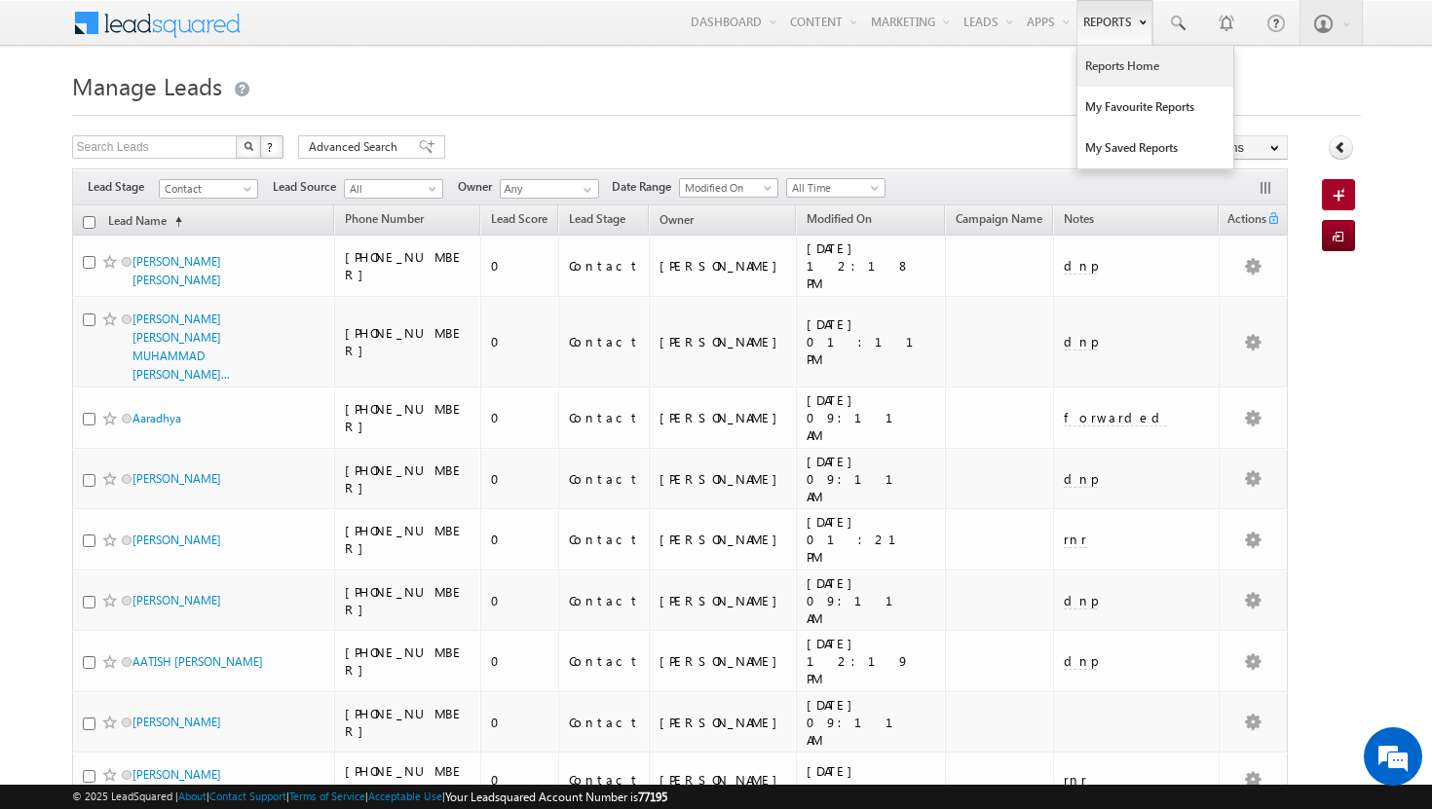
click at [1113, 74] on link "Reports Home" at bounding box center [1155, 66] width 156 height 41
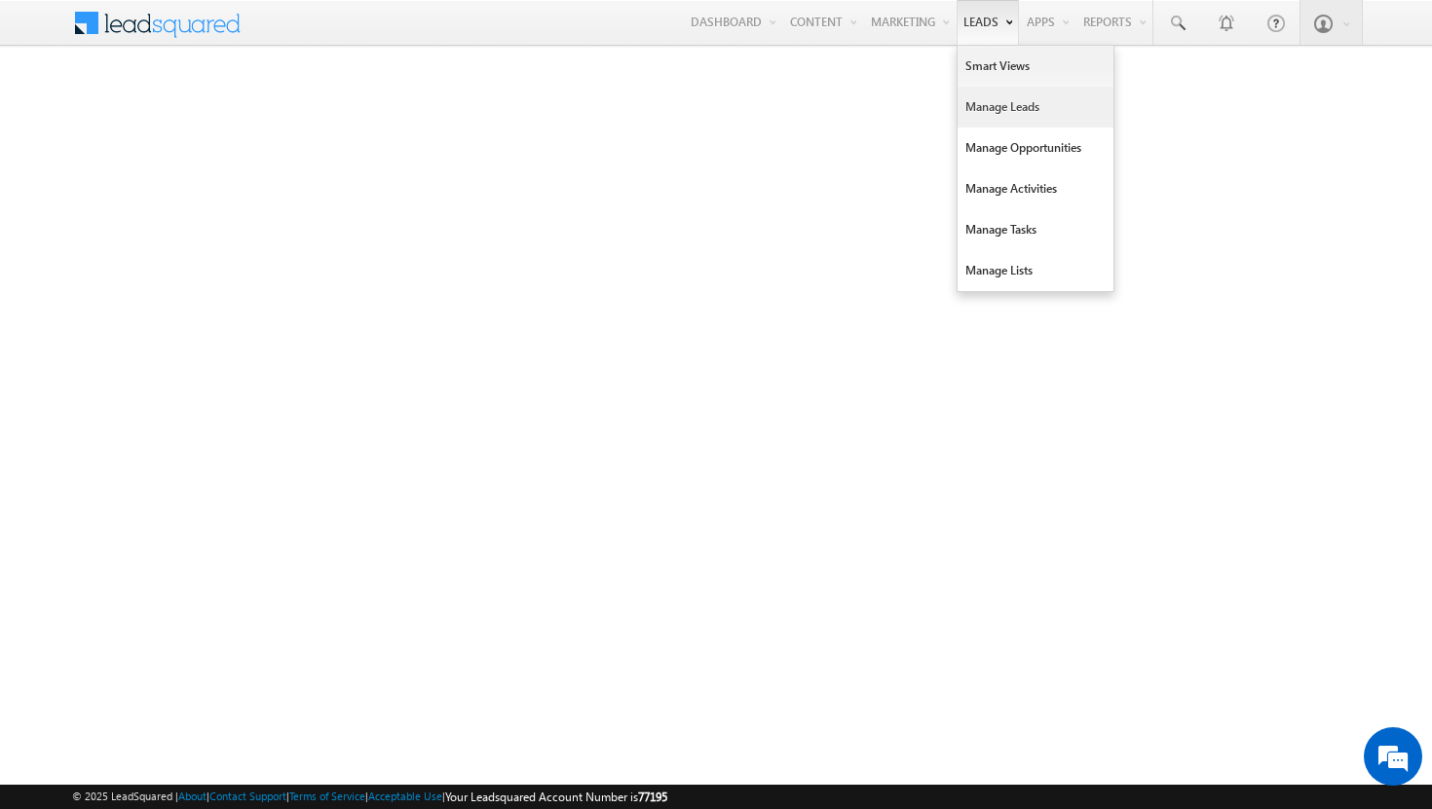
click at [992, 115] on link "Manage Leads" at bounding box center [1035, 107] width 156 height 41
